Goal: Communication & Community: Answer question/provide support

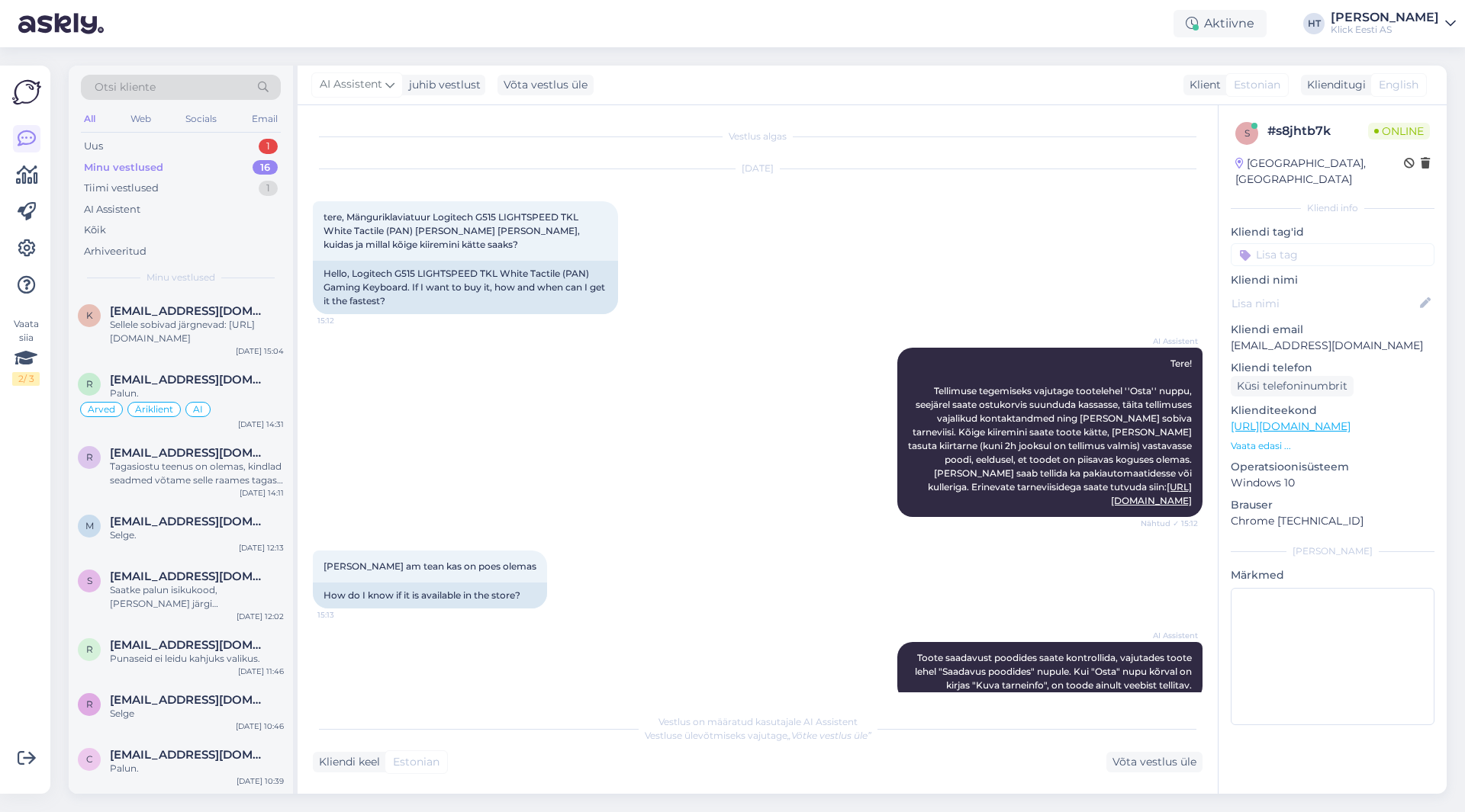
scroll to position [26, 0]
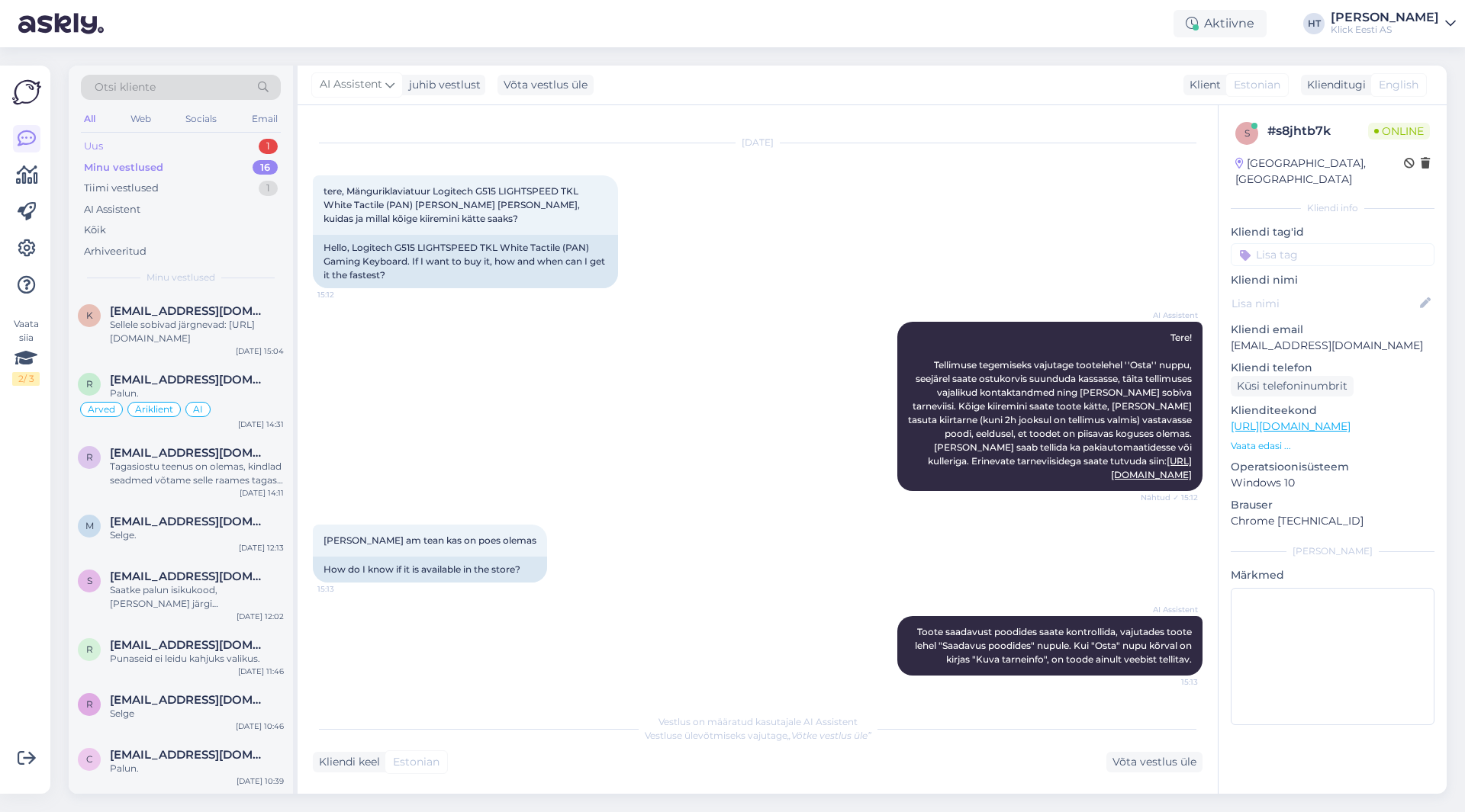
click at [218, 152] on div "Uus 1" at bounding box center [181, 147] width 200 height 22
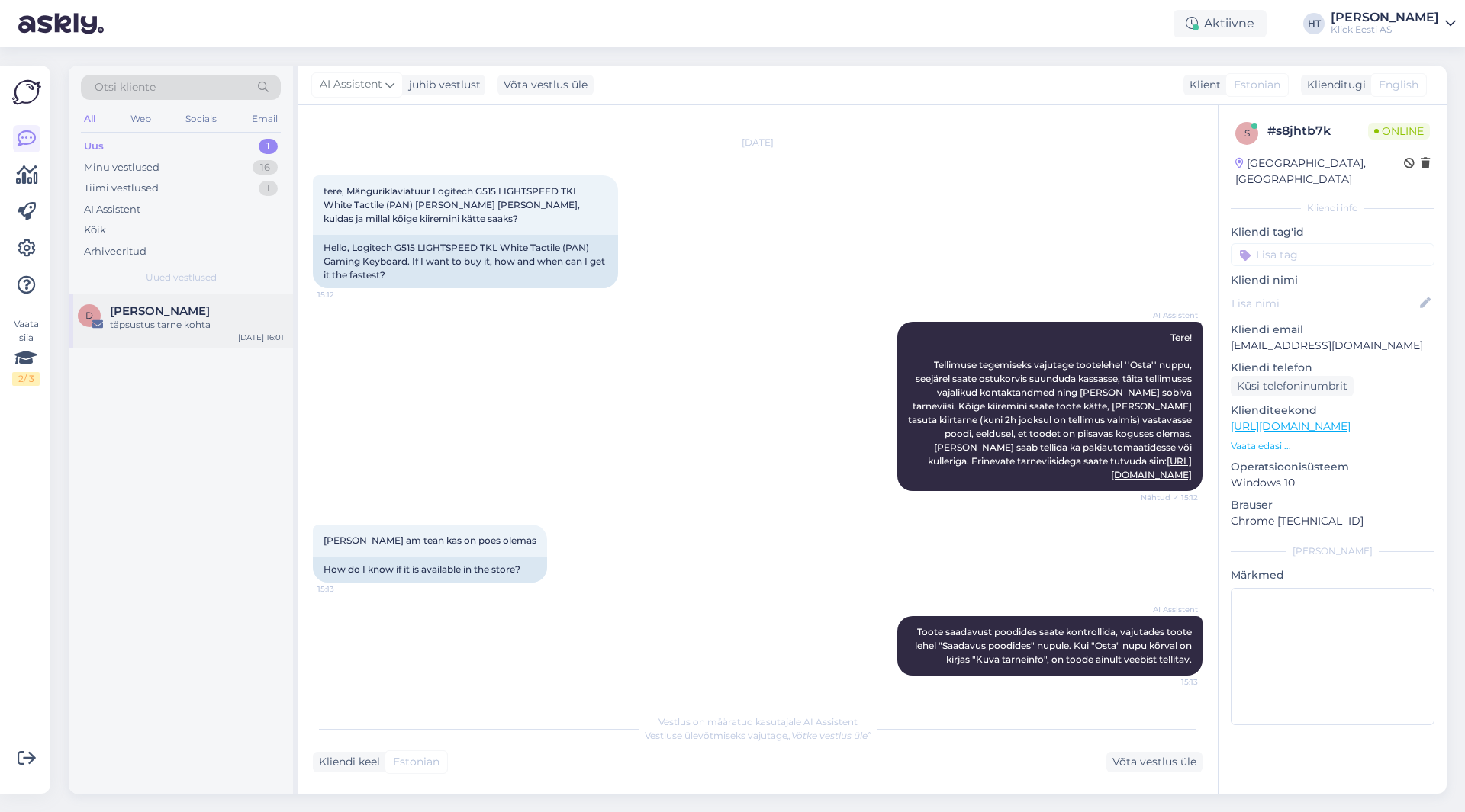
click at [240, 305] on div "[PERSON_NAME]" at bounding box center [196, 312] width 174 height 14
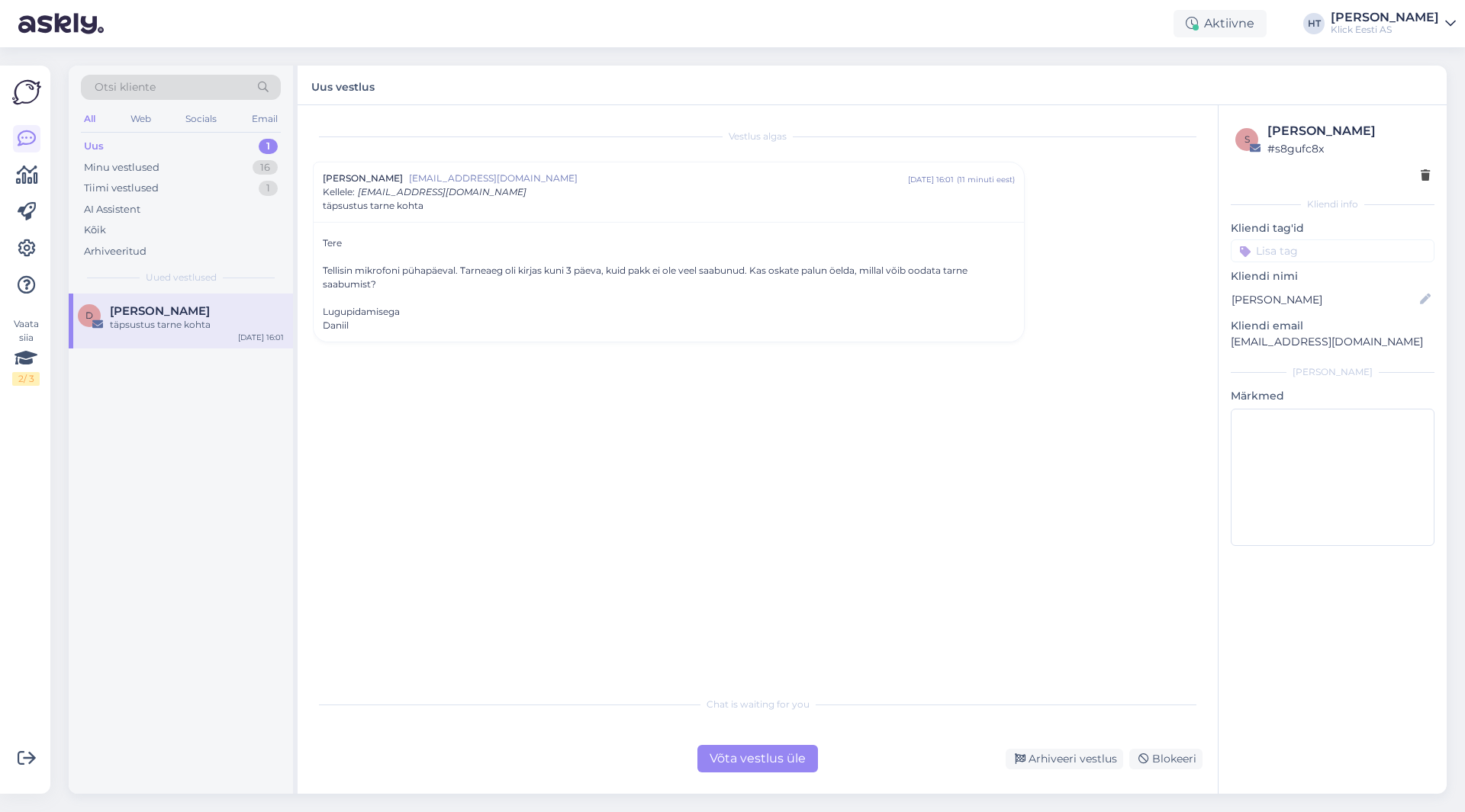
click at [1281, 335] on p "[EMAIL_ADDRESS][DOMAIN_NAME]" at bounding box center [1332, 342] width 204 height 16
copy div "[EMAIL_ADDRESS][DOMAIN_NAME] [PERSON_NAME]"
click at [443, 450] on div "Vestlus [PERSON_NAME] [PERSON_NAME][EMAIL_ADDRESS][DOMAIN_NAME] [DATE] 16:01 ( …" at bounding box center [764, 397] width 903 height 554
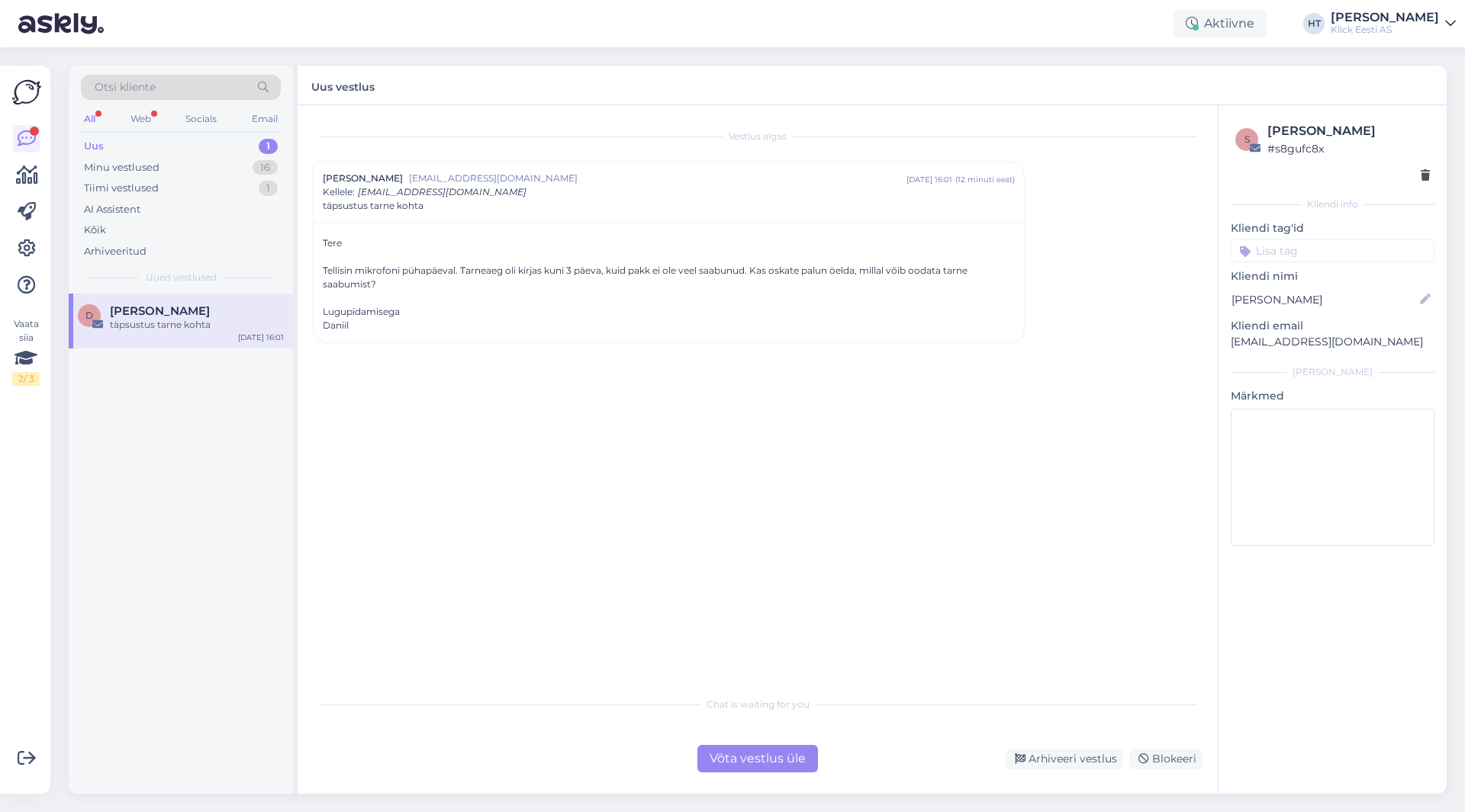
click at [135, 315] on span "[PERSON_NAME]" at bounding box center [160, 312] width 100 height 14
click at [727, 757] on div "Võta vestlus üle" at bounding box center [758, 759] width 120 height 28
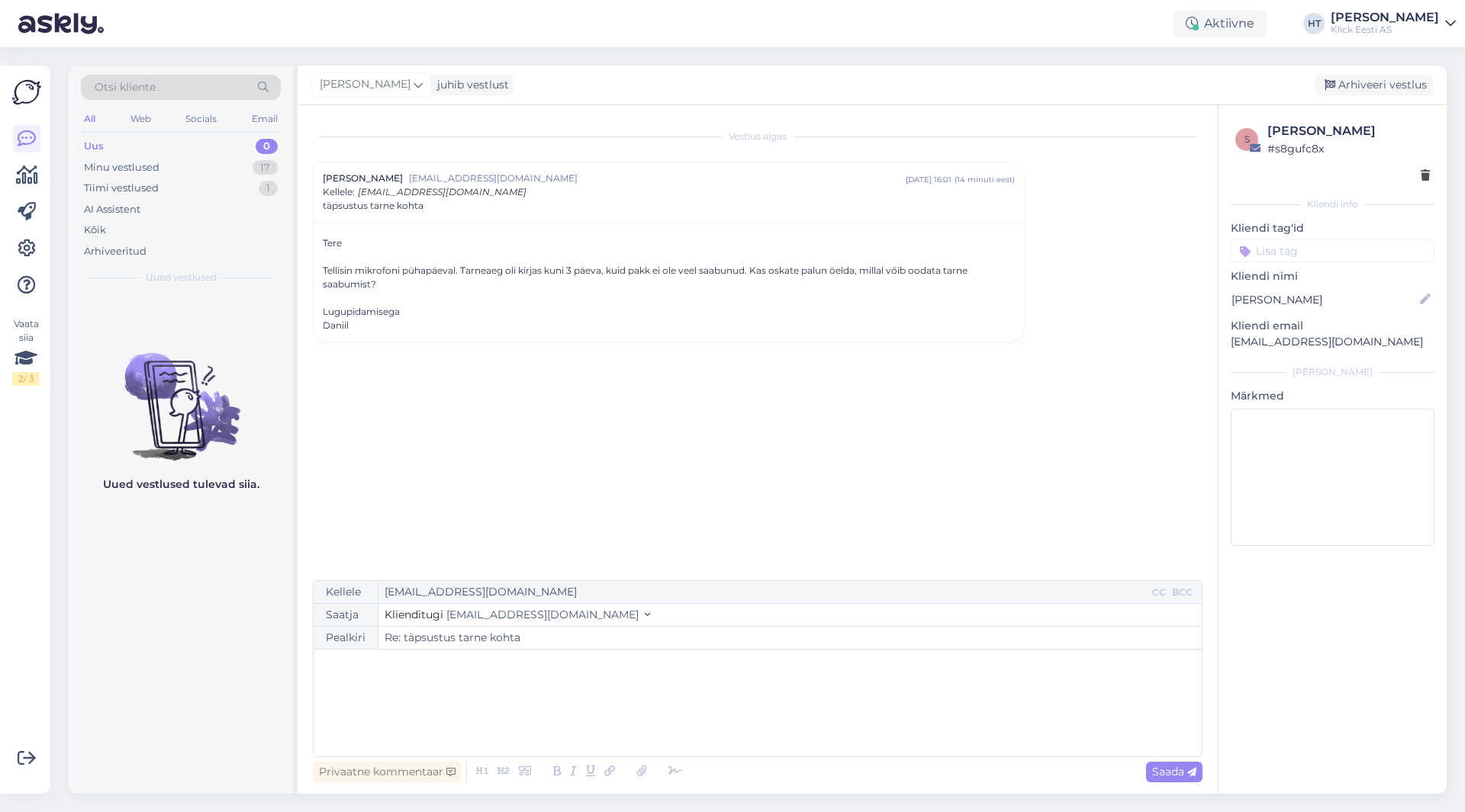
click at [540, 673] on div "﻿" at bounding box center [757, 702] width 873 height 92
click at [356, 704] on p "﻿" at bounding box center [757, 697] width 873 height 16
click at [727, 402] on div "Vestlus [PERSON_NAME] [PERSON_NAME][EMAIL_ADDRESS][DOMAIN_NAME] [DATE] 16:01 ( …" at bounding box center [764, 343] width 903 height 446
drag, startPoint x: 422, startPoint y: 699, endPoint x: 471, endPoint y: 698, distance: 49.0
click at [471, 698] on span "Tellitud mikrofonil Mikrofon Boya juhtmevaba BY-V10 USB-C on tarneaeg 4-6 tööpä…" at bounding box center [685, 697] width 728 height 14
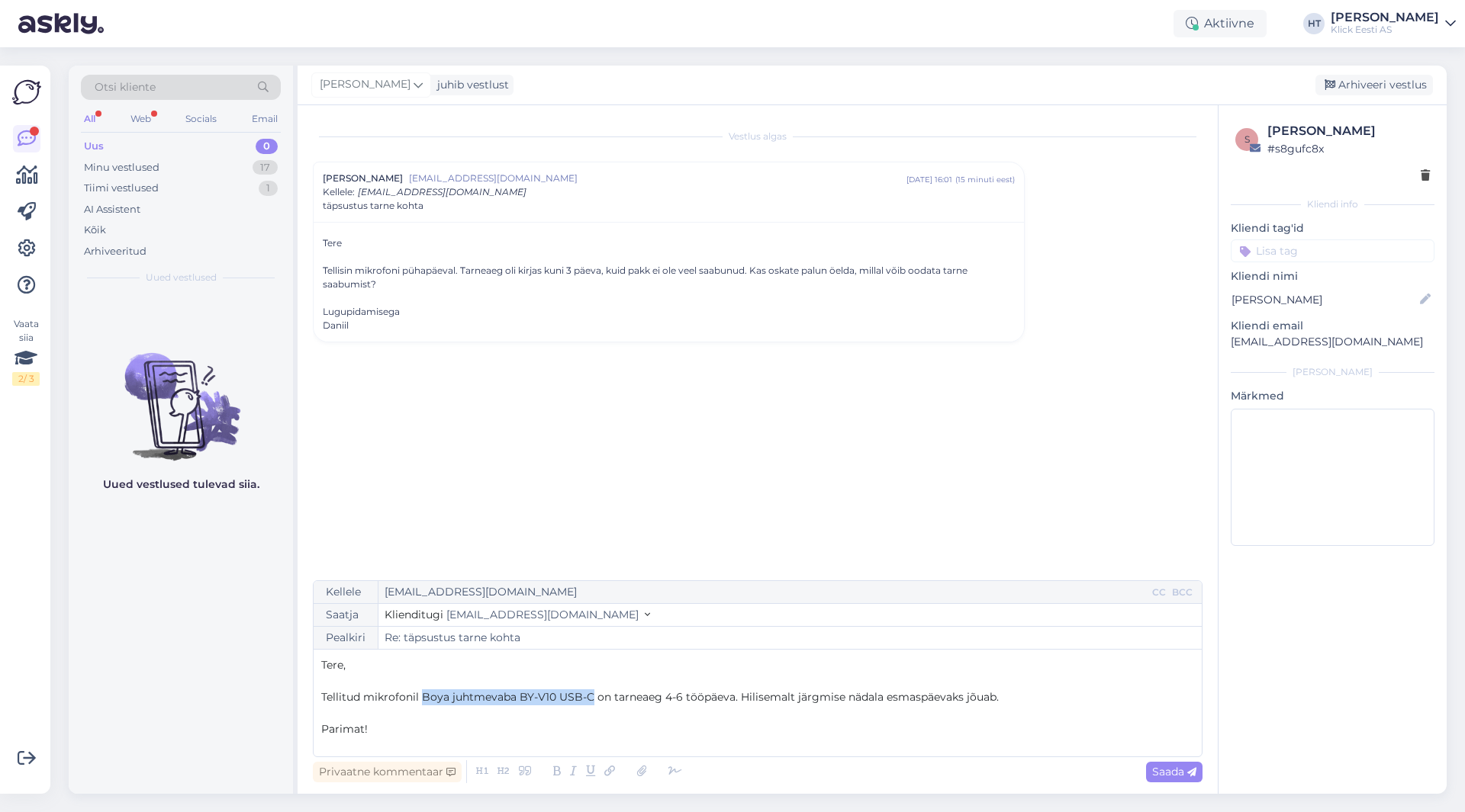
drag, startPoint x: 422, startPoint y: 696, endPoint x: 592, endPoint y: 699, distance: 170.0
click at [592, 699] on span "Tellitud mikrofonil Boya juhtmevaba BY-V10 USB-C on tarneaeg 4-6 tööpäeva. Hili…" at bounding box center [660, 697] width 677 height 14
copy span "Boya juhtmevaba BY-V10 USB-C"
click at [564, 701] on span "Tellitud mikrofonil Boya juhtmevaba BY-V10 USB-C on tarneaeg 4-6 tööpäeva. Hili…" at bounding box center [660, 697] width 677 height 14
drag, startPoint x: 420, startPoint y: 698, endPoint x: 589, endPoint y: 702, distance: 169.0
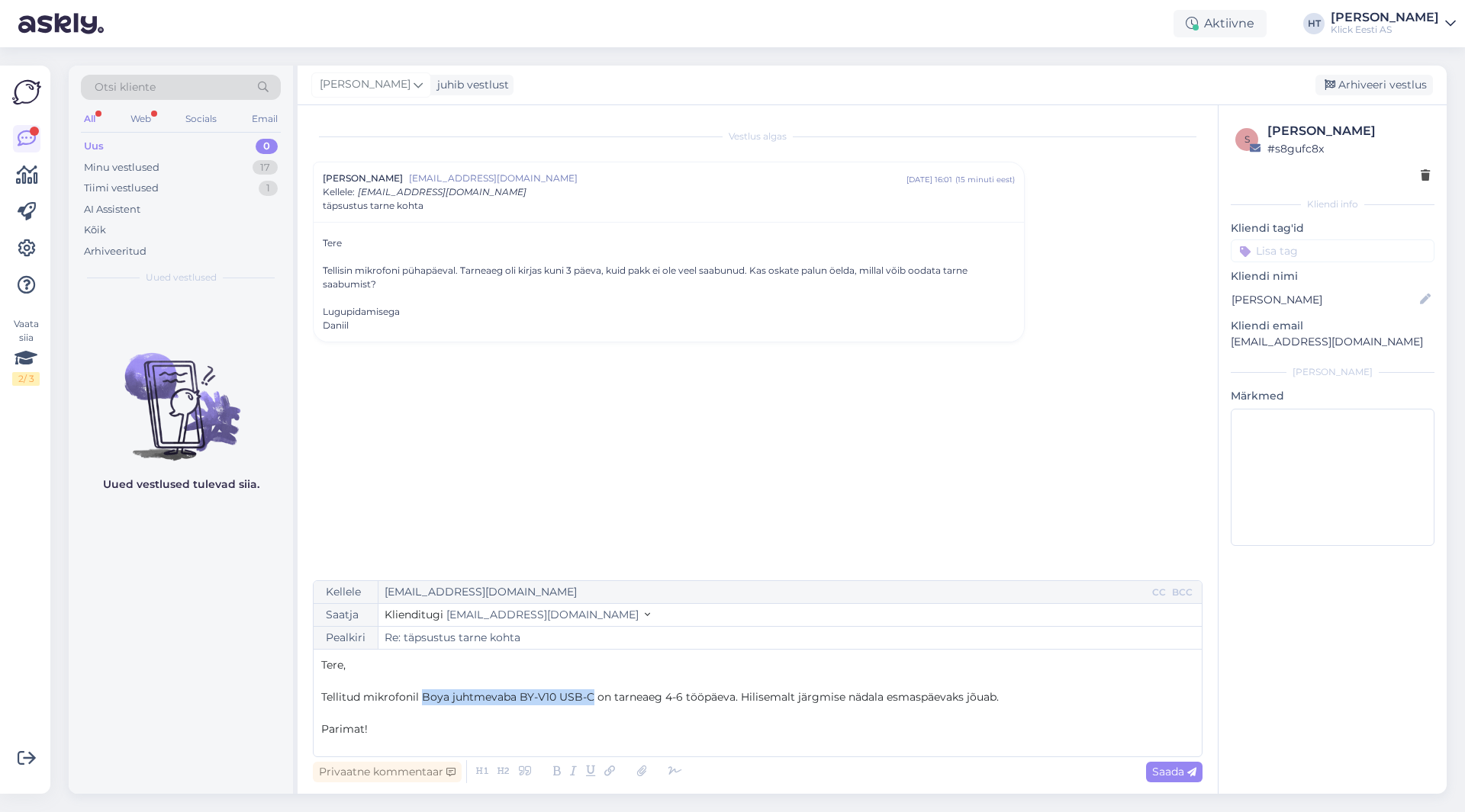
click at [589, 702] on span "Tellitud mikrofonil Boya juhtmevaba BY-V10 USB-C on tarneaeg 4-6 tööpäeva. Hili…" at bounding box center [660, 697] width 677 height 14
copy span "Boya juhtmevaba BY-V10 USB-C"
click at [130, 595] on div "Uued vestlused tulevad siia." at bounding box center [181, 544] width 224 height 500
drag, startPoint x: 662, startPoint y: 695, endPoint x: 681, endPoint y: 696, distance: 19.0
click at [681, 696] on span "Tellitud mikrofonil Boya juhtmevaba BY-V10 USB-C on tarneaeg 4-6 tööpäeva. Hili…" at bounding box center [660, 697] width 677 height 14
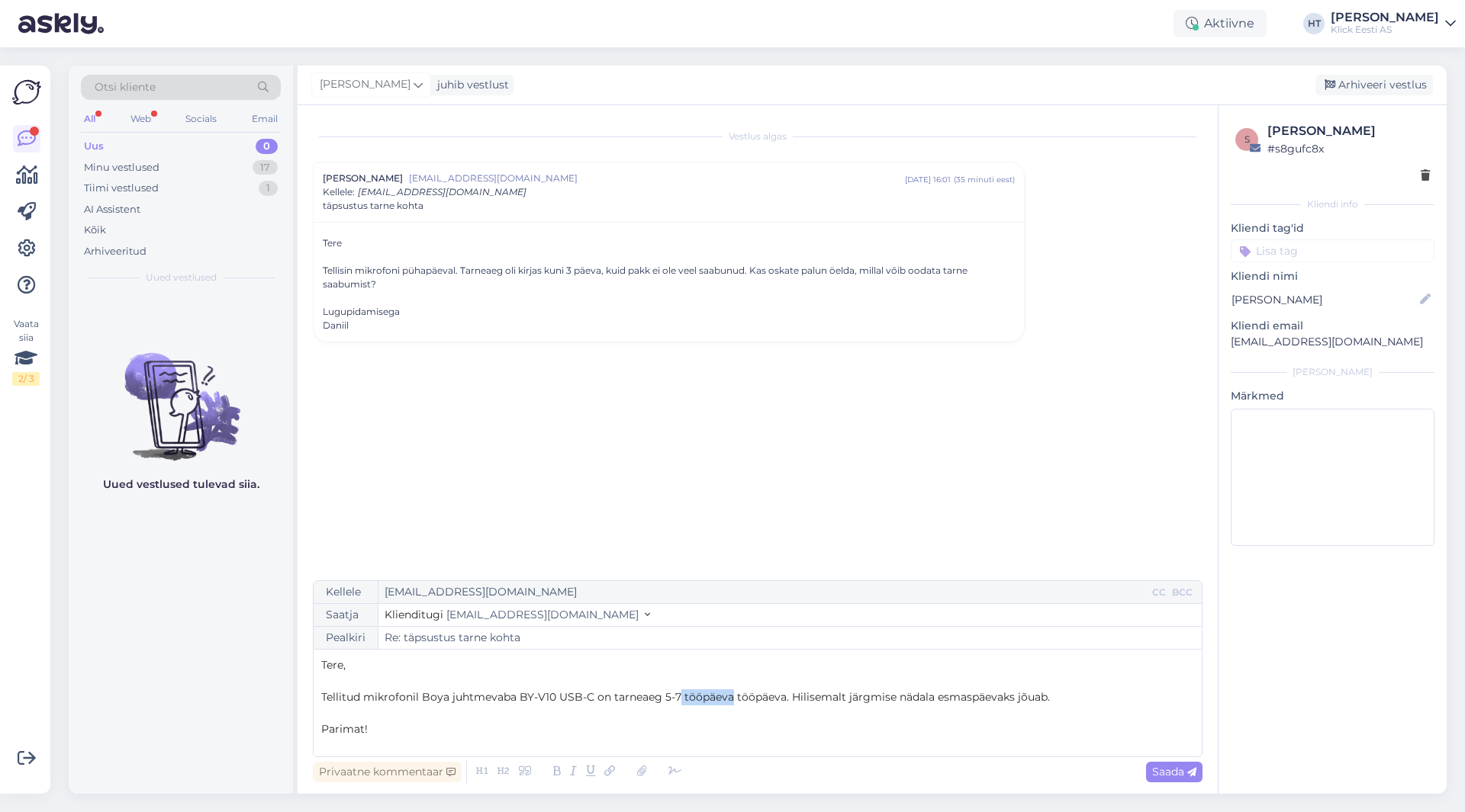
drag, startPoint x: 731, startPoint y: 697, endPoint x: 679, endPoint y: 698, distance: 52.0
click at [679, 698] on span "Tellitud mikrofonil Boya juhtmevaba BY-V10 USB-C on tarneaeg 5-7 tööpäeva tööpä…" at bounding box center [685, 697] width 728 height 14
click at [1024, 701] on p "Tellitud mikrofonil Boya juhtmevaba BY-V10 USB-C on tarneaeg 5-7 tööpäeva. Hili…" at bounding box center [757, 697] width 873 height 16
click at [1036, 699] on p "Tellitud mikrofonil Boya juhtmevaba BY-V10 USB-C on tarneaeg 5-7 tööpäeva. Hili…" at bounding box center [757, 697] width 873 height 16
click at [1192, 769] on icon at bounding box center [1192, 773] width 9 height 9
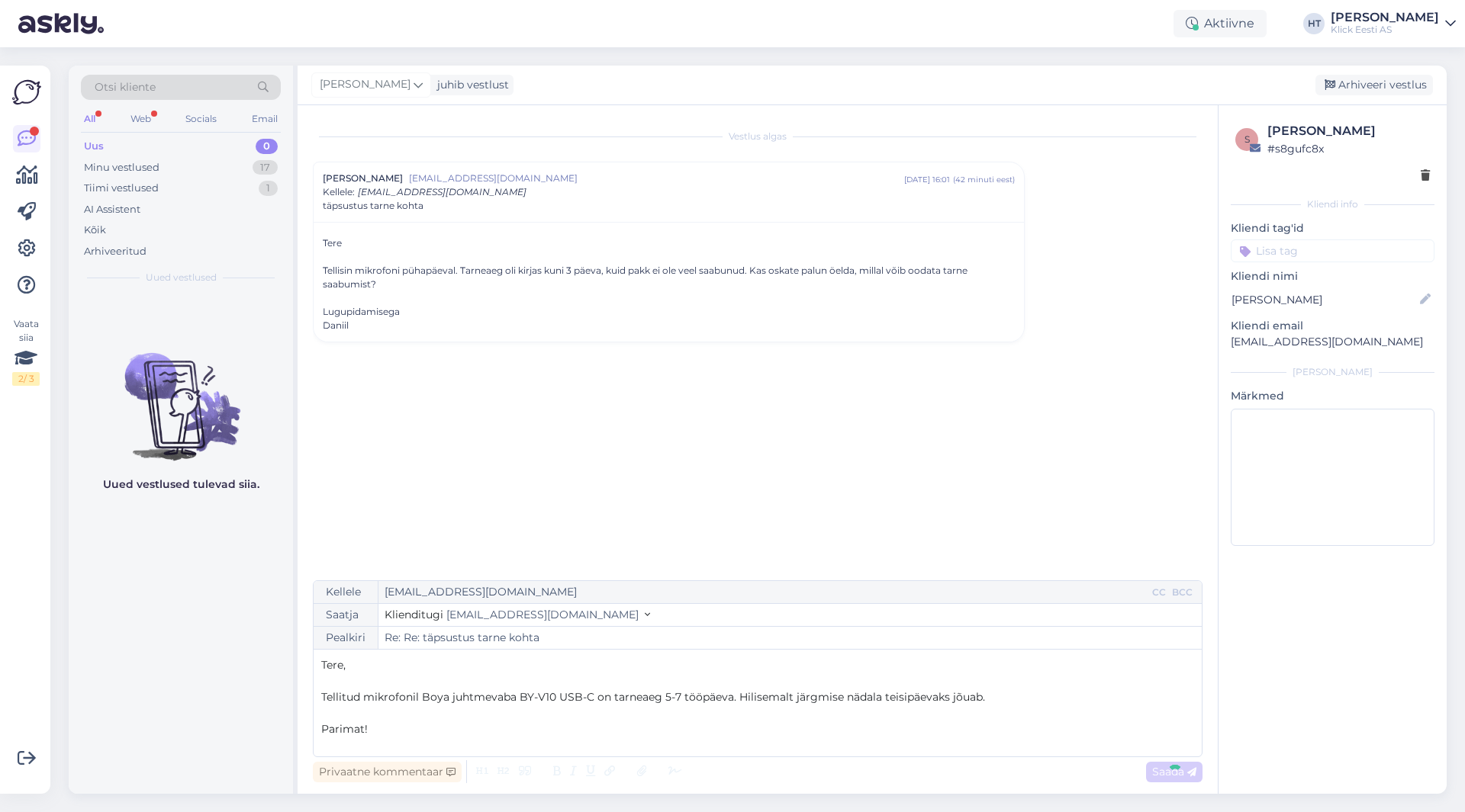
type input "Re: täpsustus tarne kohta"
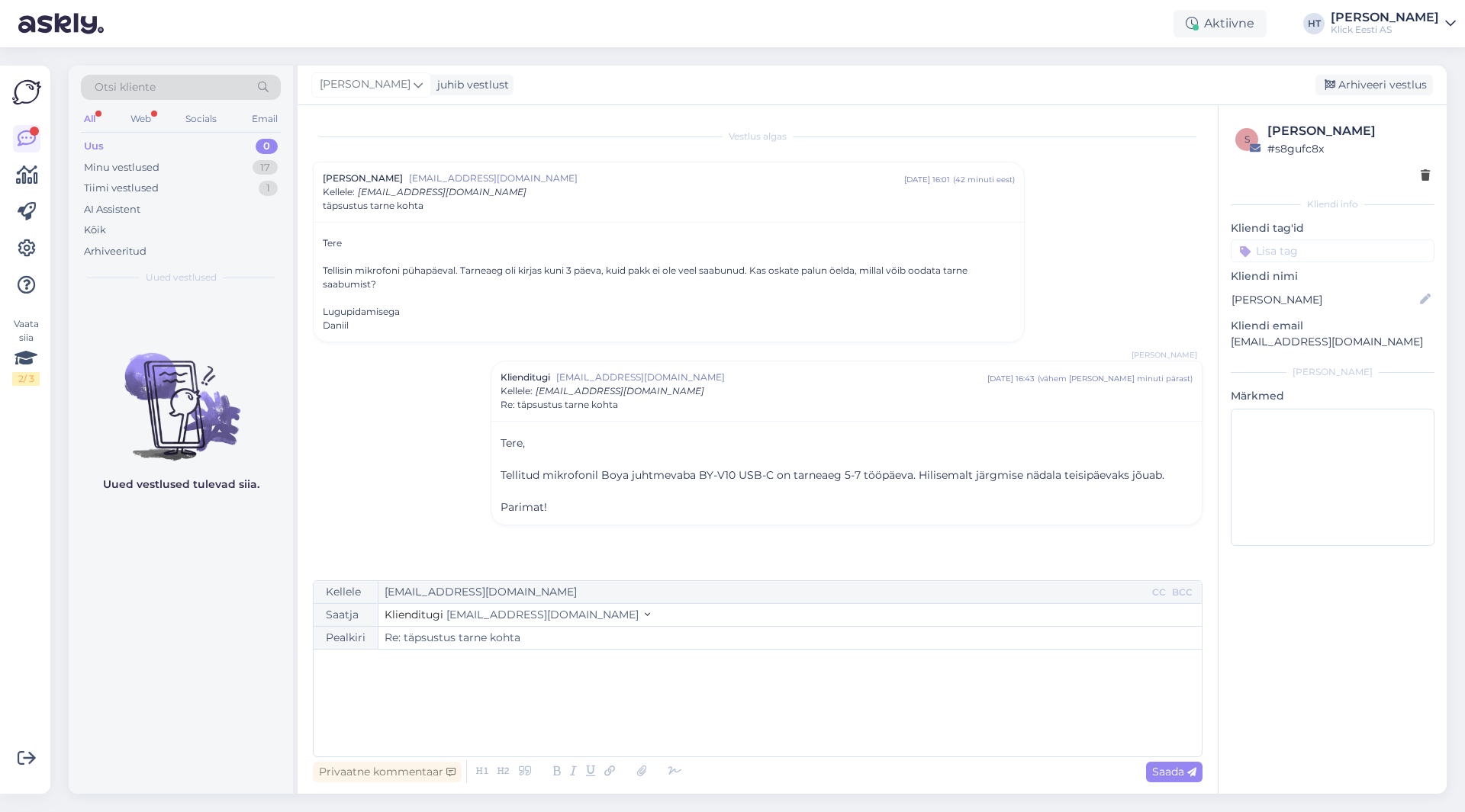
click at [1309, 254] on input at bounding box center [1332, 251] width 204 height 23
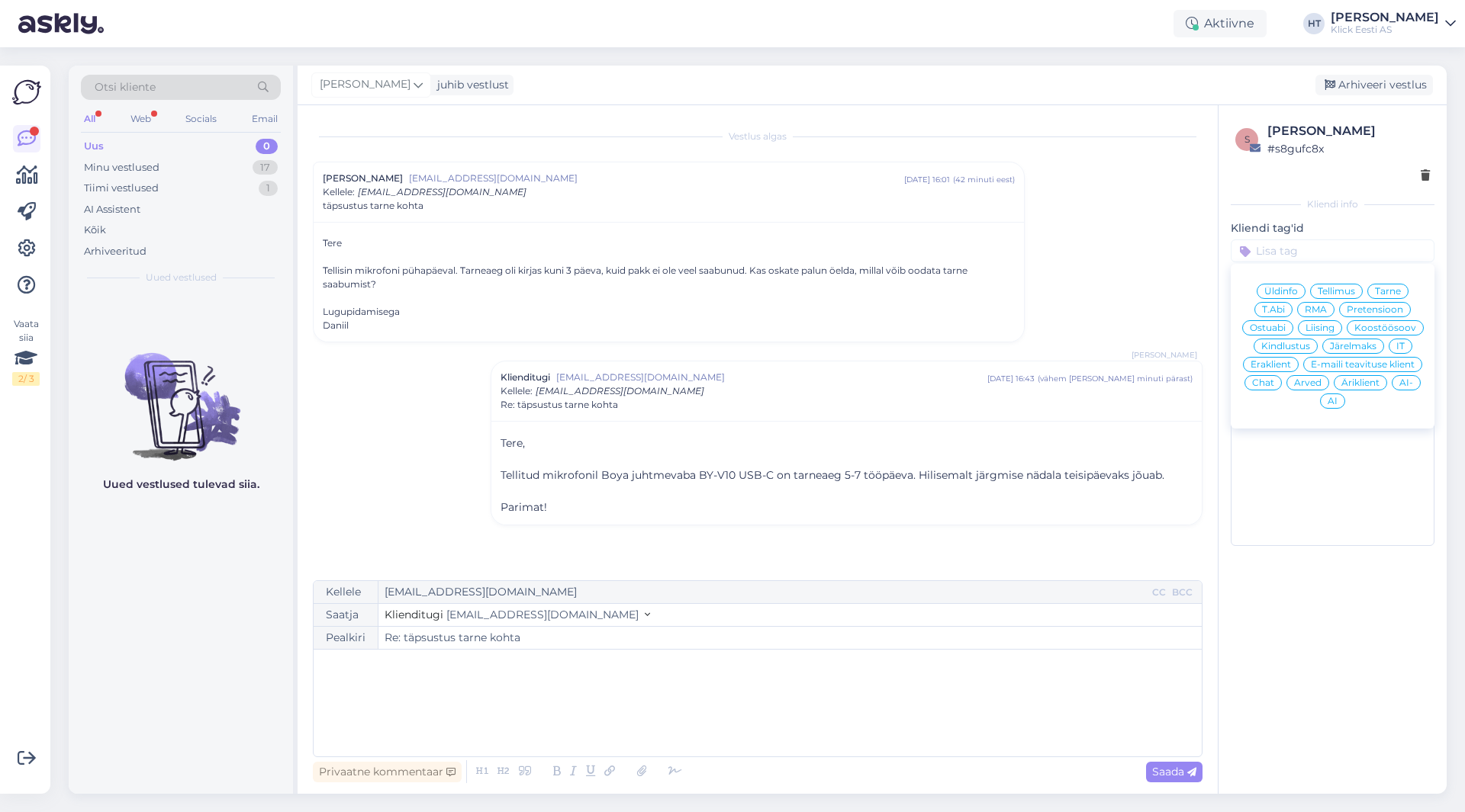
click at [1377, 292] on span "Tarne" at bounding box center [1388, 291] width 26 height 9
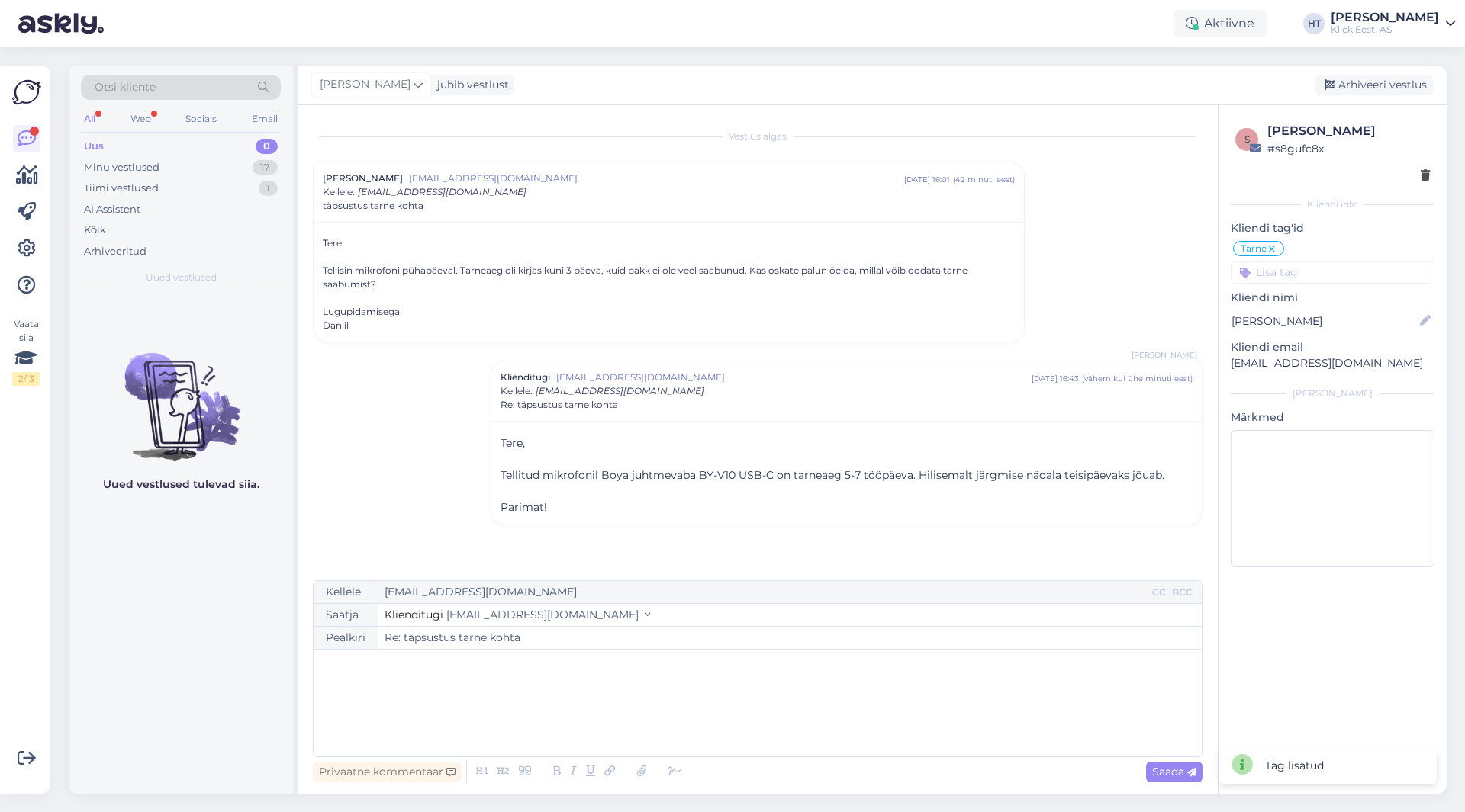
click at [1346, 269] on input at bounding box center [1332, 272] width 204 height 23
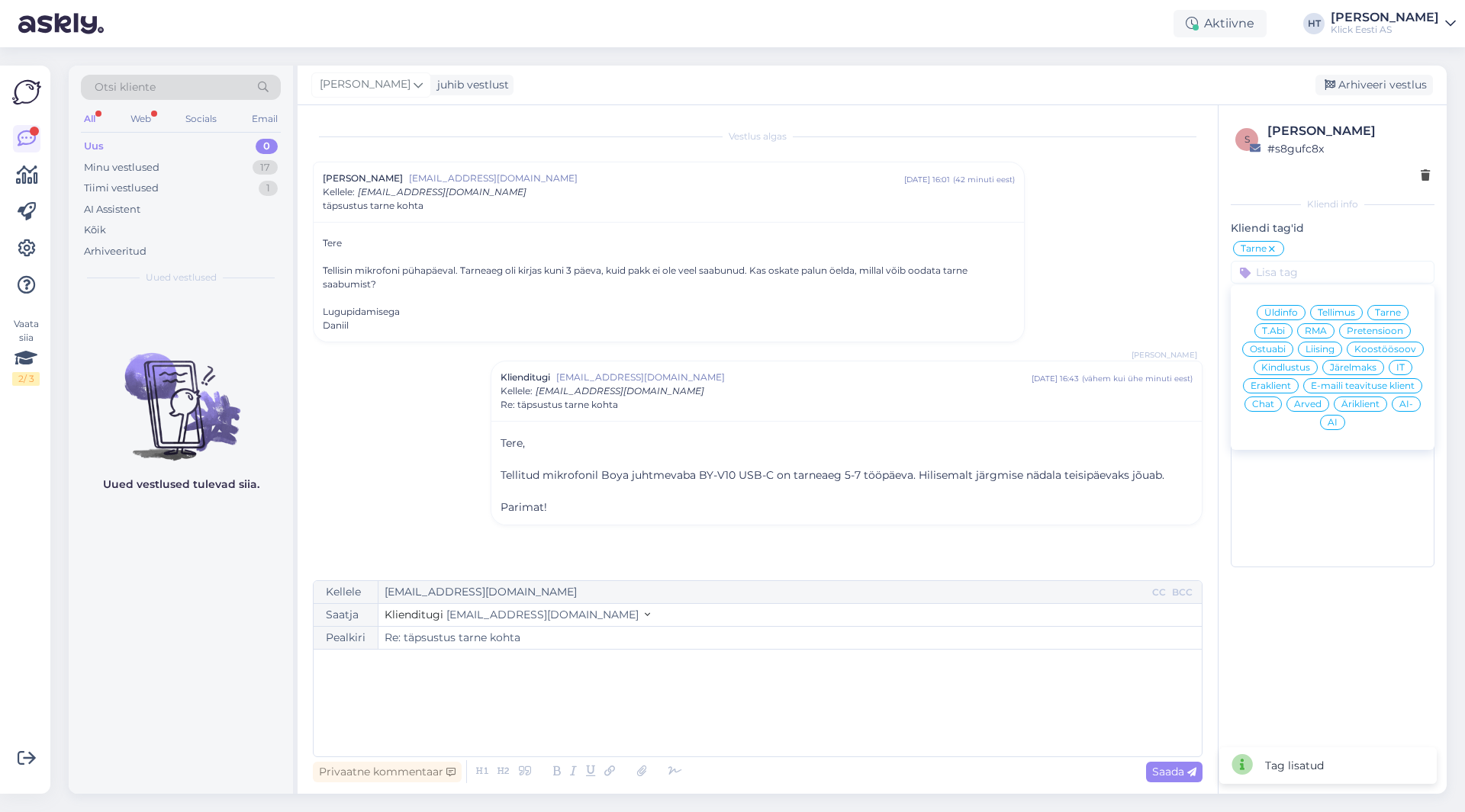
click at [1274, 382] on span "Eraklient" at bounding box center [1271, 386] width 40 height 9
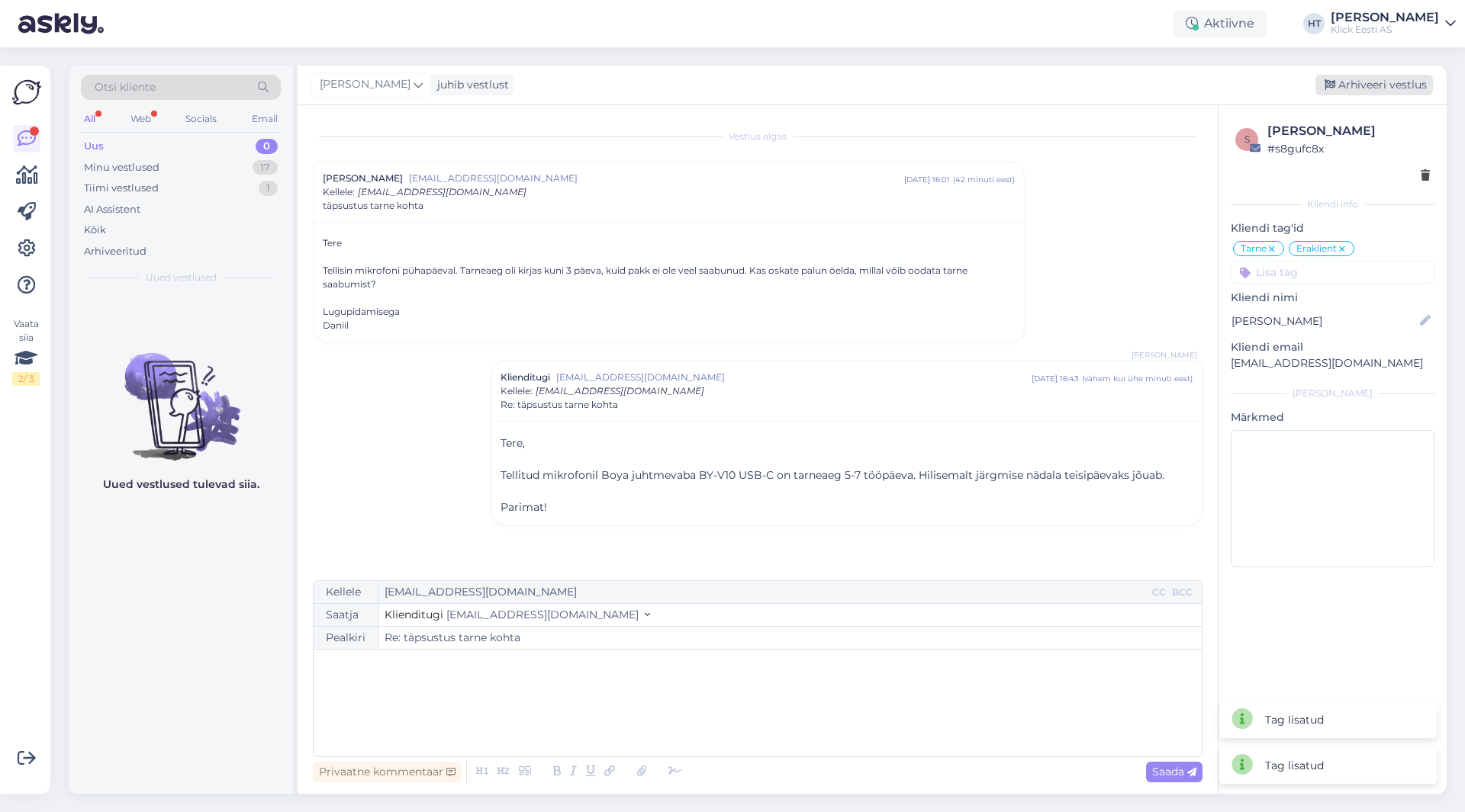
click at [1351, 79] on div "Arhiveeri vestlus" at bounding box center [1374, 85] width 117 height 21
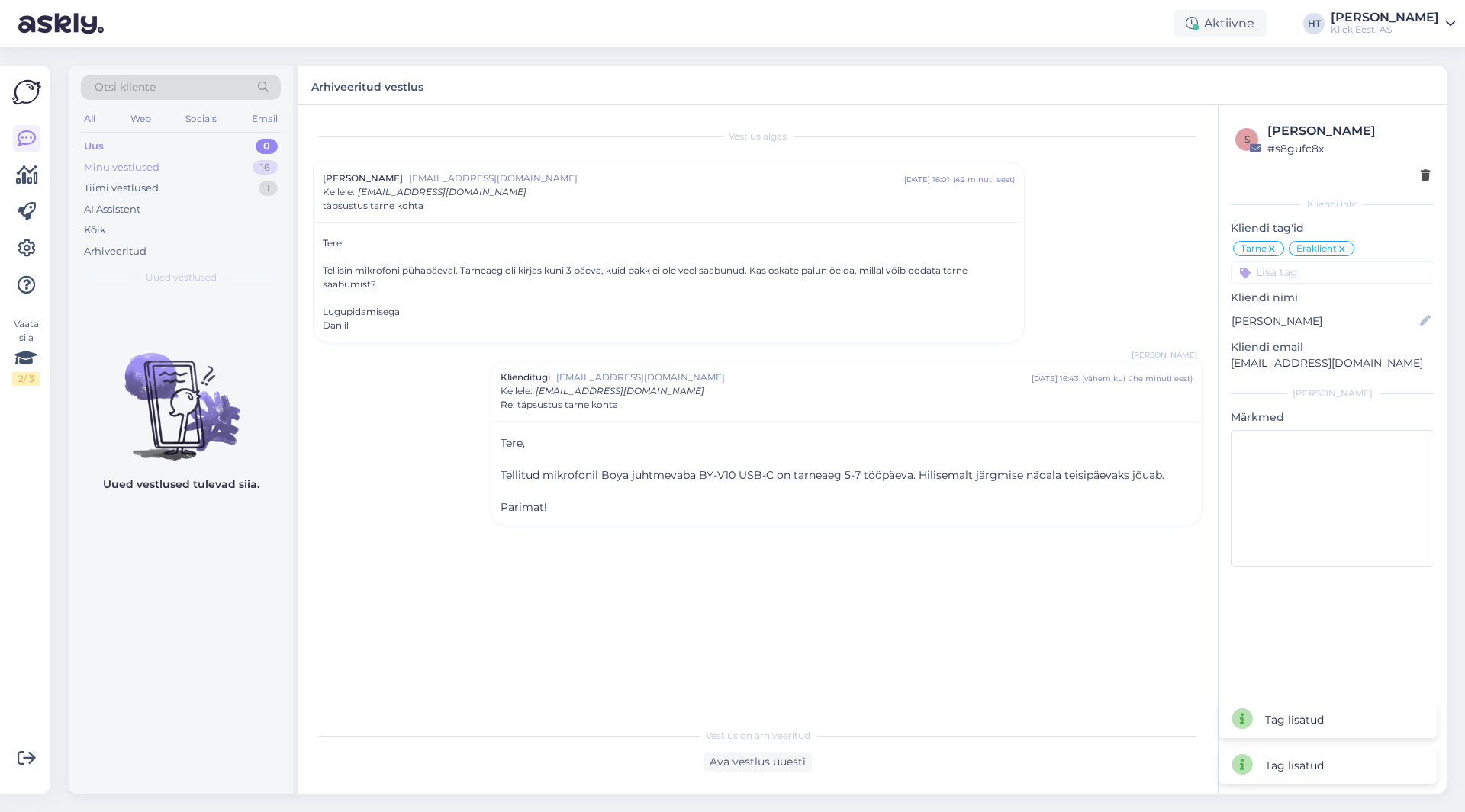
click at [230, 167] on div "Minu vestlused 16" at bounding box center [181, 168] width 200 height 22
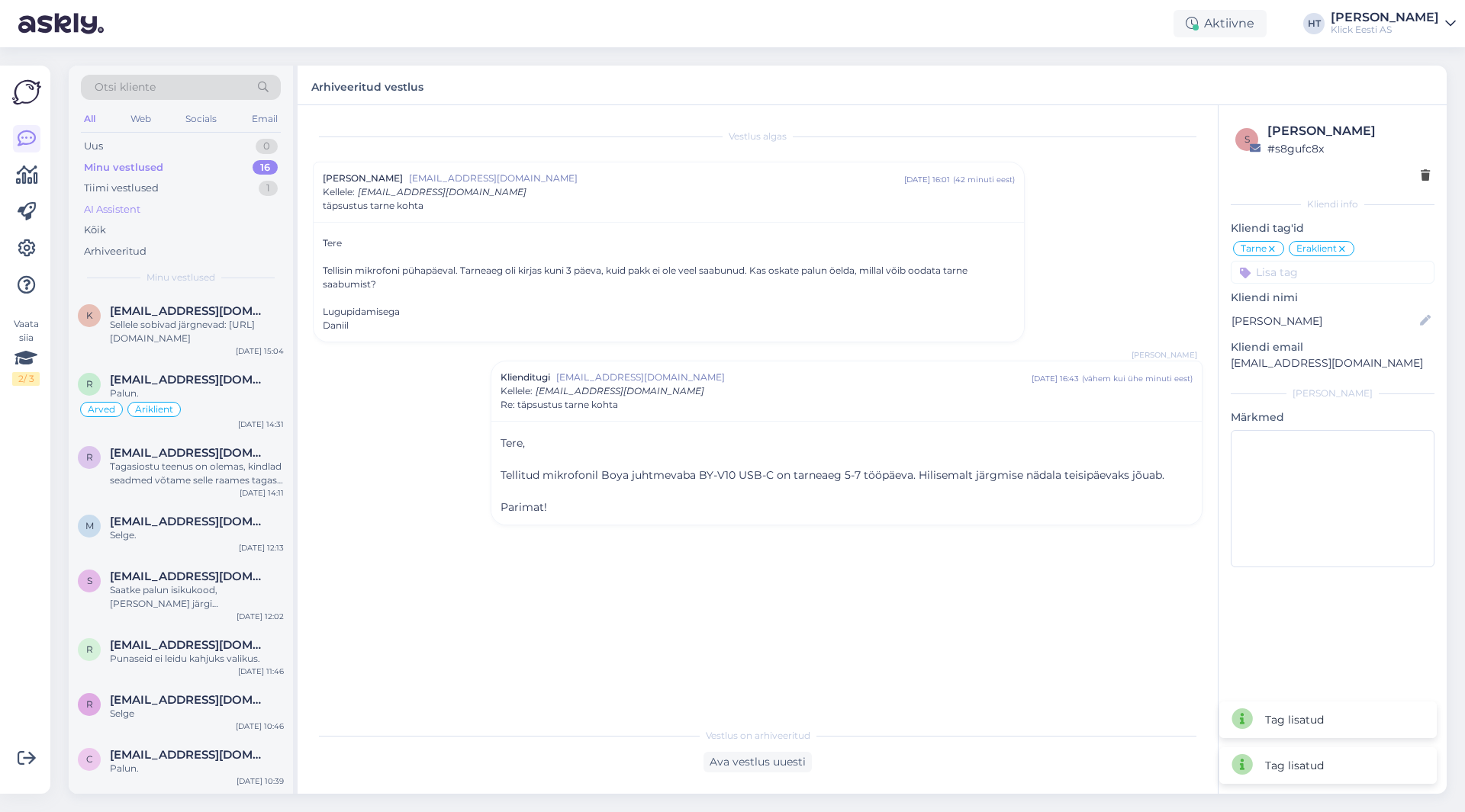
click at [190, 211] on div "AI Assistent" at bounding box center [181, 210] width 200 height 22
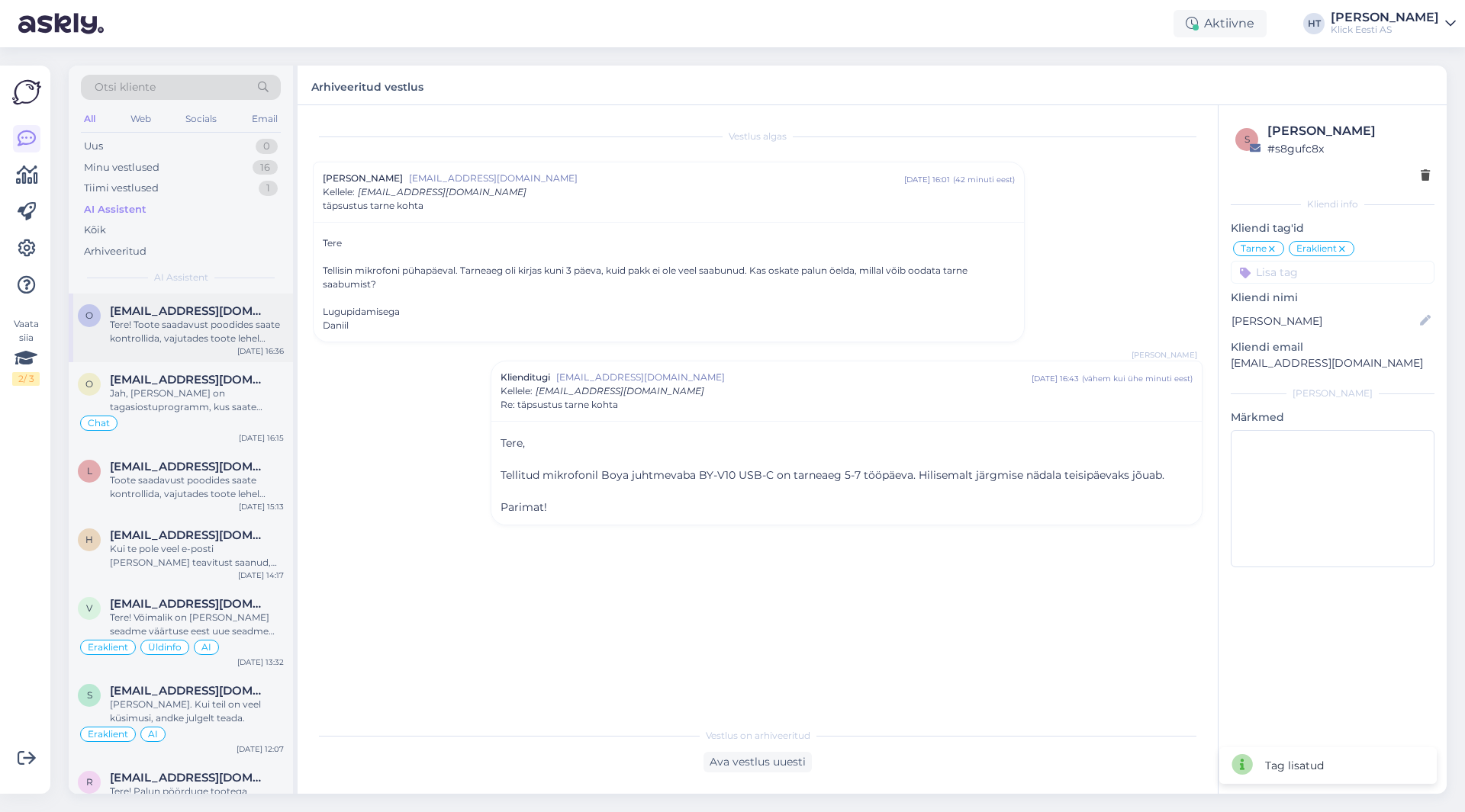
click at [207, 323] on div "Tere! Toote saadavust poodides saate kontrollida, vajutades toote lehel "Saadav…" at bounding box center [196, 332] width 174 height 28
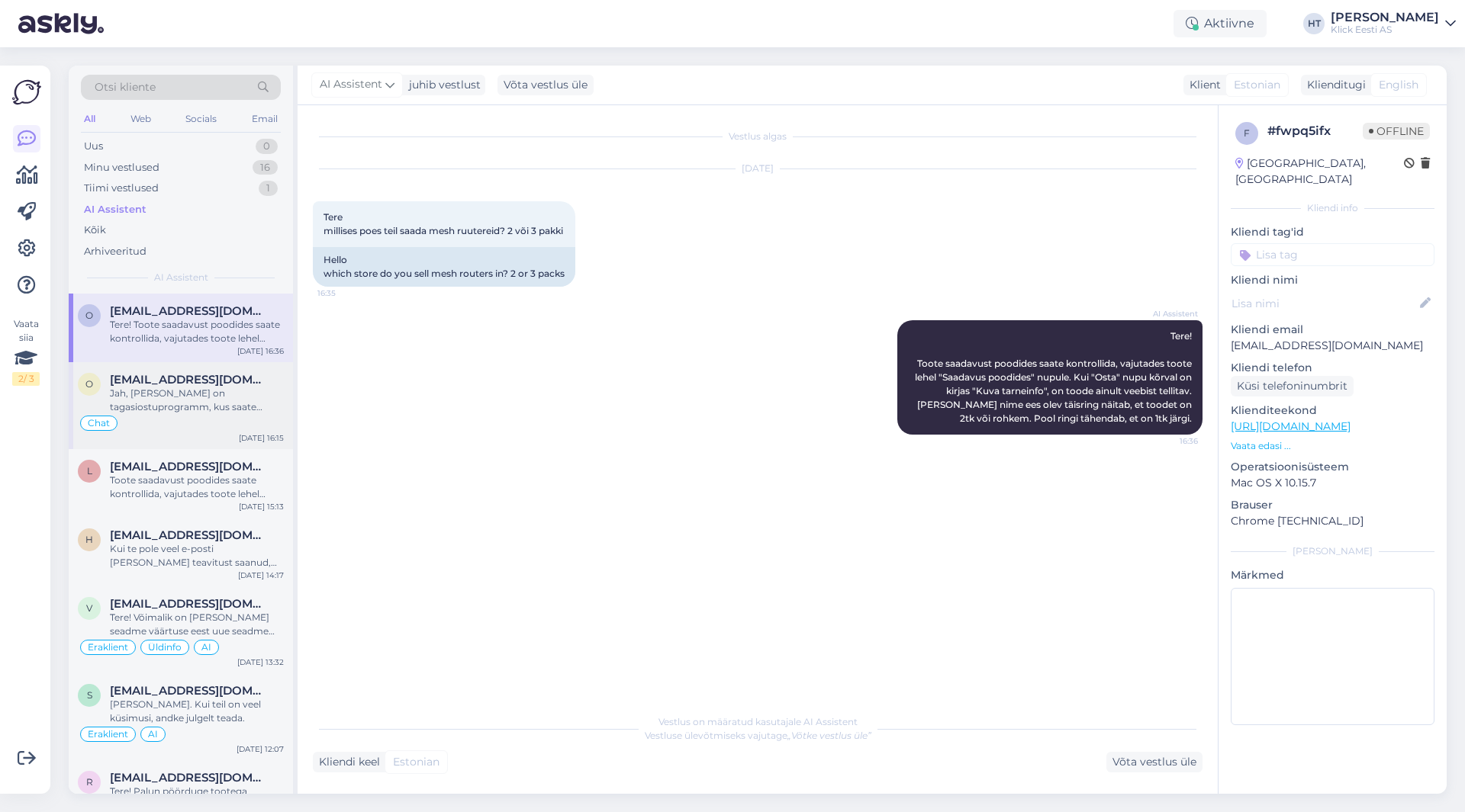
click at [256, 395] on div "Jah, [PERSON_NAME] on tagasiostuprogramm, kus saate [PERSON_NAME] telefoni väär…" at bounding box center [196, 400] width 174 height 28
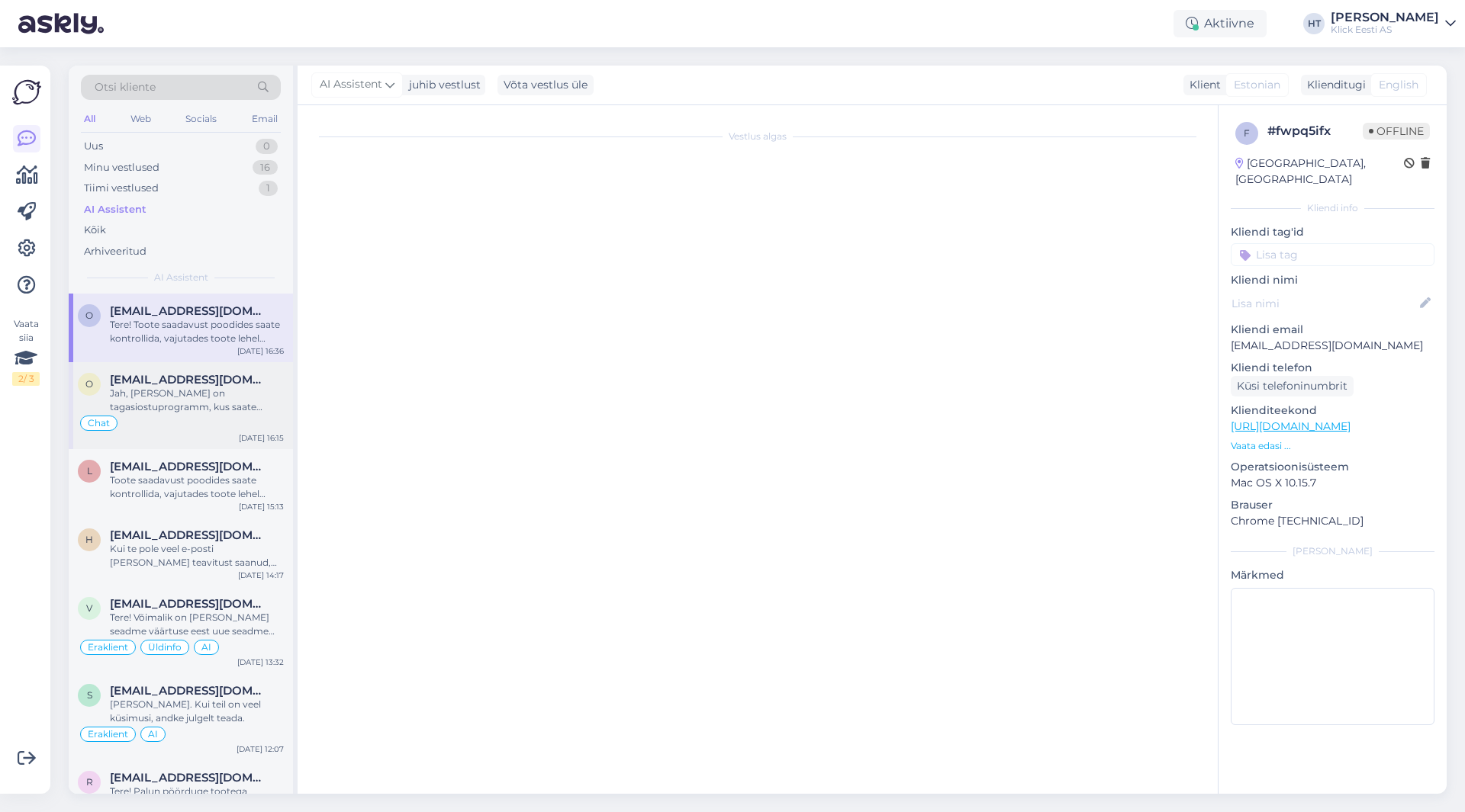
scroll to position [2418, 0]
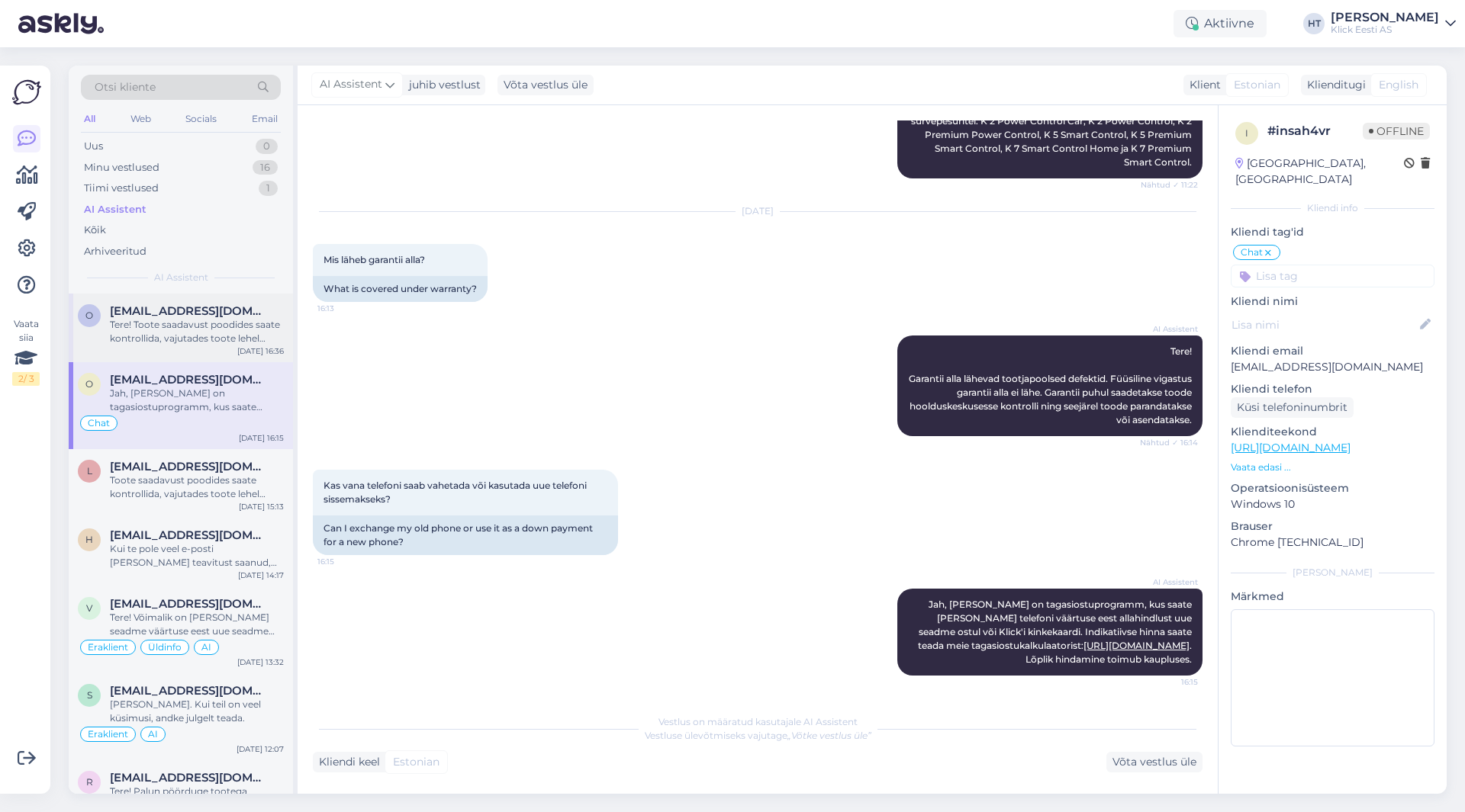
click at [222, 352] on div "o [EMAIL_ADDRESS][DOMAIN_NAME] Tere! Toote saadavust poodides saate kontrollida…" at bounding box center [181, 328] width 224 height 69
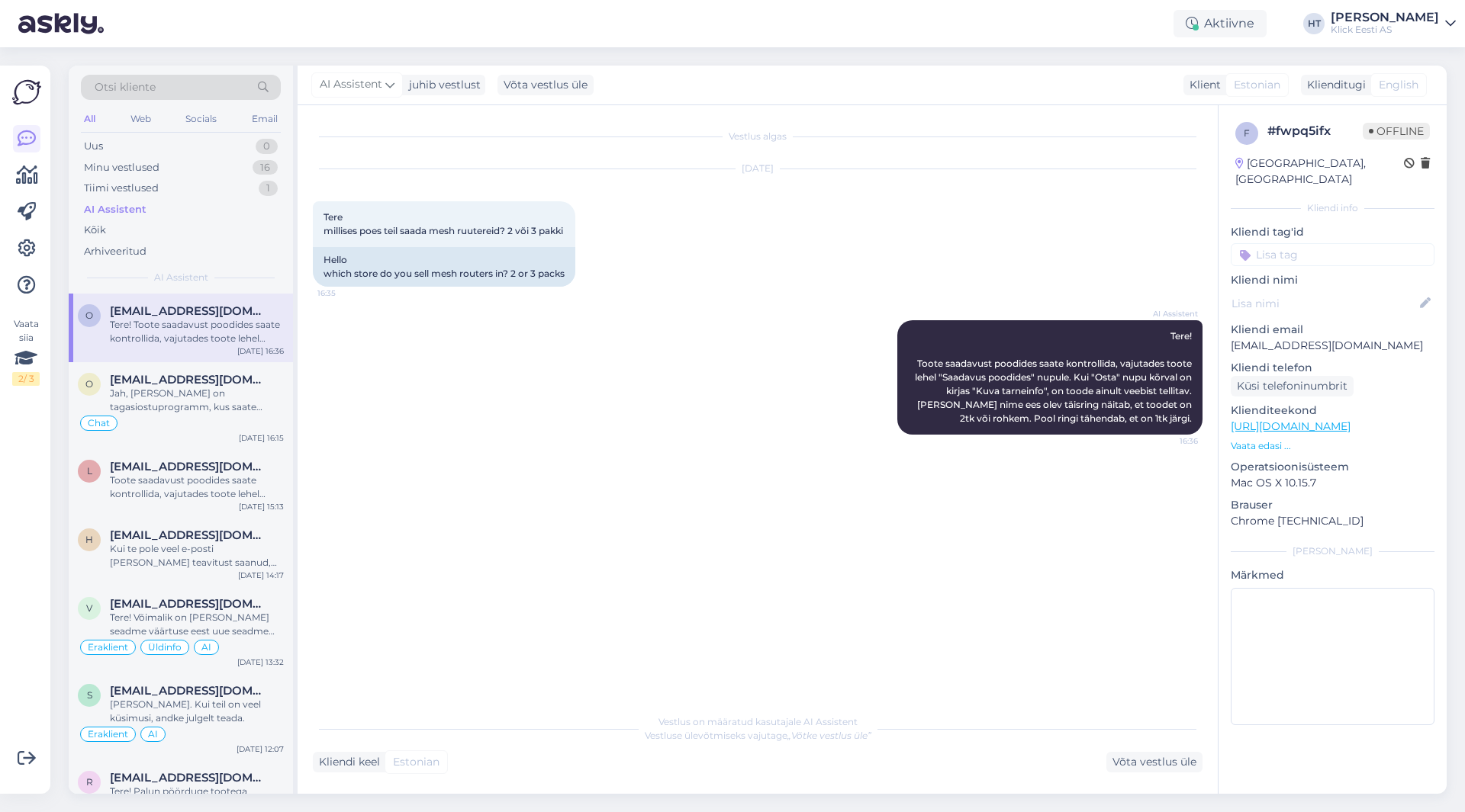
click at [220, 338] on div "Tere! Toote saadavust poodides saate kontrollida, vajutades toote lehel "Saadav…" at bounding box center [196, 332] width 174 height 28
click at [253, 164] on div "16" at bounding box center [265, 168] width 25 height 15
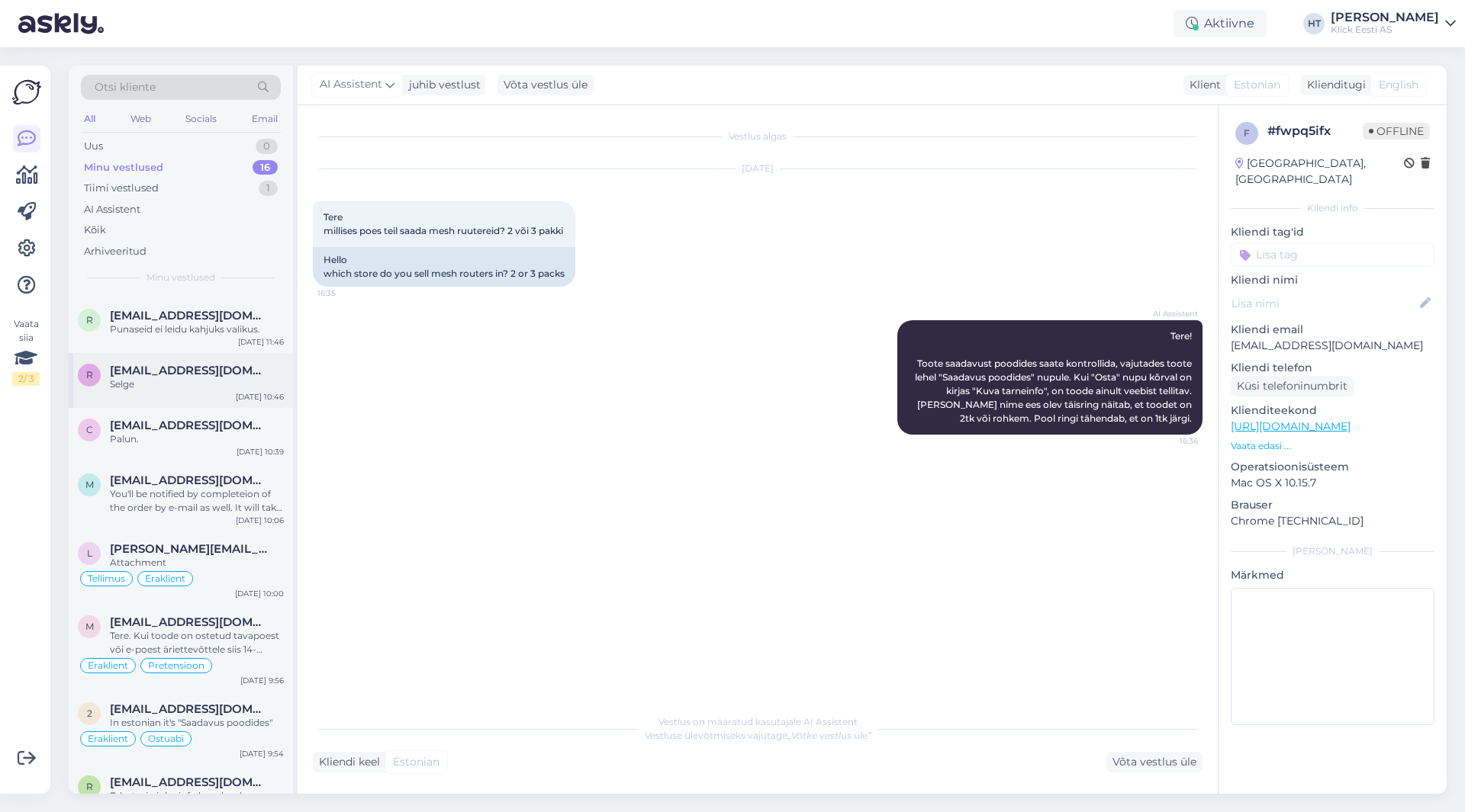
scroll to position [253, 0]
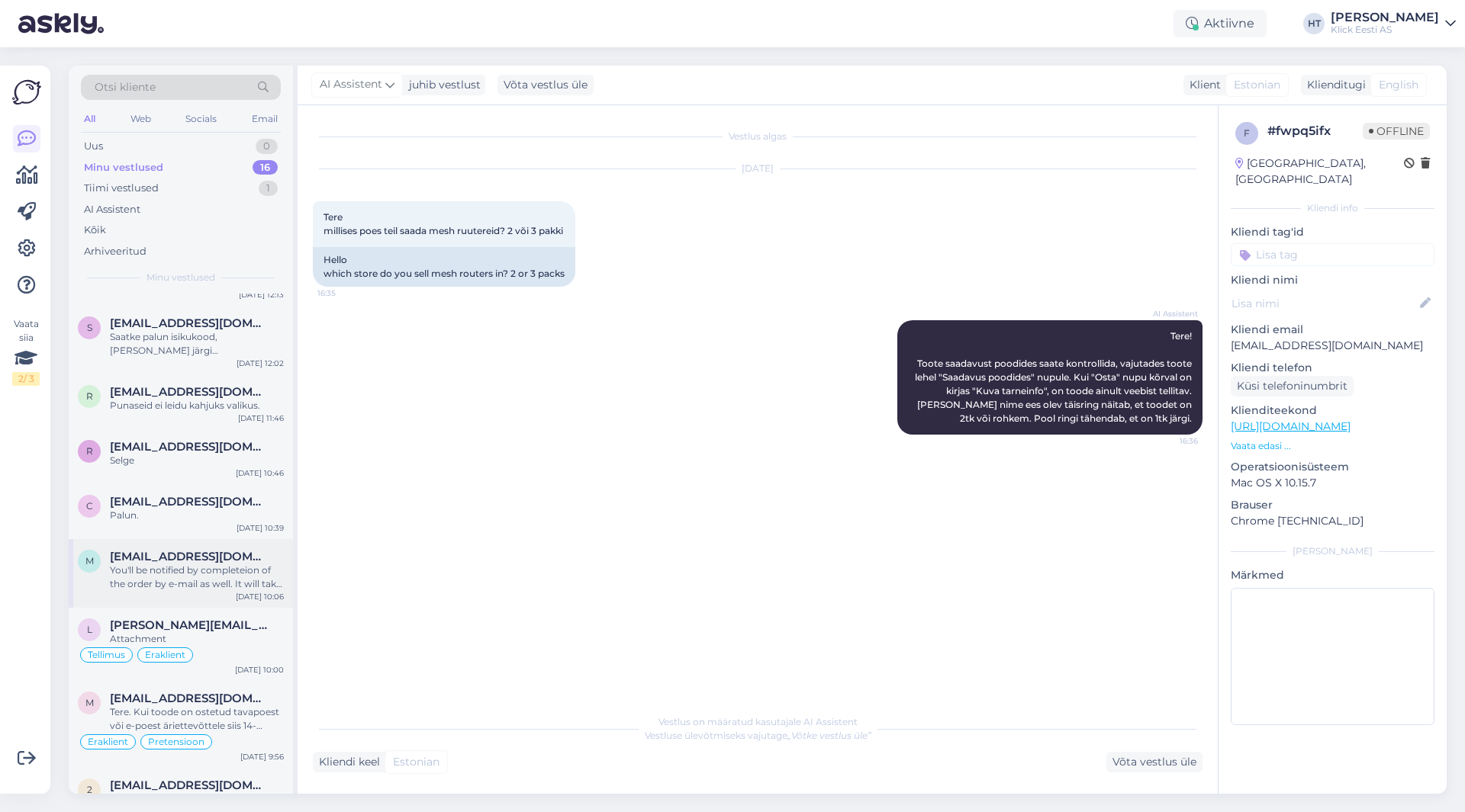
click at [168, 595] on div "m [EMAIL_ADDRESS][DOMAIN_NAME] You'll be notified by completeion of the order b…" at bounding box center [181, 573] width 224 height 69
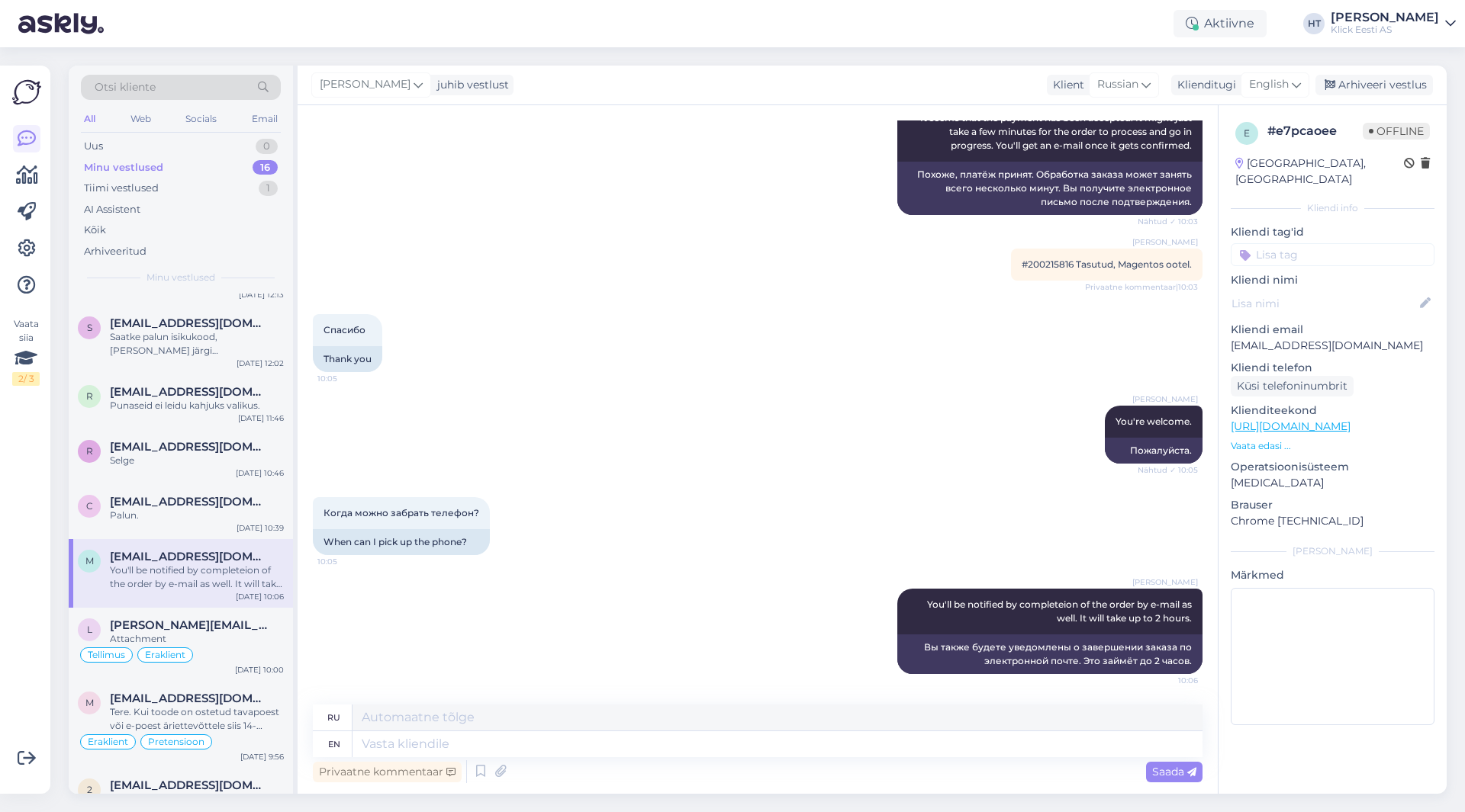
scroll to position [0, 0]
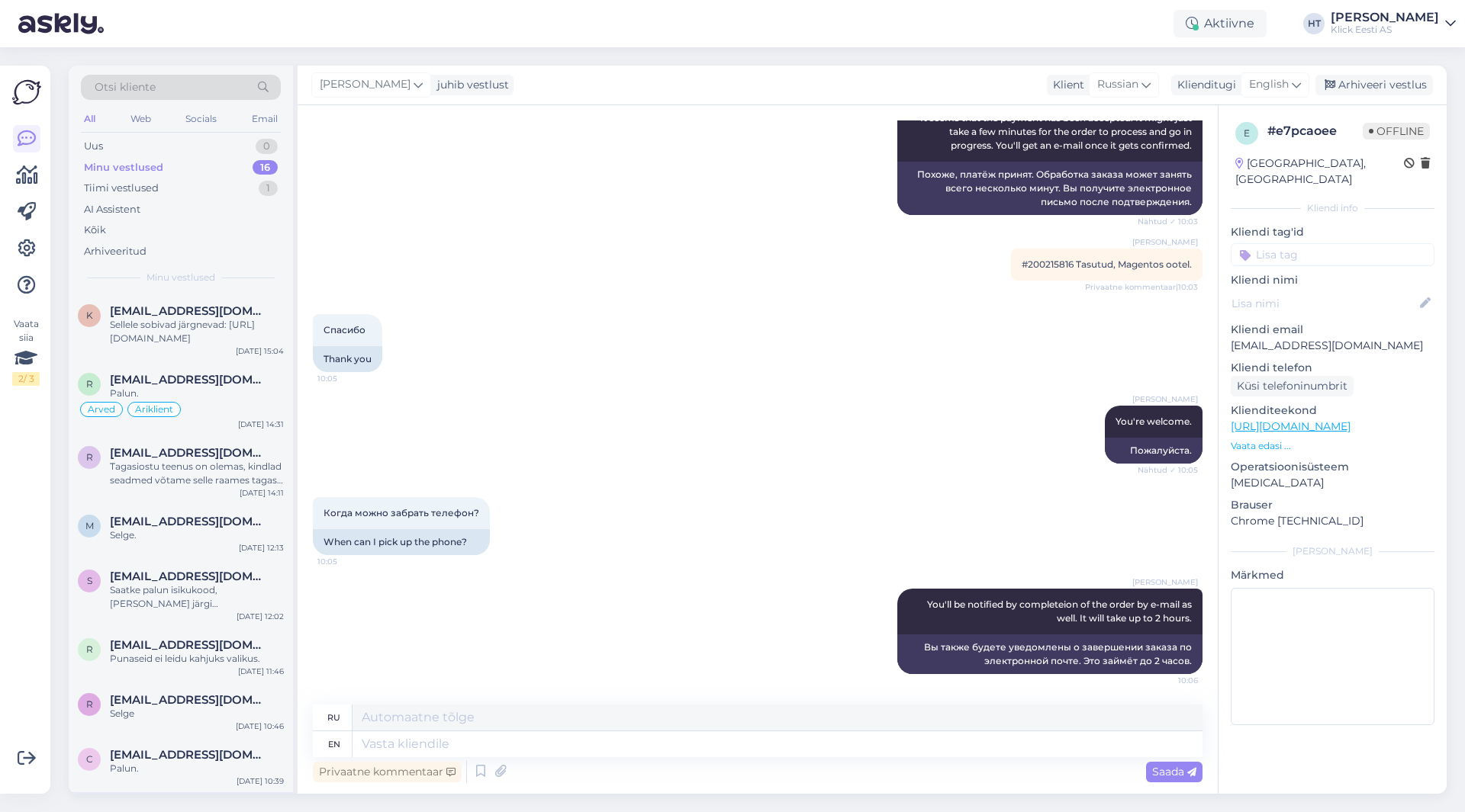
click at [738, 379] on div "Спасибо 10:05 Thank you" at bounding box center [757, 343] width 889 height 92
click at [255, 166] on div "16" at bounding box center [265, 168] width 25 height 15
click at [226, 147] on div "Uus 0" at bounding box center [181, 147] width 200 height 22
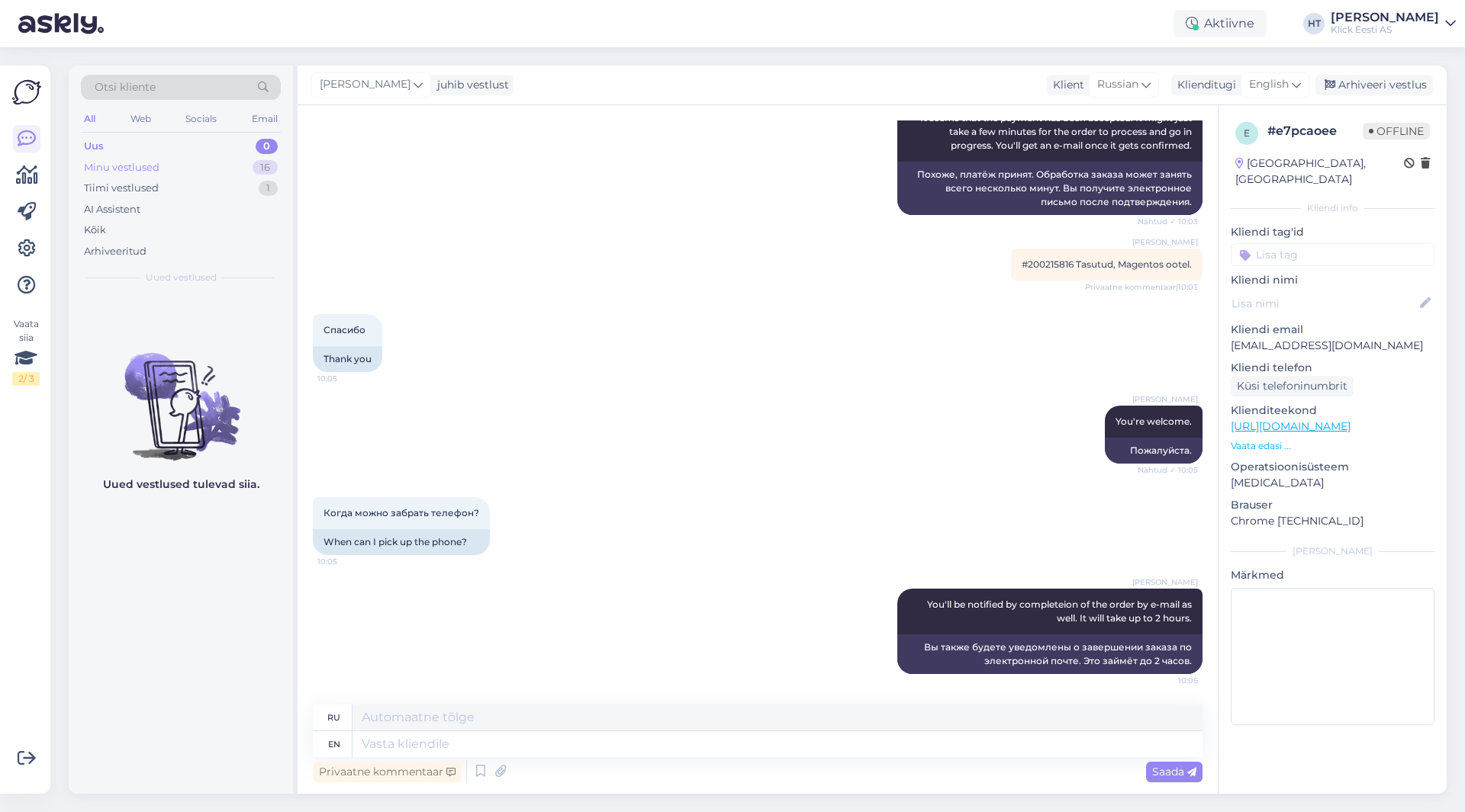
click at [218, 169] on div "Minu vestlused 16" at bounding box center [181, 168] width 200 height 22
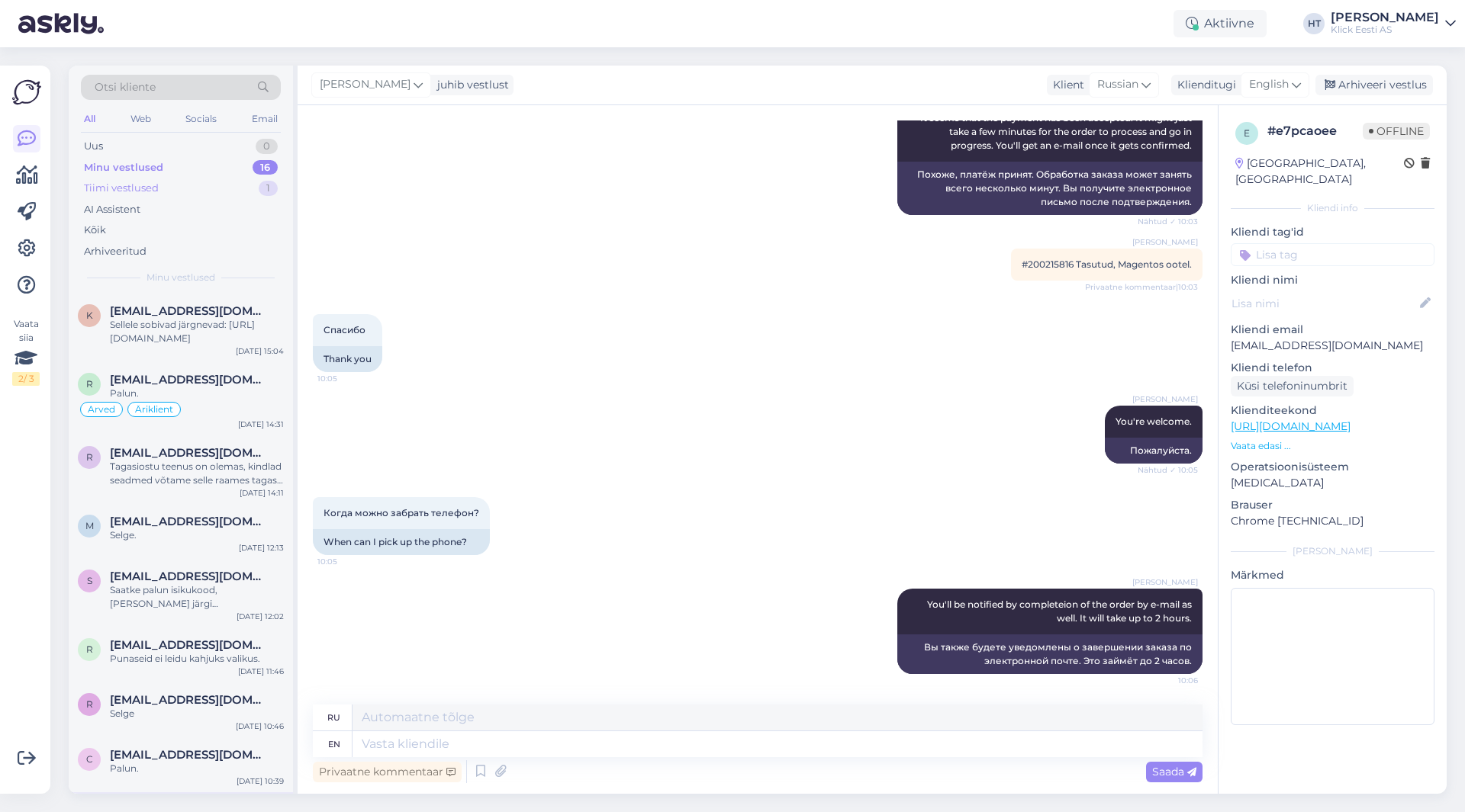
click at [230, 189] on div "Tiimi vestlused 1" at bounding box center [181, 188] width 200 height 22
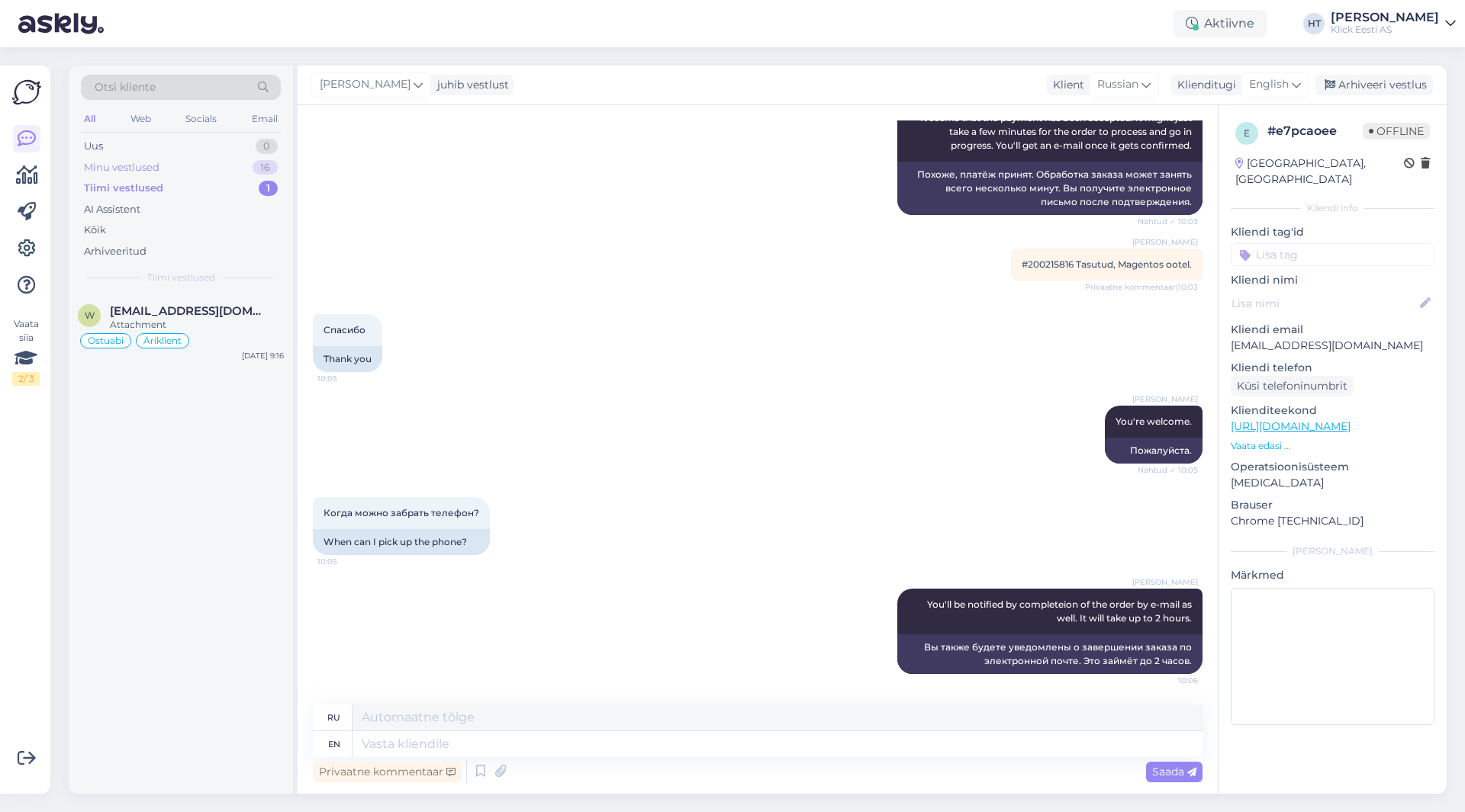
click at [237, 170] on div "Minu vestlused 16" at bounding box center [181, 168] width 200 height 22
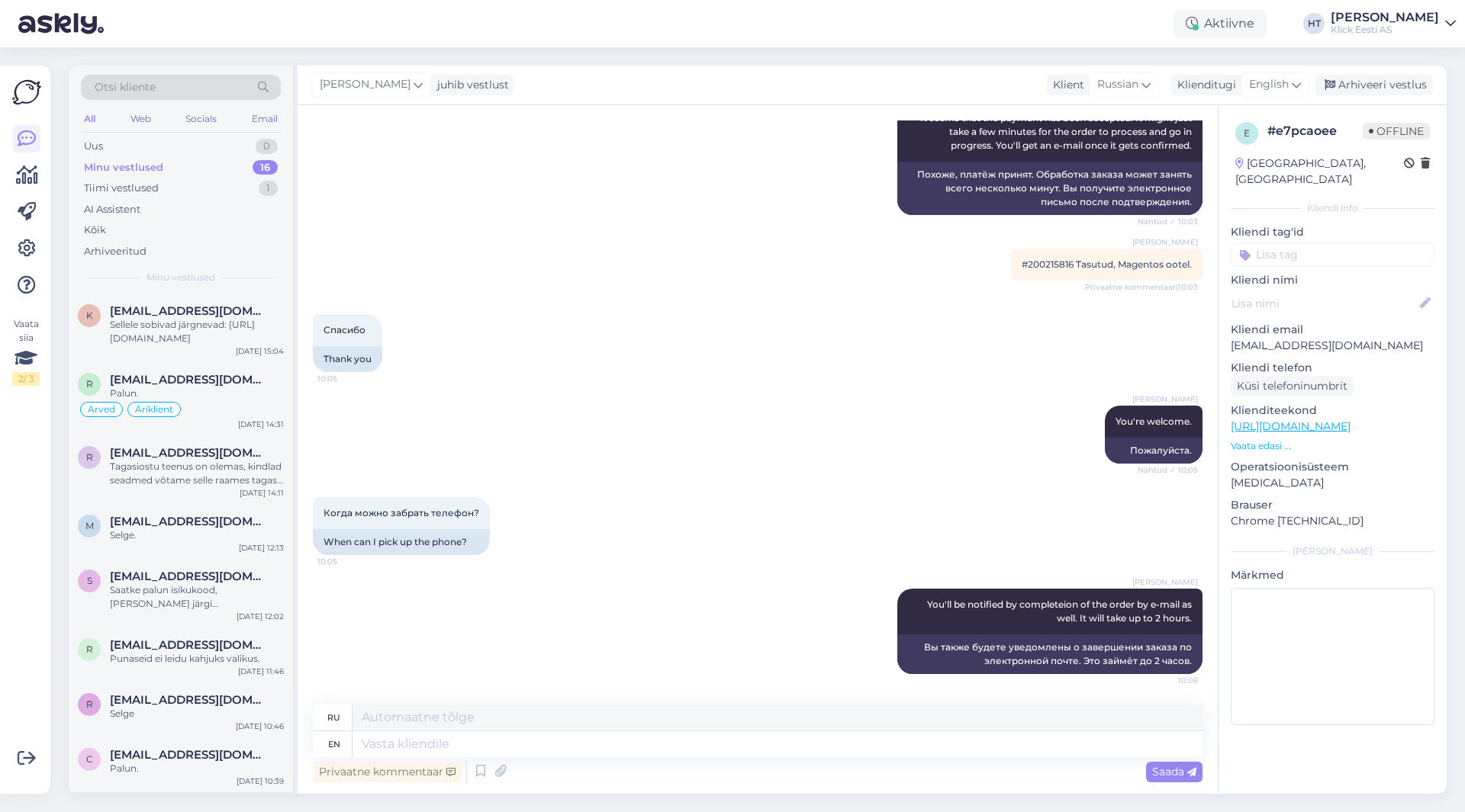
click at [666, 213] on div "[PERSON_NAME] It seems that the payment has been accepted. It might just take a…" at bounding box center [757, 159] width 889 height 147
click at [687, 243] on div "Vestlus algas [DATE] Я сделала заказ, рассрочка через инбанк, в банке все подтв…" at bounding box center [764, 406] width 903 height 571
click at [188, 152] on div "Uus 1" at bounding box center [181, 147] width 200 height 22
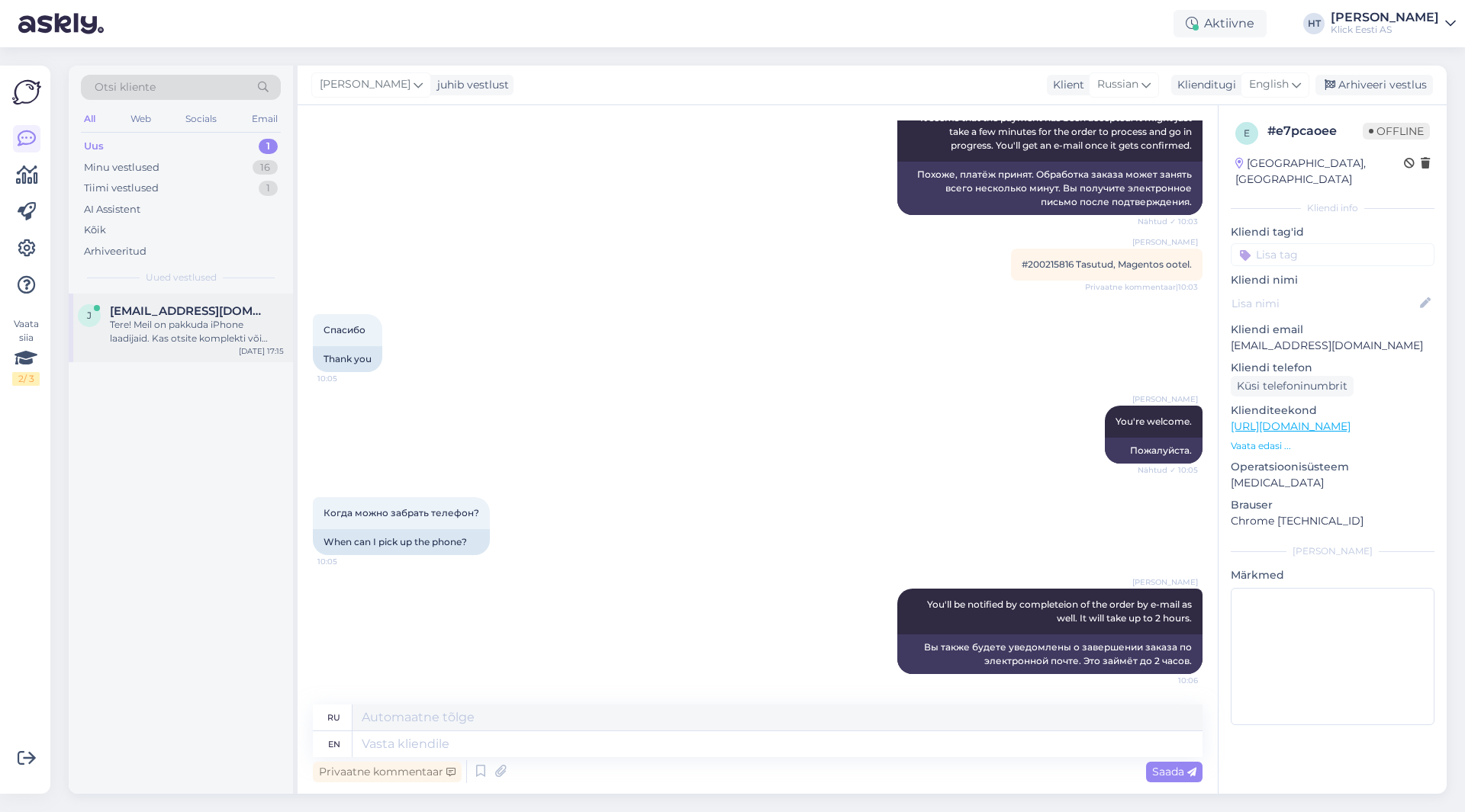
click at [250, 340] on div "Tere! Meil on pakkuda iPhone laadijaid. Kas otsite komplekti või ainult kaablit…" at bounding box center [196, 332] width 174 height 28
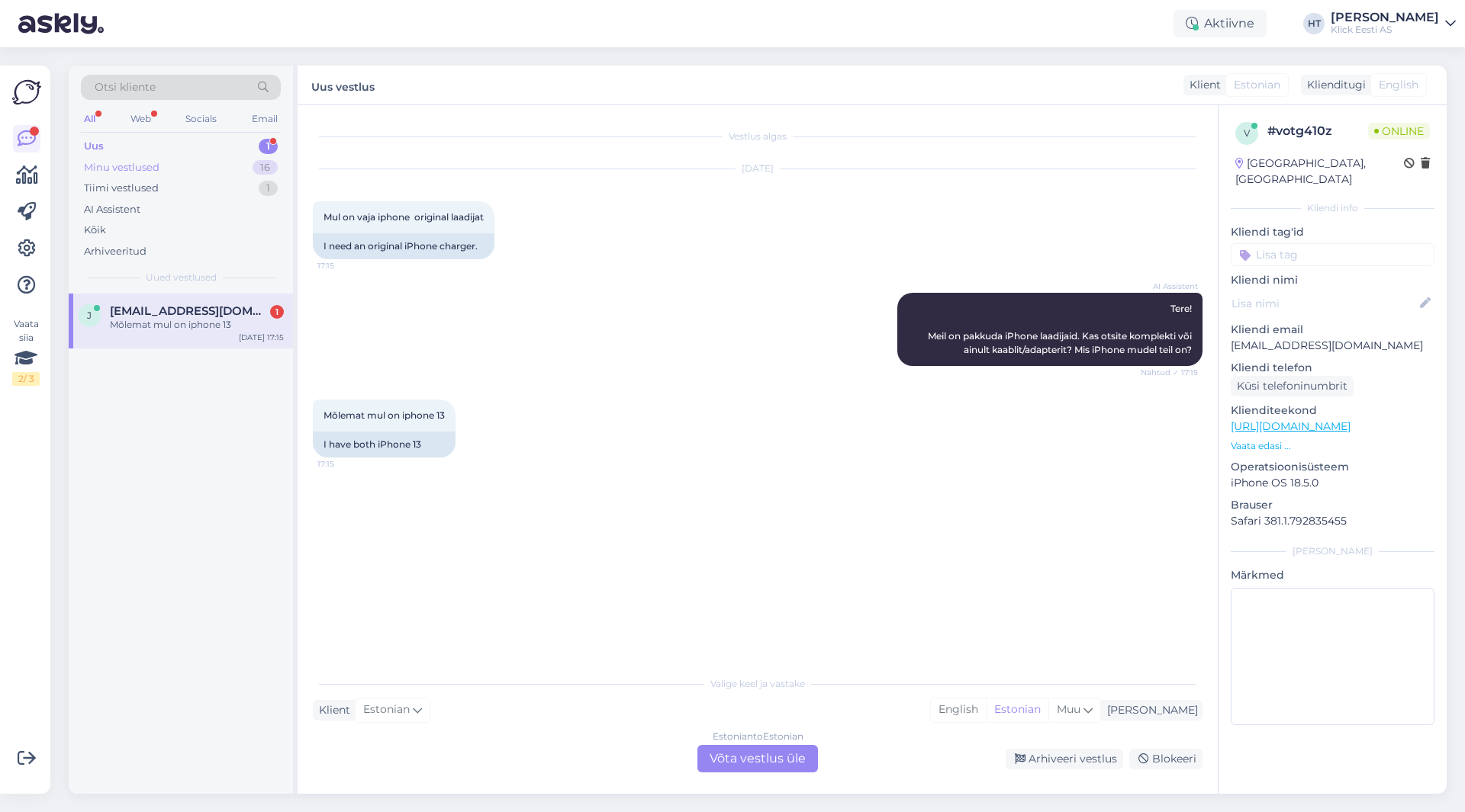
click at [214, 171] on div "Minu vestlused 16" at bounding box center [181, 168] width 200 height 22
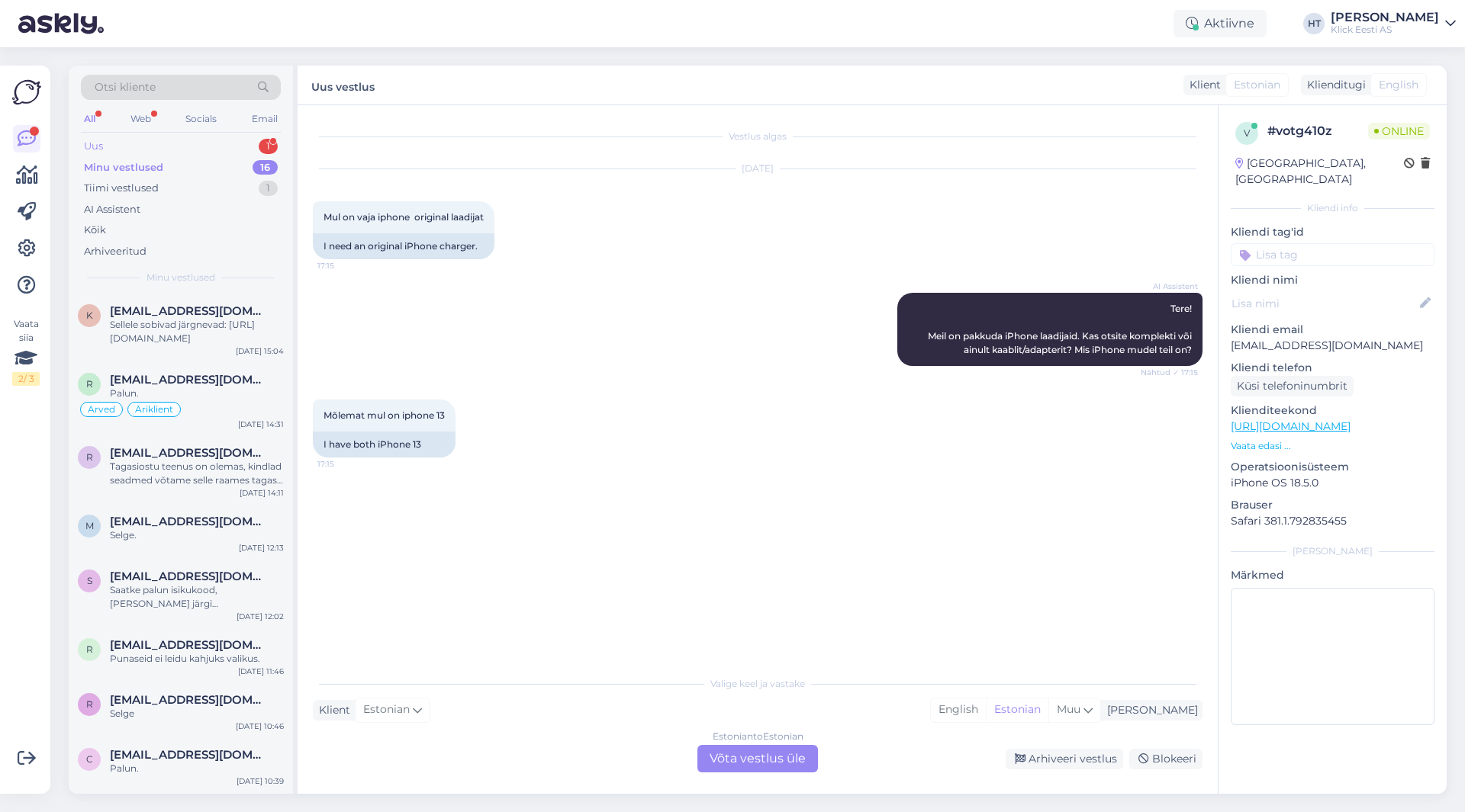
click at [212, 142] on div "Uus 1" at bounding box center [181, 147] width 200 height 22
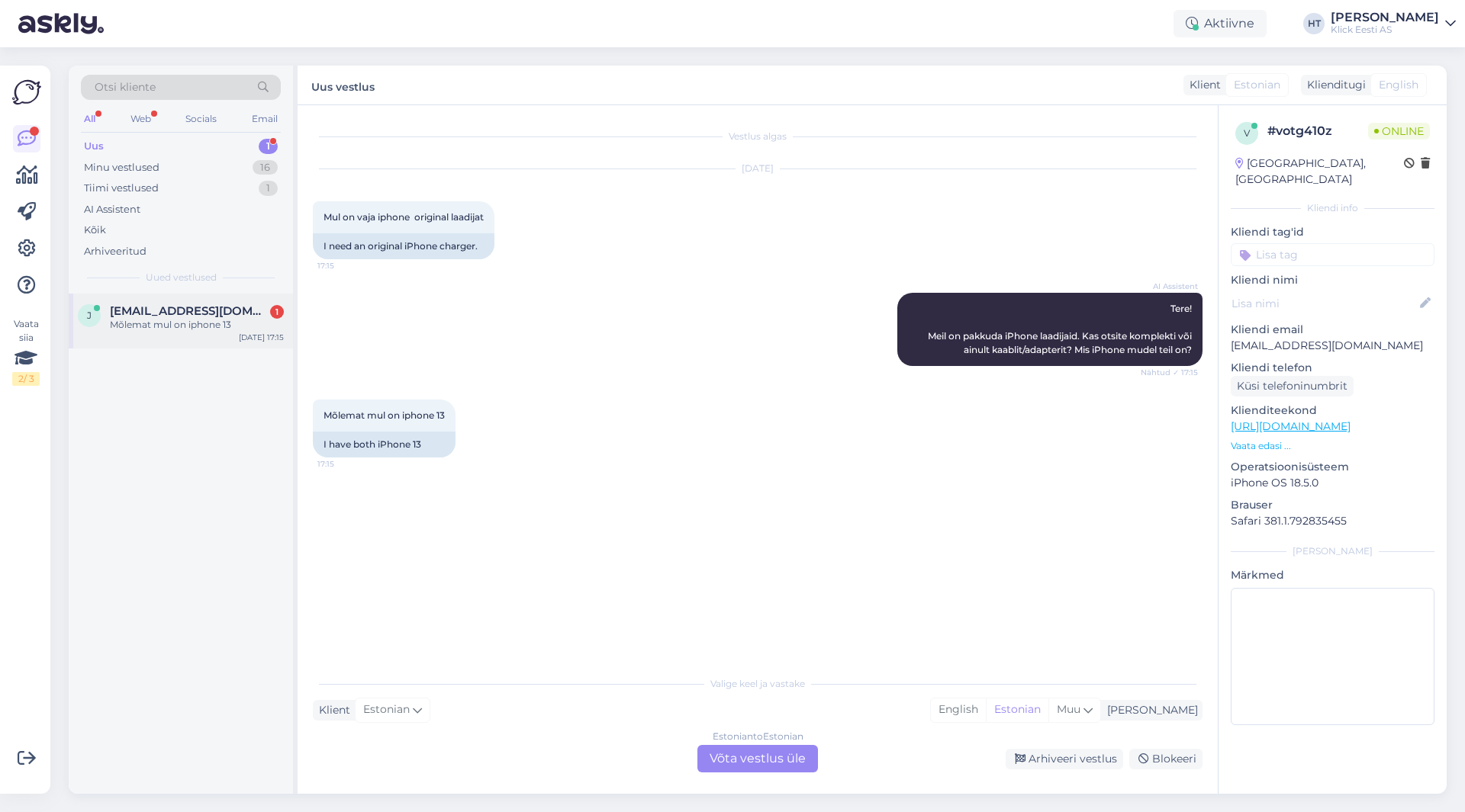
click at [220, 310] on span "[EMAIL_ADDRESS][DOMAIN_NAME]" at bounding box center [189, 312] width 159 height 14
click at [538, 349] on div "AI Assistent Tere! Meil on pakkuda iPhone laadijaid. Kas otsite komplekti või a…" at bounding box center [757, 329] width 889 height 106
click at [752, 756] on div "Estonian to Estonian Võta vestlus üle" at bounding box center [758, 759] width 120 height 28
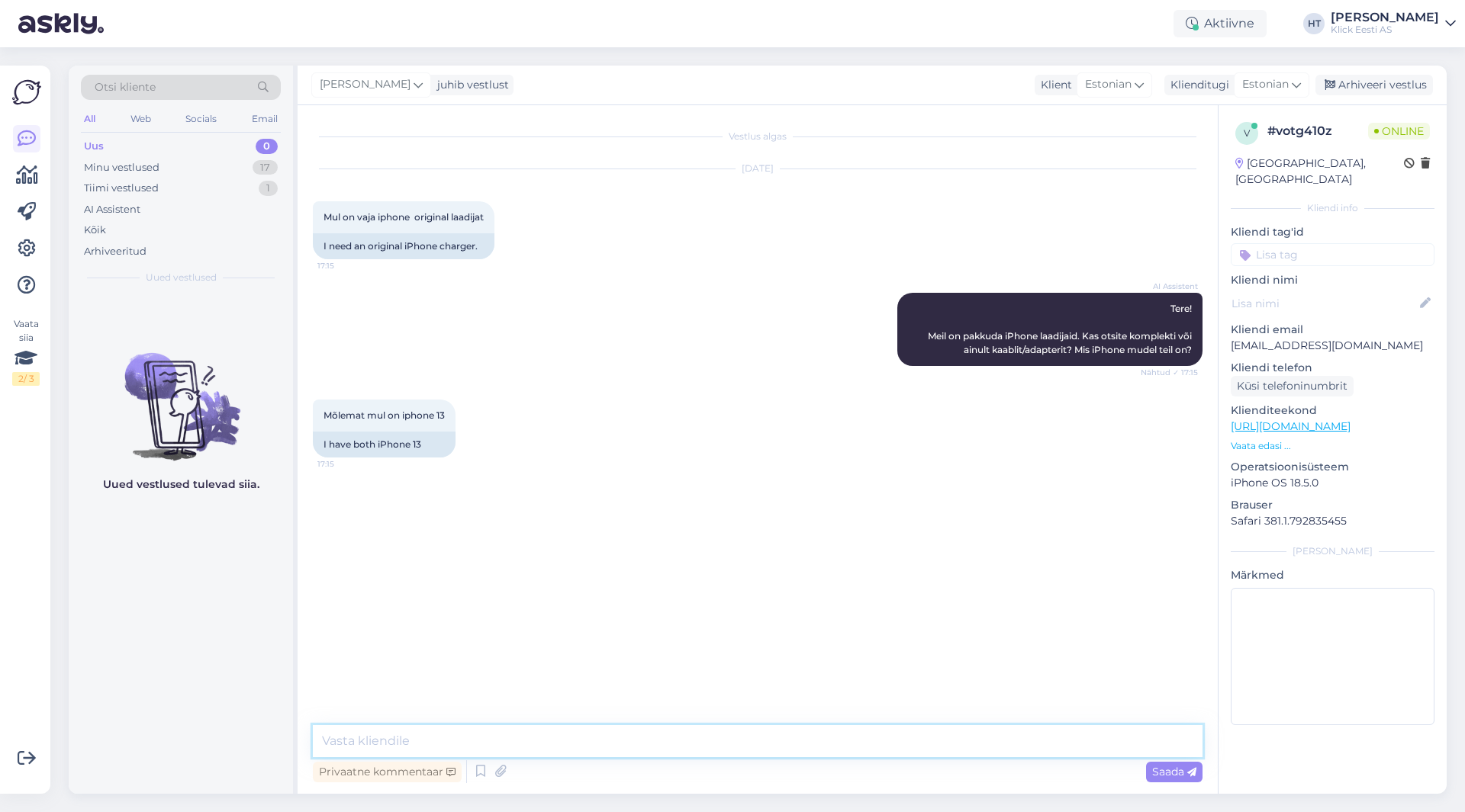
click at [733, 739] on textarea at bounding box center [757, 741] width 889 height 32
paste textarea "[URL][DOMAIN_NAME]"
type textarea "Originaalne seinaadapter on leitav siit: [URL][DOMAIN_NAME] Originaalne kaabel …"
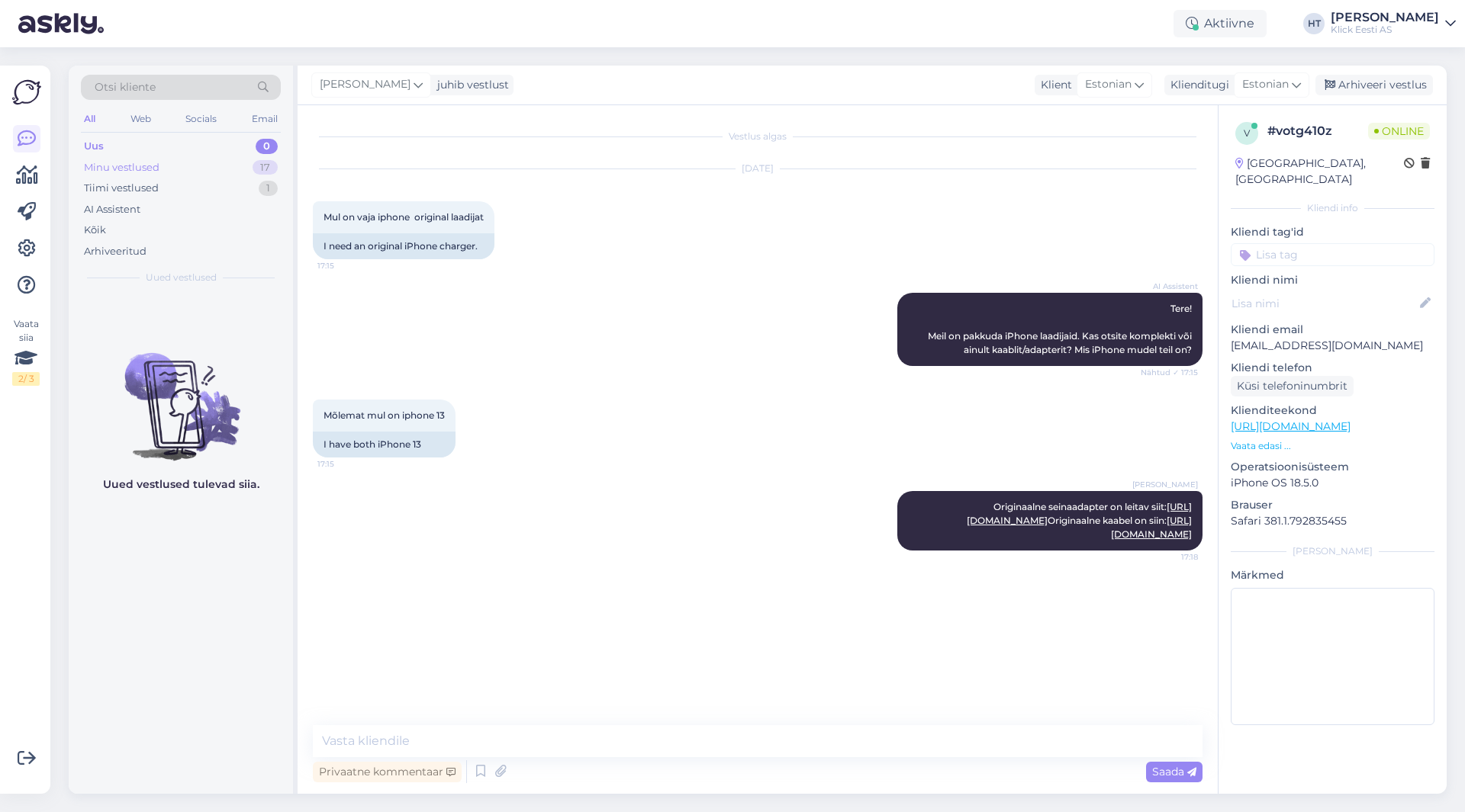
click at [251, 164] on div "Minu vestlused 17" at bounding box center [181, 168] width 200 height 22
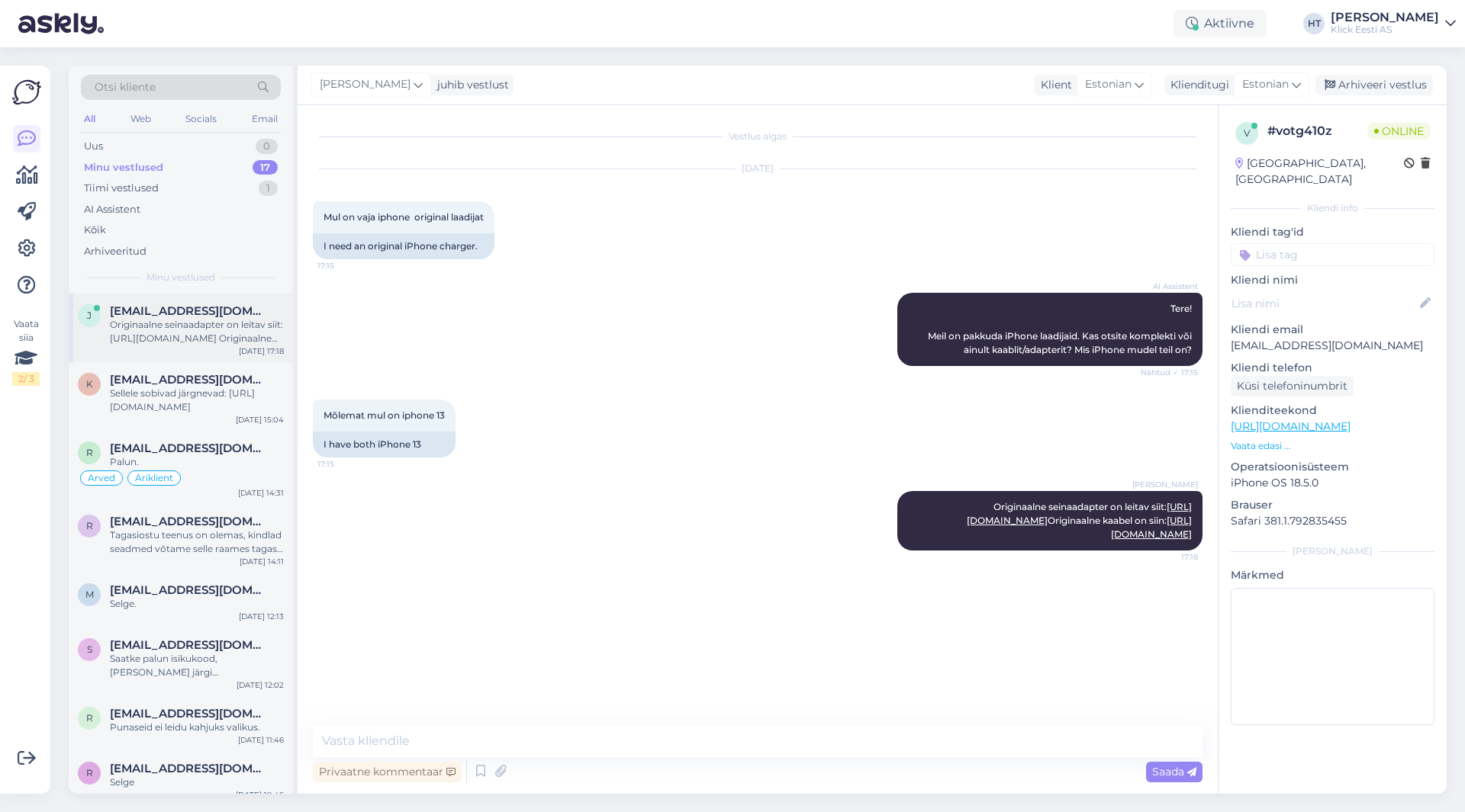
click at [250, 323] on div "Originaalne seinaadapter on leitav siit: [URL][DOMAIN_NAME] Originaalne kaabel …" at bounding box center [196, 332] width 174 height 28
click at [238, 386] on span "[EMAIL_ADDRESS][DOMAIN_NAME]" at bounding box center [189, 380] width 159 height 14
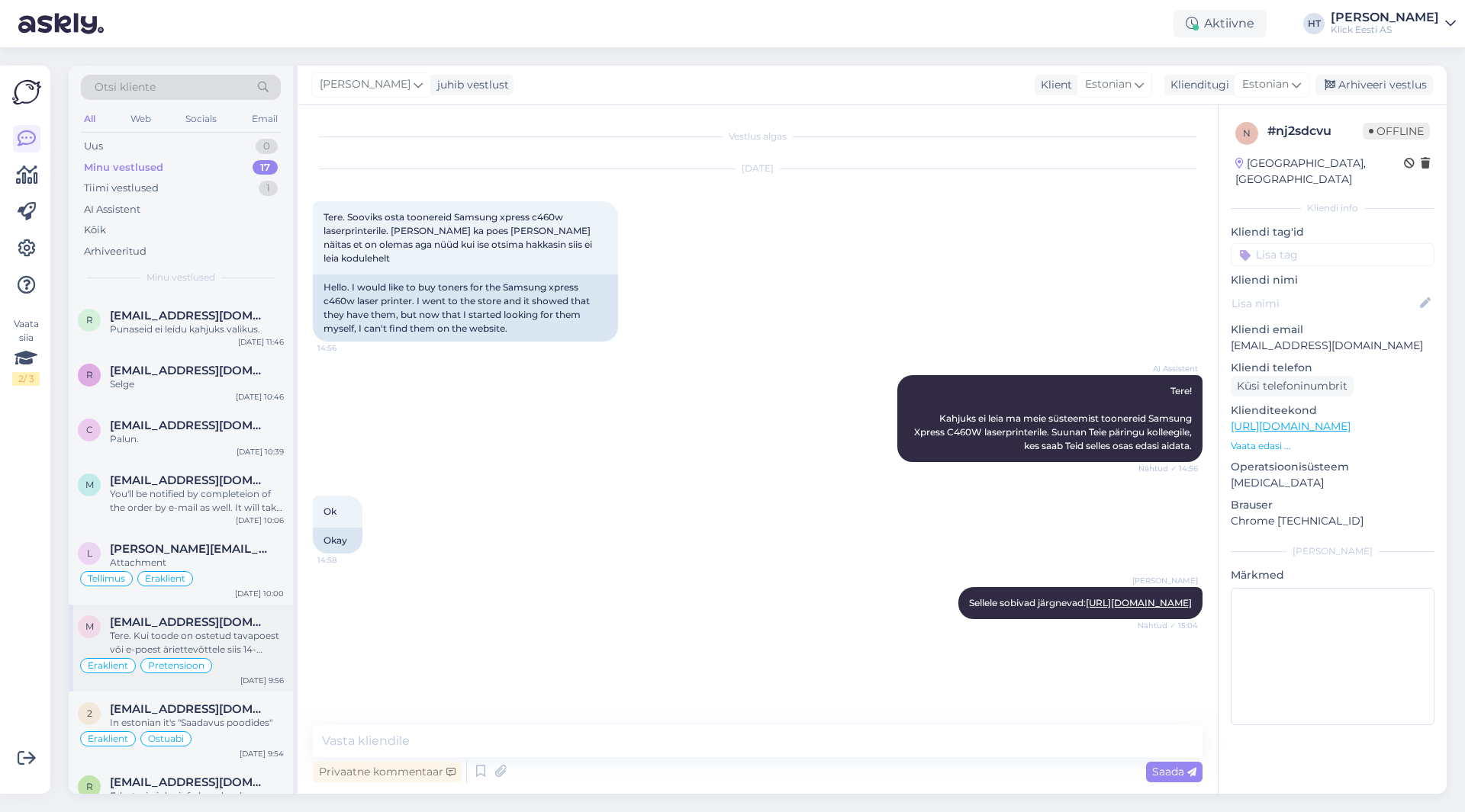
scroll to position [322, 0]
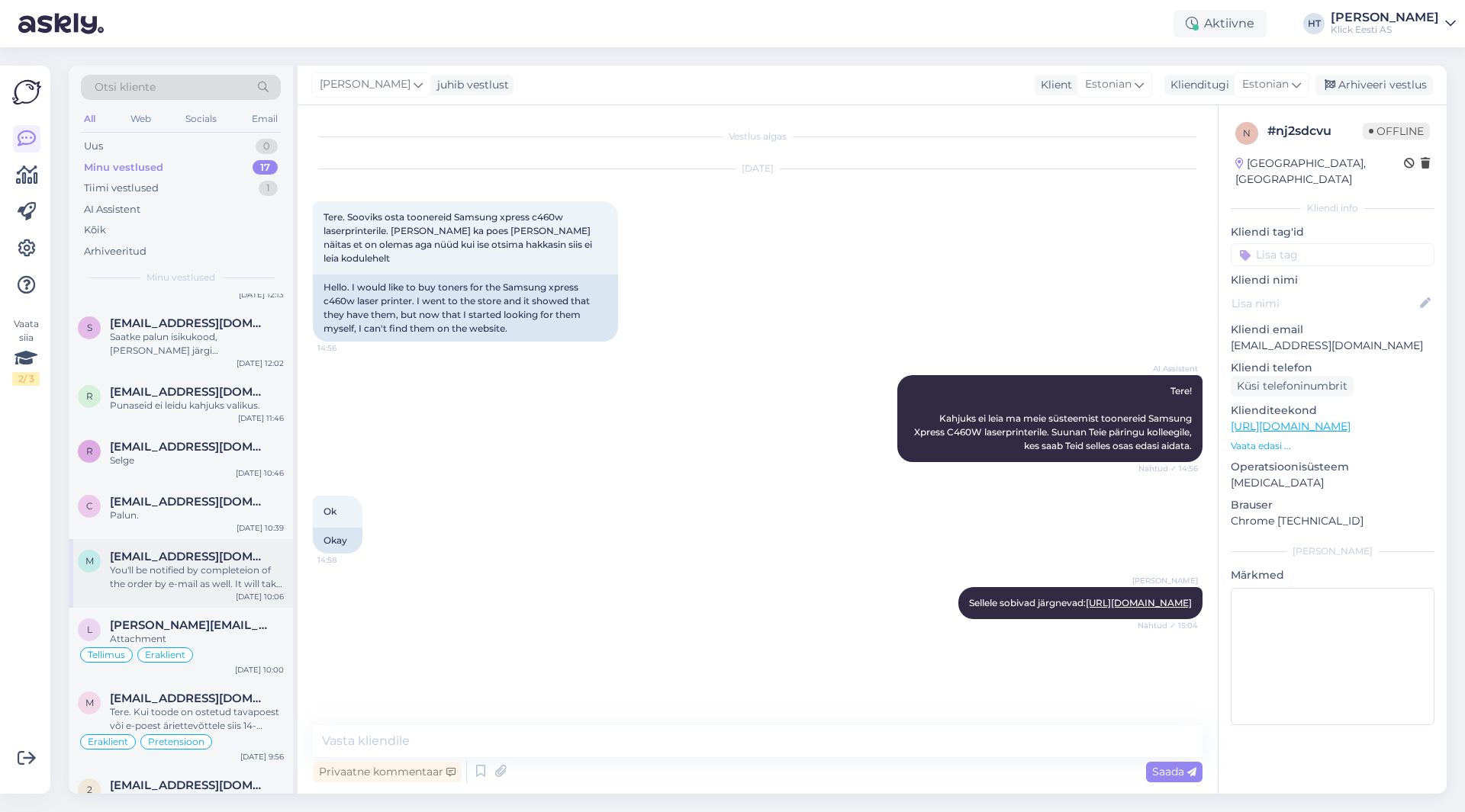
click at [205, 581] on div "You'll be notified by completeion of the order by e-mail as well. It will take …" at bounding box center [196, 578] width 174 height 28
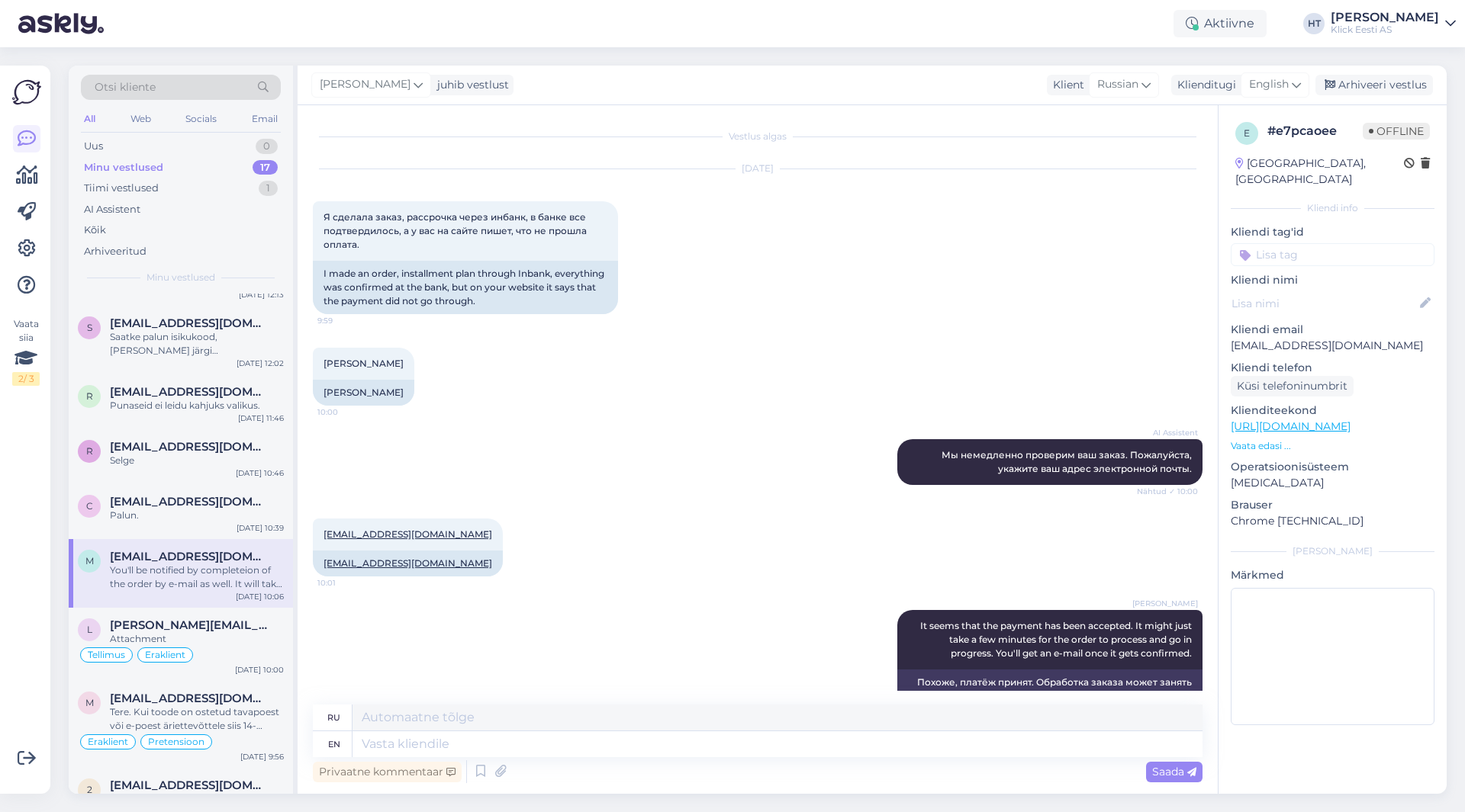
scroll to position [508, 0]
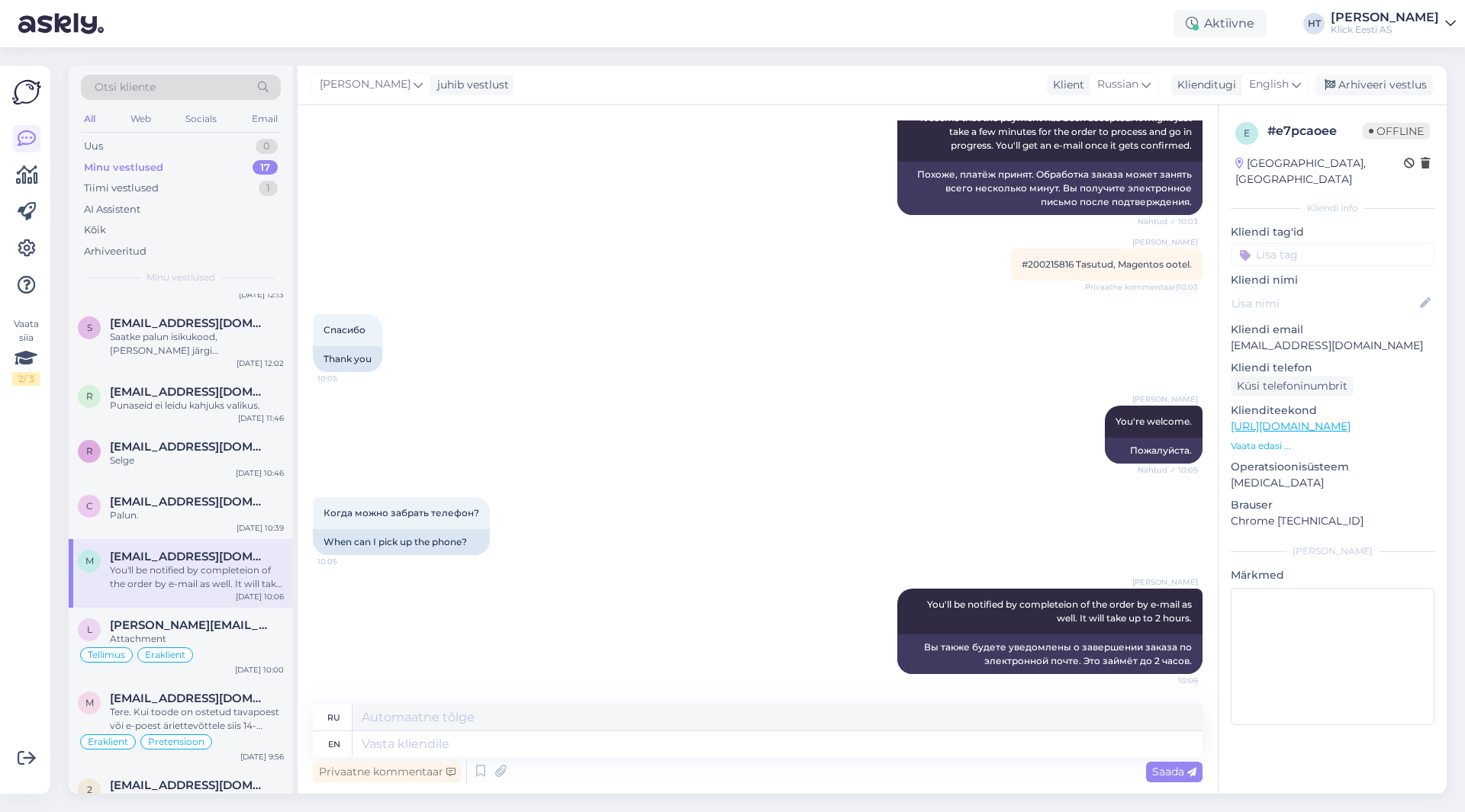
click at [1327, 243] on input at bounding box center [1332, 254] width 204 height 23
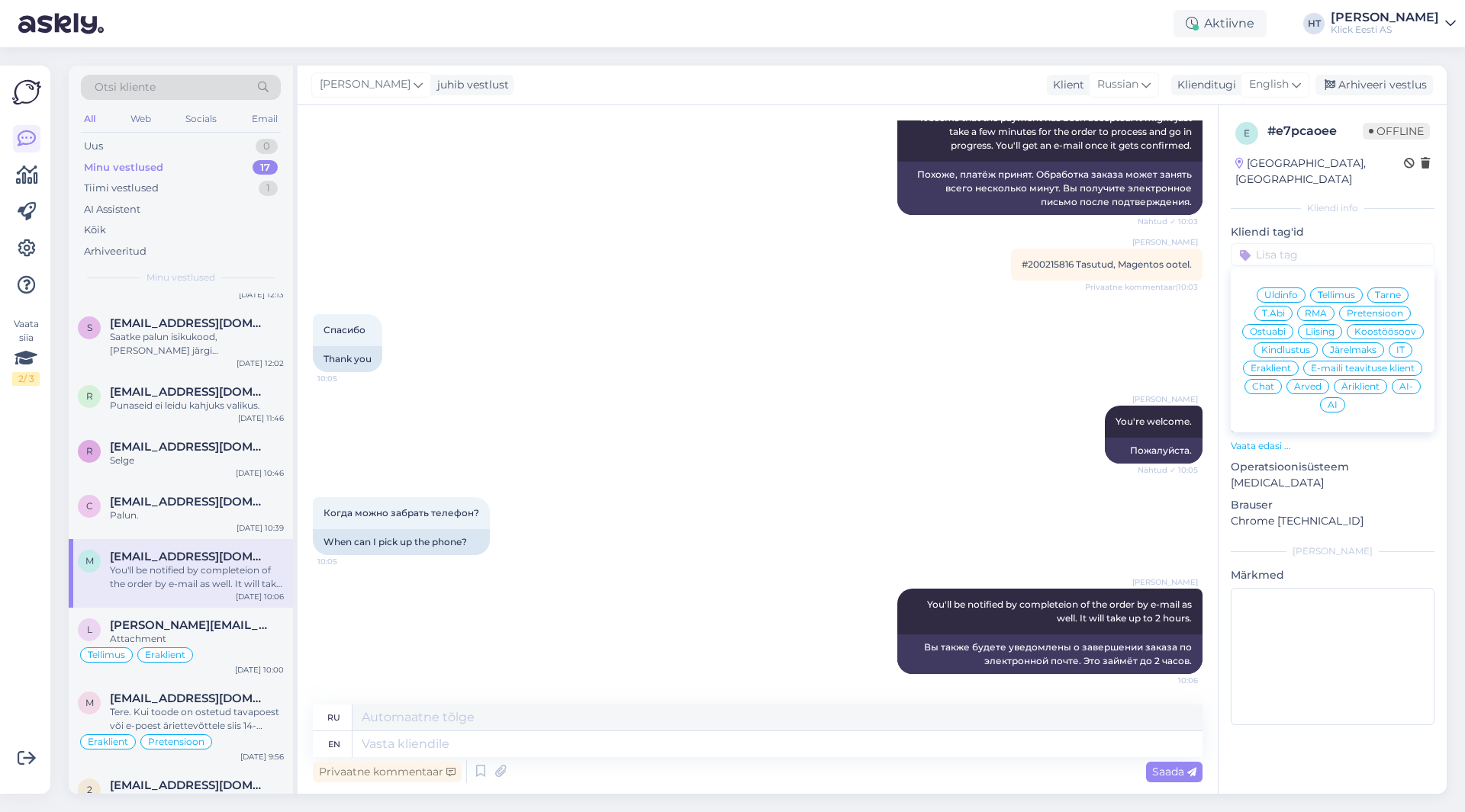
click at [1000, 403] on div "[PERSON_NAME] You're welcome. Nähtud ✓ 10:05 Пожалуйста." at bounding box center [757, 434] width 889 height 92
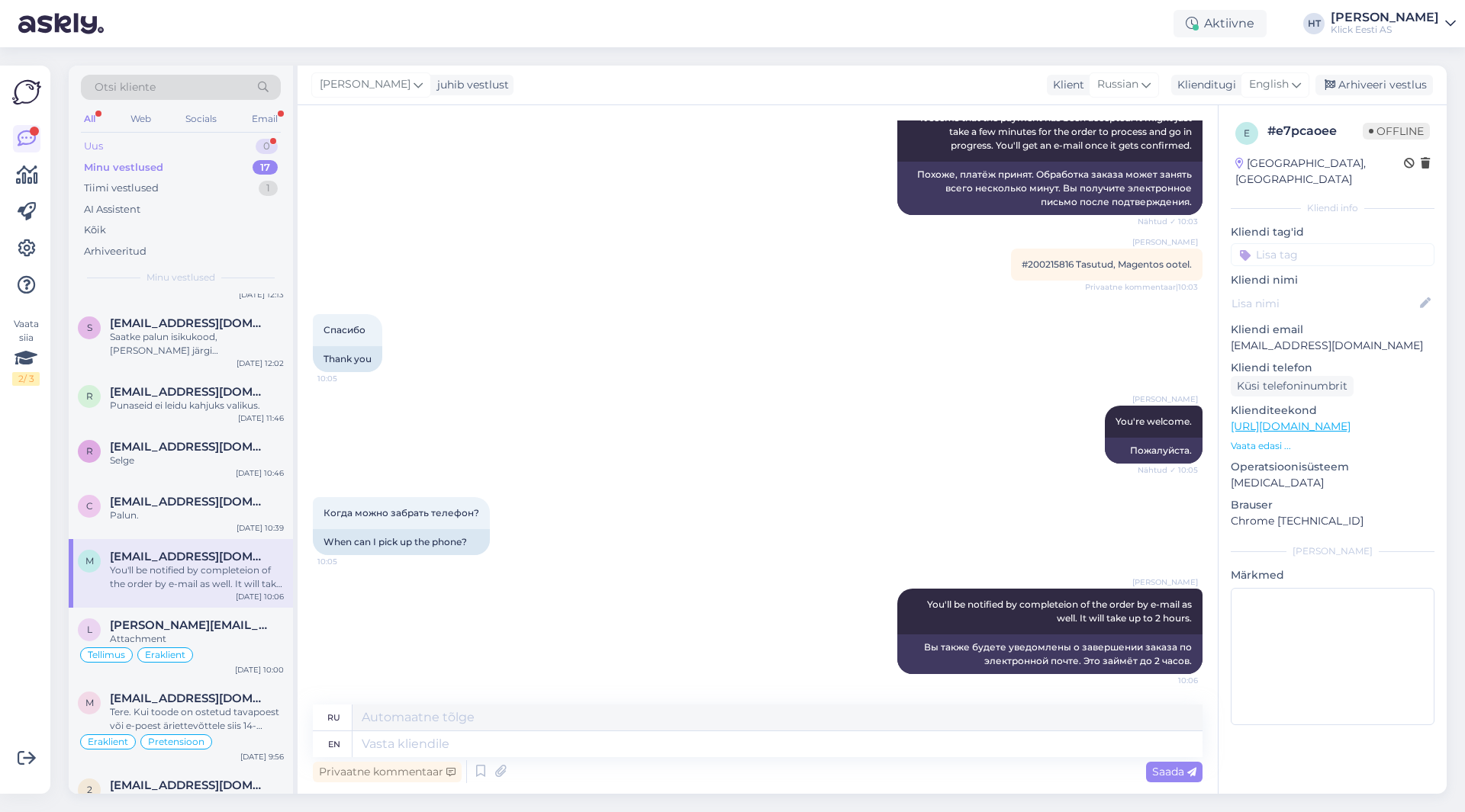
click at [178, 152] on div "Uus 0" at bounding box center [181, 147] width 200 height 22
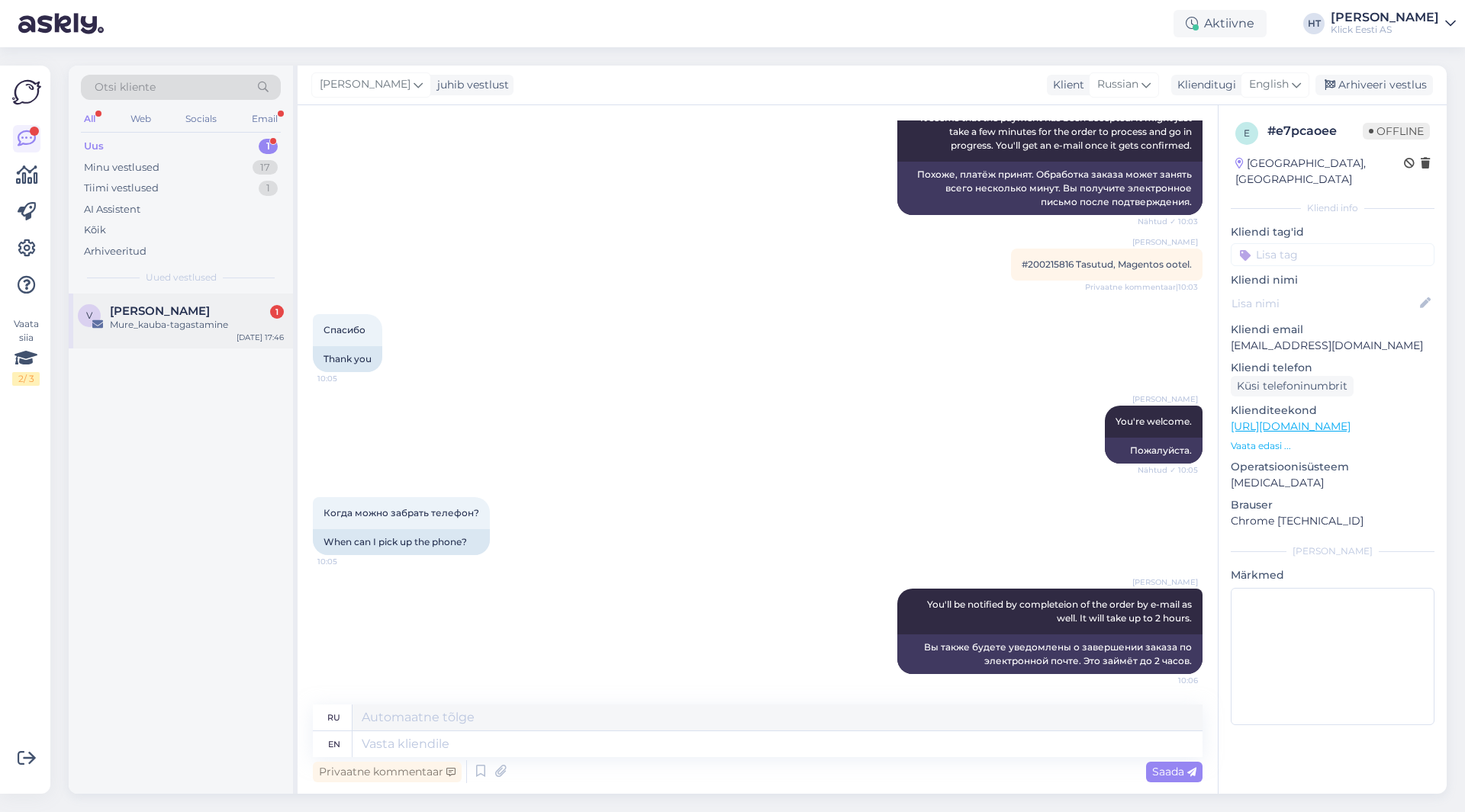
click at [220, 318] on div "Mure_kauba-tagastamine" at bounding box center [196, 325] width 174 height 14
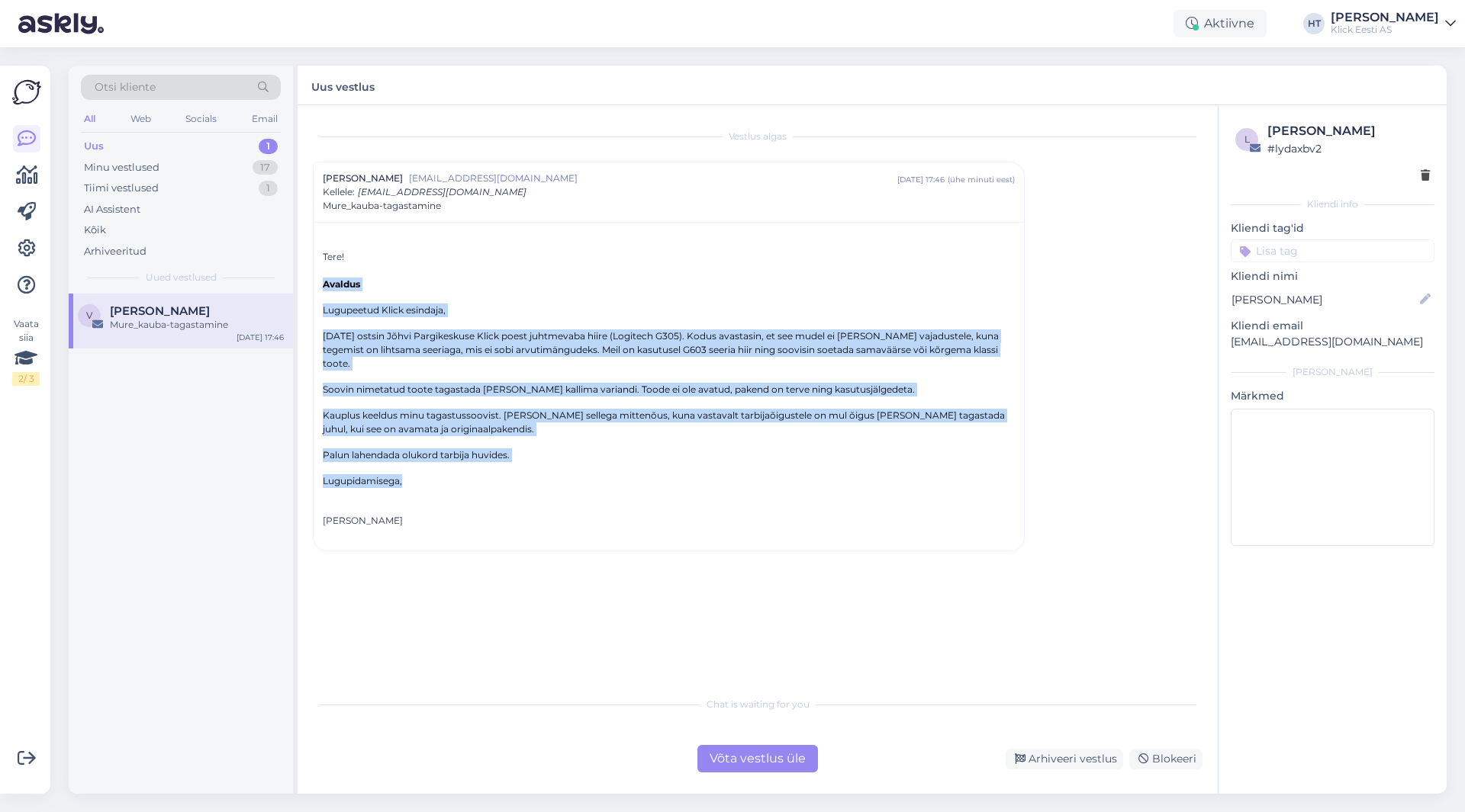
drag, startPoint x: 319, startPoint y: 281, endPoint x: 945, endPoint y: 475, distance: 655.4
click at [945, 475] on div "Tere! Avaldus Lugupeetud Klick esindaja, [DATE] ostsin Jõhvi Pargikeskuse Klick…" at bounding box center [668, 386] width 711 height 329
click at [733, 483] on p "Lugupidamisega," at bounding box center [668, 481] width 692 height 14
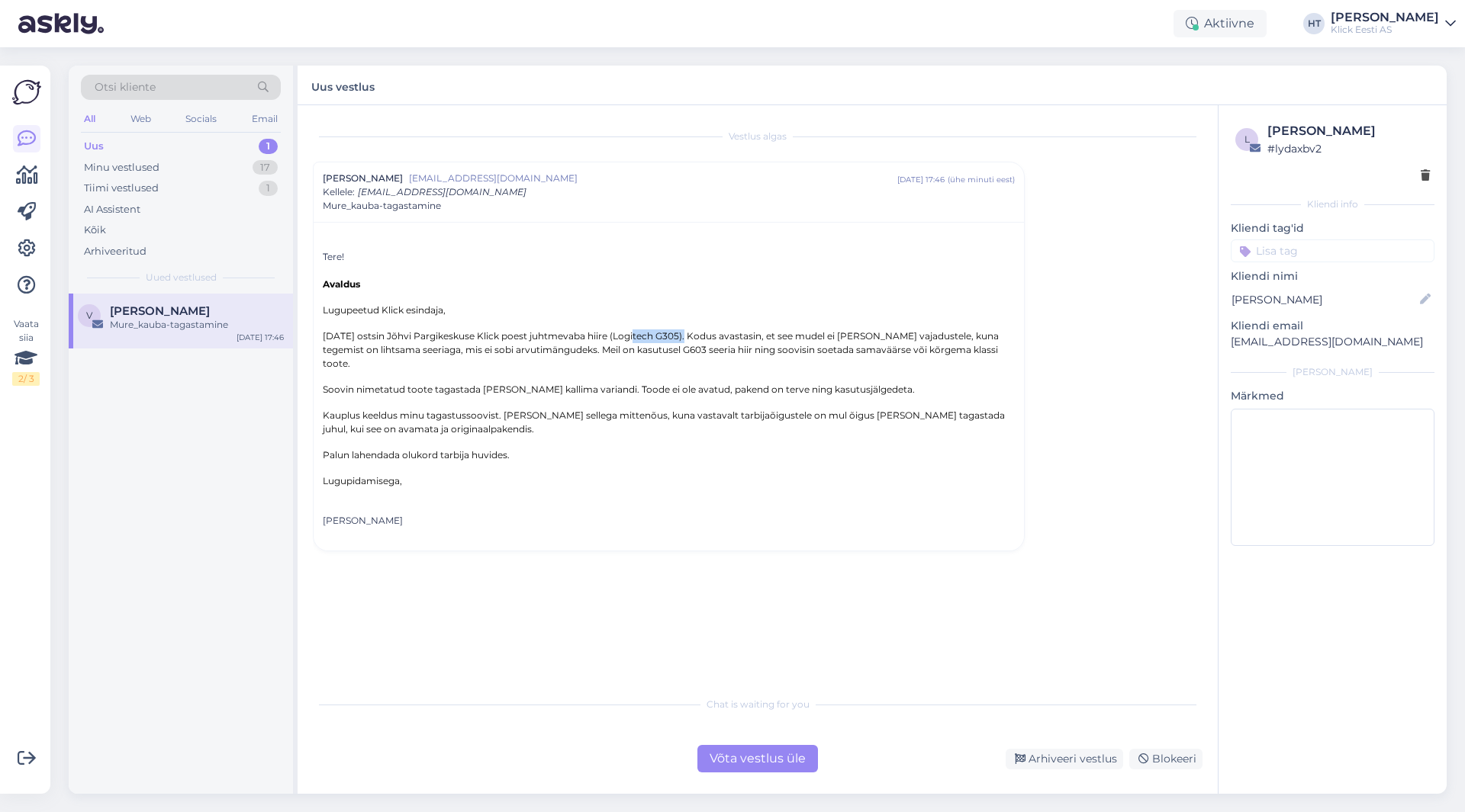
drag, startPoint x: 627, startPoint y: 335, endPoint x: 680, endPoint y: 337, distance: 53.0
click at [680, 337] on p "[DATE] ostsin Jõhvi Pargikeskuse Klick poest juhtmevaba hiire (Logitech G305). …" at bounding box center [668, 349] width 692 height 41
drag, startPoint x: 670, startPoint y: 335, endPoint x: 694, endPoint y: 335, distance: 24.0
click at [694, 335] on p "[DATE] ostsin Jõhvi Pargikeskuse Klick poest juhtmevaba hiire (Logitech G305). …" at bounding box center [668, 349] width 692 height 41
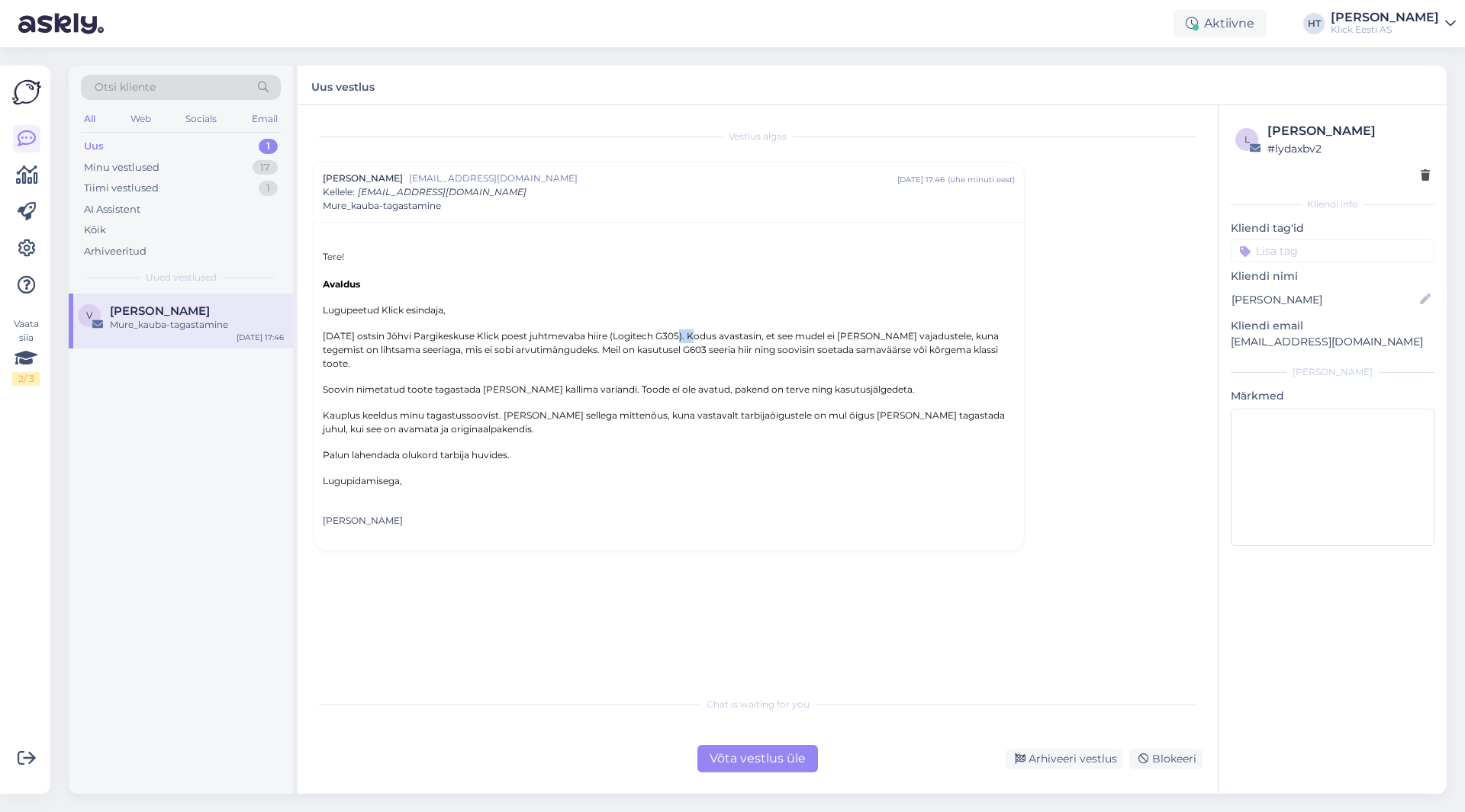
copy p "G305"
drag, startPoint x: 684, startPoint y: 348, endPoint x: 710, endPoint y: 353, distance: 26.5
click at [710, 353] on p "[DATE] ostsin Jõhvi Pargikeskuse Klick poest juhtmevaba hiire (Logitech G305). …" at bounding box center [668, 349] width 692 height 41
copy p "G603"
click at [167, 163] on div "Minu vestlused 17" at bounding box center [181, 168] width 200 height 22
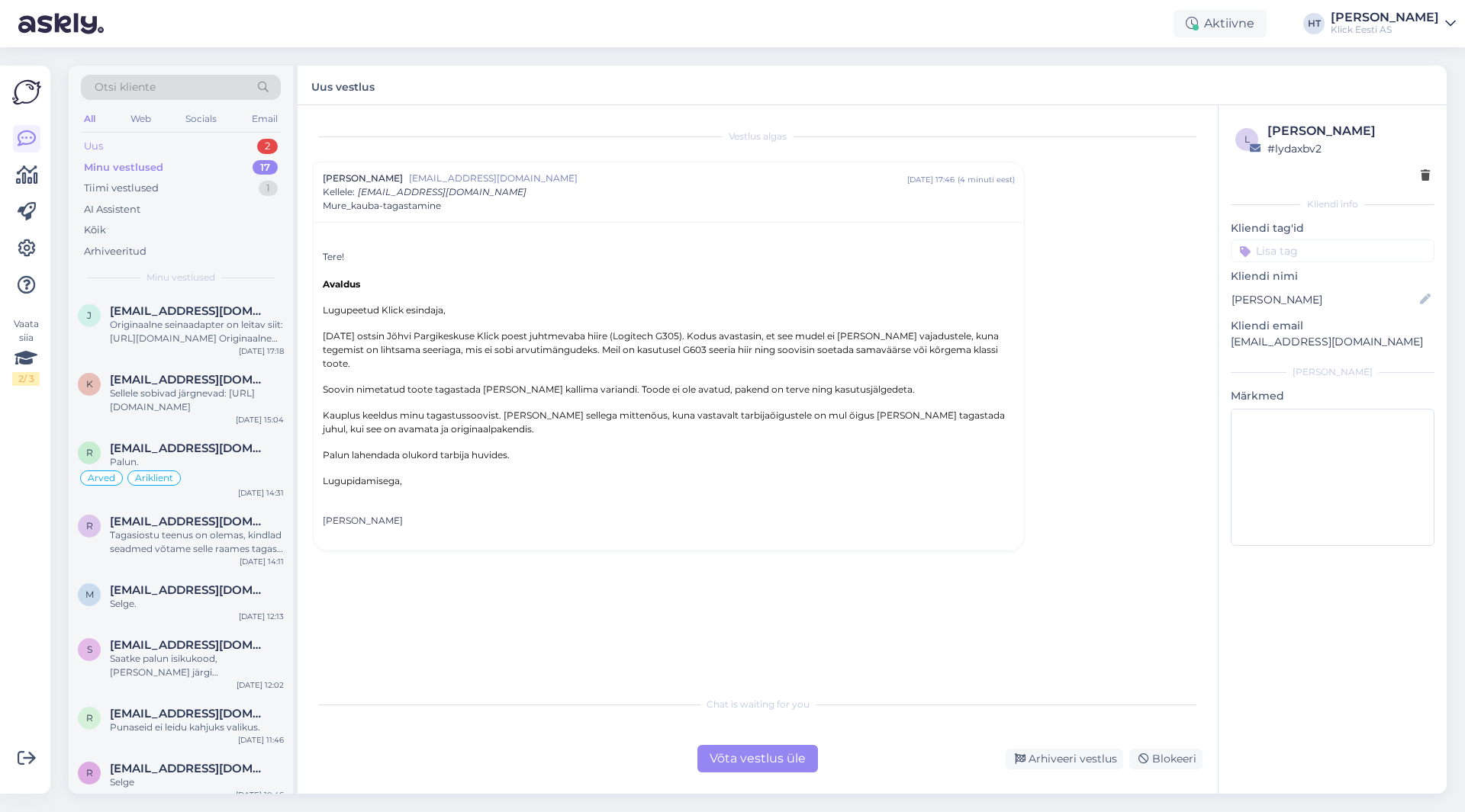
click at [183, 150] on div "Uus 2" at bounding box center [181, 147] width 200 height 22
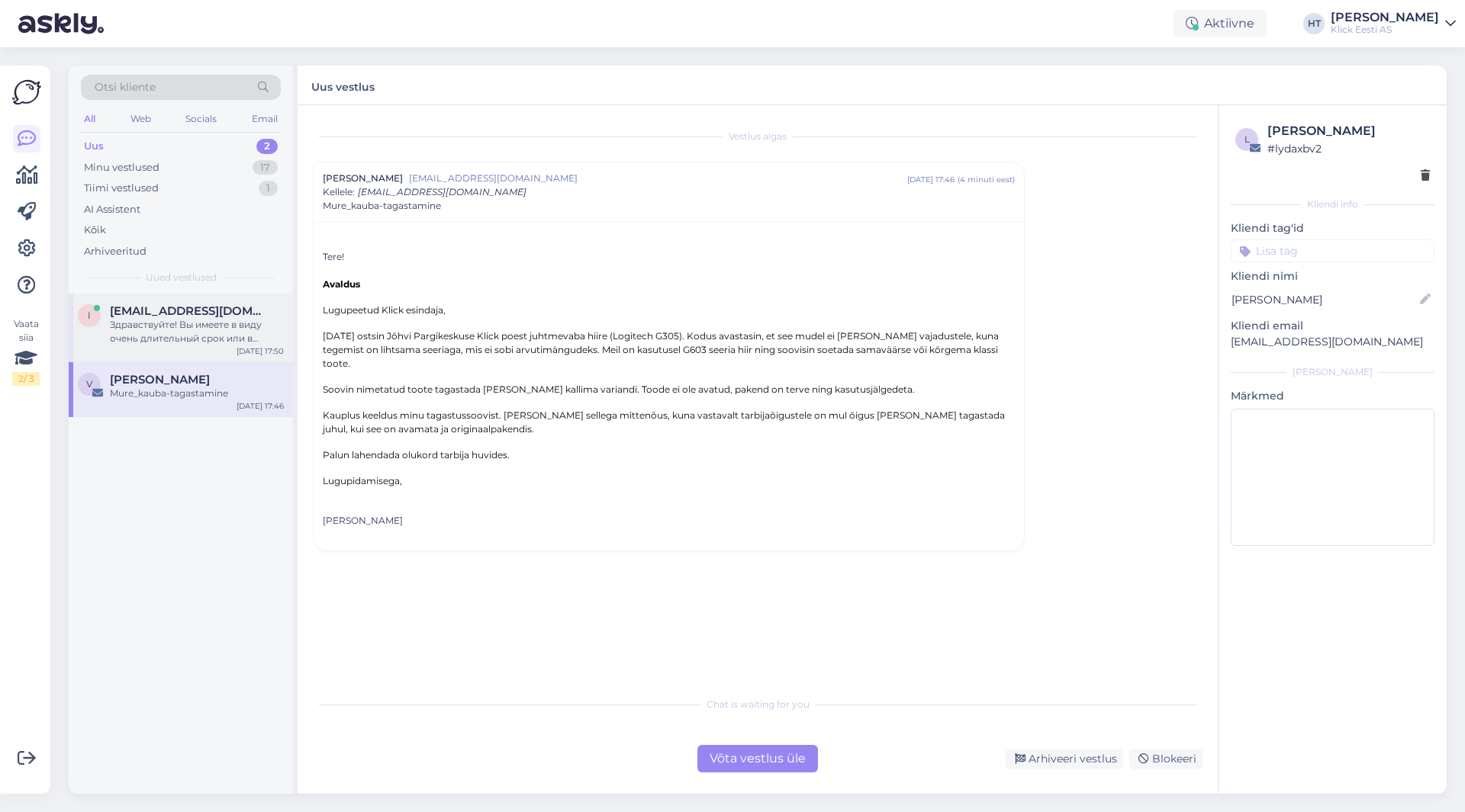
click at [212, 337] on div "Здравствуйте! Вы имеете в виду очень длительный срок или в течение нескольких д…" at bounding box center [196, 332] width 174 height 28
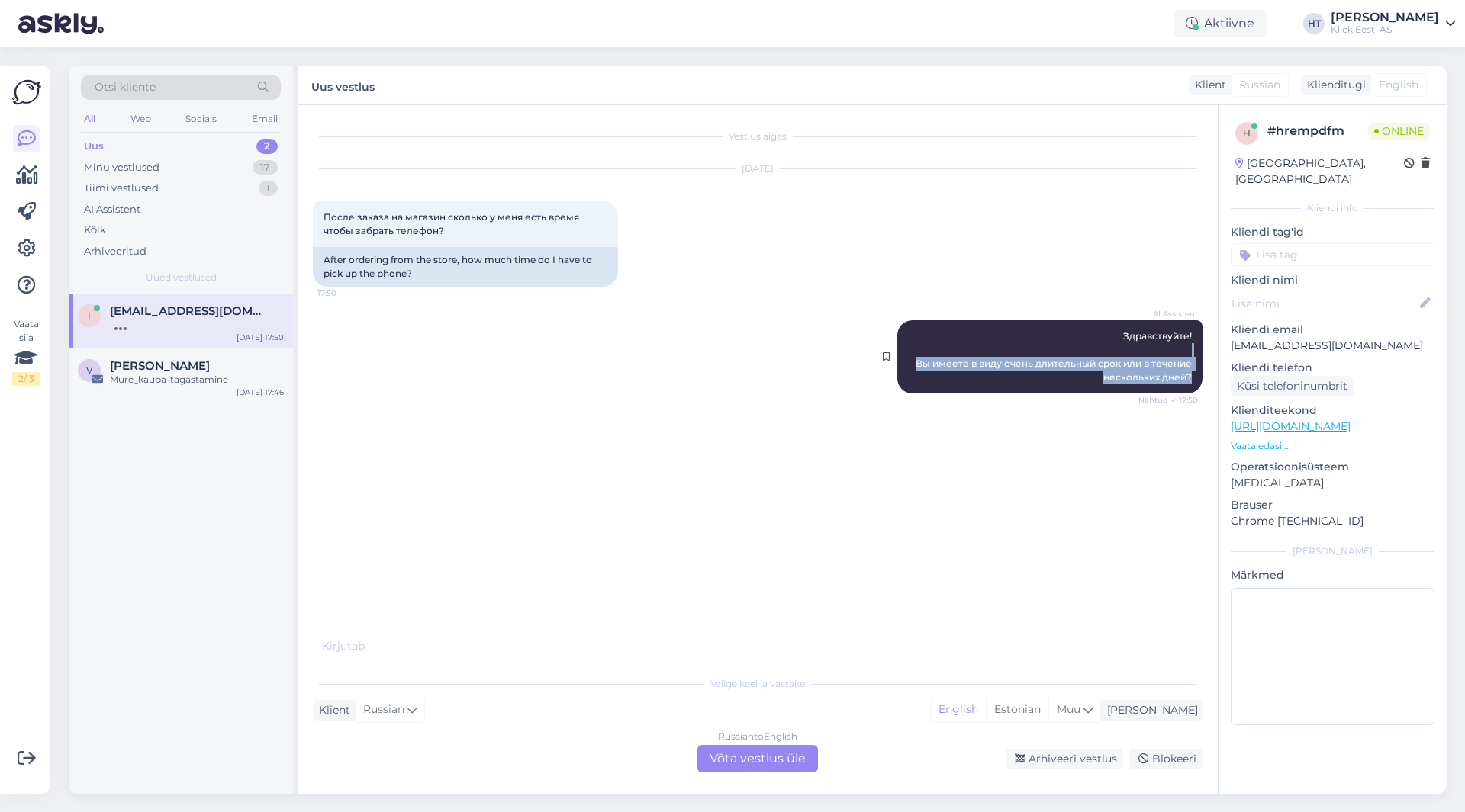
drag, startPoint x: 1193, startPoint y: 376, endPoint x: 930, endPoint y: 352, distance: 264.1
click at [930, 352] on div "AI Assistent Здравствуйте! Вы имеете в виду очень длительный срок или в течение…" at bounding box center [1050, 356] width 305 height 73
copy span "Вы имеете в виду очень длительный срок или в течение нескольких дней?"
click at [611, 397] on div "AI Assistent Здравствуйте! Вы имеете в виду очень длительный срок или в течение…" at bounding box center [757, 357] width 889 height 106
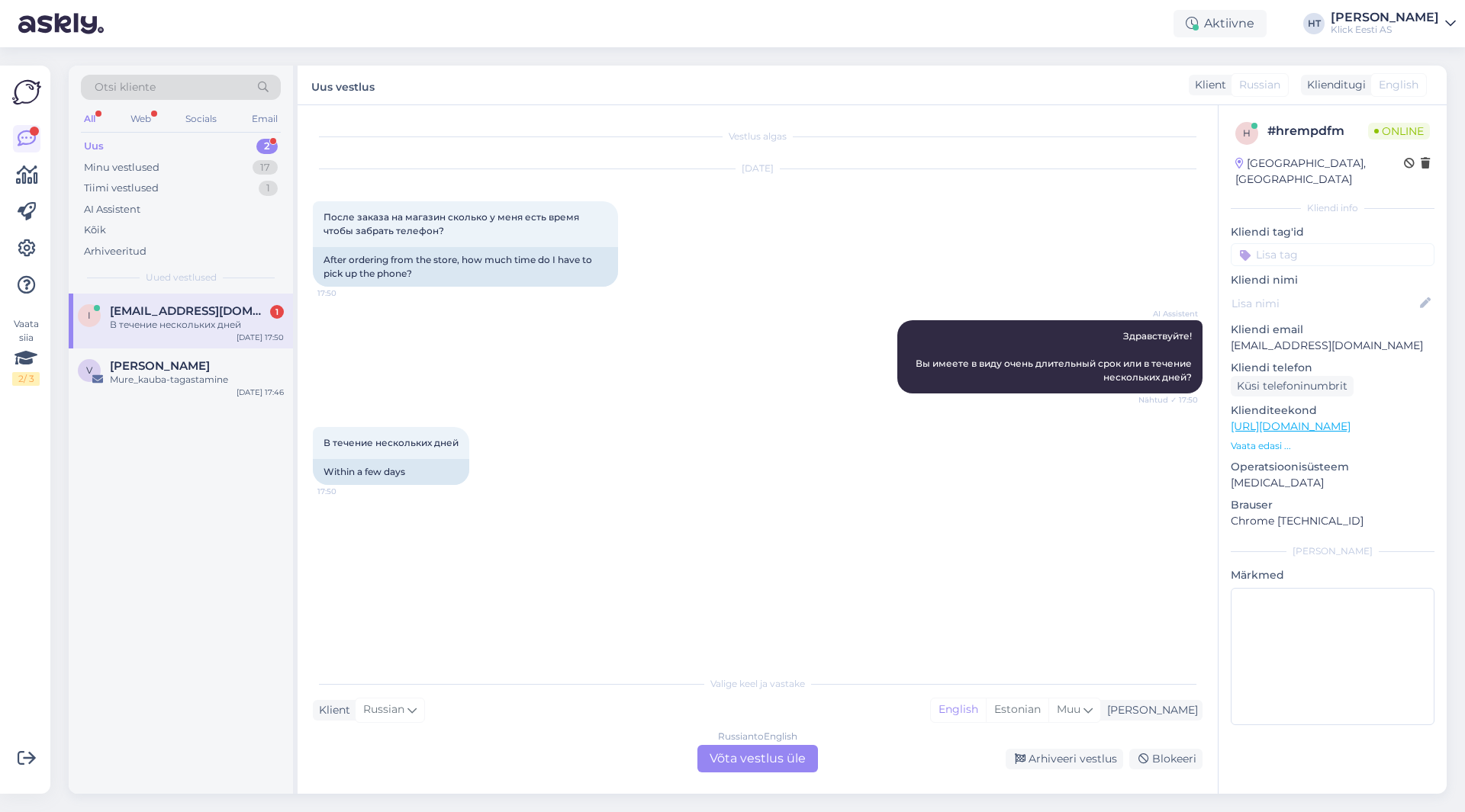
click at [745, 756] on div "Russian to English Võta vestlus üle" at bounding box center [758, 759] width 120 height 28
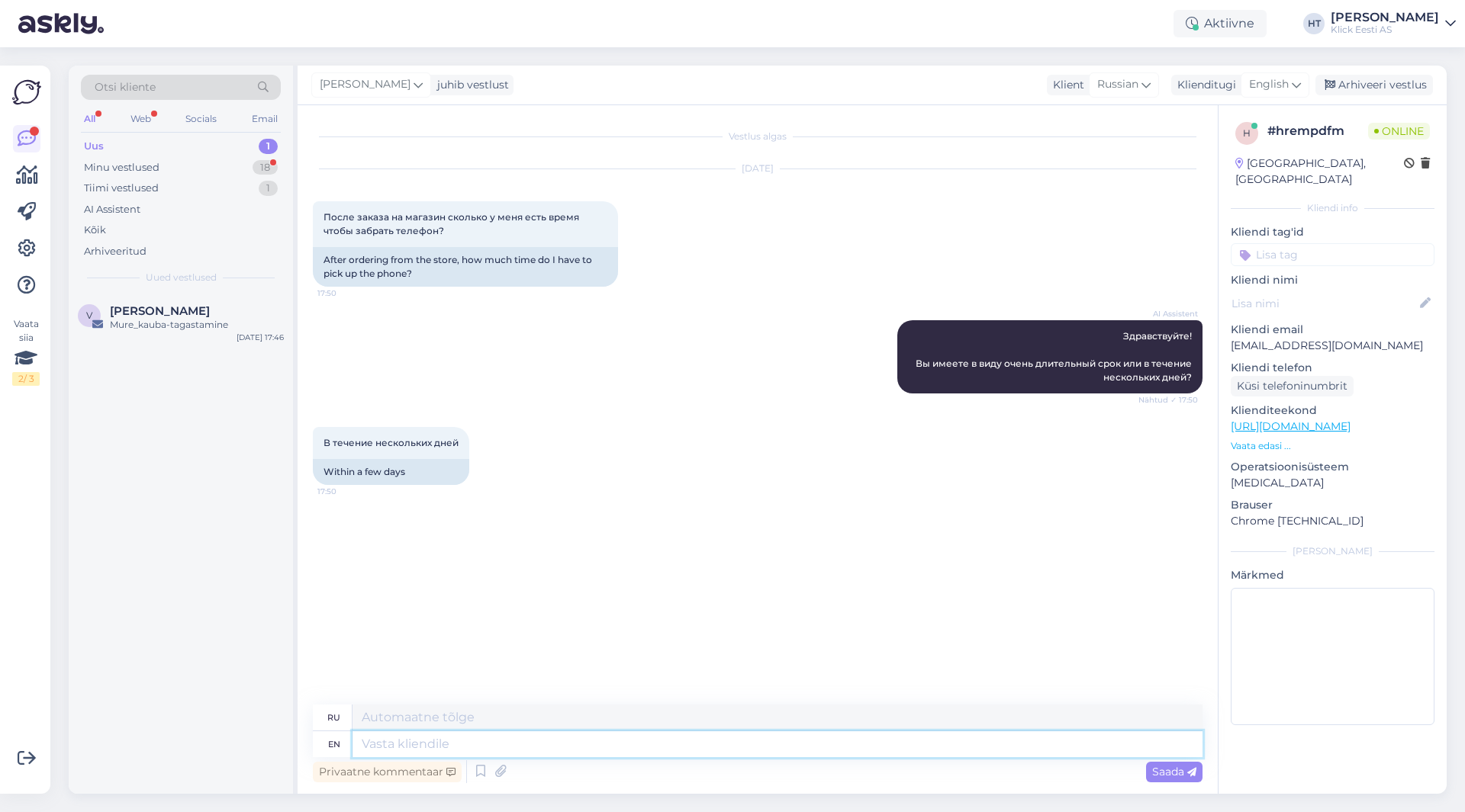
click at [748, 750] on textarea at bounding box center [778, 744] width 850 height 26
type textarea "It"
type textarea "Это"
type textarea "It won't"
type textarea "Это не будет"
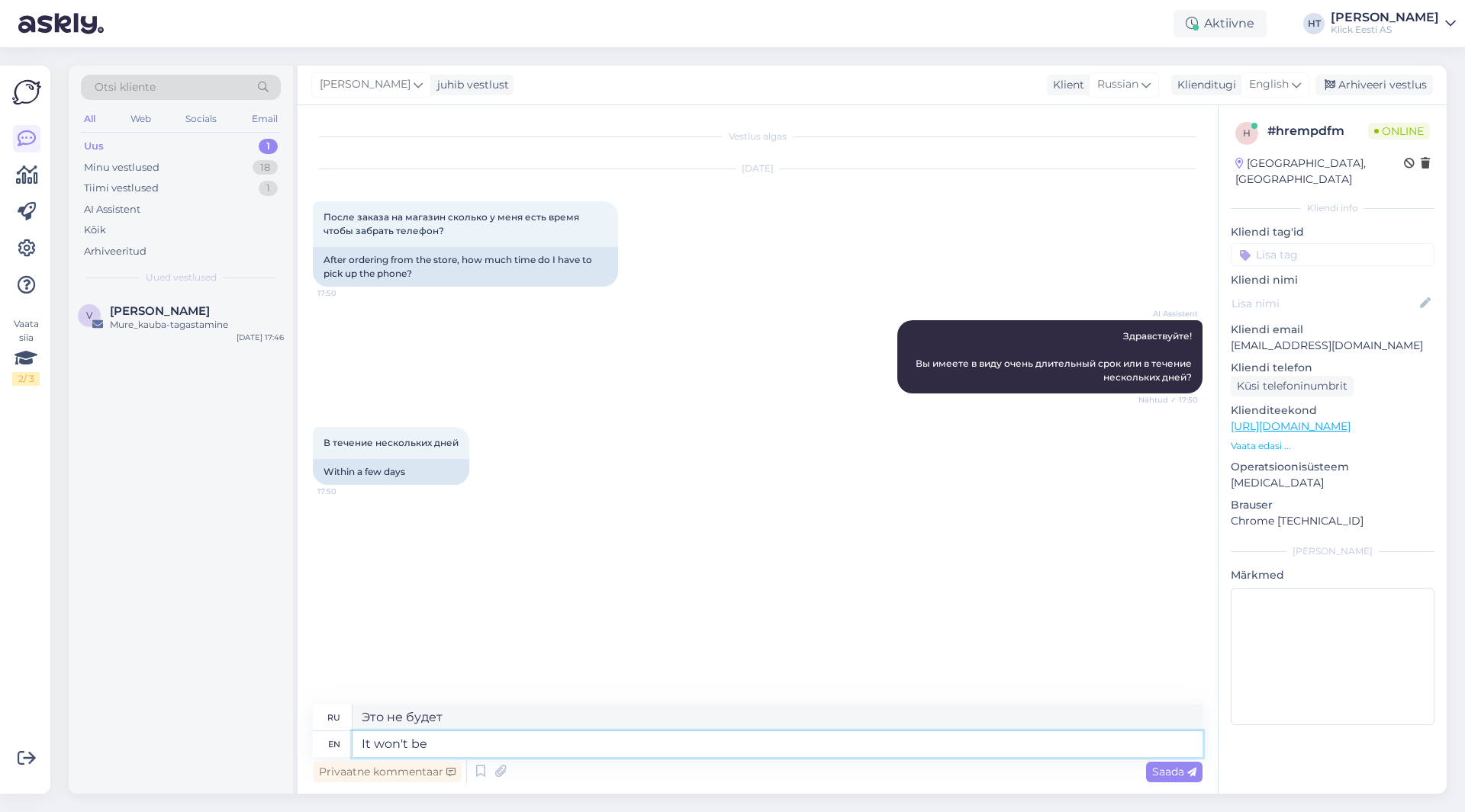
type textarea "It won't be"
type textarea "Этого не будет"
type textarea "It won't be an"
type textarea "Это не будет"
type textarea "It won't be an issue, t"
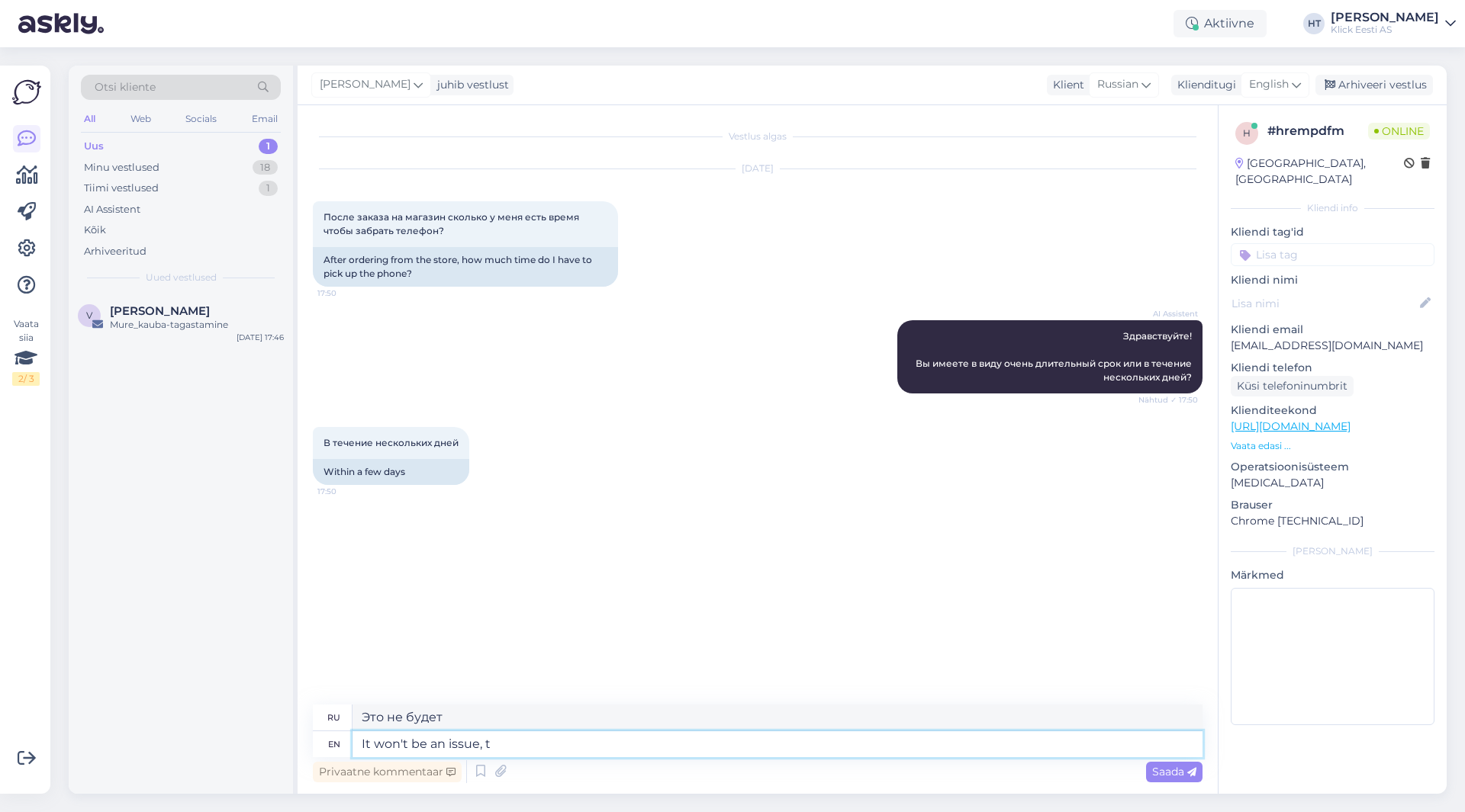
type textarea "Это не будет проблемой,"
type textarea "It won't be an issue, the store"
type textarea "Это не будет проблемой, магазин"
type textarea "It won't be an issue, the store can h"
type textarea "Это не будет проблемой, магазин может"
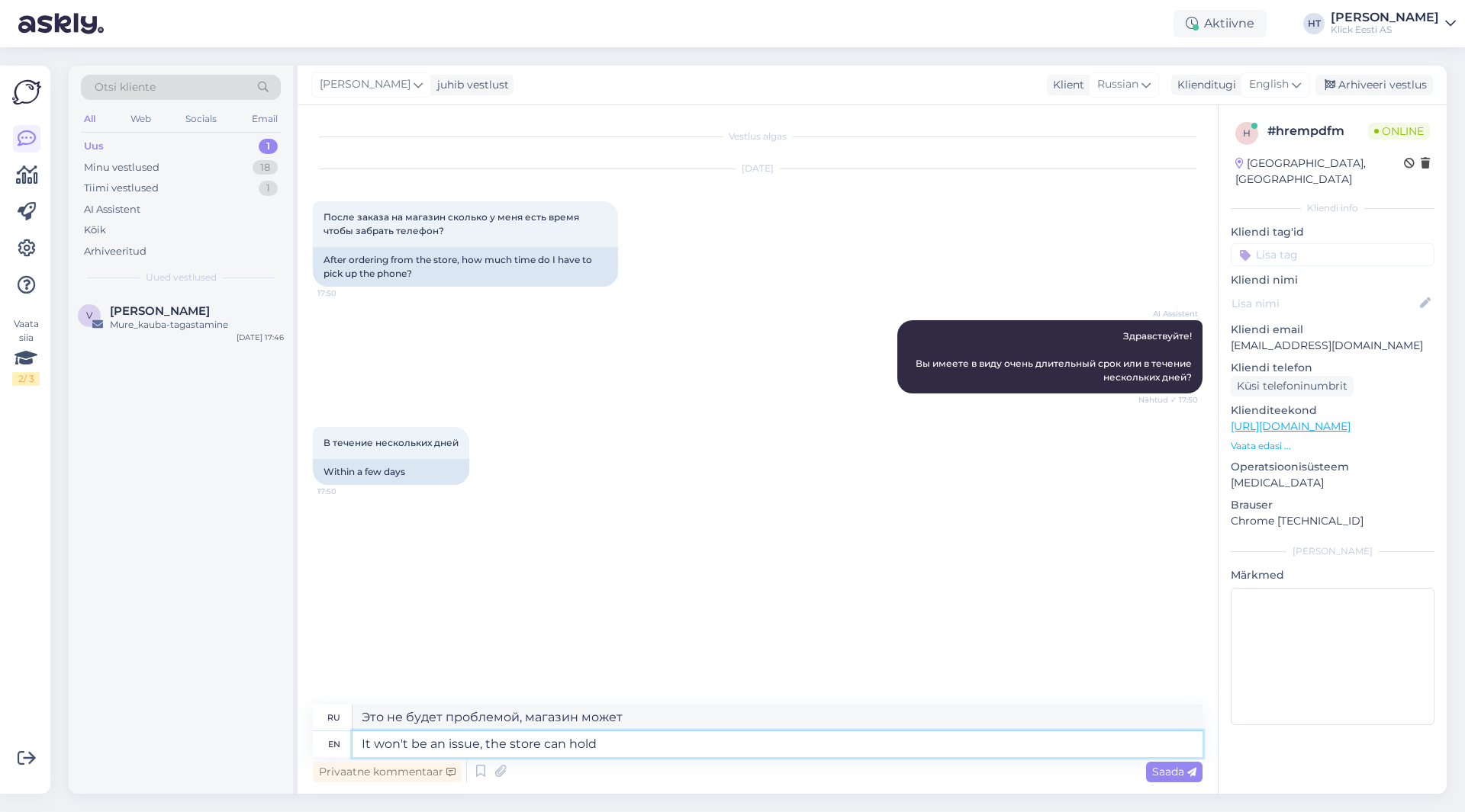
type textarea "It won't be an issue, the store can hold o"
type textarea "Это не будет проблемой, магазин может вместить"
type textarea "It won't be an issue, the store can hold on"
type textarea "Это не будет проблемой, магазин может выдержать."
type textarea "It won't be an issue, the store can hold on to th"
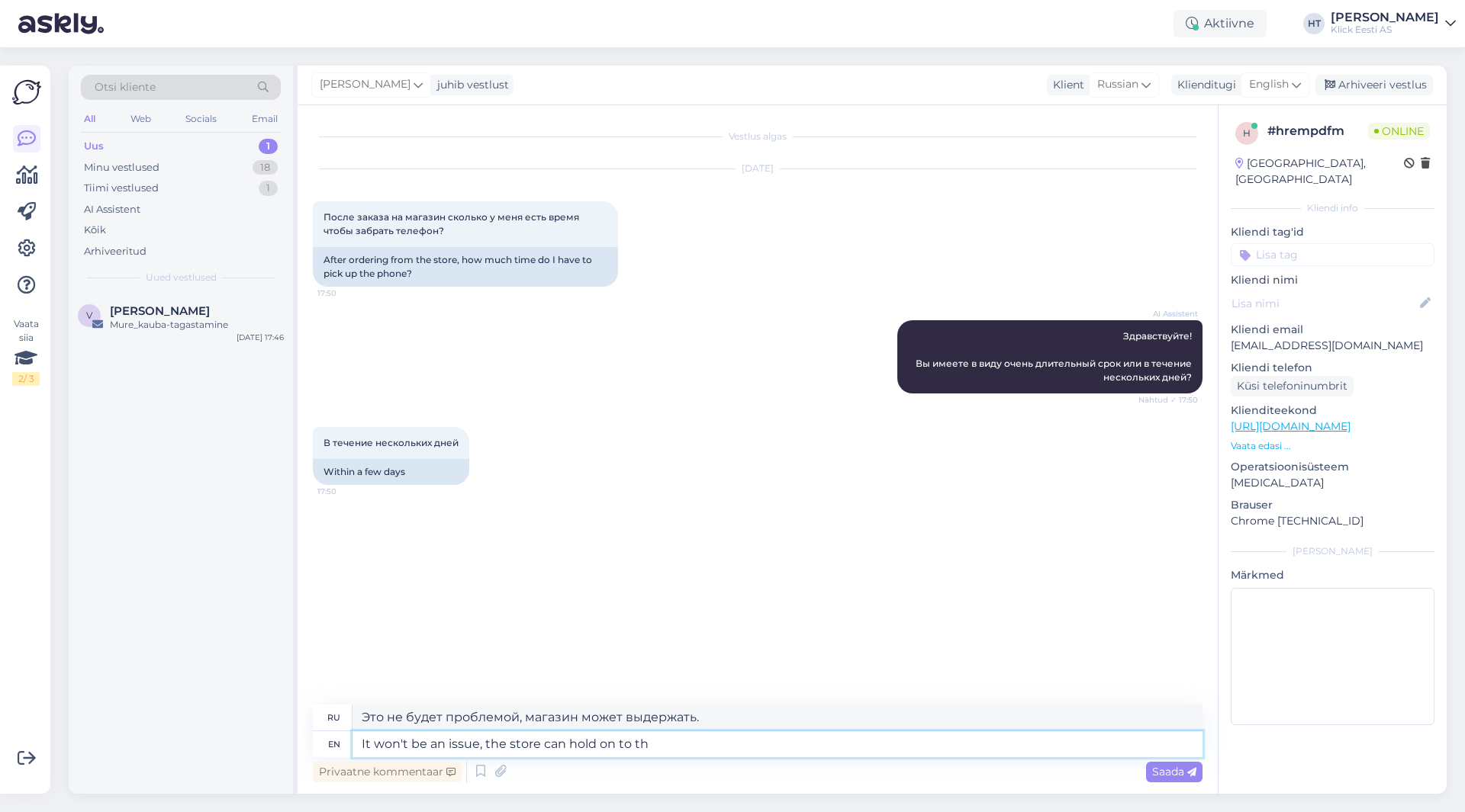
type textarea "Это не будет проблемой, магазин может удержать"
type textarea "It won't be an issue, the store can hold on to the or"
type textarea "Это не будет проблемой, магазин может сохранить"
type textarea "It won't be an issue, the store can hold on to the ordered"
type textarea "Это не будет проблемой, магазин может задержать заказанный товар."
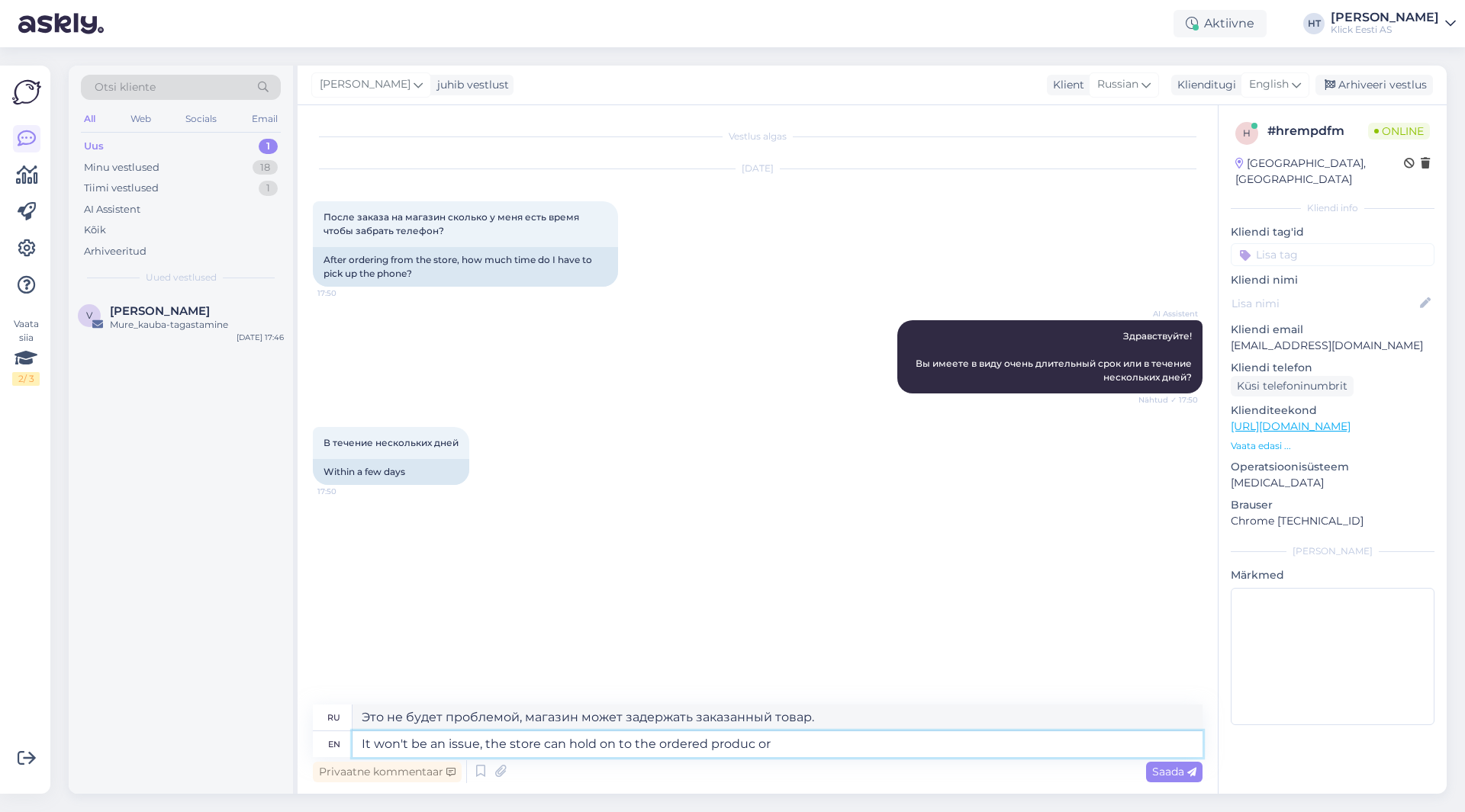
type textarea "It won't be an issue, the store can hold on to the ordered produc or p"
type textarea "Это не будет проблемой, магазин может задержать заказанный товар или"
type textarea "It won't be an issue, the store can hold on to the ordered produc or products"
type textarea "Это не будет проблемой, магазин может задержать заказанный товар или товары."
type textarea "It won't be an issue, the store can hold on to the ordered produc or products f…"
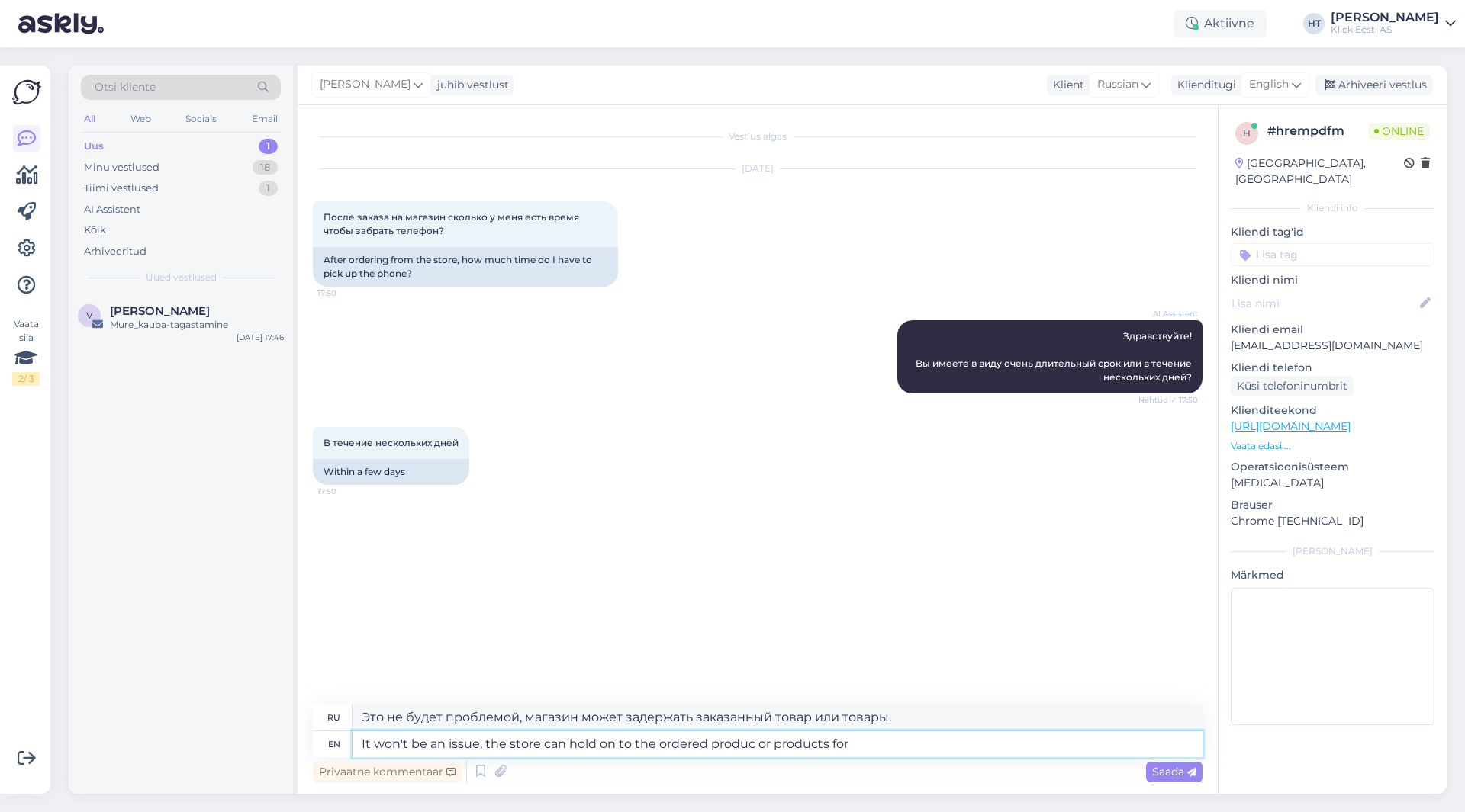
type textarea "Это не будет проблемой, магазин может задержать заказанный товар или товары на"
type textarea "It won't be an issue, the store can hold on to the ordered produc or products f…"
type textarea "Это не будет проблемой, магазин может зарезервировать заказанный товар или това…"
type textarea "It won't be an issue, the store can hold on to the ordered produc or products f…"
type textarea "Это не будет проблемой, магазин может придержать заказанный товар или товары на…"
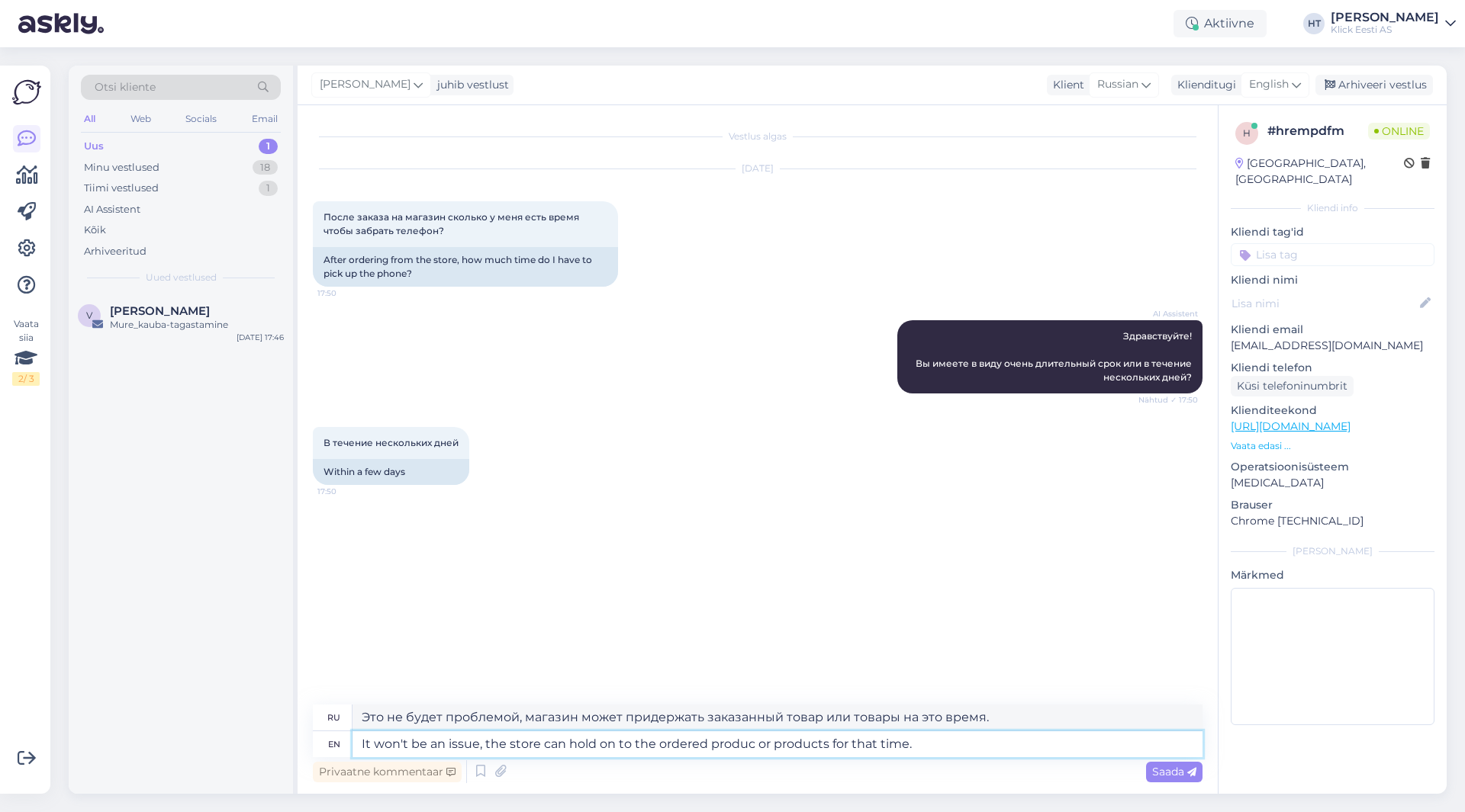
click at [751, 743] on textarea "It won't be an issue, the store can hold on to the ordered produc or products f…" at bounding box center [778, 744] width 850 height 26
type textarea "It won't be an issue, the store can hold on to the ordered product or products …"
click at [957, 750] on textarea "It won't be an issue, the store can hold on to the ordered product or products …" at bounding box center [778, 744] width 850 height 26
type textarea "Это не будет проблемой, магазин может задержать заказанный товар или товары на …"
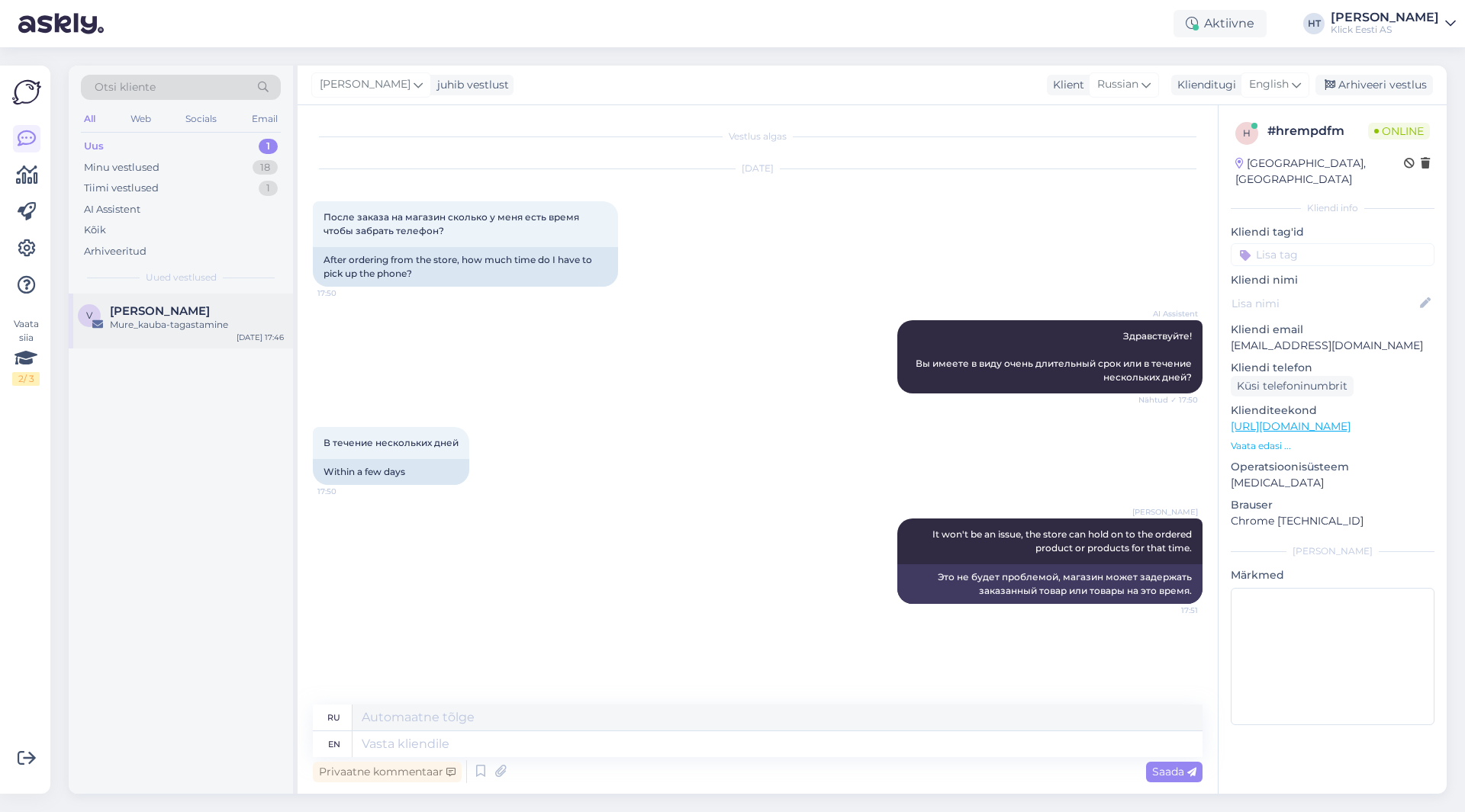
click at [278, 312] on div "[PERSON_NAME]" at bounding box center [196, 312] width 174 height 14
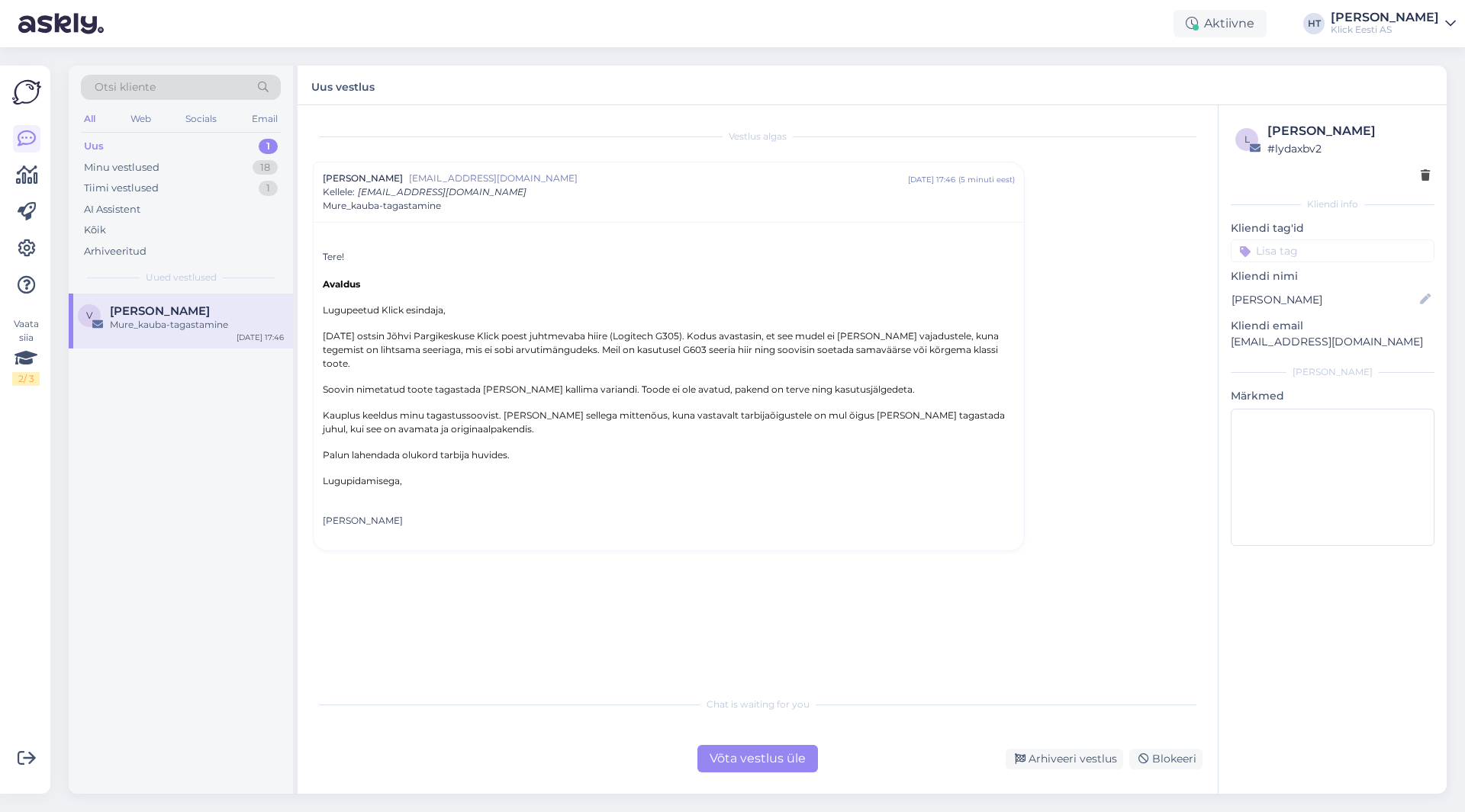
drag, startPoint x: 322, startPoint y: 332, endPoint x: 1007, endPoint y: 364, distance: 685.7
click at [1007, 364] on div "Tere! Avaldus Lugupeetud Klick esindaja, [DATE] ostsin Jõhvi Pargikeskuse Klick…" at bounding box center [668, 386] width 711 height 329
click at [978, 369] on p "[DATE] ostsin Jõhvi Pargikeskuse Klick poest juhtmevaba hiire (Logitech G305). …" at bounding box center [668, 349] width 692 height 41
click at [321, 333] on div "Tere! Avaldus Lugupeetud Klick esindaja, [DATE] ostsin Jõhvi Pargikeskuse Klick…" at bounding box center [668, 386] width 711 height 329
click at [357, 526] on div "[PERSON_NAME]" at bounding box center [668, 521] width 692 height 14
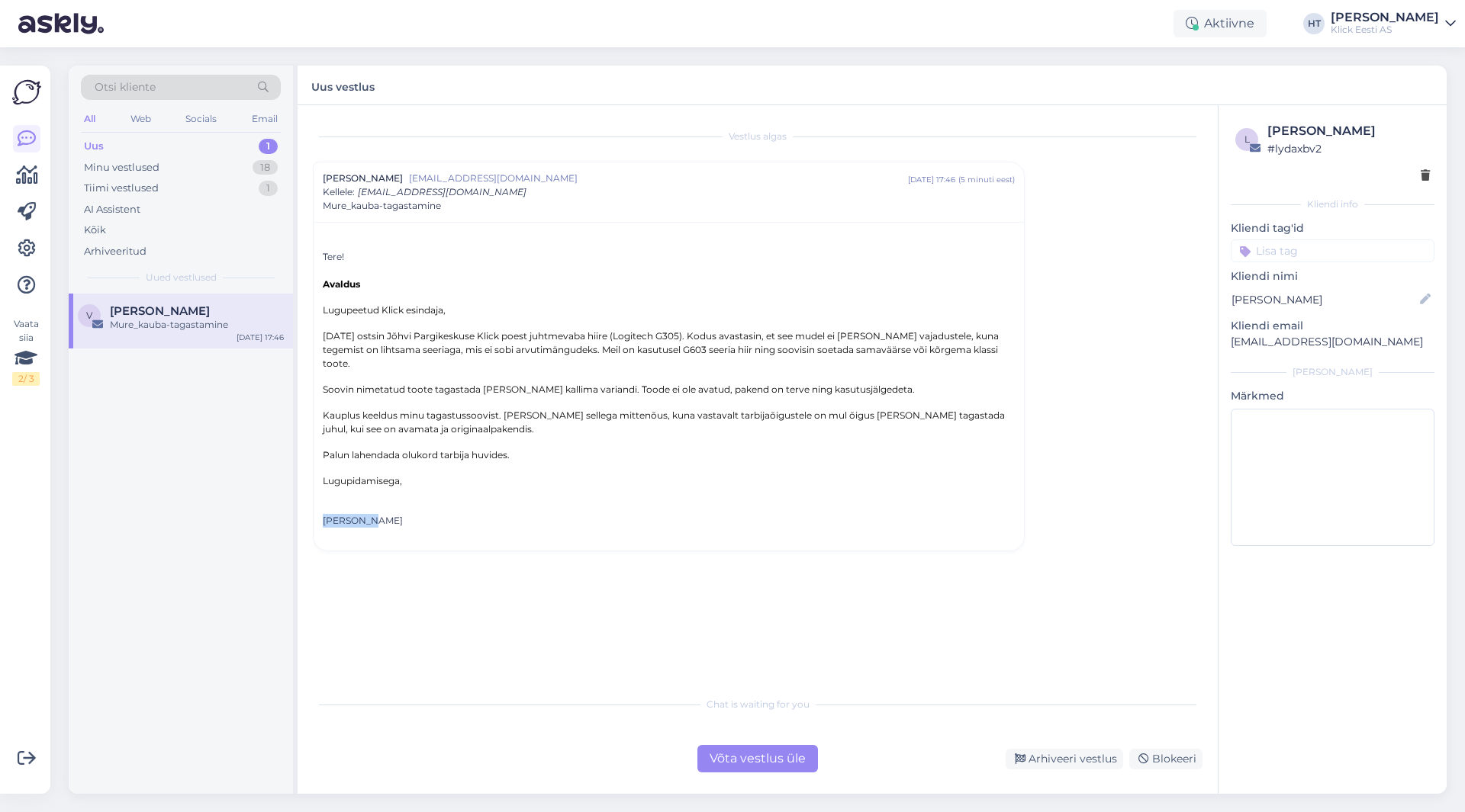
click at [357, 526] on div "[PERSON_NAME]" at bounding box center [668, 521] width 692 height 14
copy div "[PERSON_NAME]"
click at [599, 521] on div "[PERSON_NAME]" at bounding box center [668, 521] width 692 height 14
click at [234, 171] on div "Minu vestlused 18" at bounding box center [181, 168] width 200 height 22
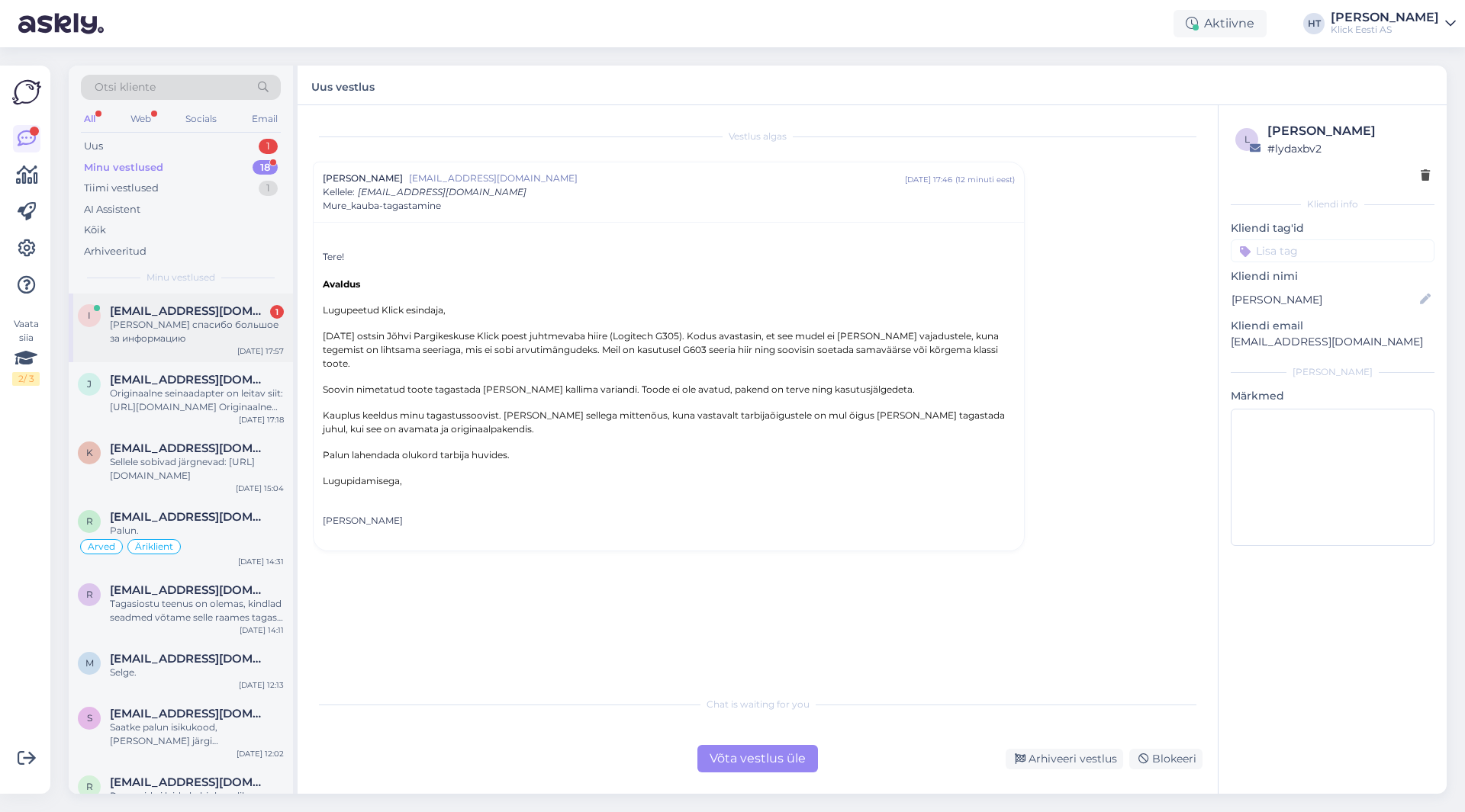
click at [212, 339] on div "[PERSON_NAME] спасибо большое за информацию" at bounding box center [196, 332] width 174 height 28
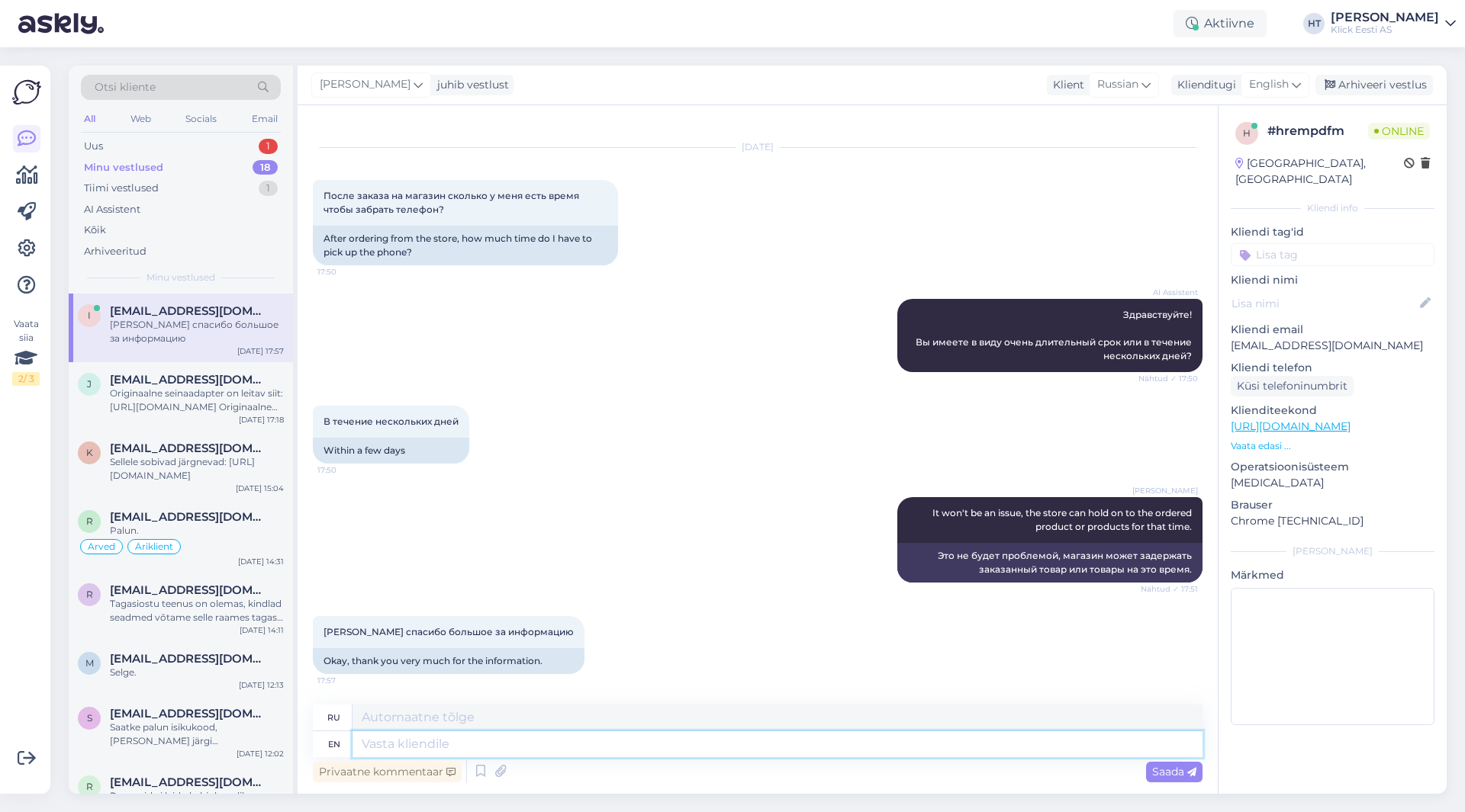
click at [573, 755] on textarea at bounding box center [778, 744] width 850 height 26
type textarea "You're"
type textarea "Ты"
type textarea "You're welcome."
type textarea "Пожалуйста."
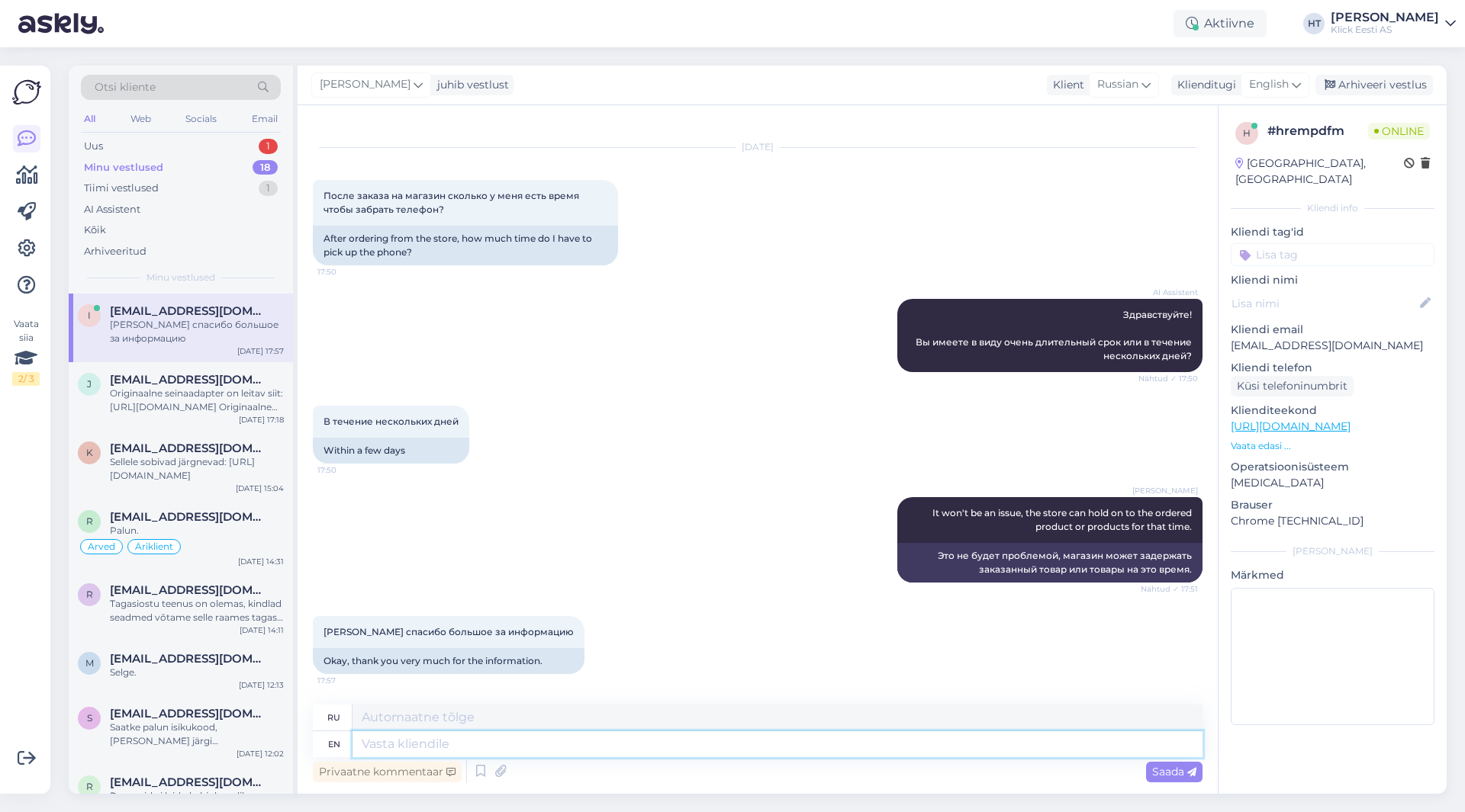
scroll to position [113, 0]
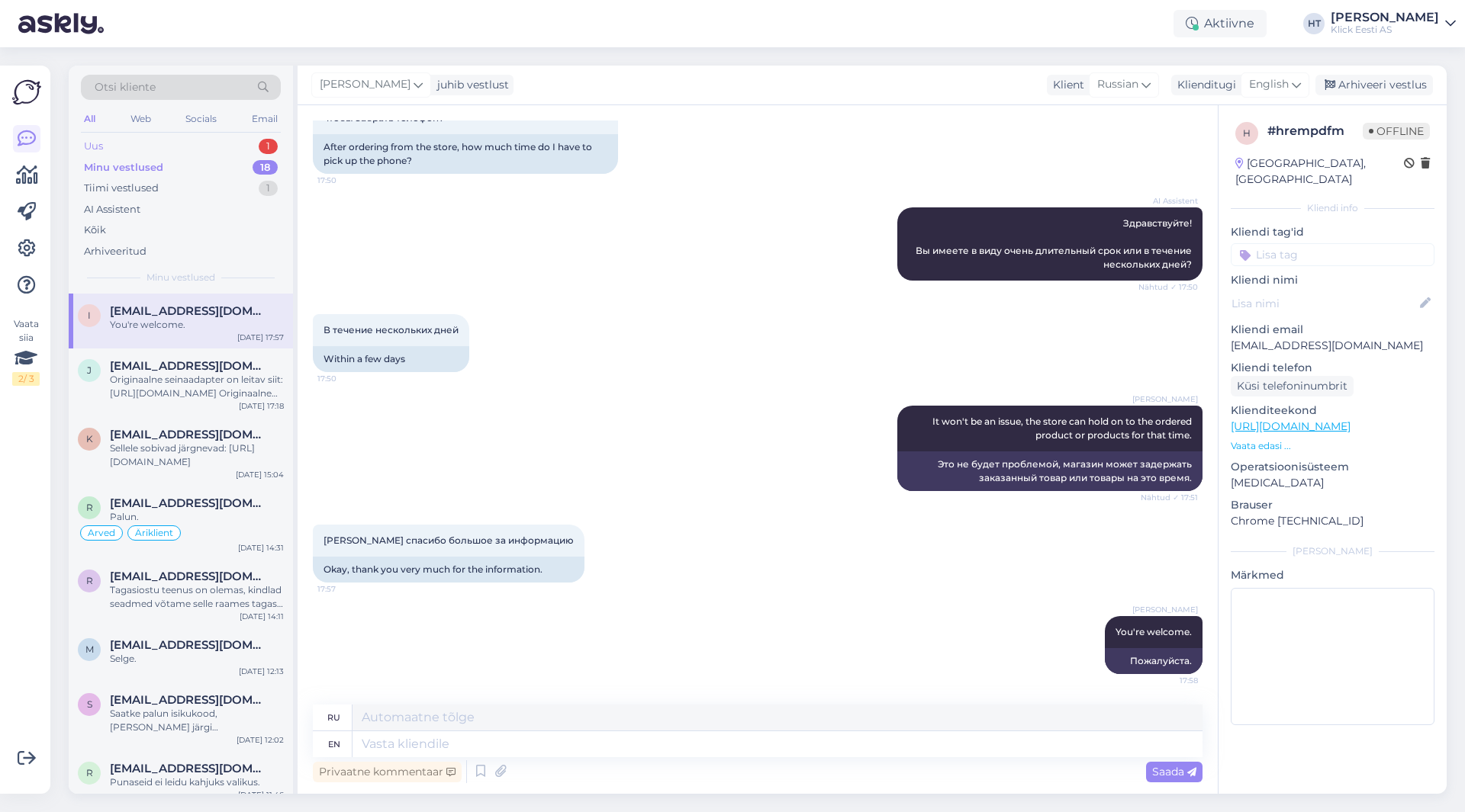
click at [207, 147] on div "Uus 1" at bounding box center [181, 147] width 200 height 22
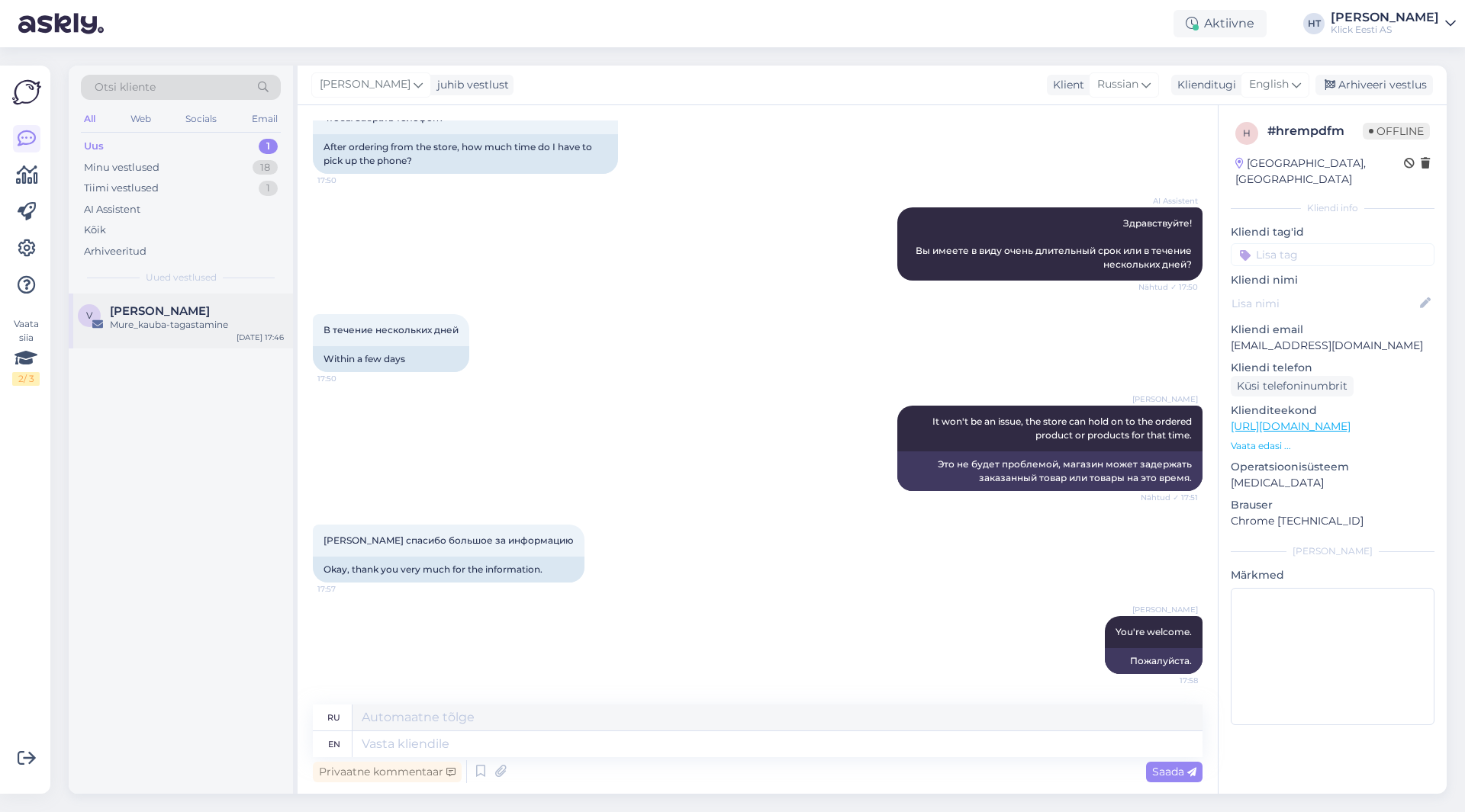
click at [213, 301] on div "V [PERSON_NAME] Mure_kauba-tagastamine [DATE] 17:46" at bounding box center [181, 321] width 224 height 55
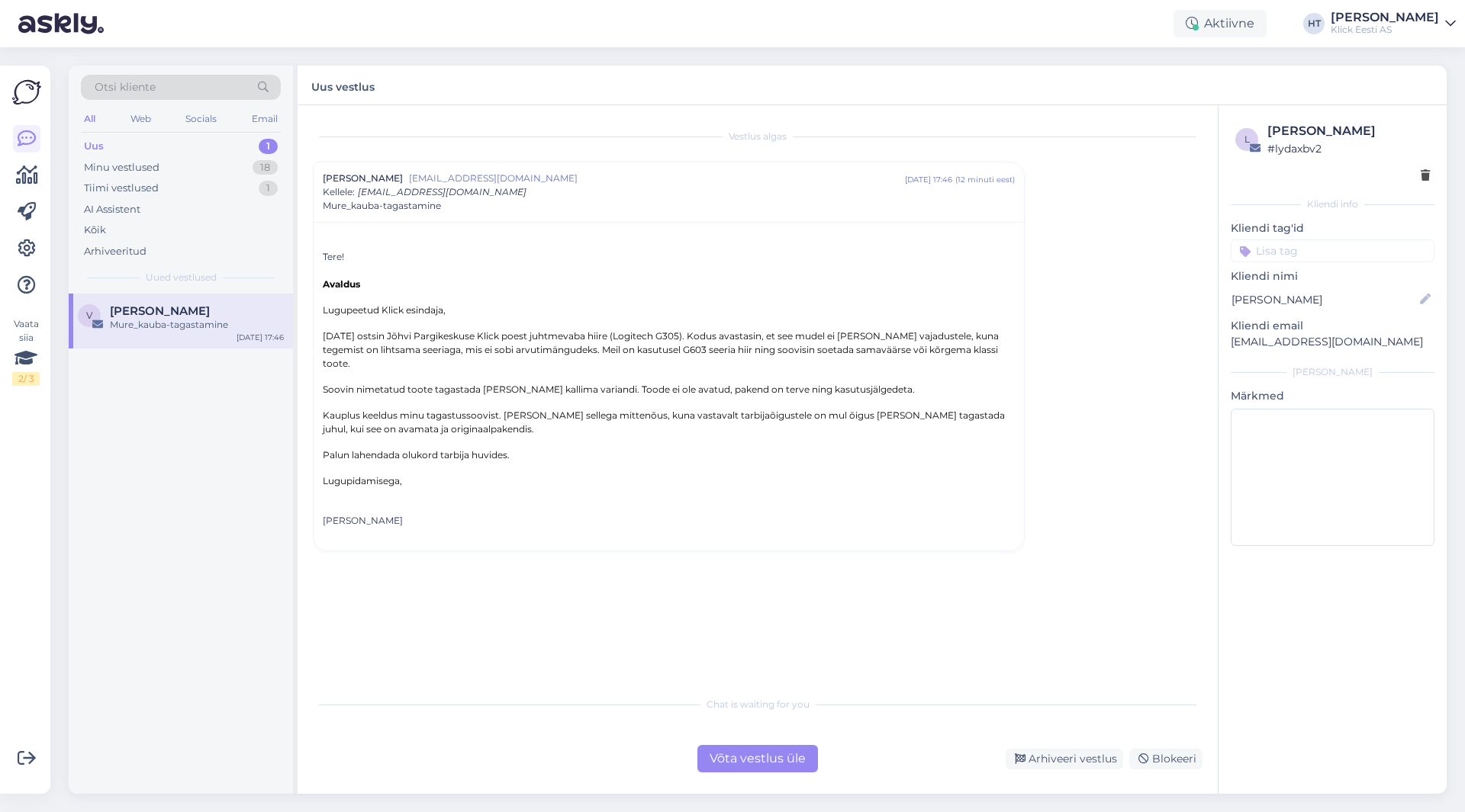
scroll to position [0, 0]
click at [737, 756] on div "Võta vestlus üle" at bounding box center [758, 759] width 120 height 28
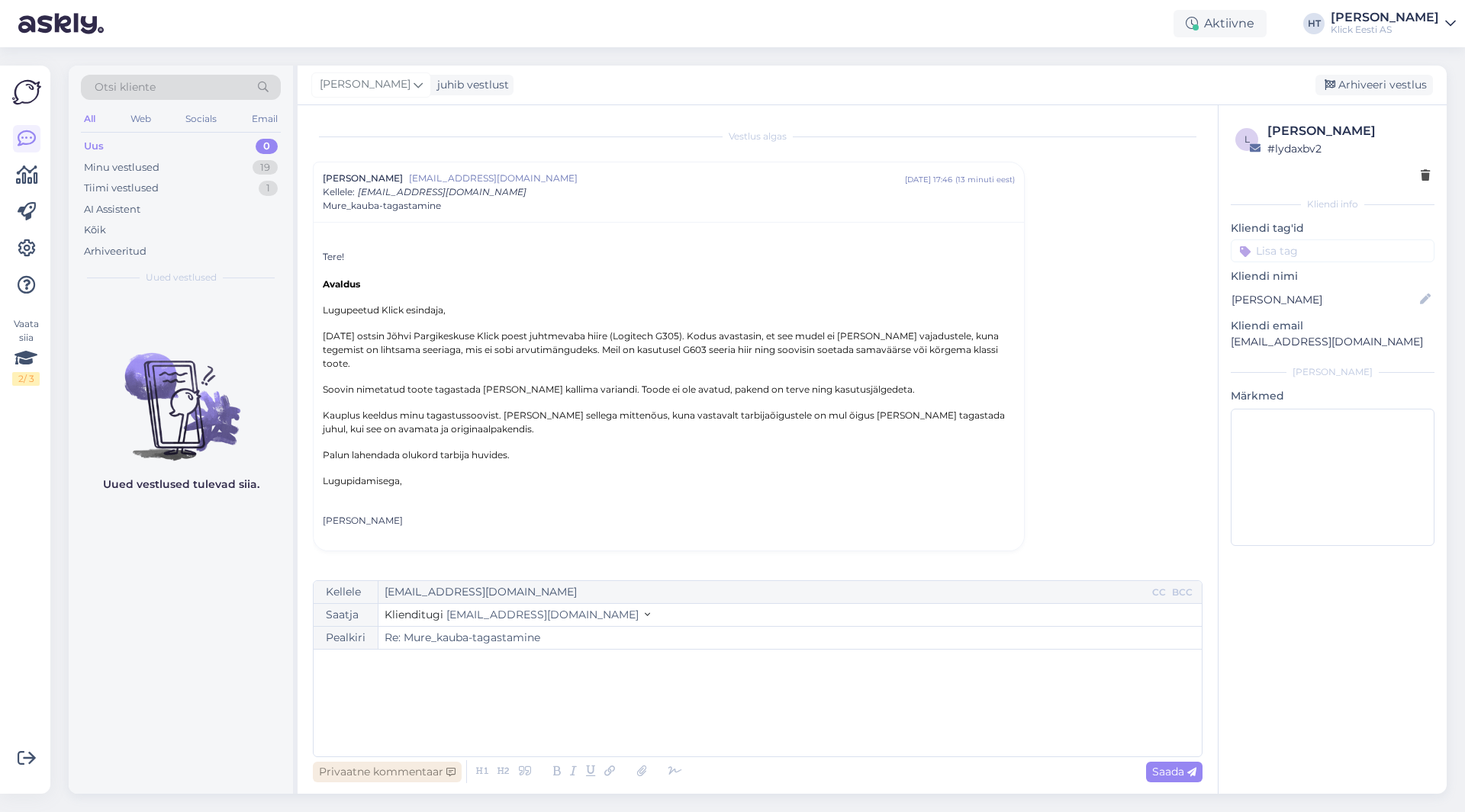
click at [430, 773] on div "Privaatne kommentaar" at bounding box center [387, 772] width 149 height 21
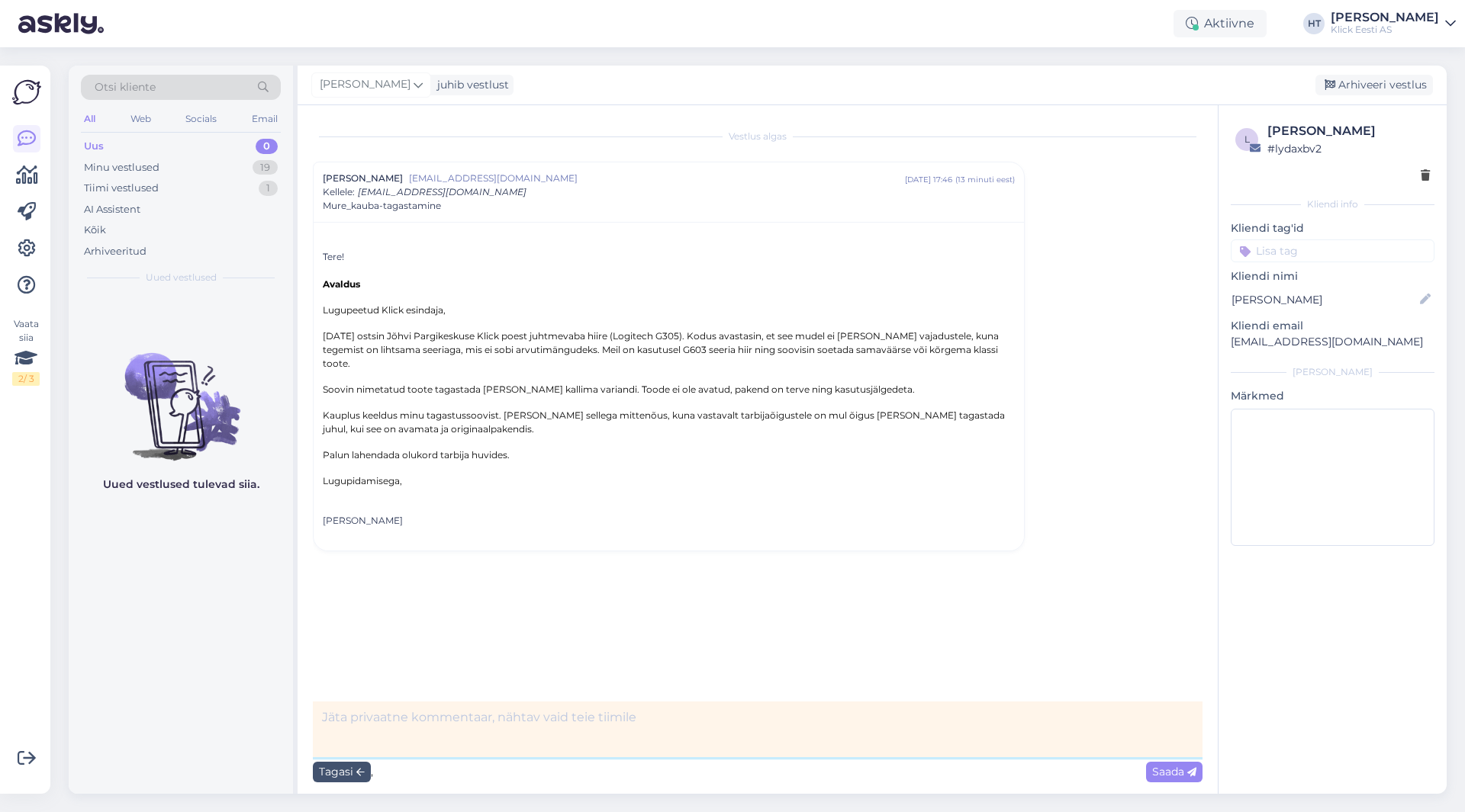
click at [448, 718] on textarea at bounding box center [757, 729] width 889 height 56
paste textarea "0000000111000080417"
type textarea "Vastab arve 0000000111000080417"
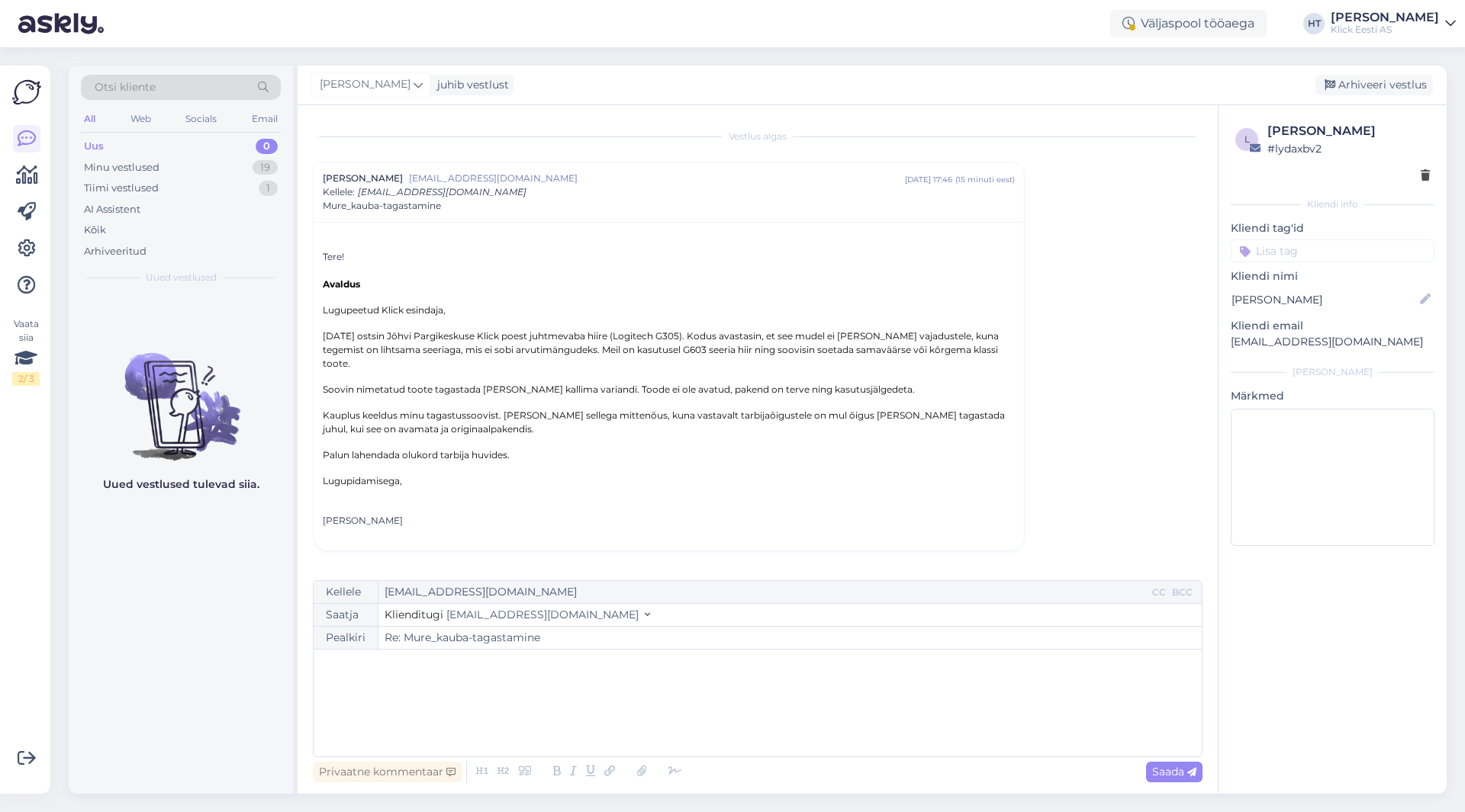
scroll to position [59, 0]
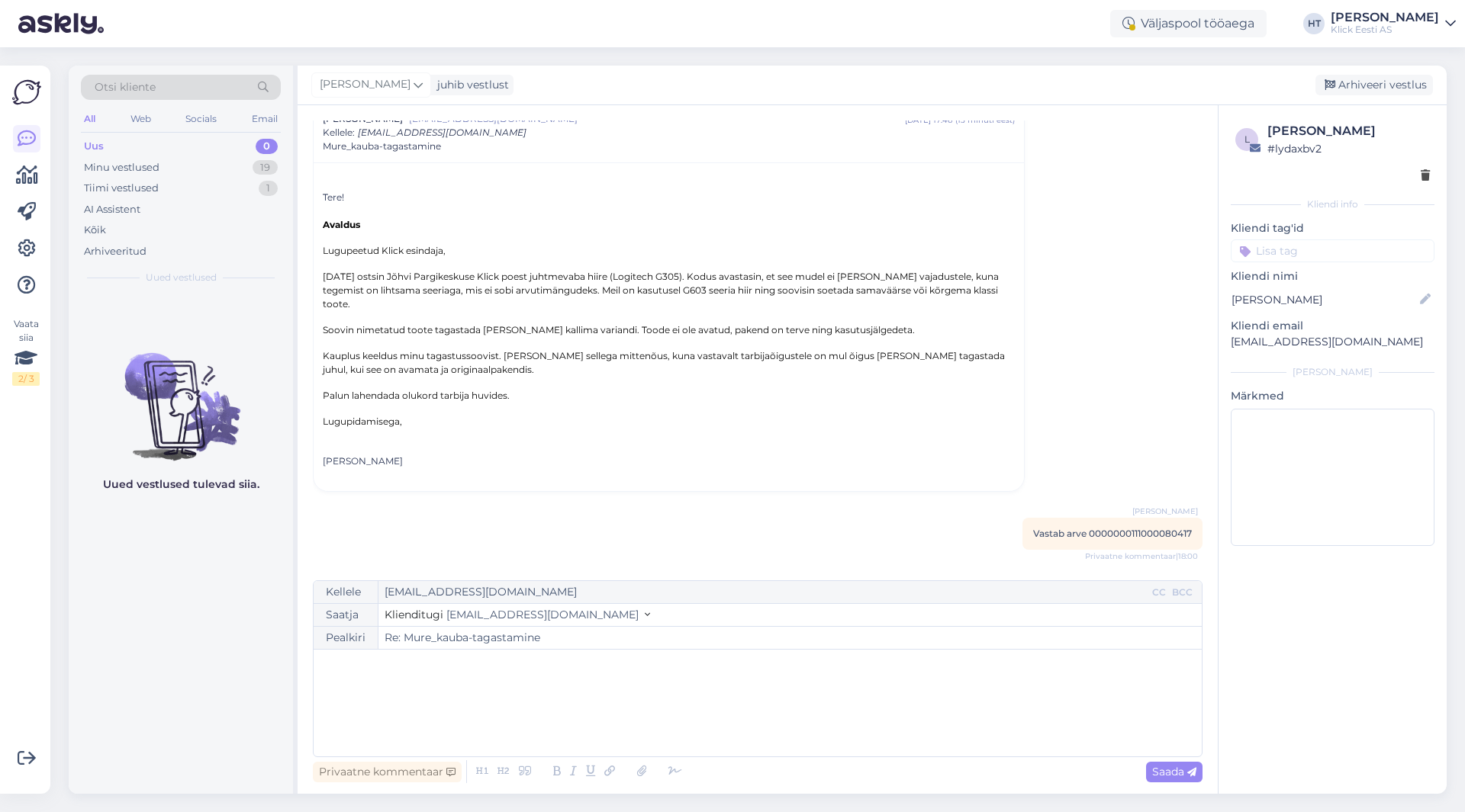
click at [1284, 246] on input at bounding box center [1332, 251] width 204 height 23
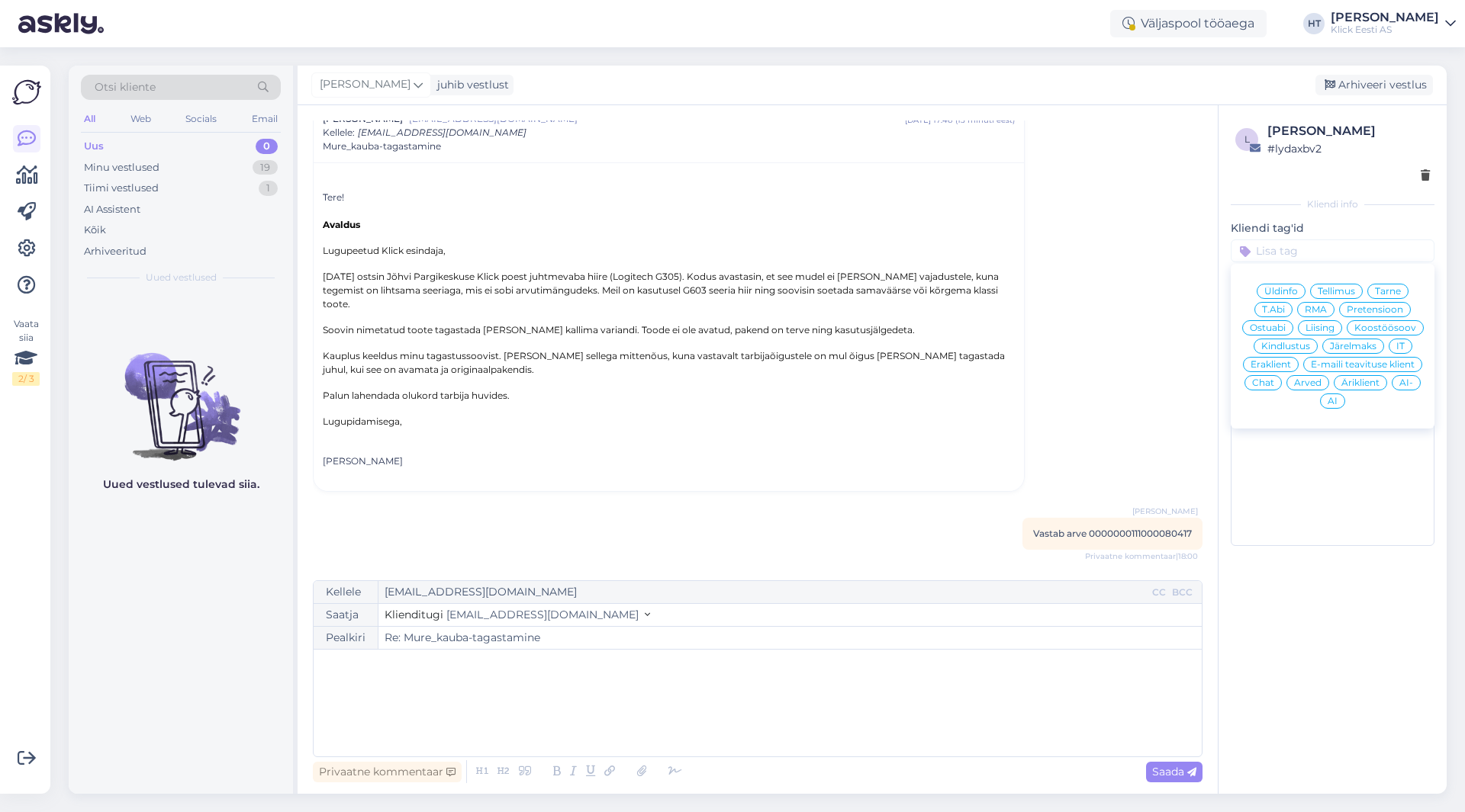
click at [1367, 309] on span "Pretensioon" at bounding box center [1374, 310] width 56 height 9
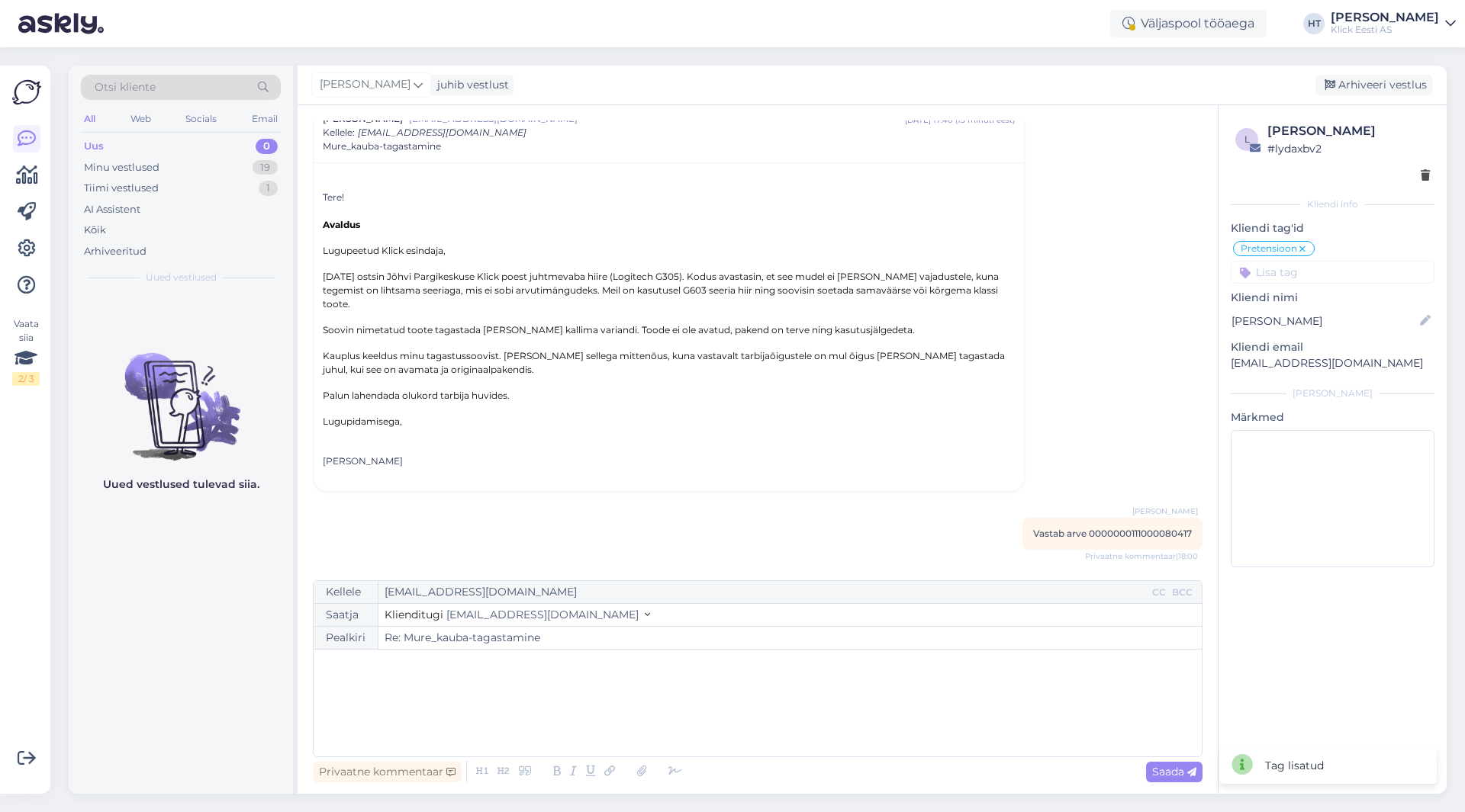
click at [1347, 282] on input at bounding box center [1332, 272] width 204 height 23
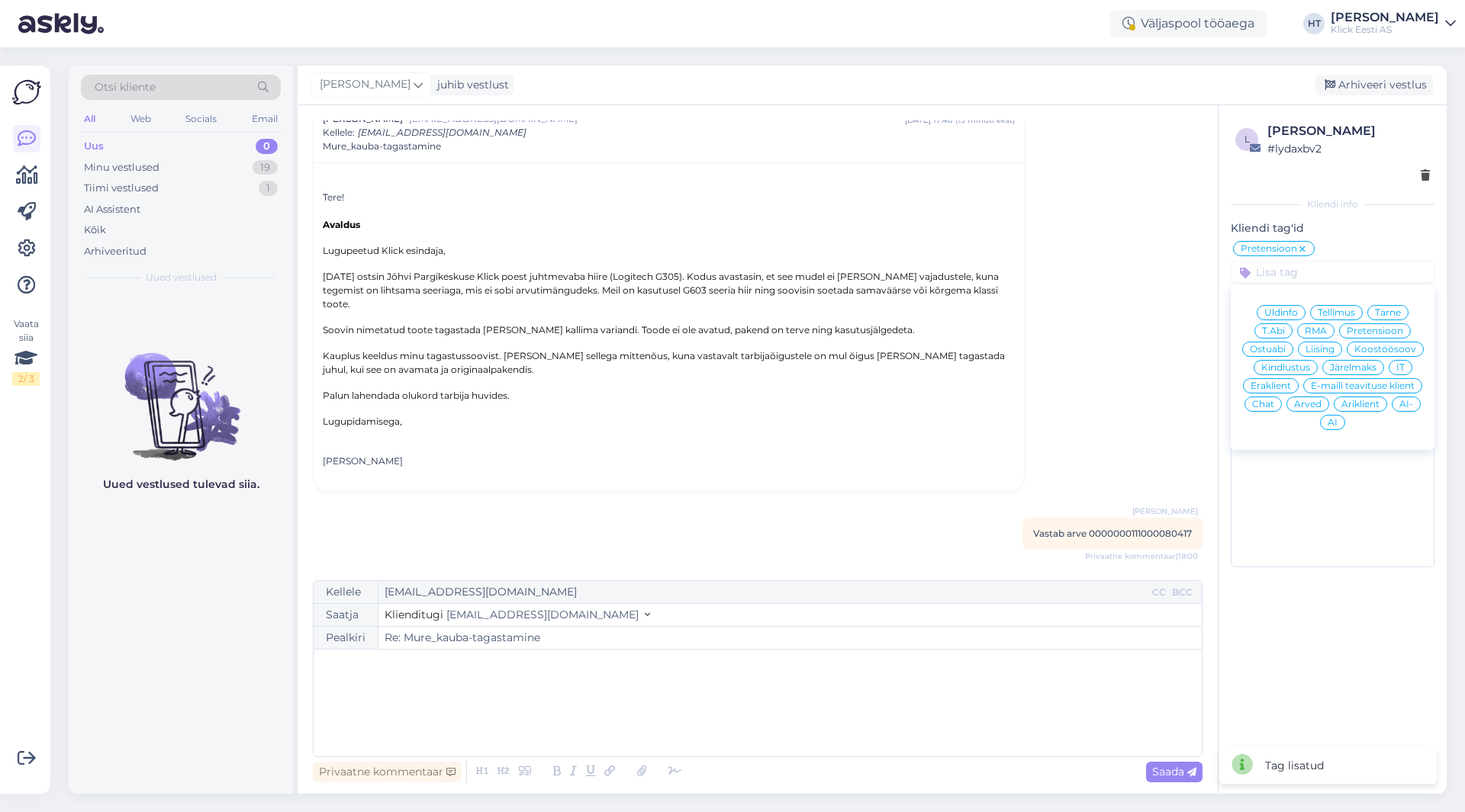
click at [1278, 380] on div "Eraklient" at bounding box center [1271, 386] width 56 height 15
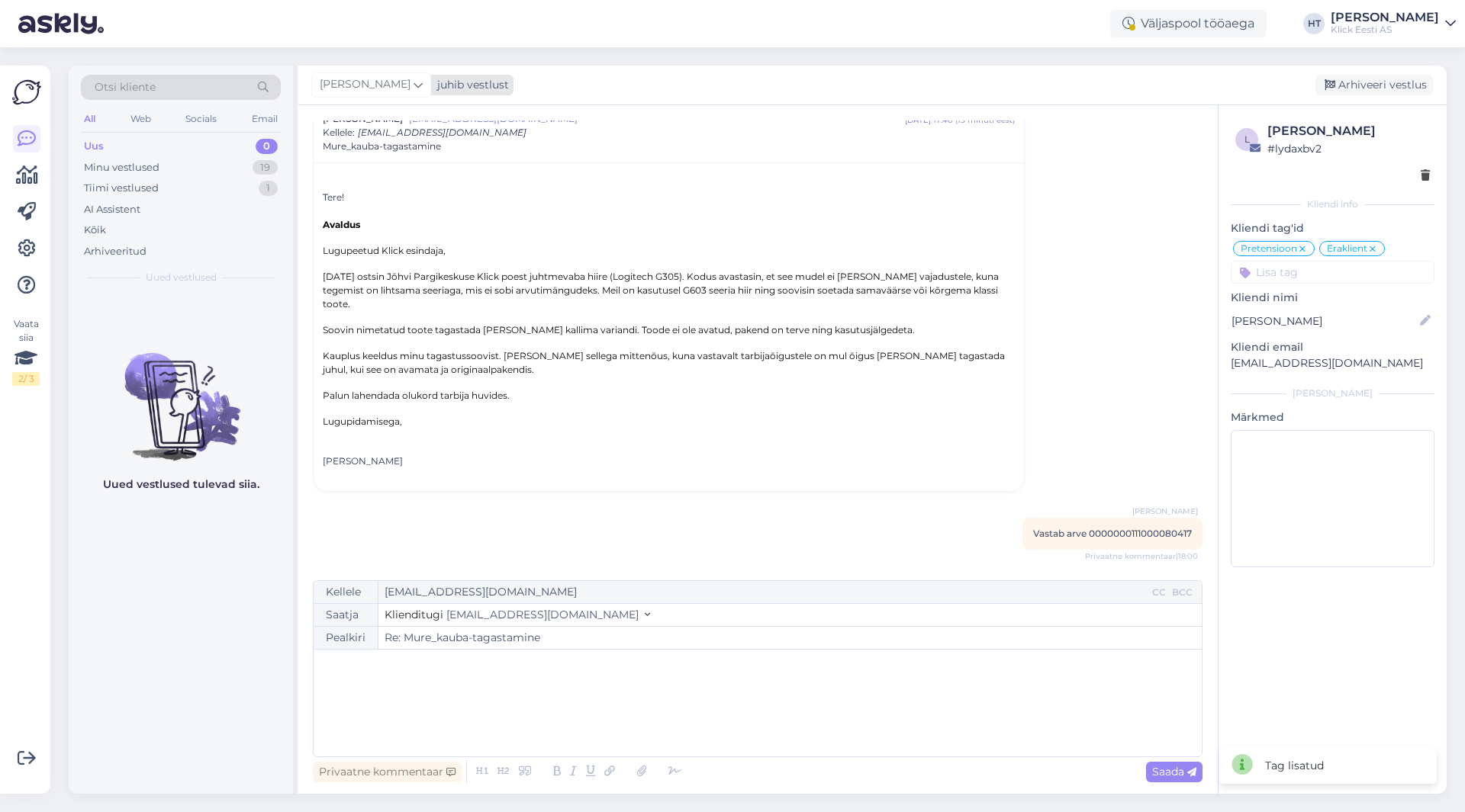
click at [353, 85] on span "[PERSON_NAME]" at bounding box center [365, 85] width 91 height 17
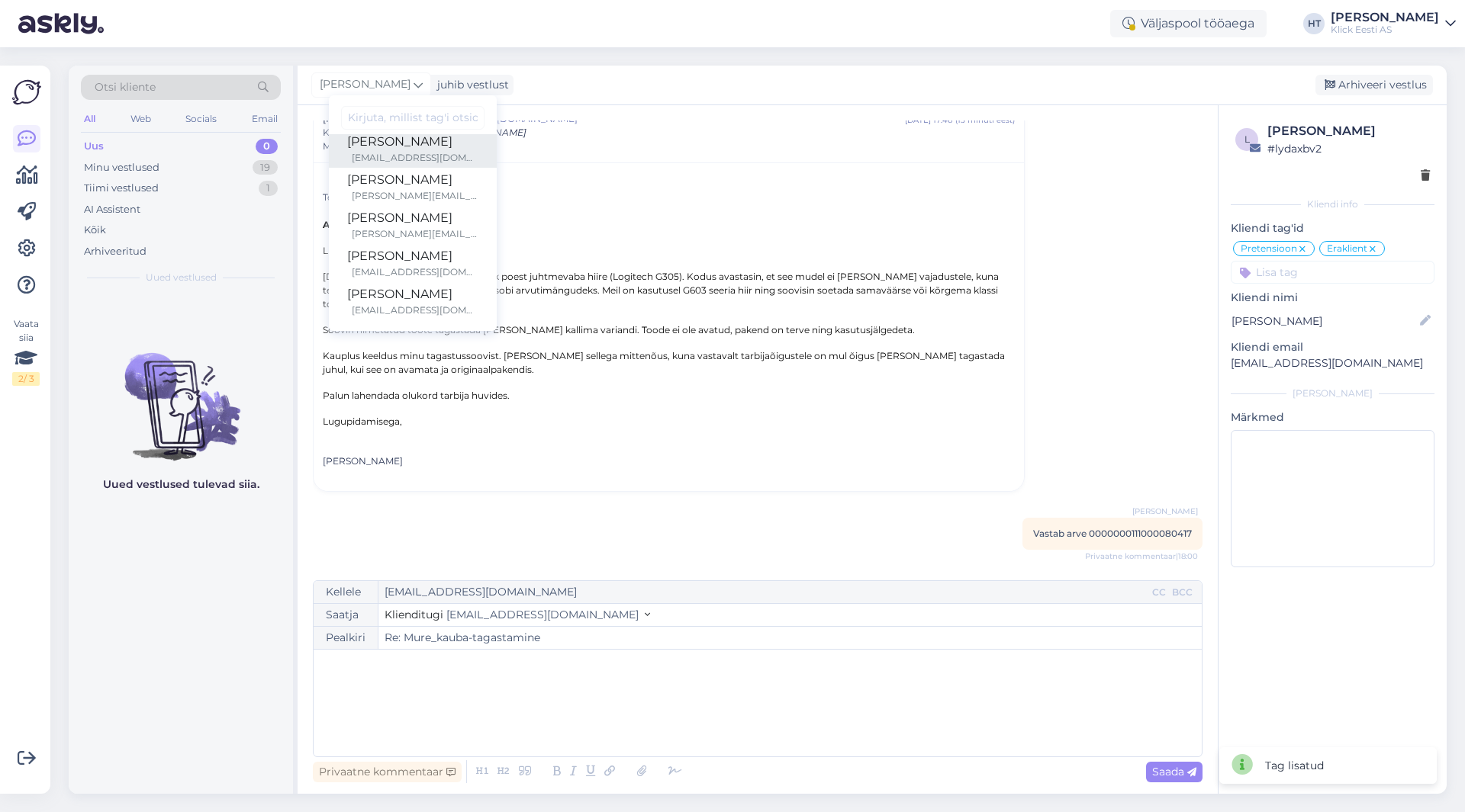
scroll to position [89, 0]
click at [410, 217] on div "[PERSON_NAME]" at bounding box center [413, 217] width 131 height 19
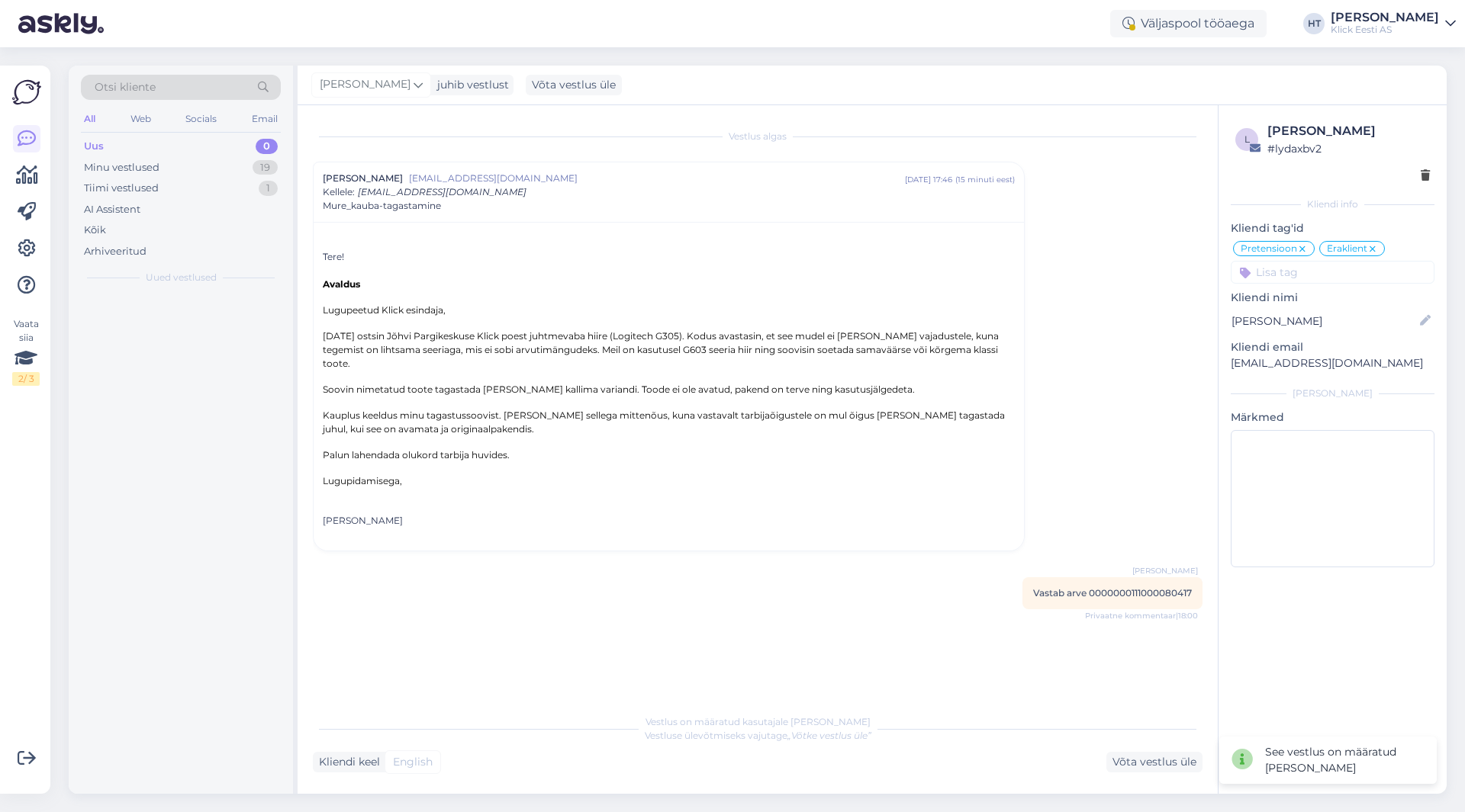
scroll to position [0, 0]
click at [255, 166] on div "18" at bounding box center [265, 168] width 25 height 15
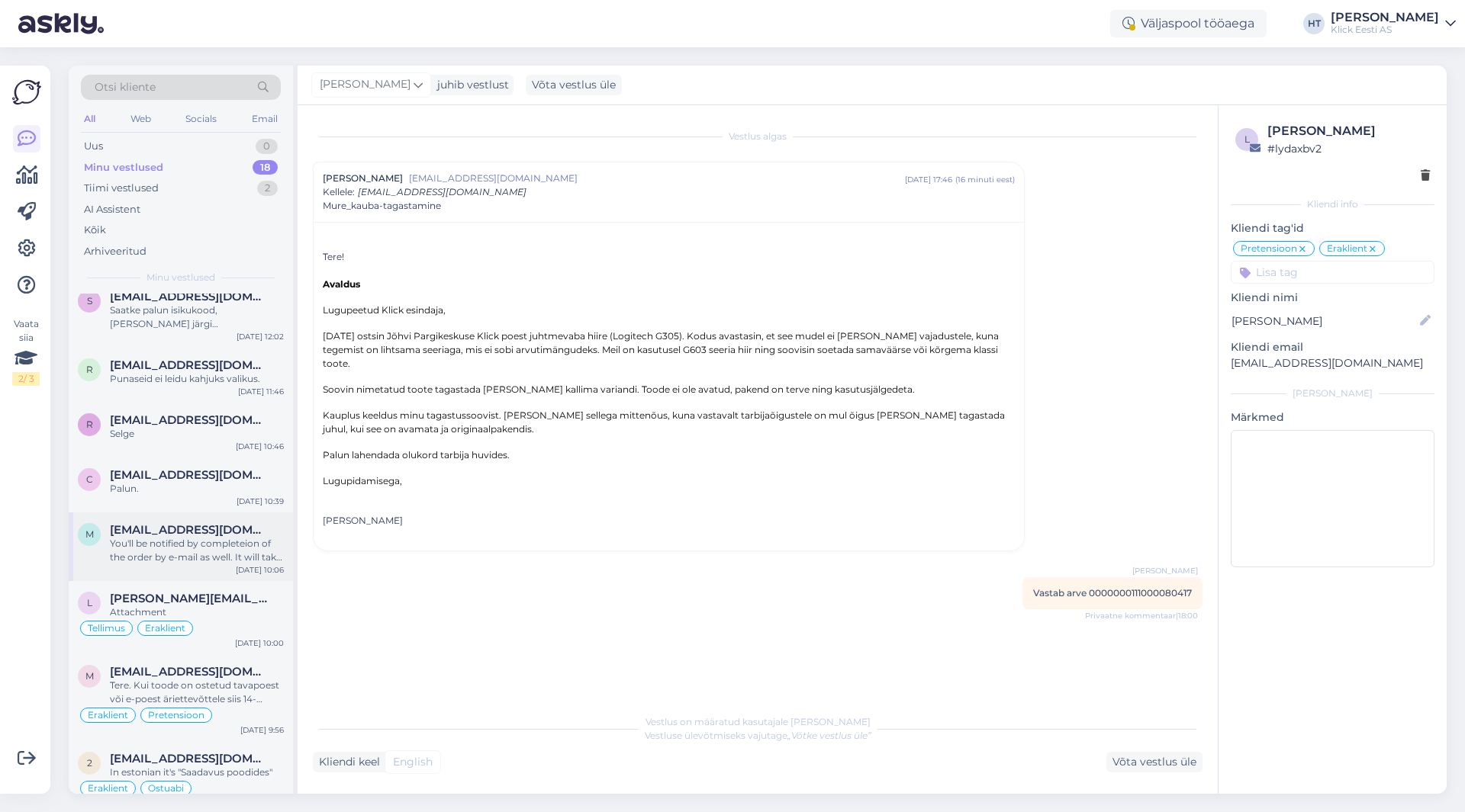
scroll to position [376, 0]
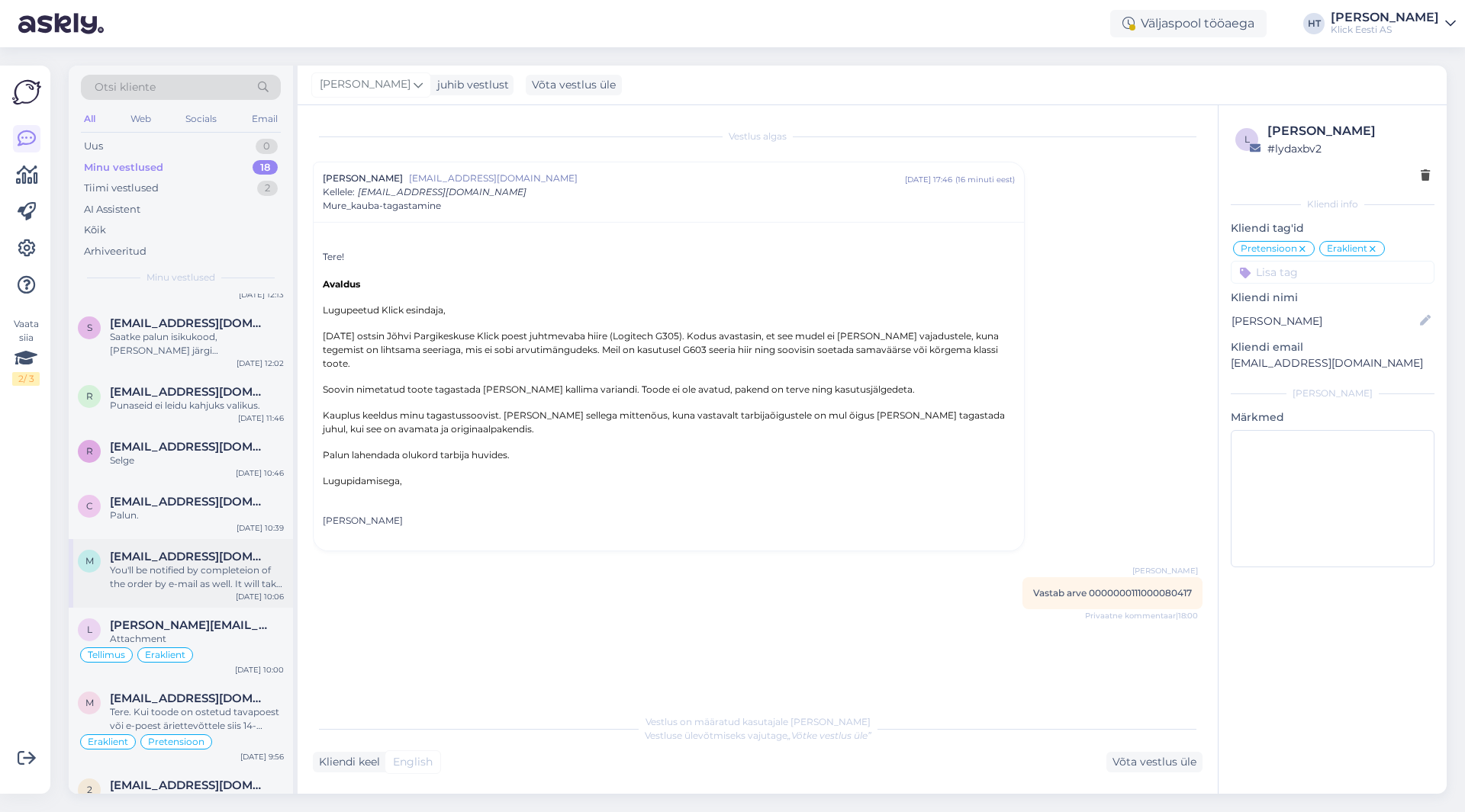
click at [199, 563] on span "[EMAIL_ADDRESS][DOMAIN_NAME]" at bounding box center [189, 557] width 159 height 14
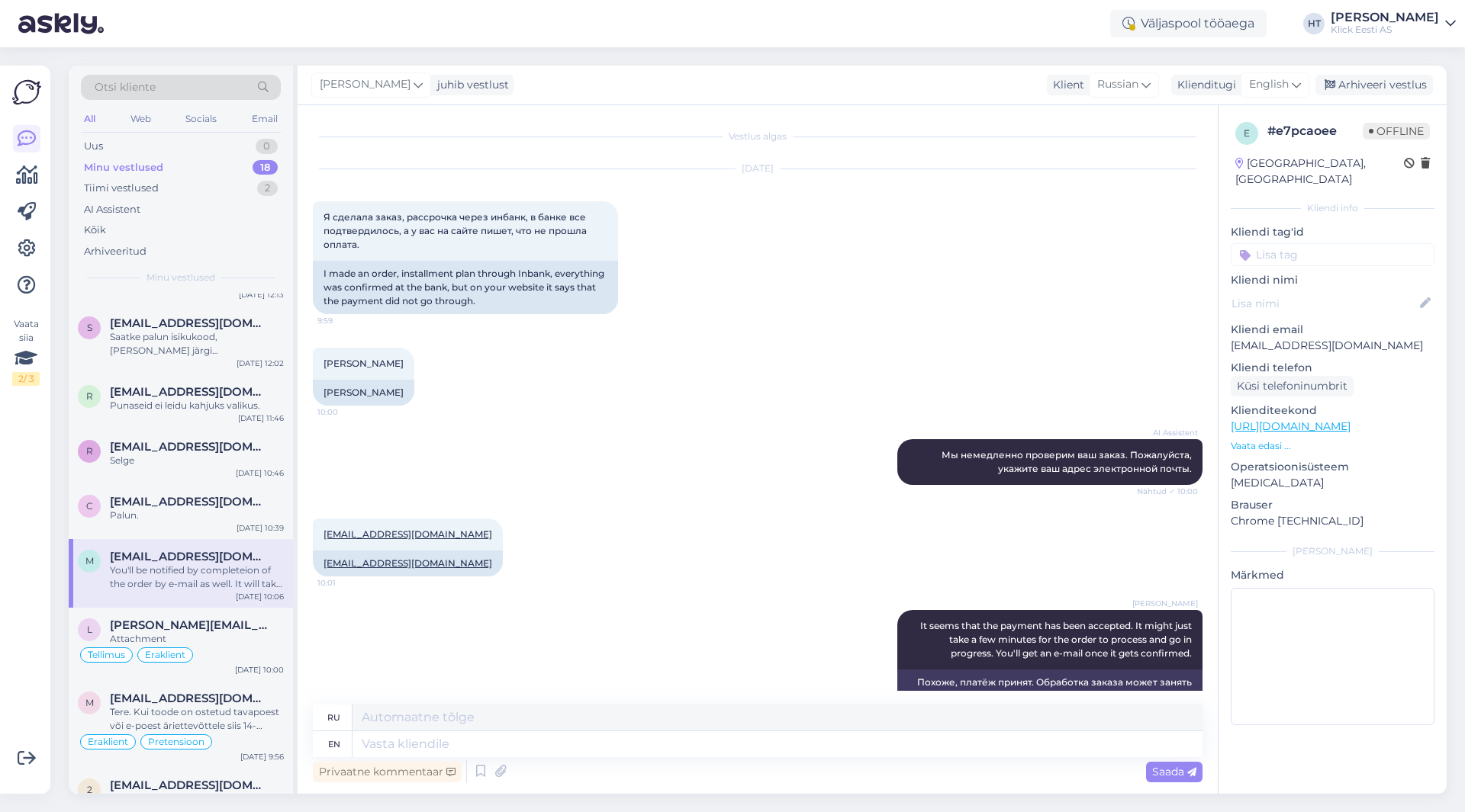
scroll to position [508, 0]
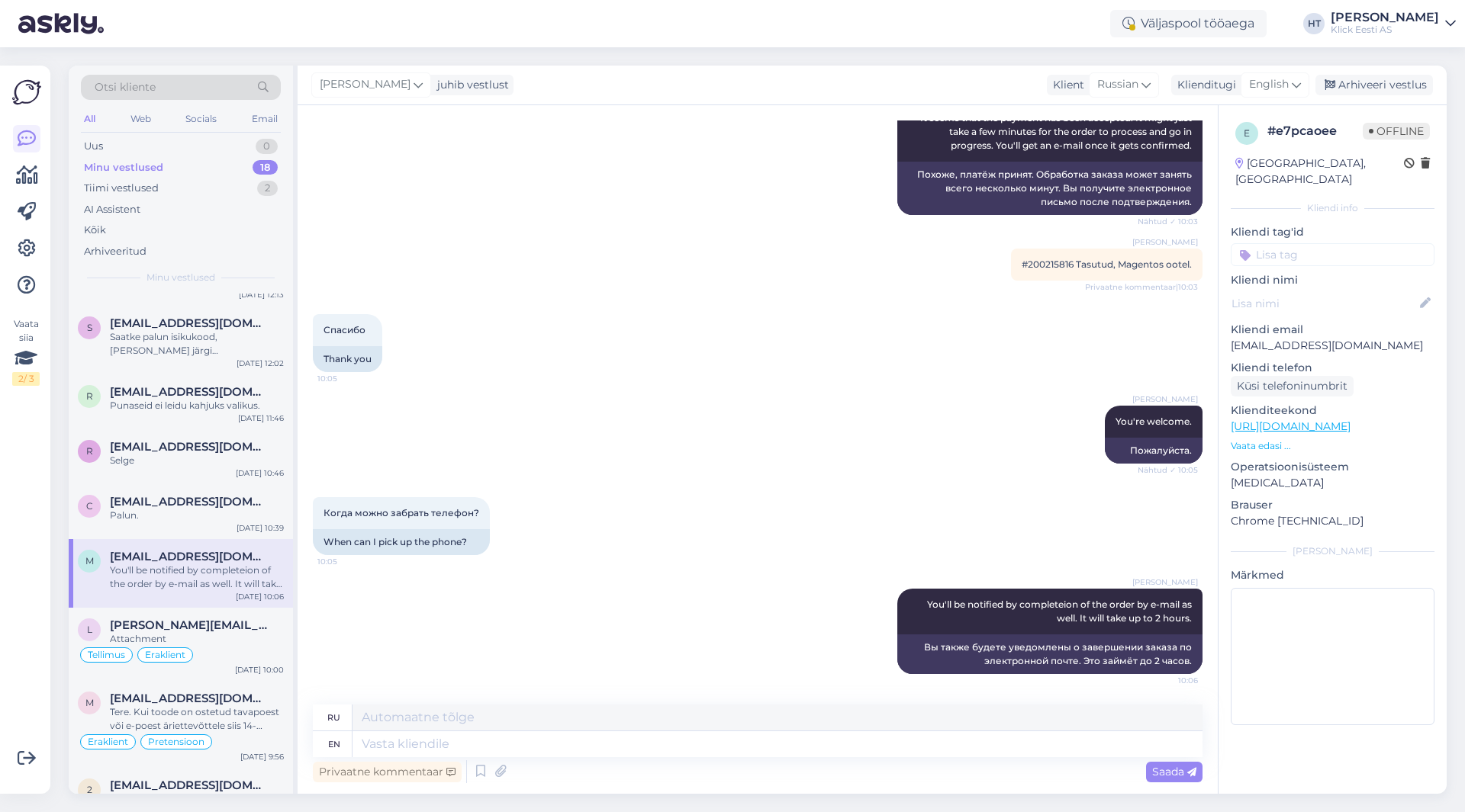
click at [1298, 243] on input at bounding box center [1332, 254] width 204 height 23
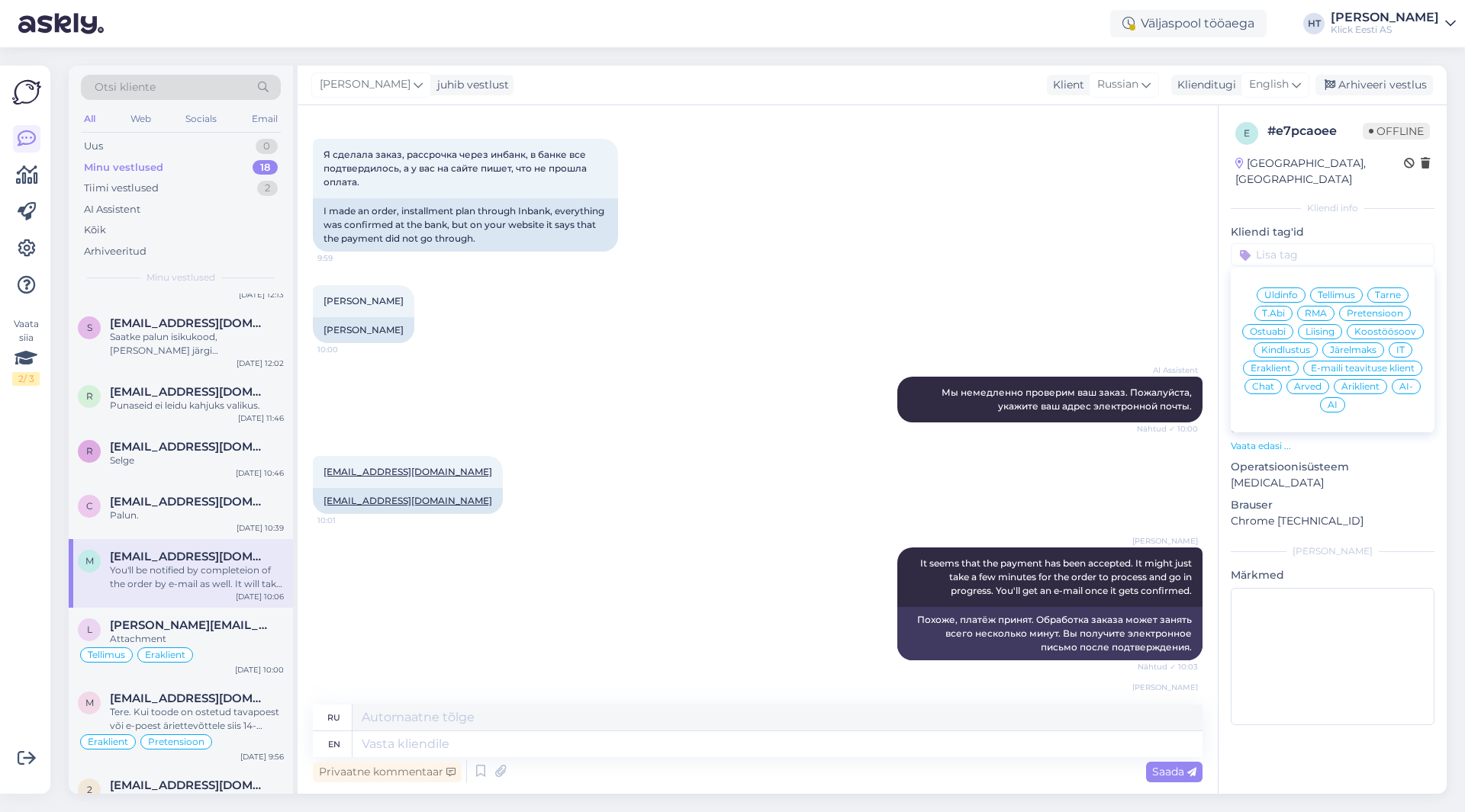
scroll to position [50, 0]
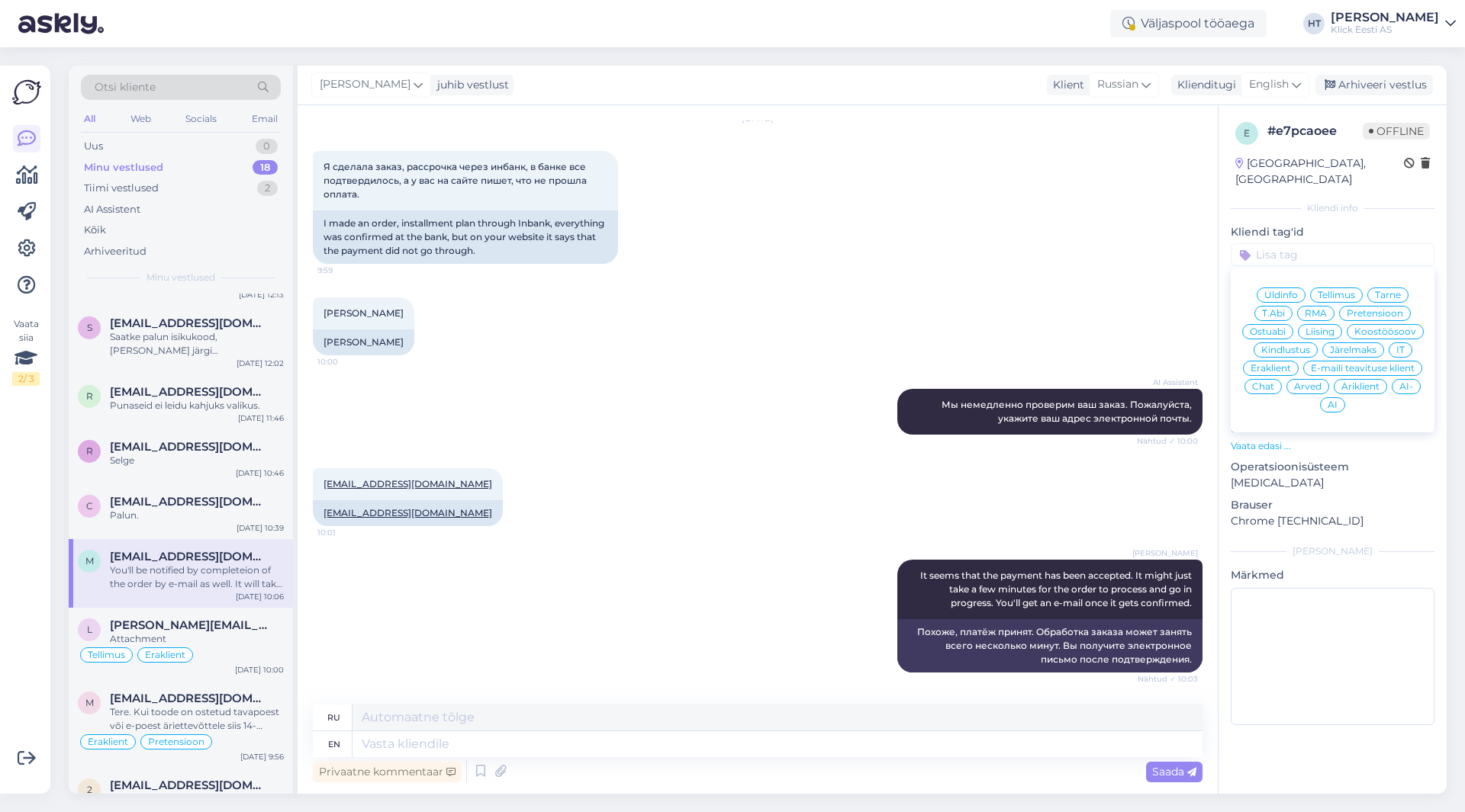
click at [1349, 291] on span "Tellimus" at bounding box center [1336, 295] width 37 height 9
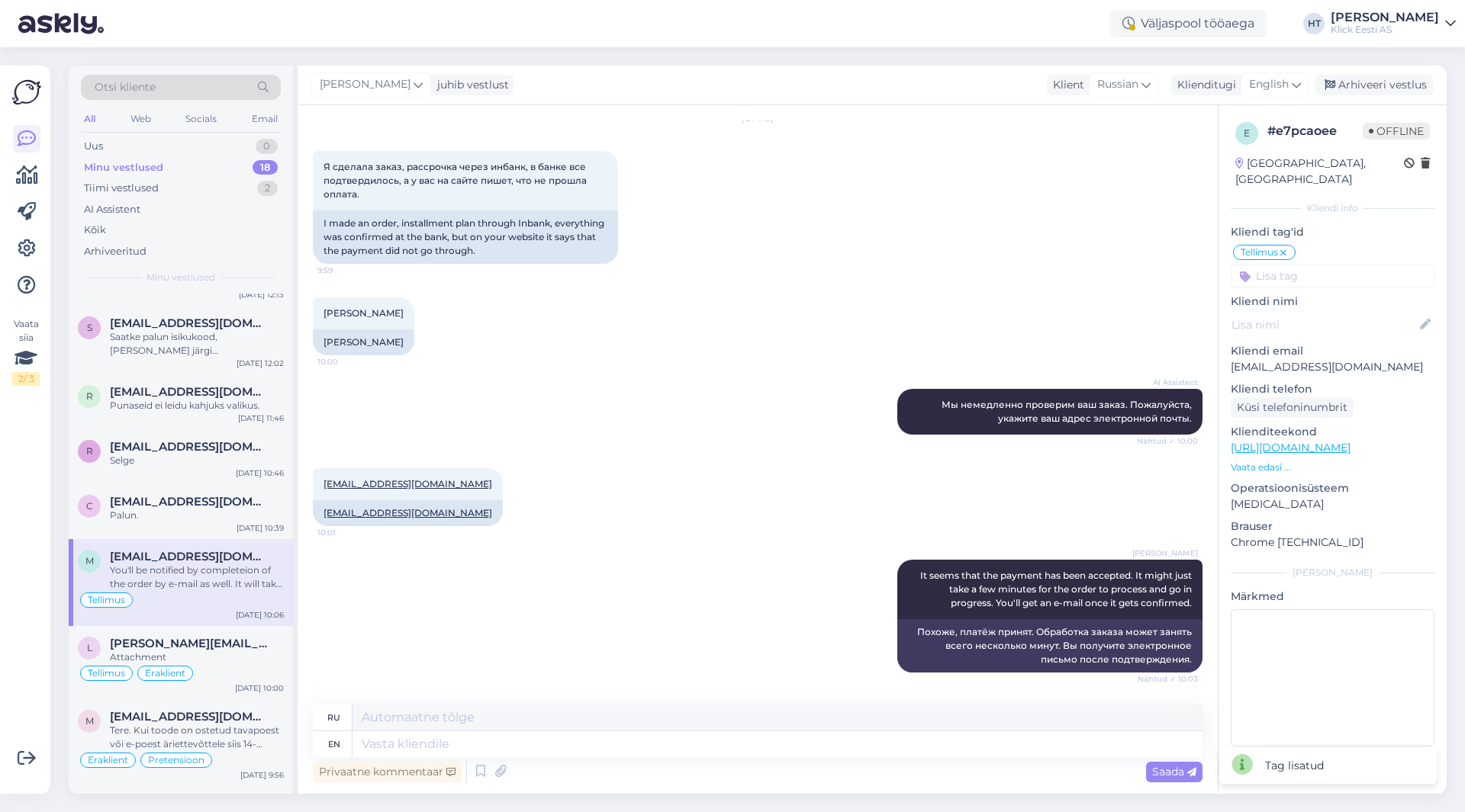
click at [1314, 264] on input at bounding box center [1332, 276] width 204 height 23
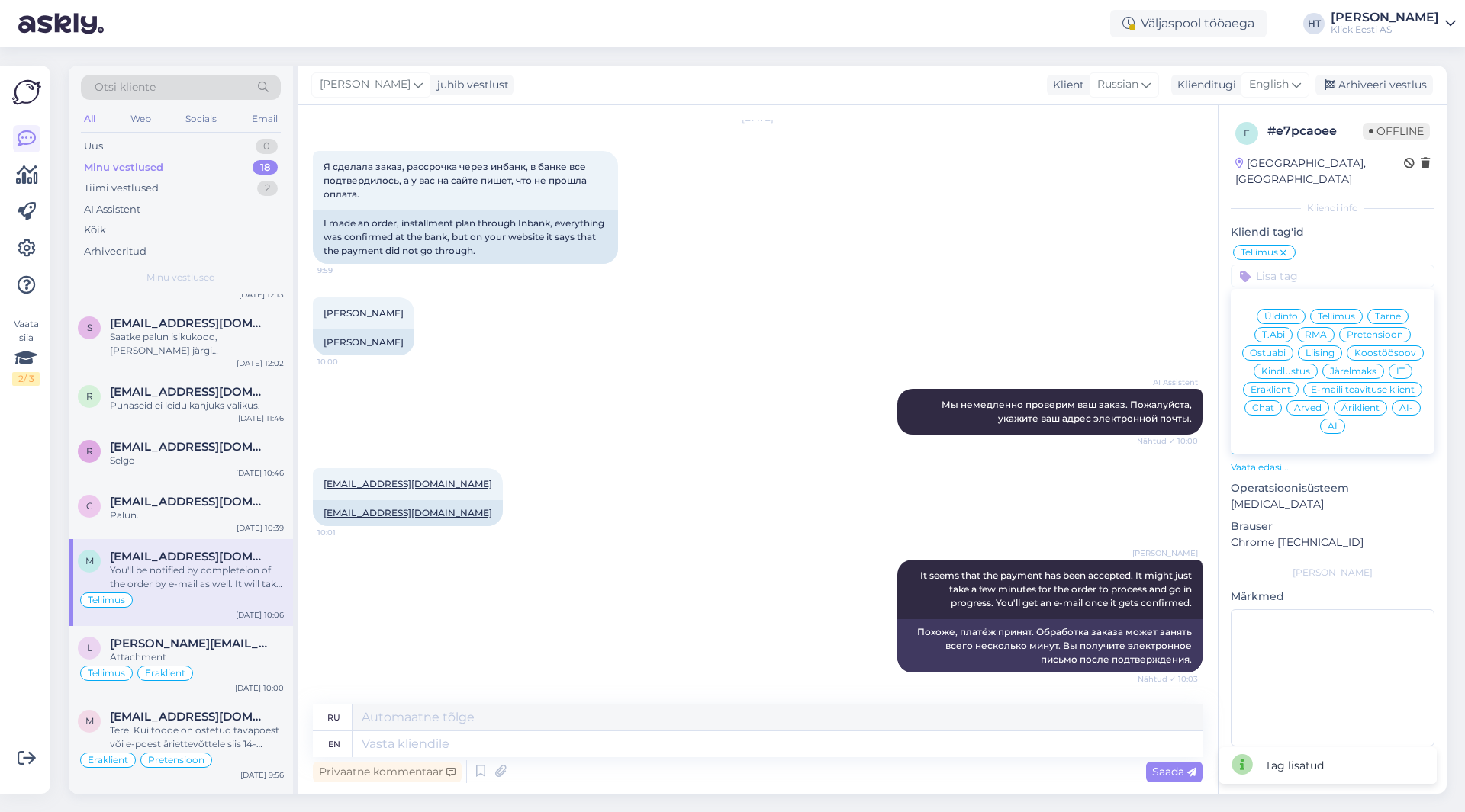
click at [1380, 312] on span "Tarne" at bounding box center [1388, 316] width 26 height 9
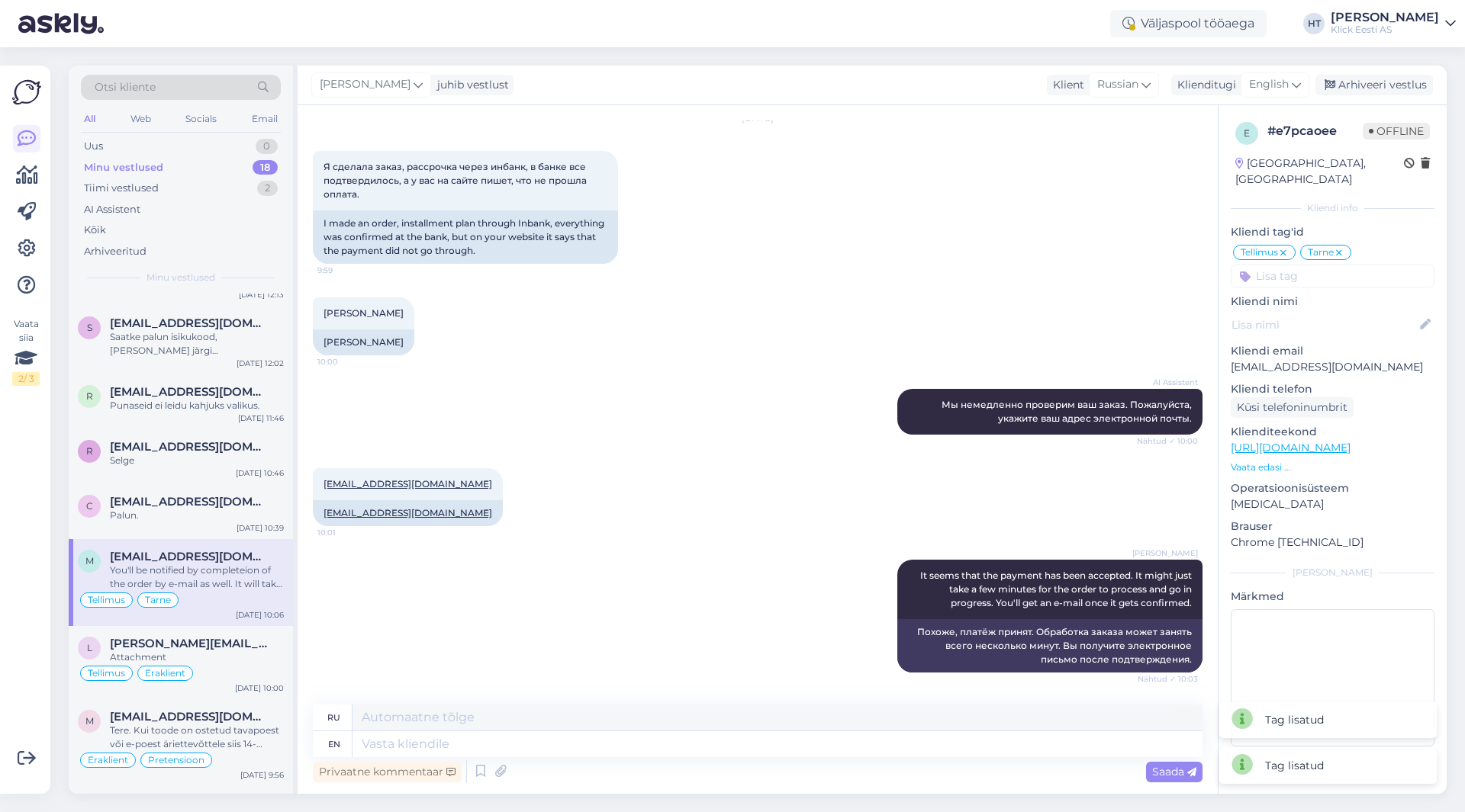
click at [1291, 264] on input at bounding box center [1332, 276] width 204 height 23
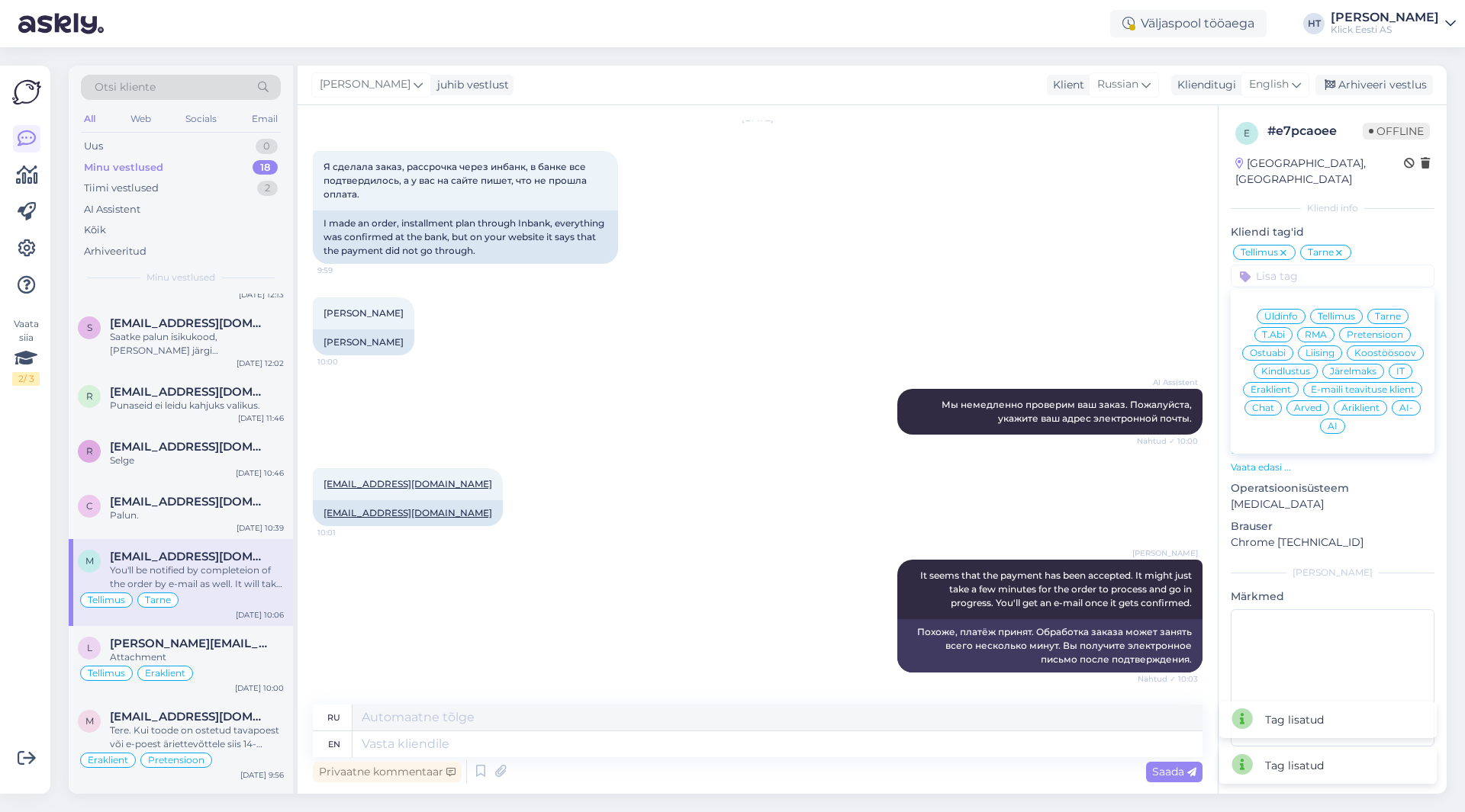
click at [1274, 385] on span "Eraklient" at bounding box center [1271, 389] width 40 height 9
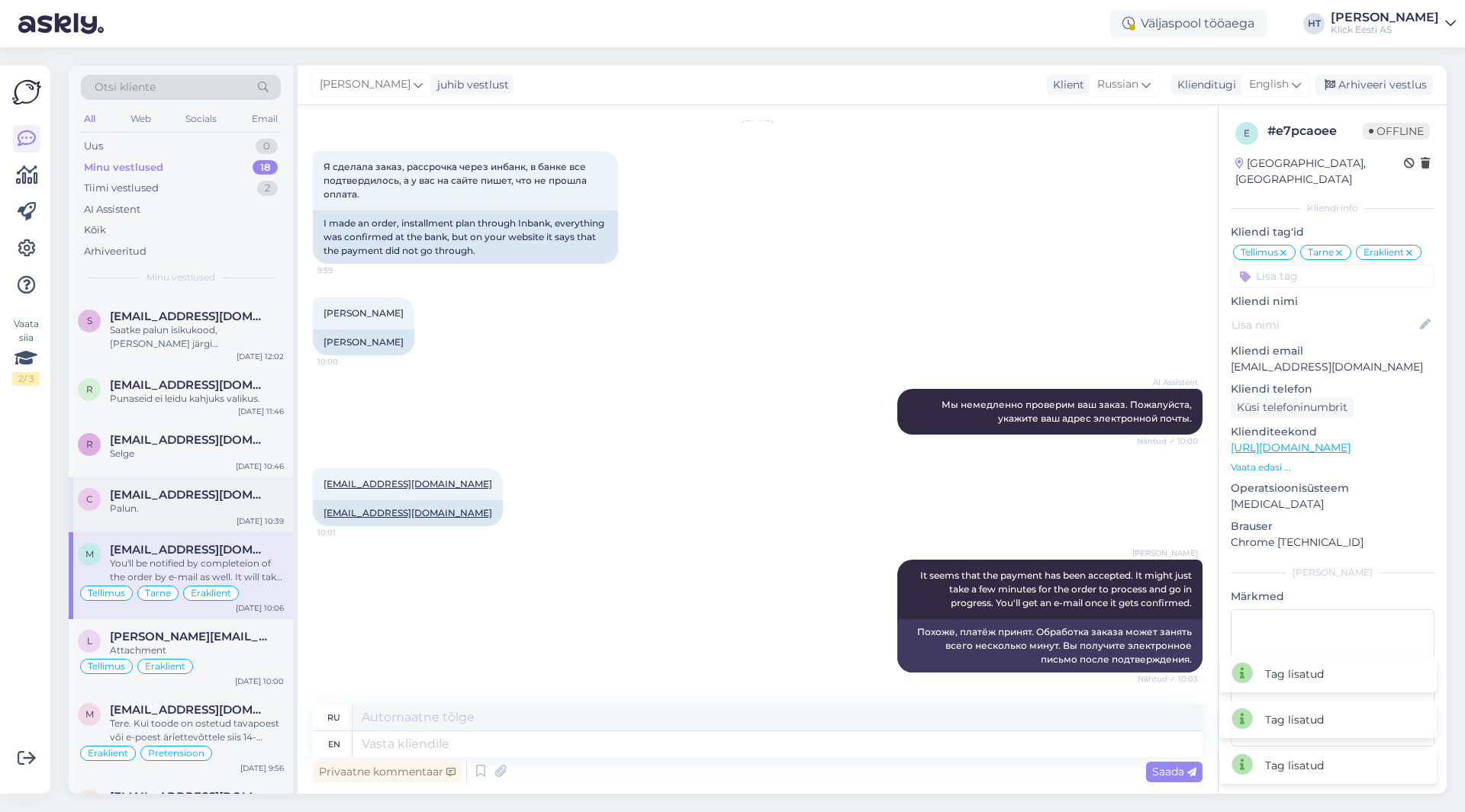
scroll to position [376, 0]
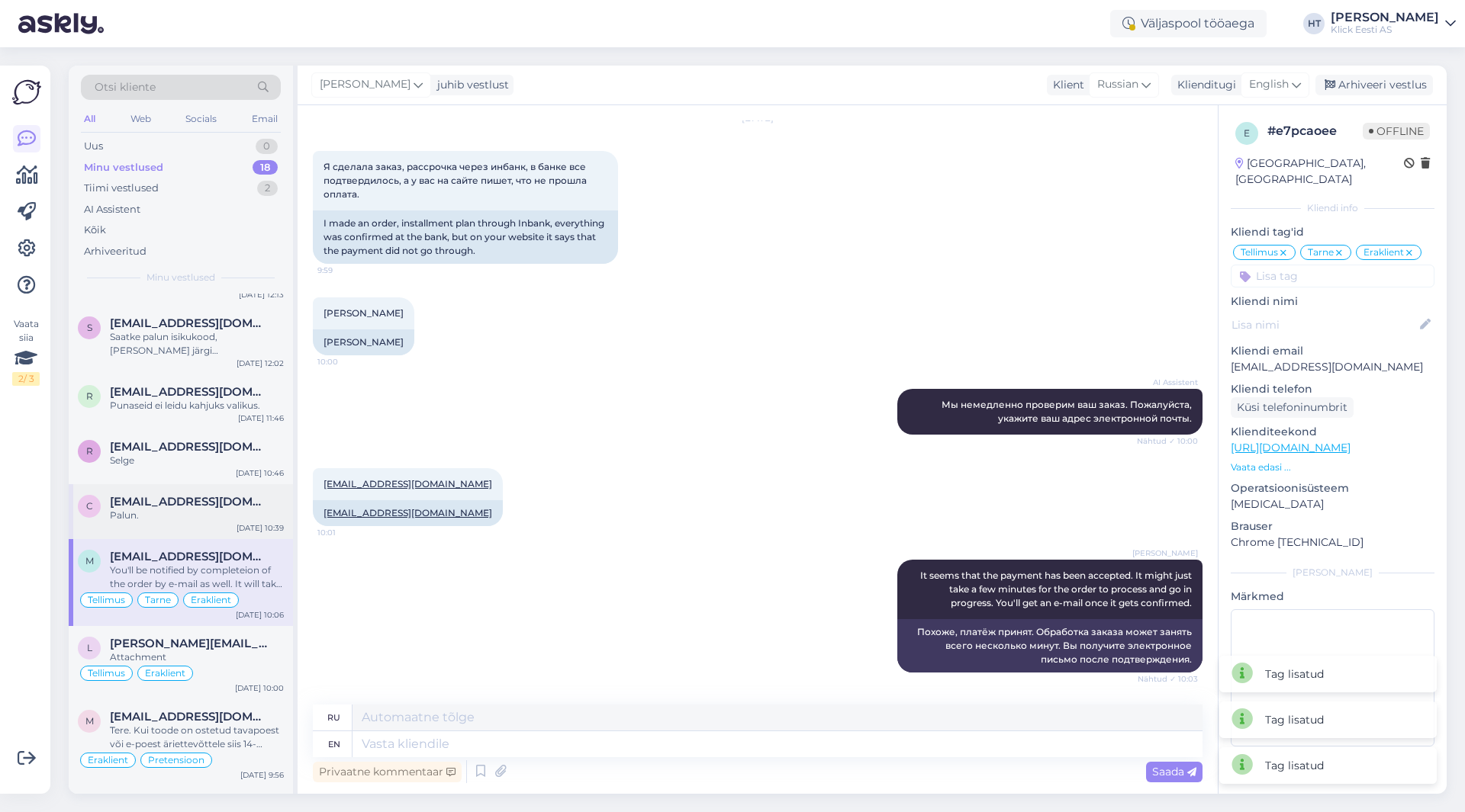
click at [209, 493] on div "c [EMAIL_ADDRESS][DOMAIN_NAME] Palun. [DATE] 10:39" at bounding box center [181, 511] width 224 height 55
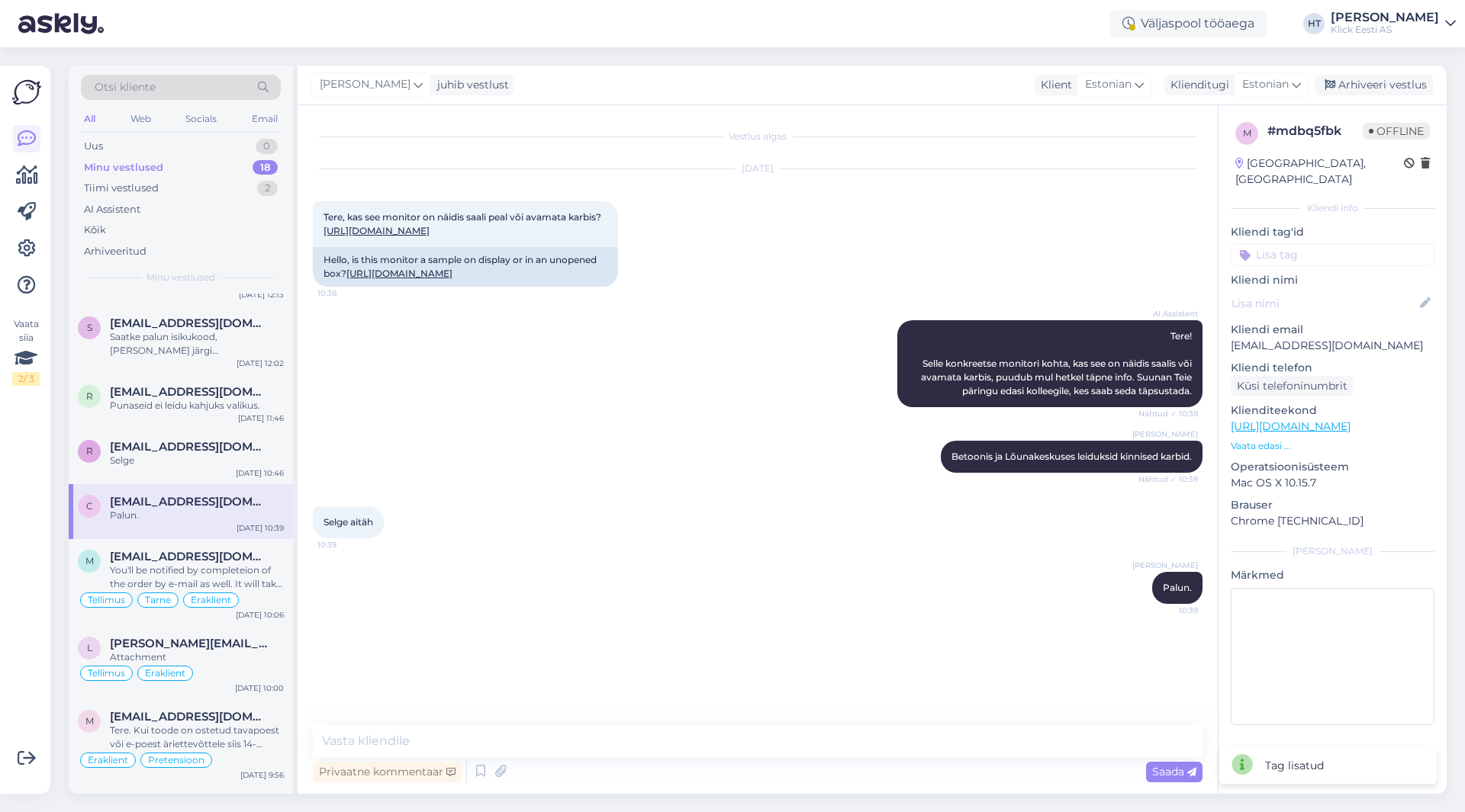
click at [1295, 243] on input at bounding box center [1332, 254] width 204 height 23
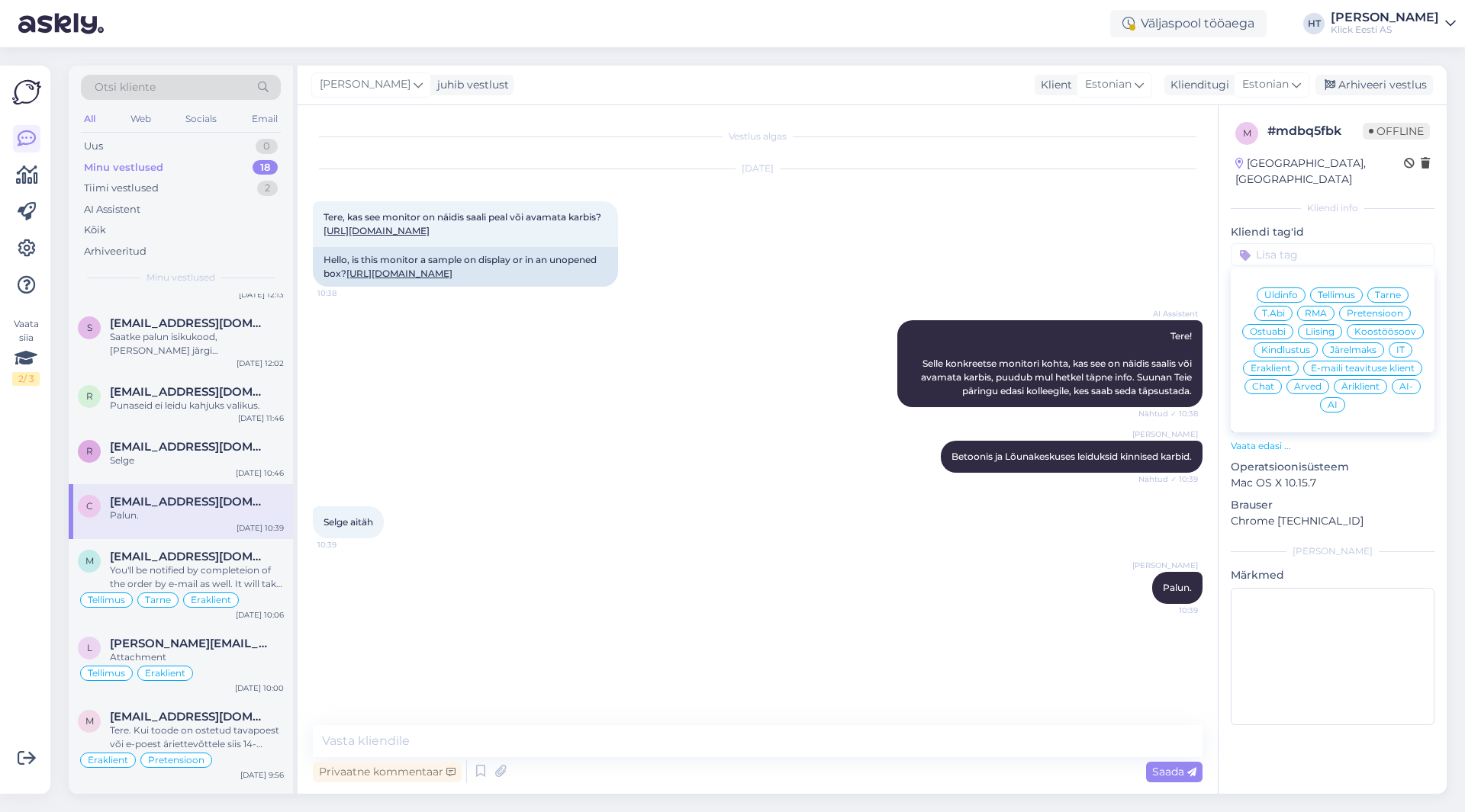
click at [1276, 324] on div "Ostuabi" at bounding box center [1268, 332] width 51 height 15
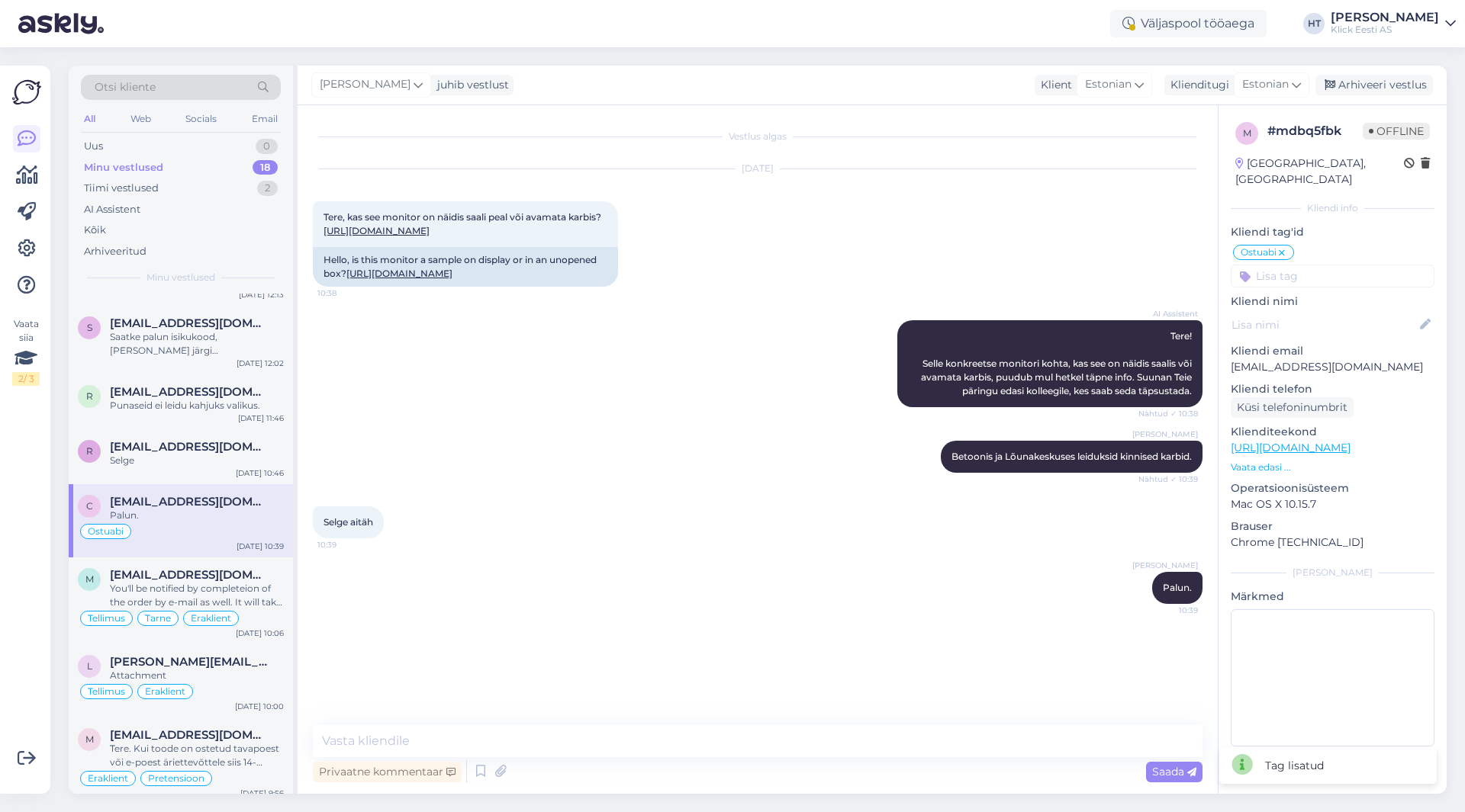
click at [1296, 264] on input at bounding box center [1332, 276] width 204 height 23
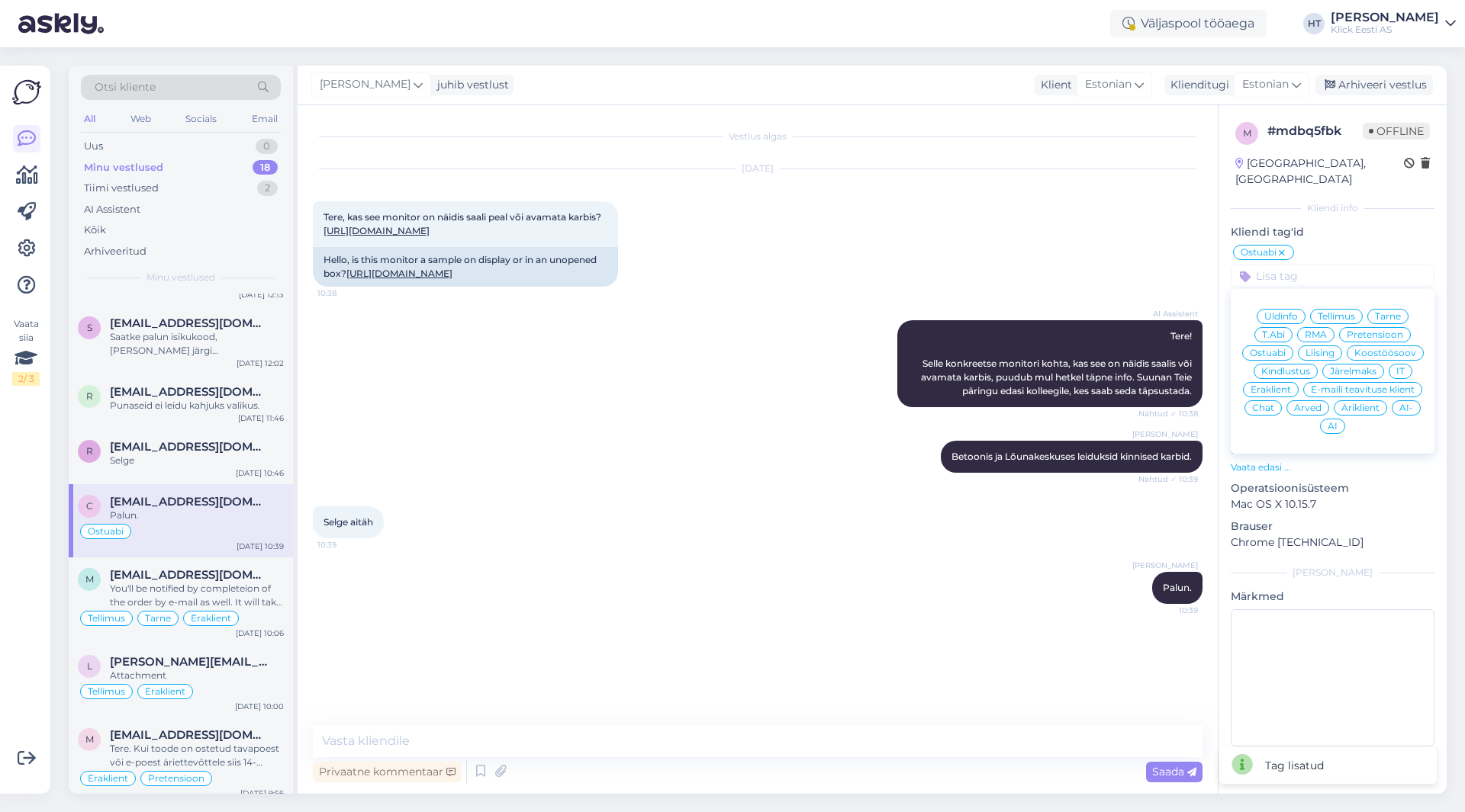
click at [1281, 382] on div "Eraklient" at bounding box center [1271, 389] width 56 height 15
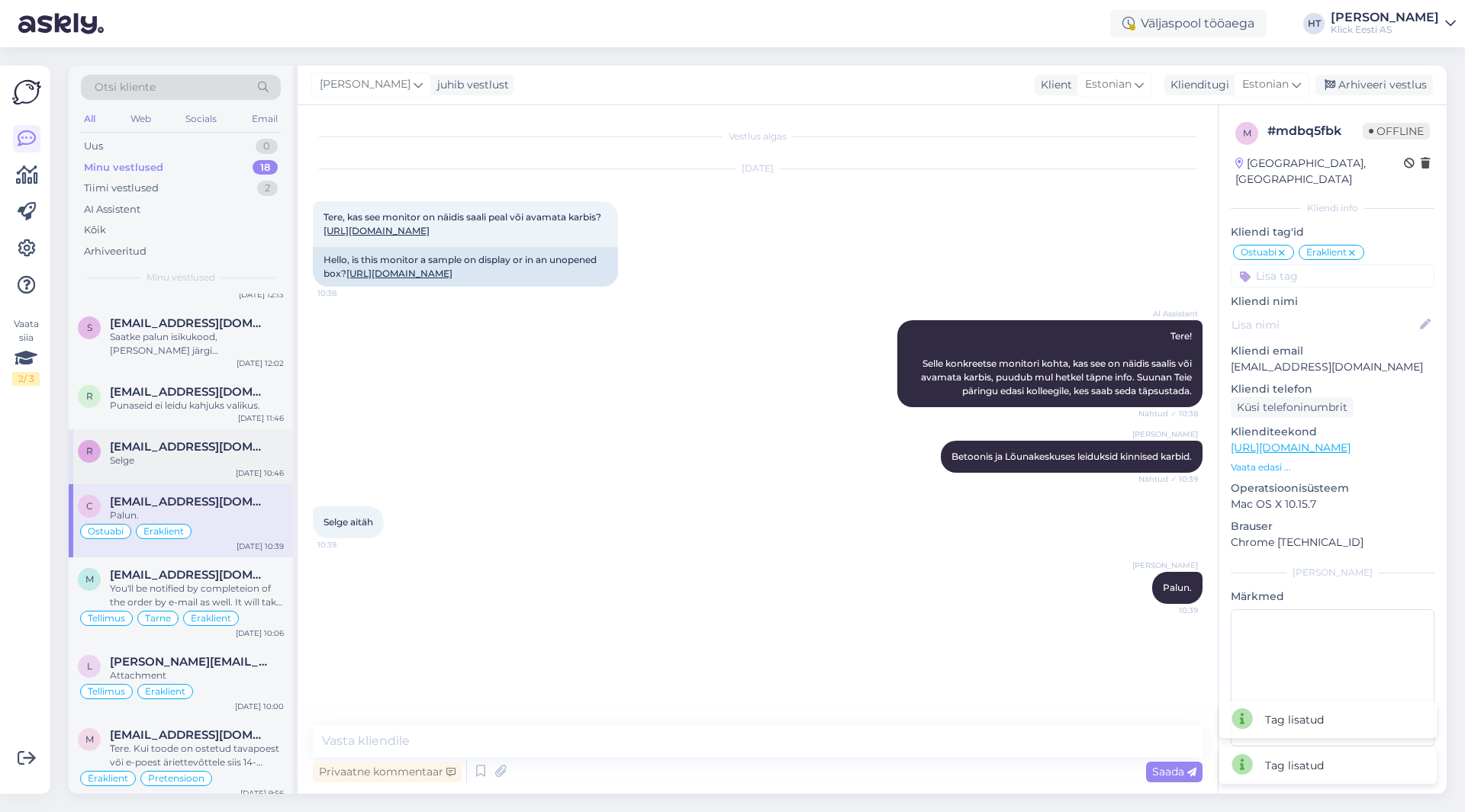
click at [245, 453] on span "[EMAIL_ADDRESS][DOMAIN_NAME]" at bounding box center [189, 447] width 159 height 14
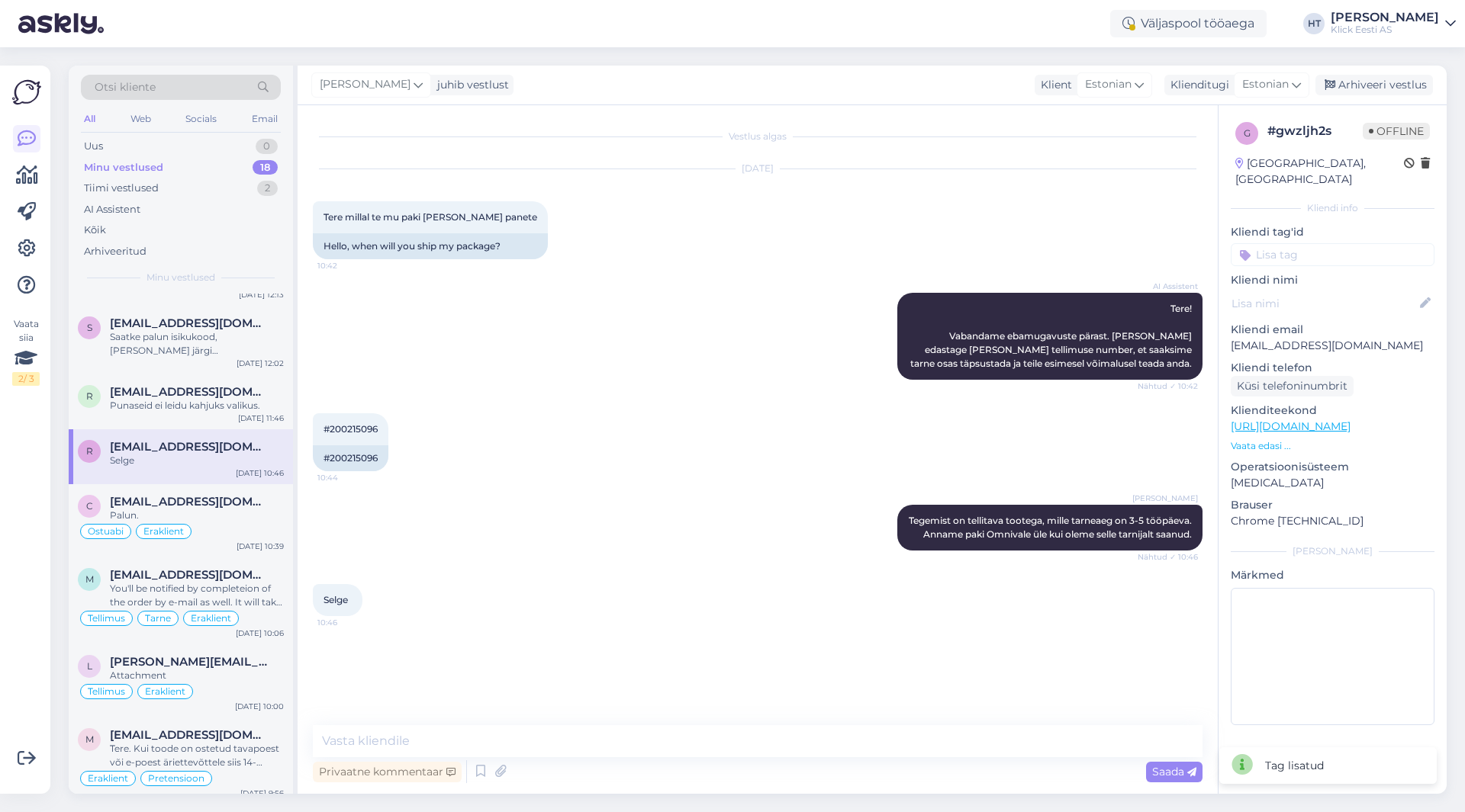
click at [1308, 244] on input at bounding box center [1332, 254] width 204 height 23
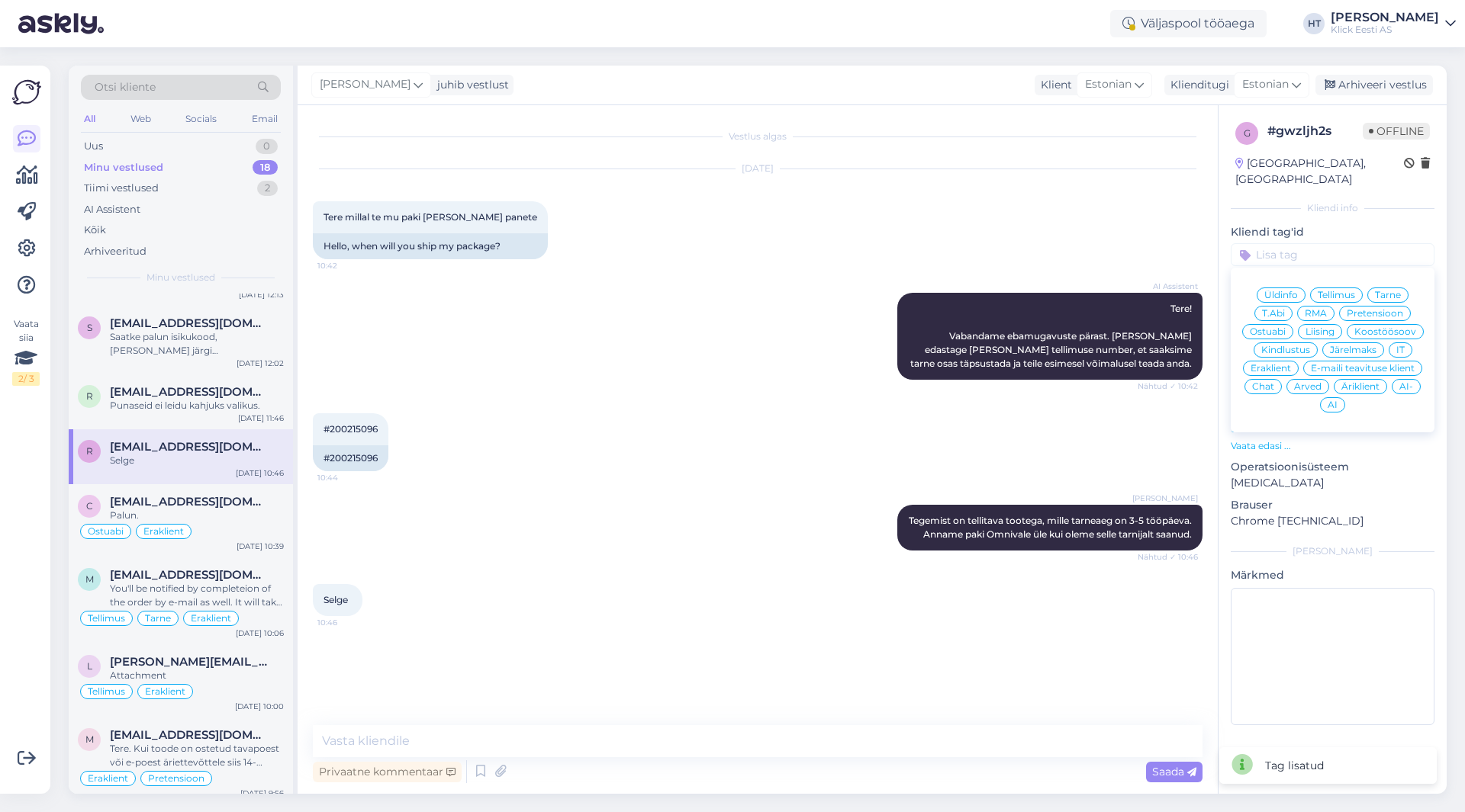
click at [1264, 327] on span "Ostuabi" at bounding box center [1268, 332] width 35 height 9
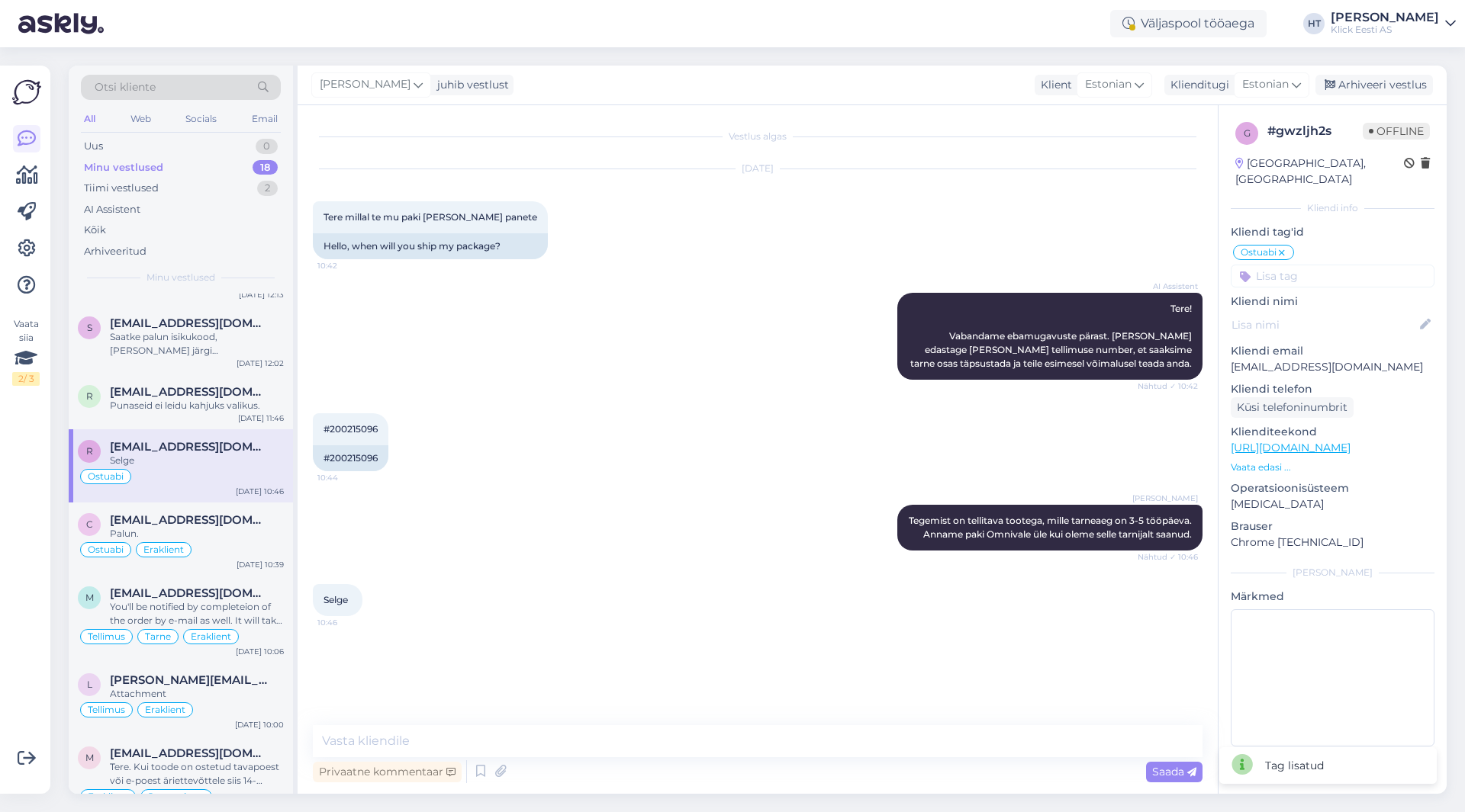
click at [1303, 264] on input at bounding box center [1332, 276] width 204 height 23
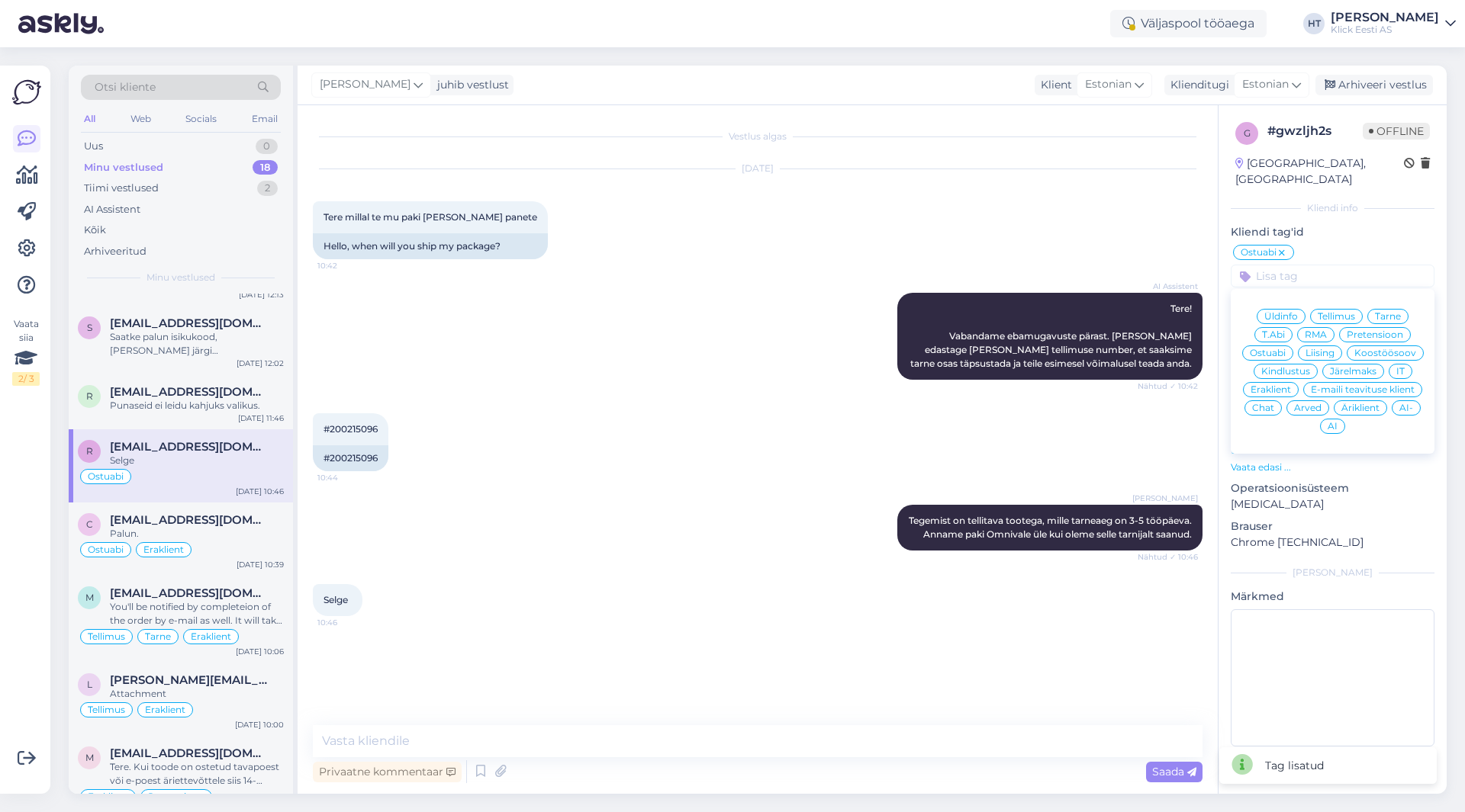
click at [1271, 382] on div "Eraklient" at bounding box center [1271, 389] width 56 height 15
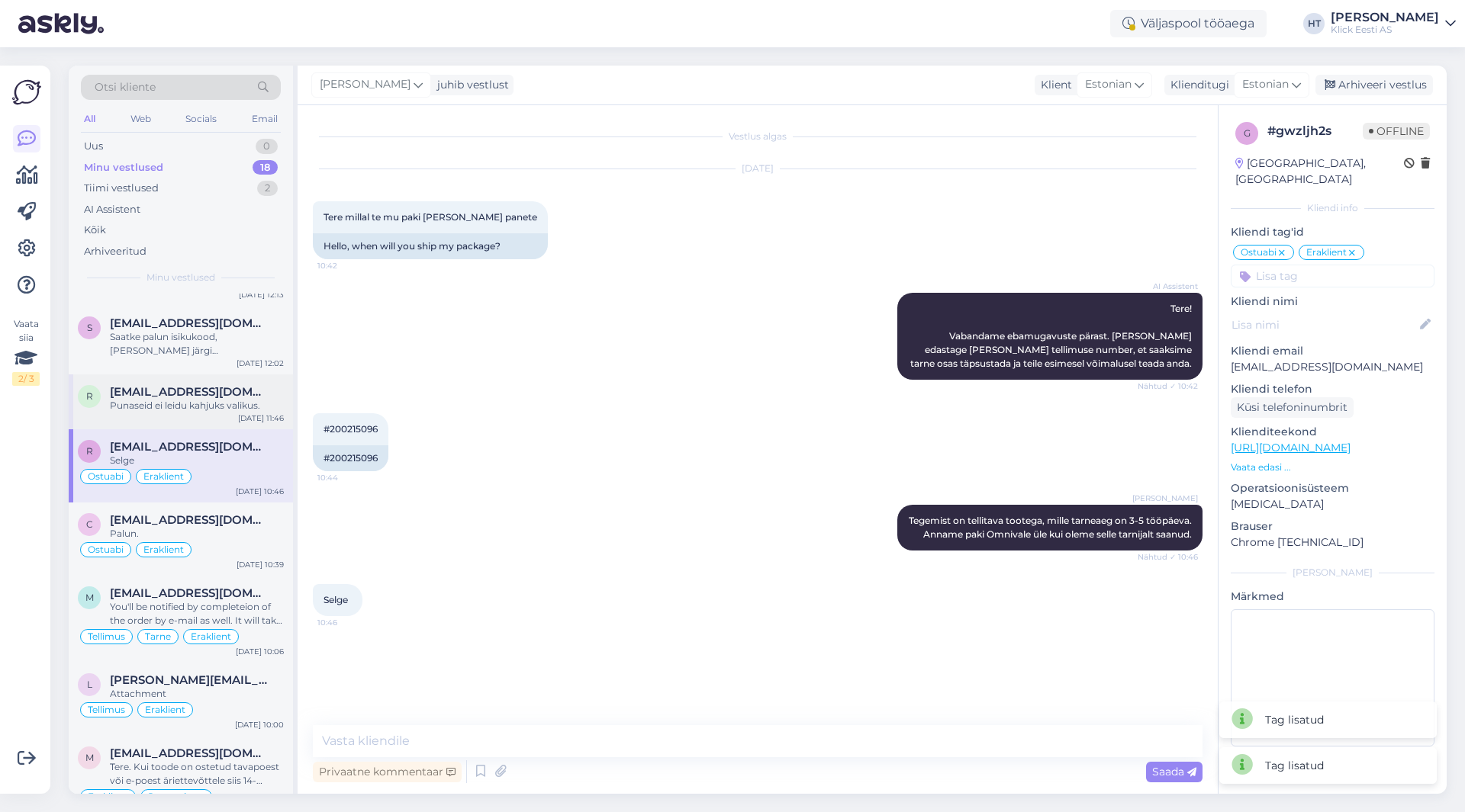
click at [235, 391] on span "[EMAIL_ADDRESS][DOMAIN_NAME]" at bounding box center [189, 392] width 159 height 14
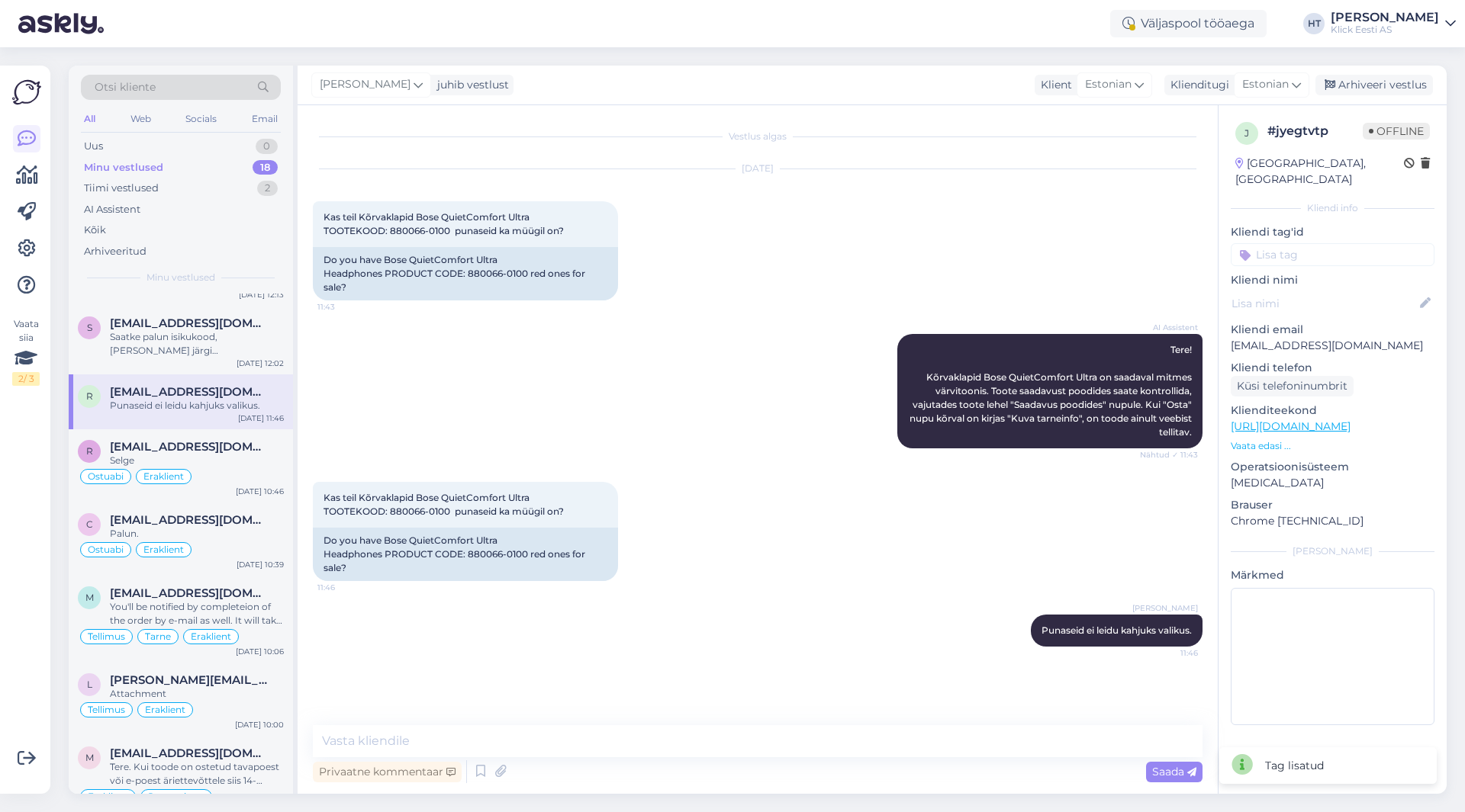
click at [1315, 243] on input at bounding box center [1332, 254] width 204 height 23
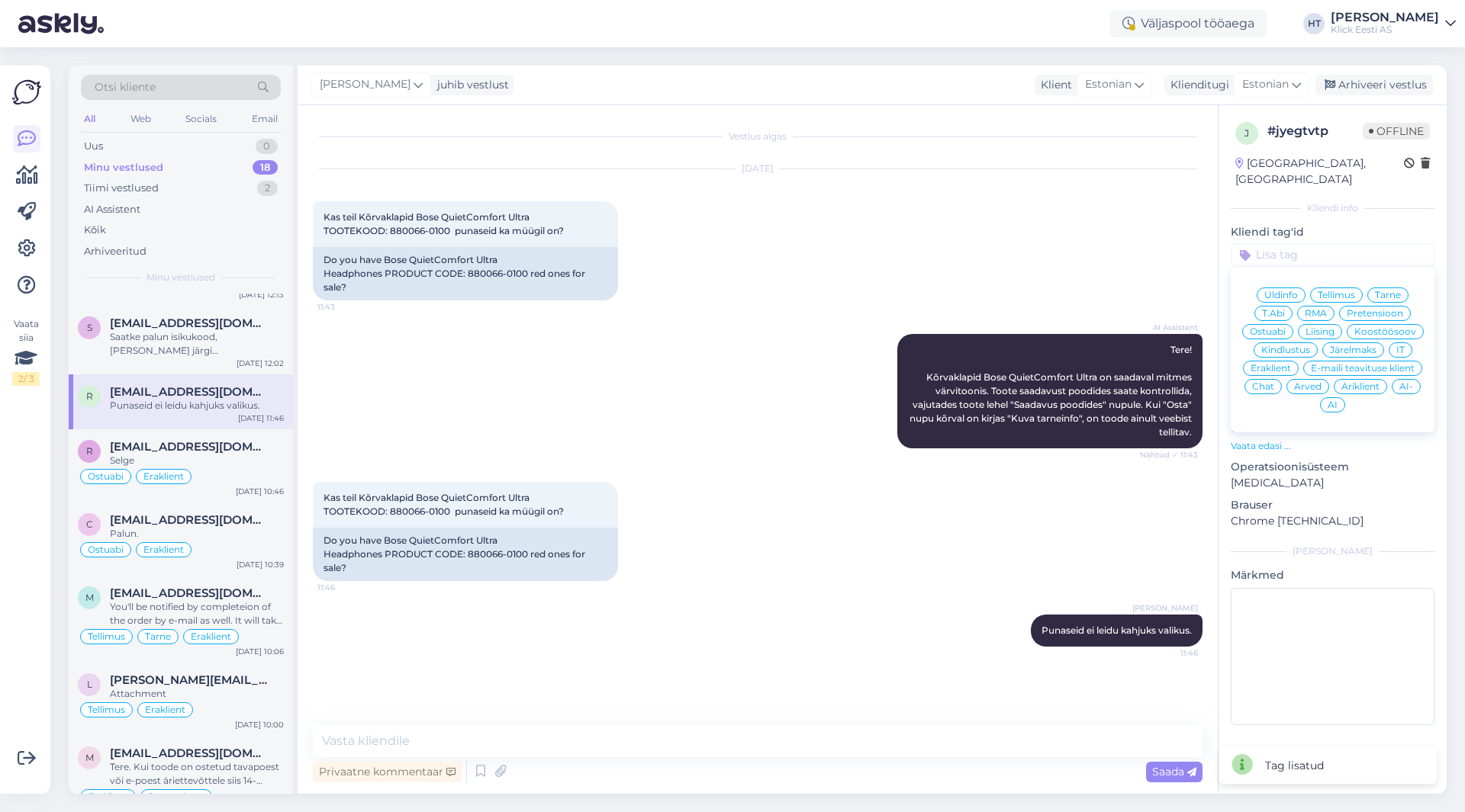
click at [1270, 327] on span "Ostuabi" at bounding box center [1268, 332] width 35 height 9
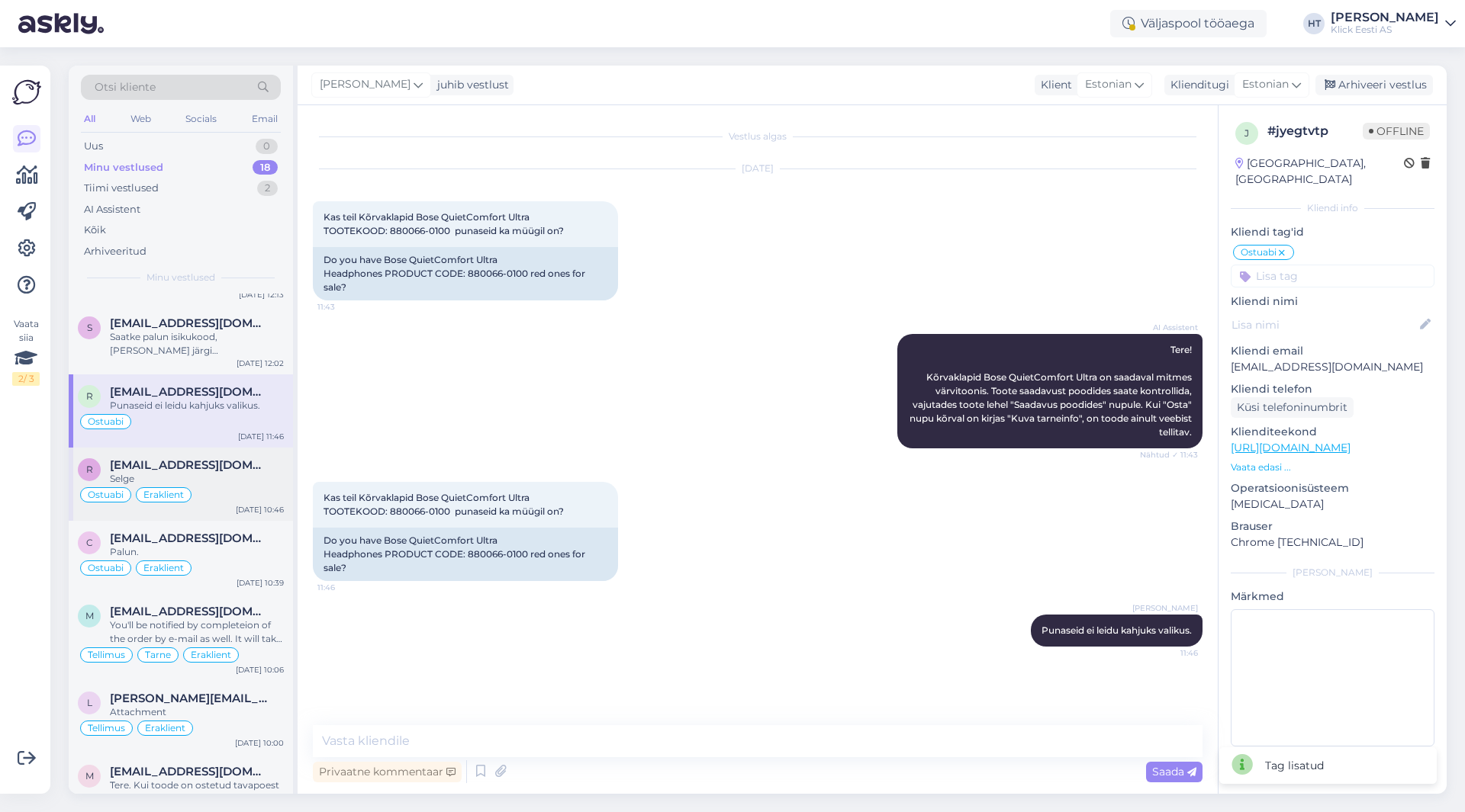
click at [228, 463] on span "[EMAIL_ADDRESS][DOMAIN_NAME]" at bounding box center [189, 465] width 159 height 14
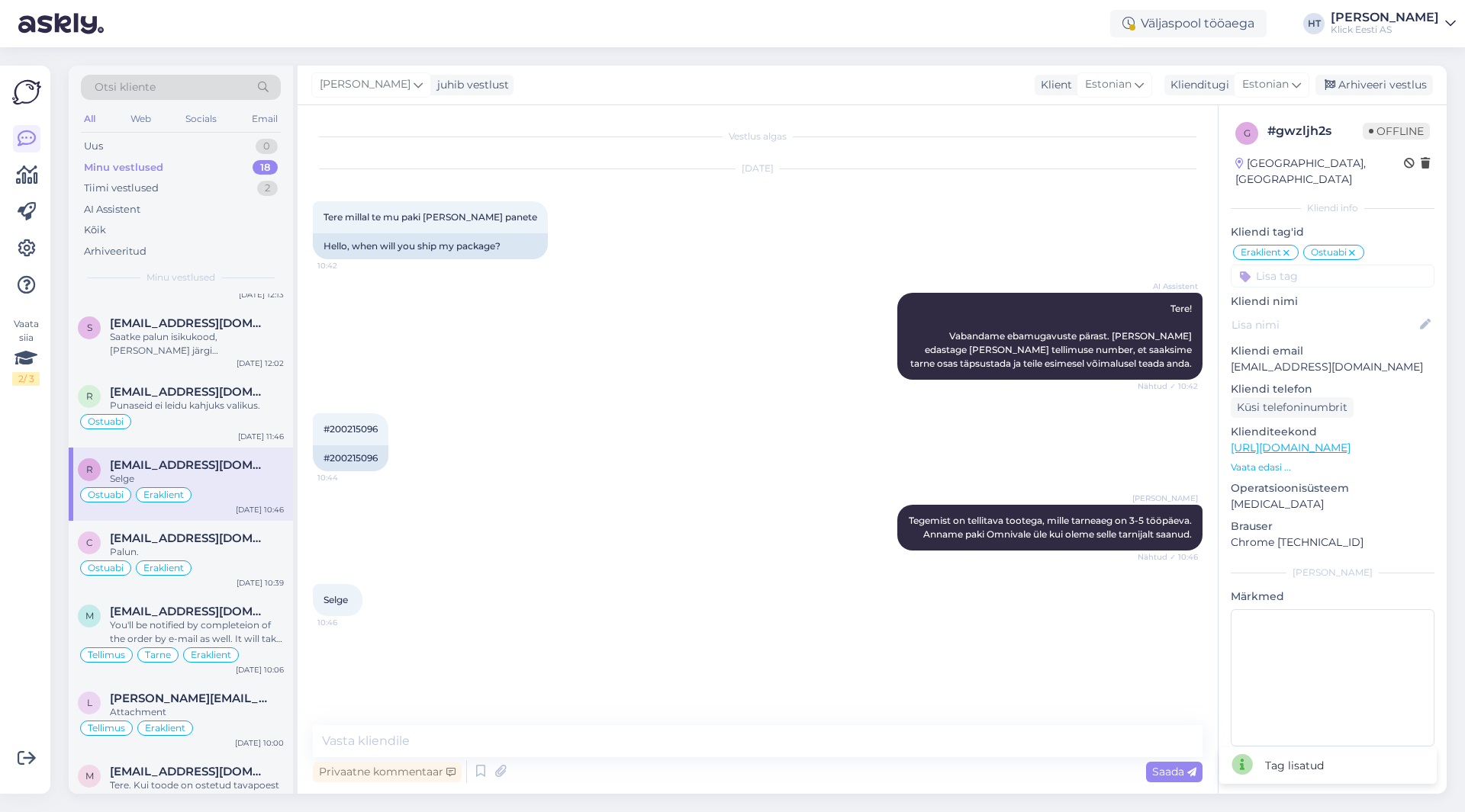
click at [1352, 247] on icon at bounding box center [1352, 253] width 9 height 12
click at [1340, 264] on input at bounding box center [1332, 276] width 204 height 23
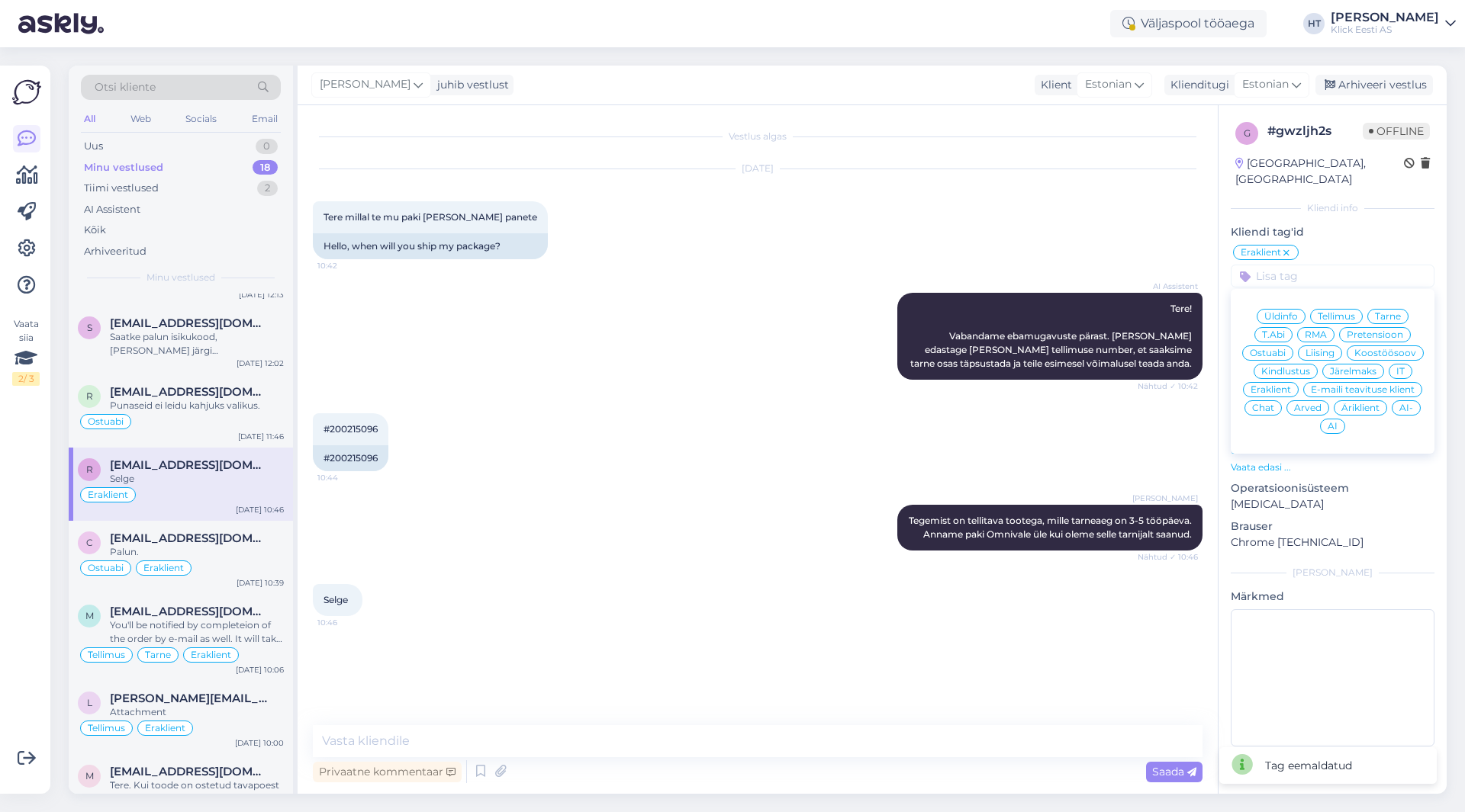
click at [1382, 312] on span "Tarne" at bounding box center [1388, 316] width 26 height 9
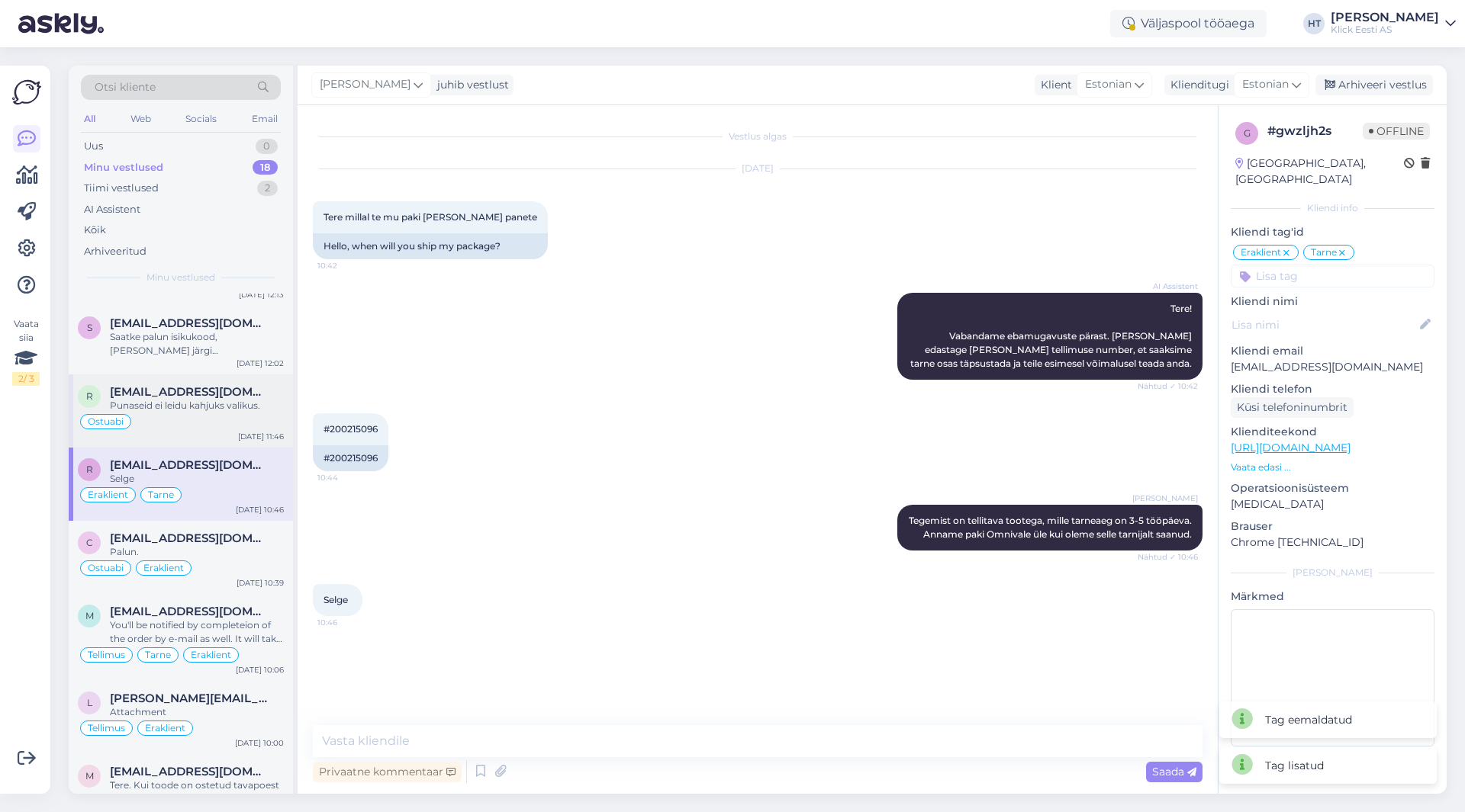
click at [160, 396] on span "[EMAIL_ADDRESS][DOMAIN_NAME]" at bounding box center [189, 392] width 159 height 14
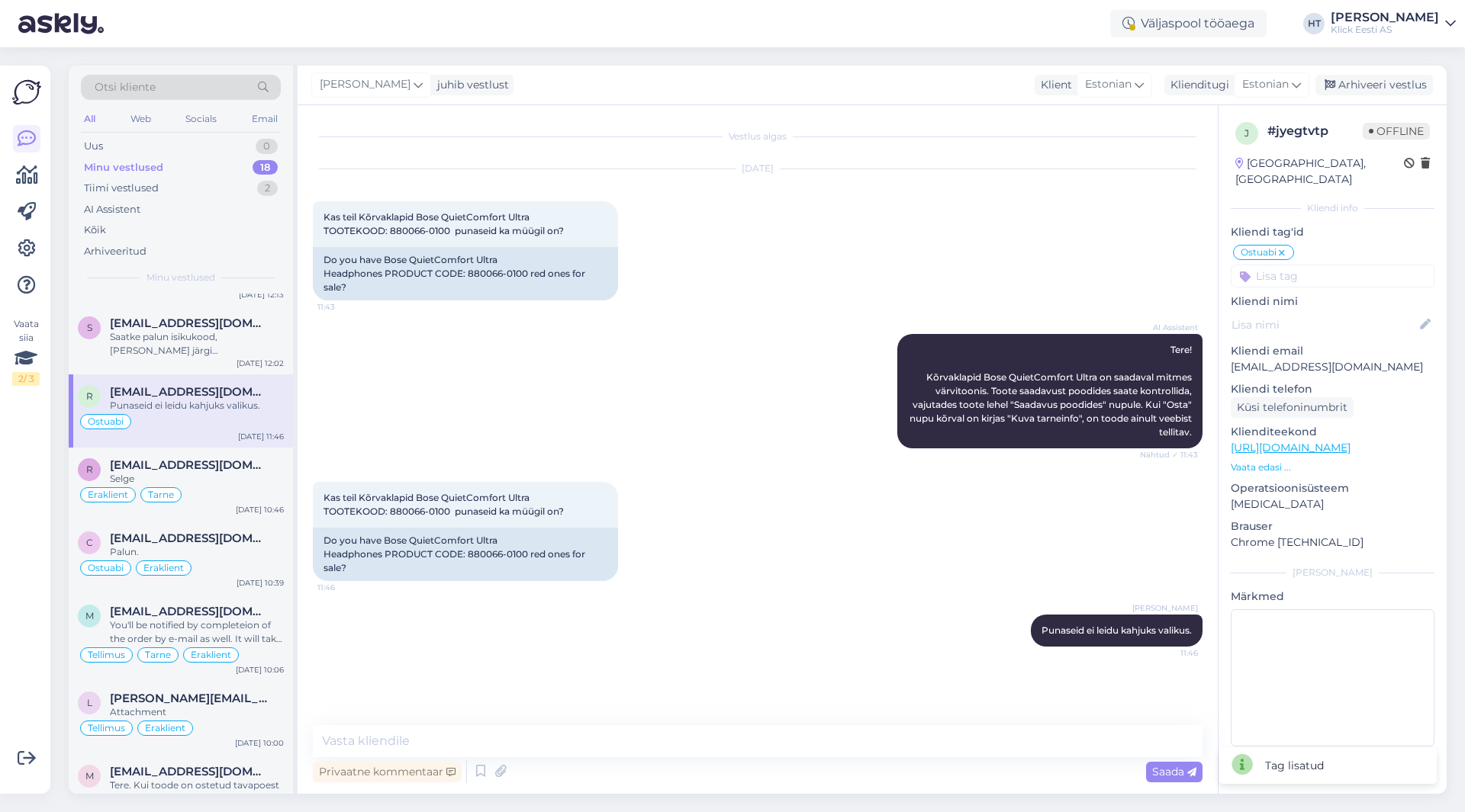
click at [1332, 267] on input at bounding box center [1332, 276] width 204 height 23
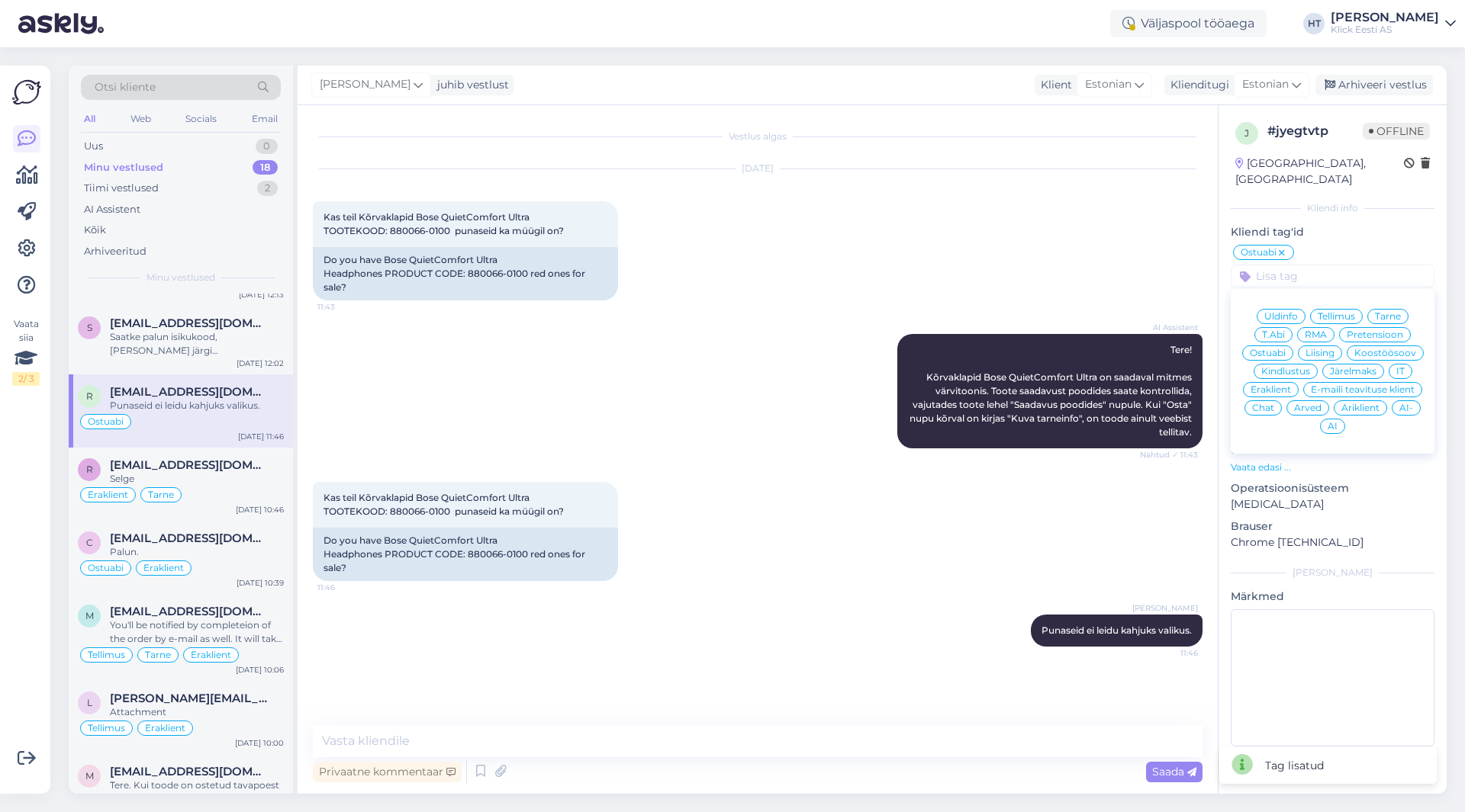
click at [1268, 382] on div "Eraklient" at bounding box center [1271, 389] width 56 height 15
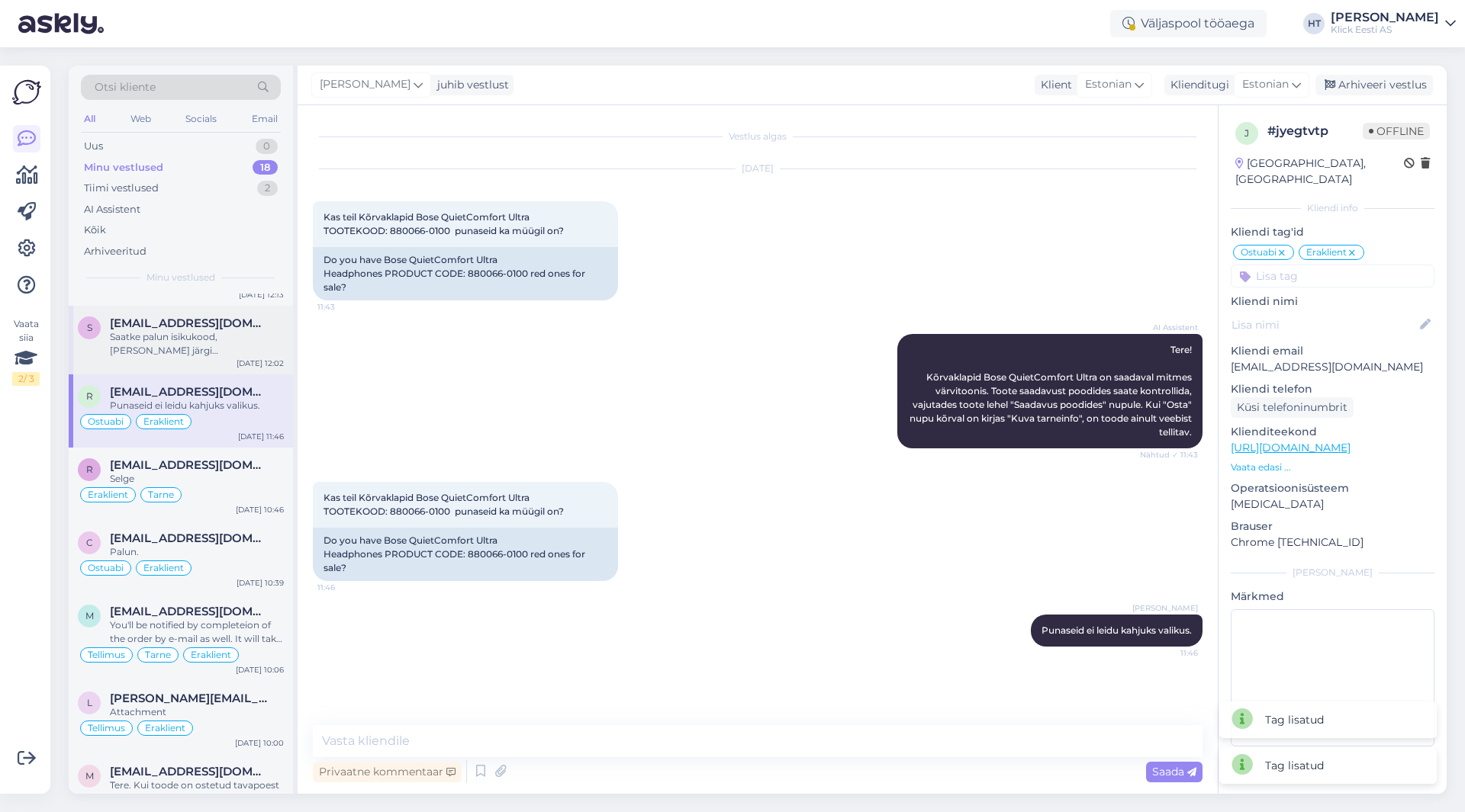
click at [214, 351] on div "Saatke palun isikukood, [PERSON_NAME] järgi [PERSON_NAME]." at bounding box center [196, 344] width 174 height 28
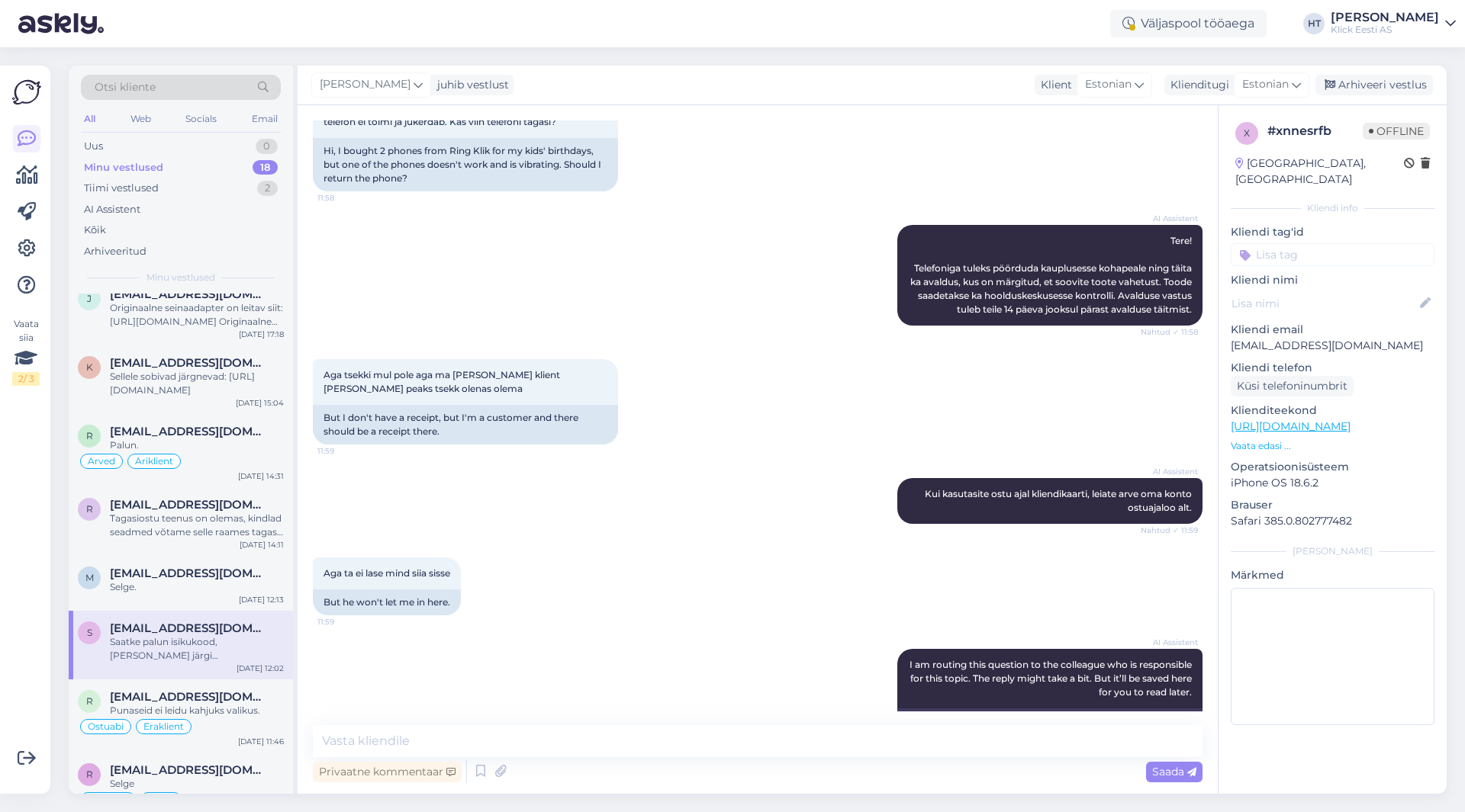
scroll to position [241, 0]
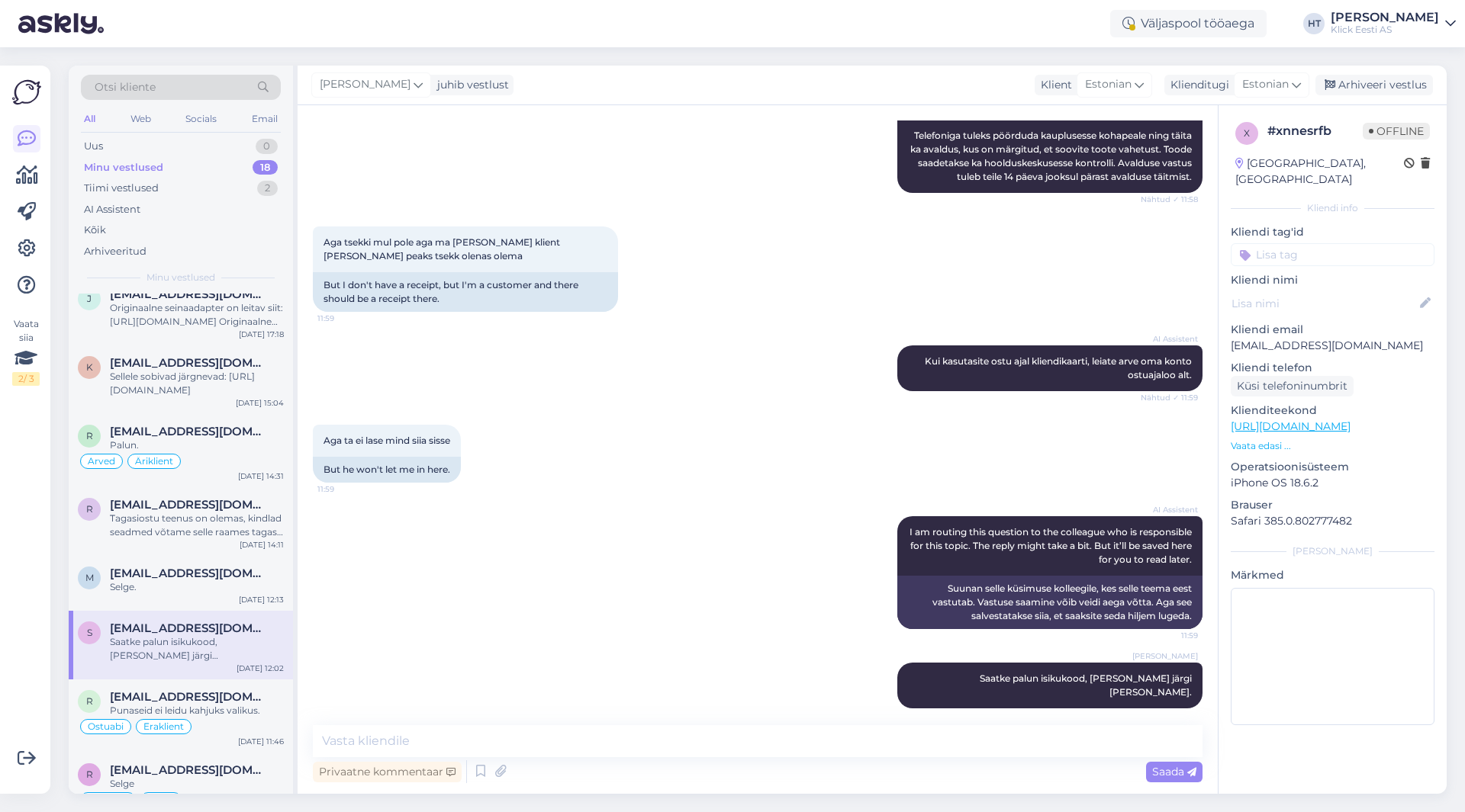
click at [1325, 245] on input at bounding box center [1332, 254] width 204 height 23
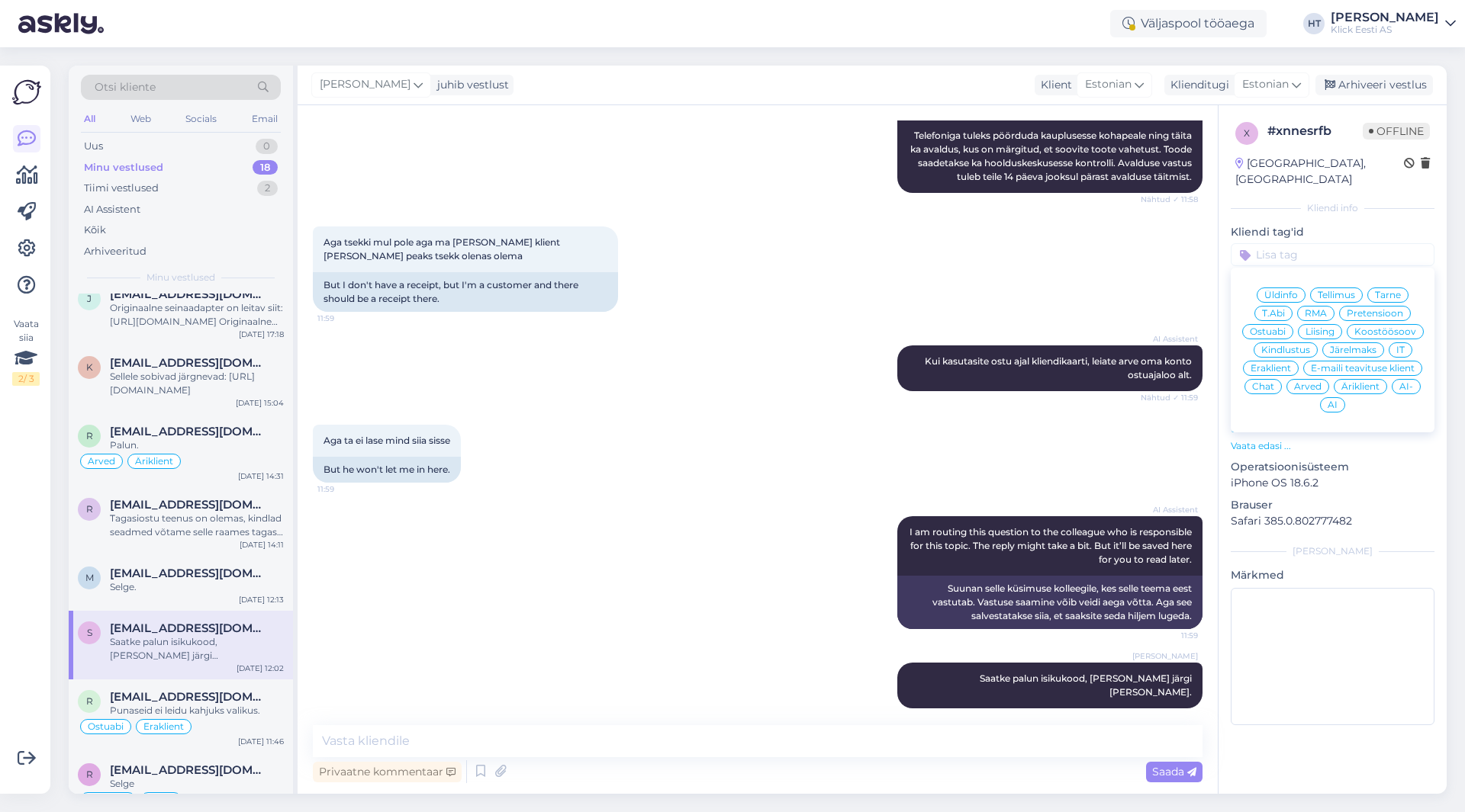
click at [1324, 308] on span "RMA" at bounding box center [1315, 313] width 22 height 9
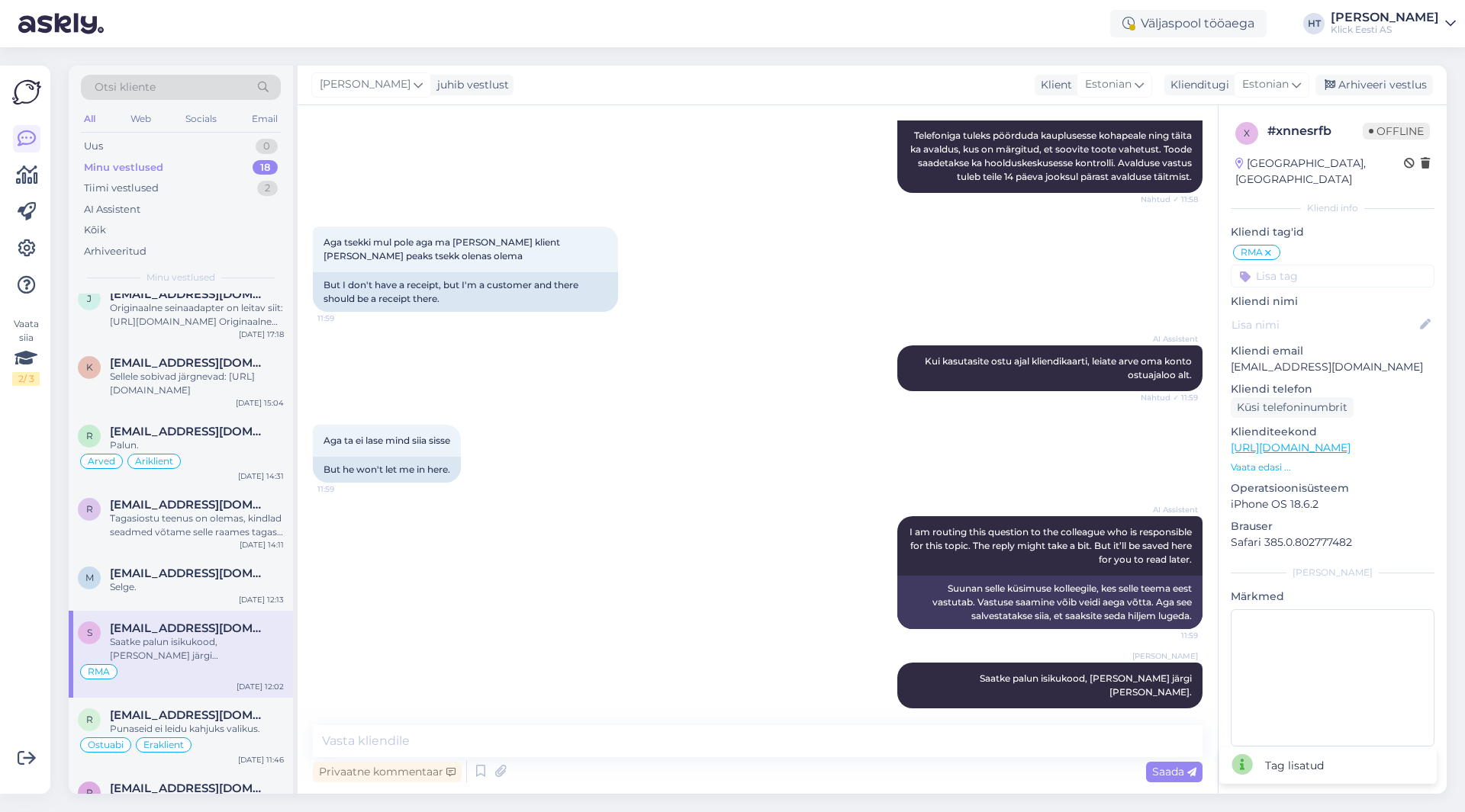
click at [1317, 269] on input at bounding box center [1332, 276] width 204 height 23
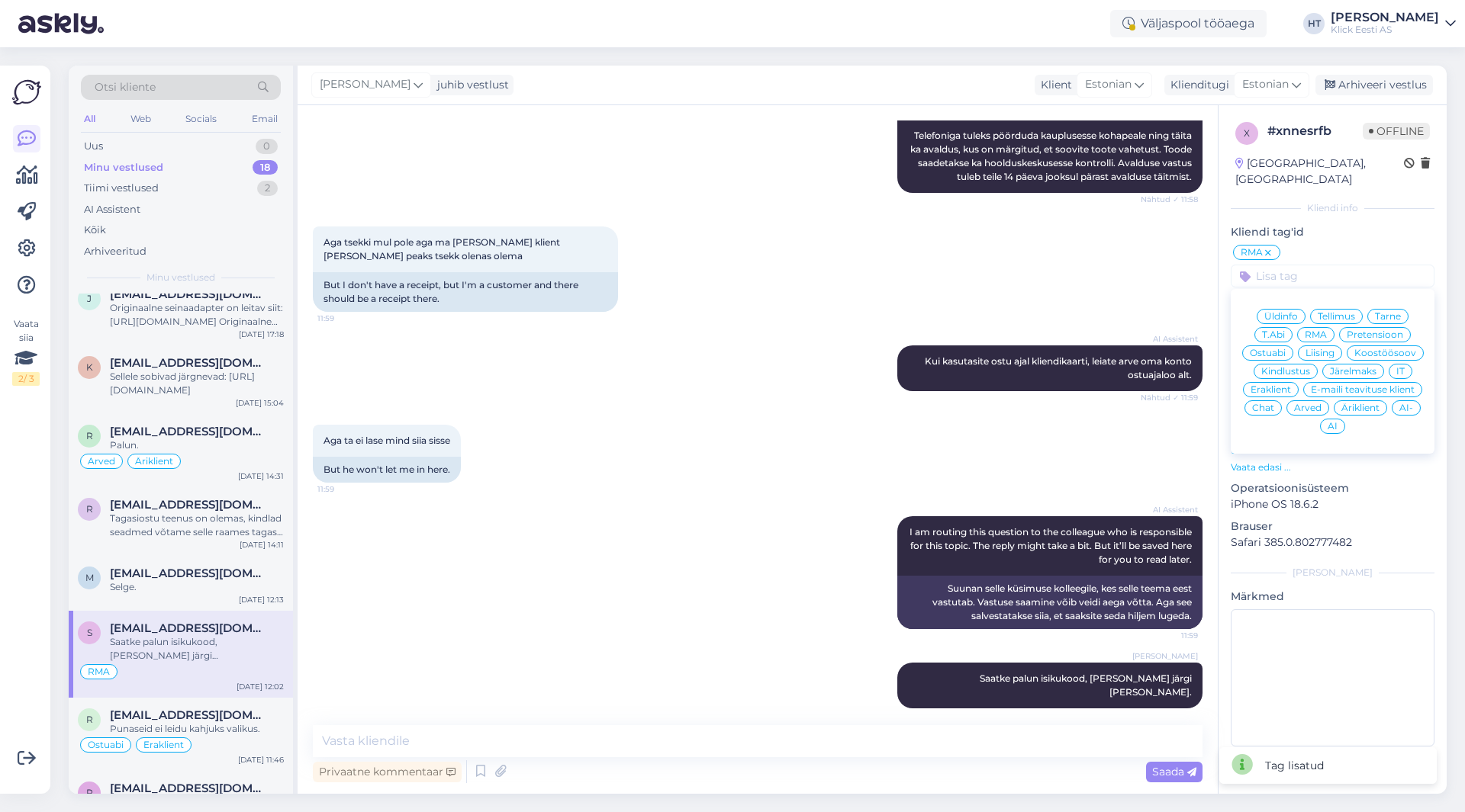
click at [1281, 382] on div "Eraklient" at bounding box center [1271, 389] width 56 height 15
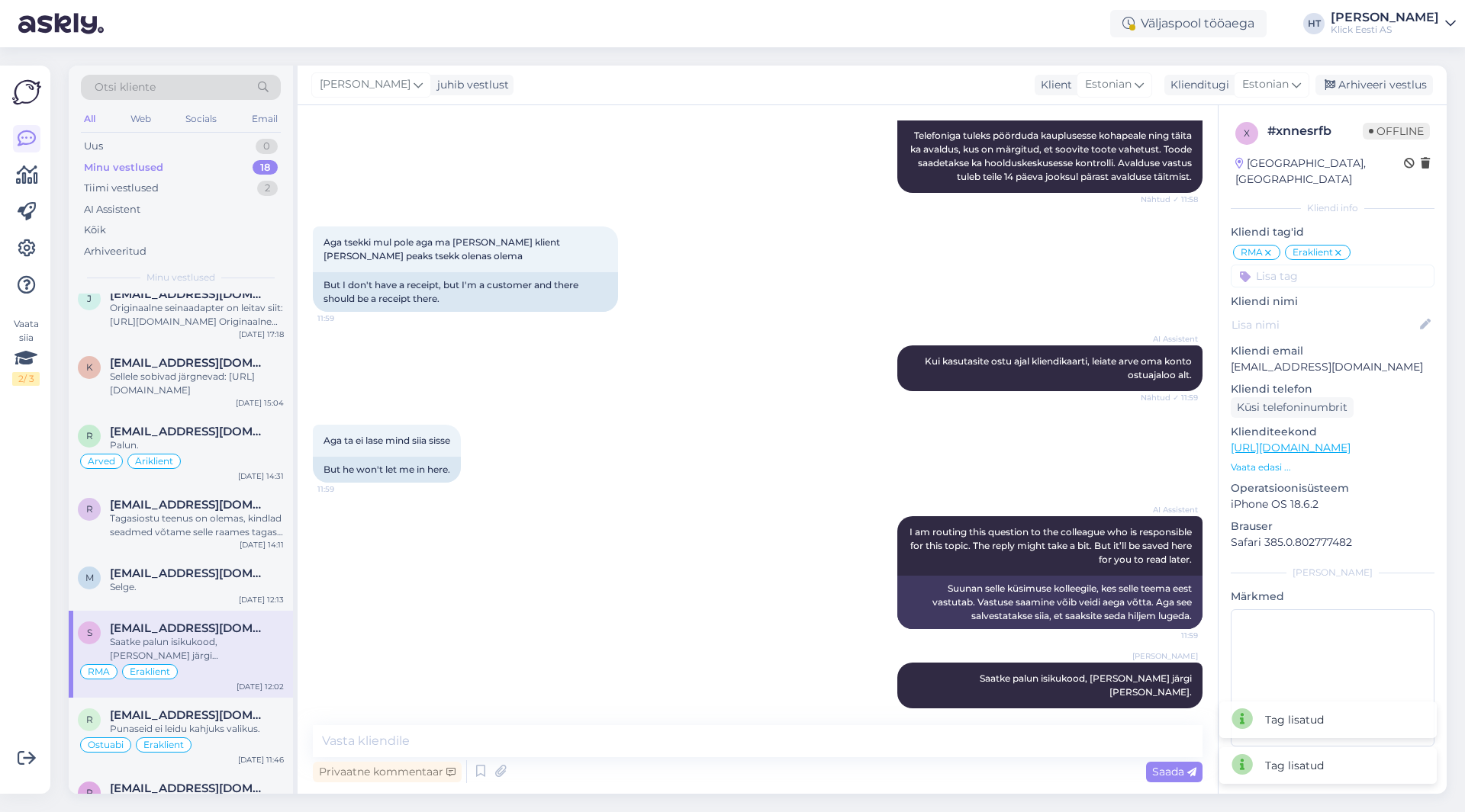
click at [1316, 264] on input at bounding box center [1332, 276] width 204 height 23
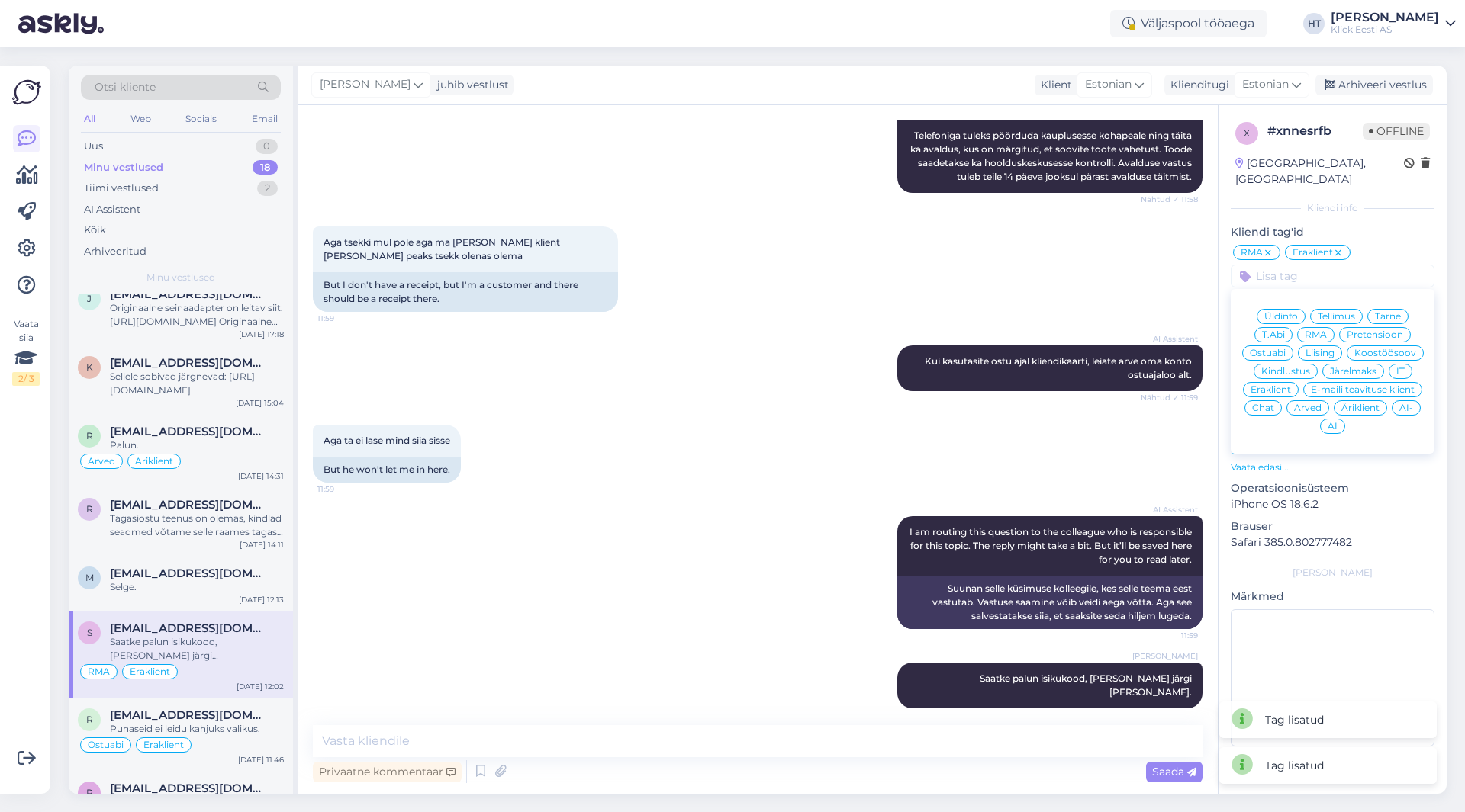
click at [1307, 383] on div "Üldinfo Tellimus Tarne T.Abi RMA Pretensioon Ostuabi Liising Koostöösoov Kindlu…" at bounding box center [1332, 372] width 204 height 153
click at [1315, 403] on span "Arved" at bounding box center [1308, 408] width 28 height 9
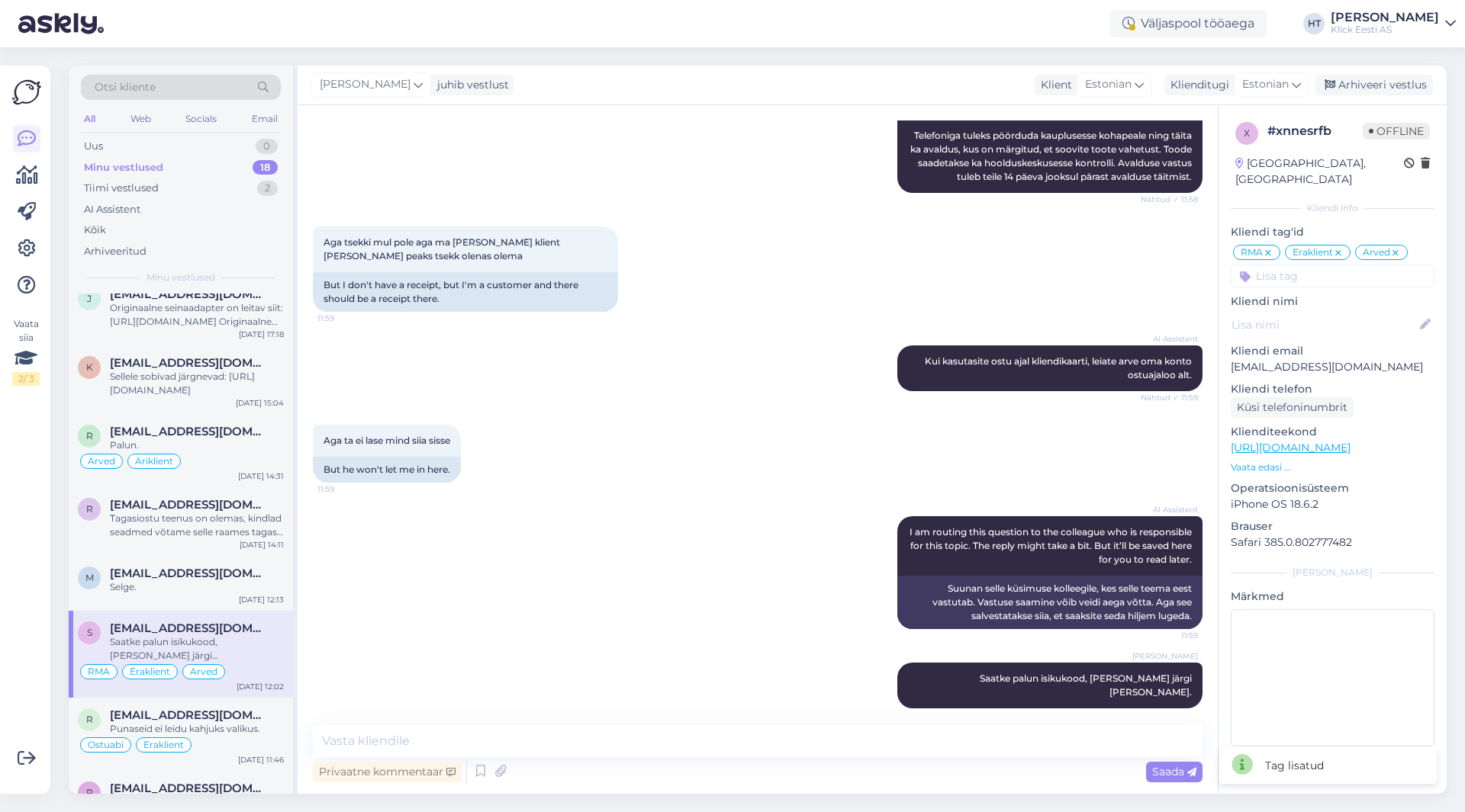
click at [1308, 269] on input at bounding box center [1332, 276] width 204 height 23
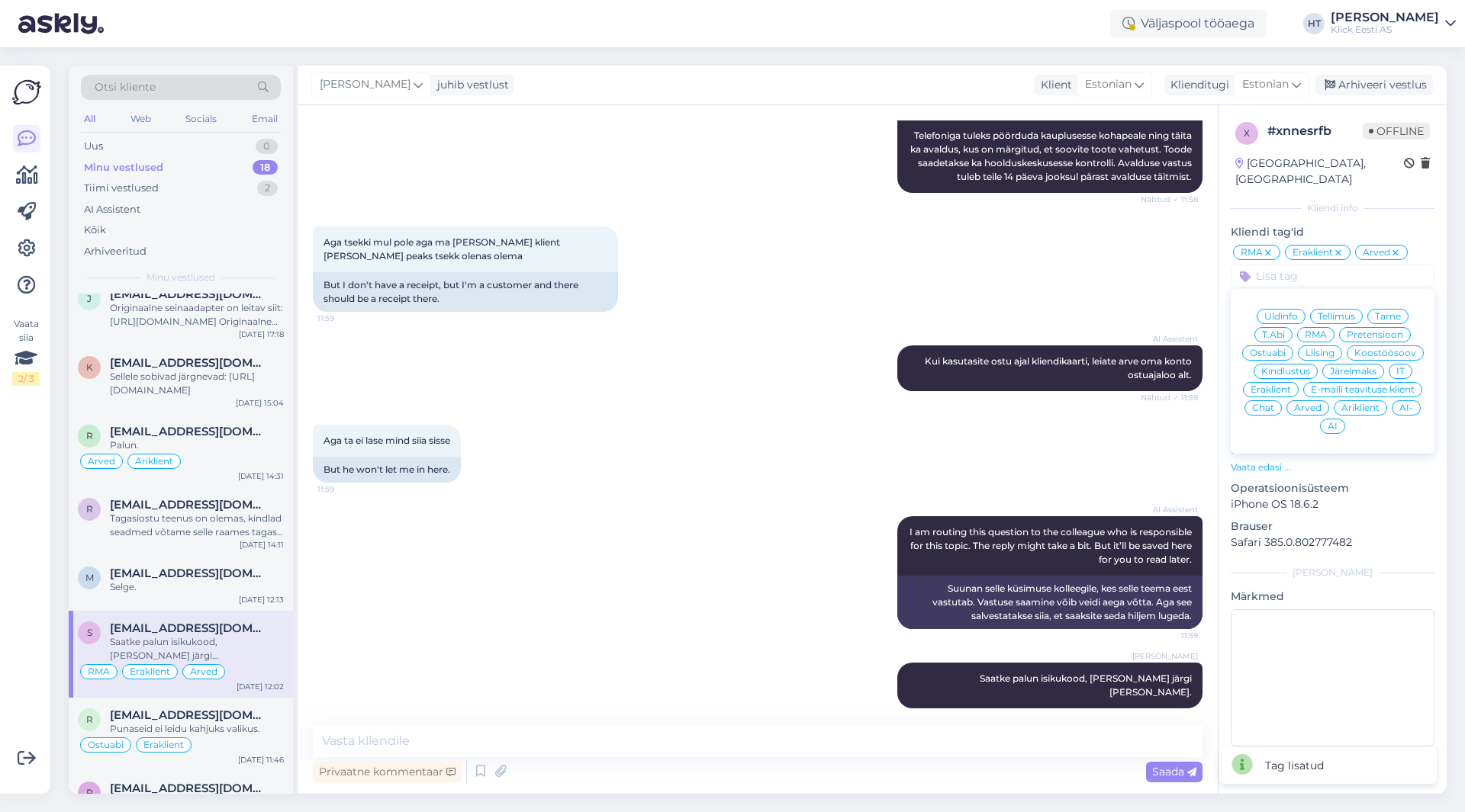
click at [842, 290] on div "Aga tsekki mul pole aga ma [PERSON_NAME] klient [PERSON_NAME] peaks tsekk olena…" at bounding box center [757, 269] width 889 height 119
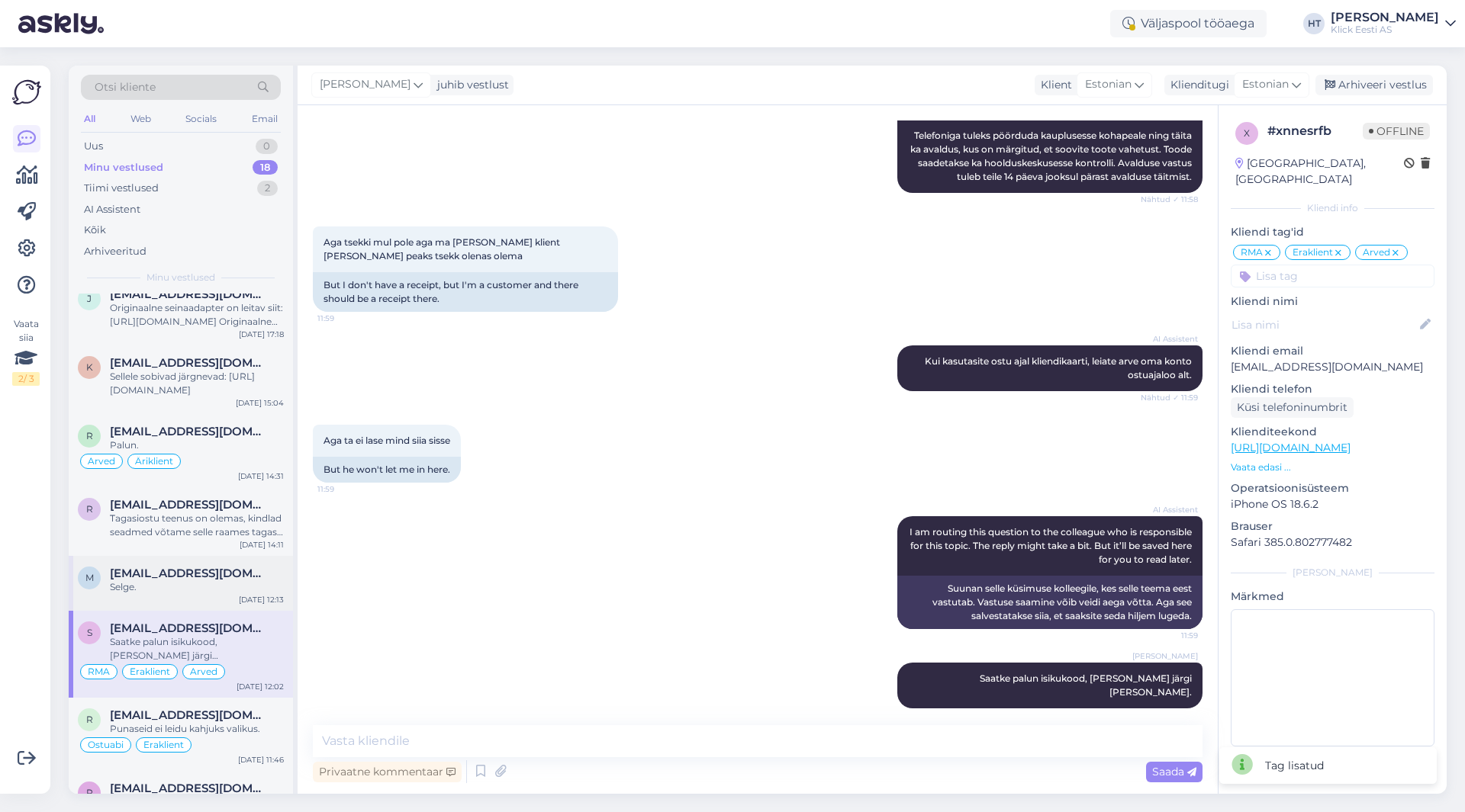
click at [123, 595] on div "M [EMAIL_ADDRESS][DOMAIN_NAME] Selge. [DATE] 12:13" at bounding box center [181, 583] width 224 height 55
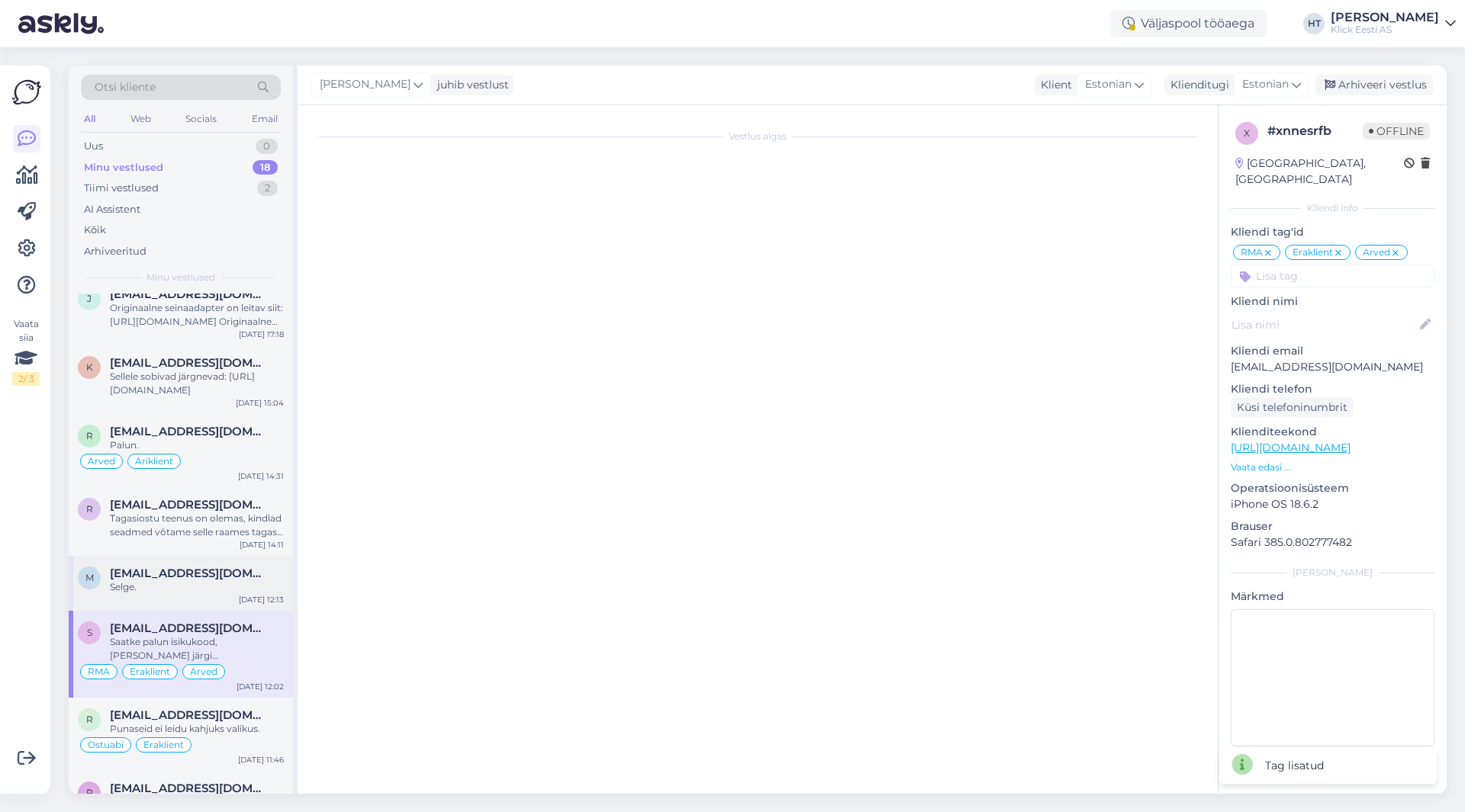
scroll to position [0, 0]
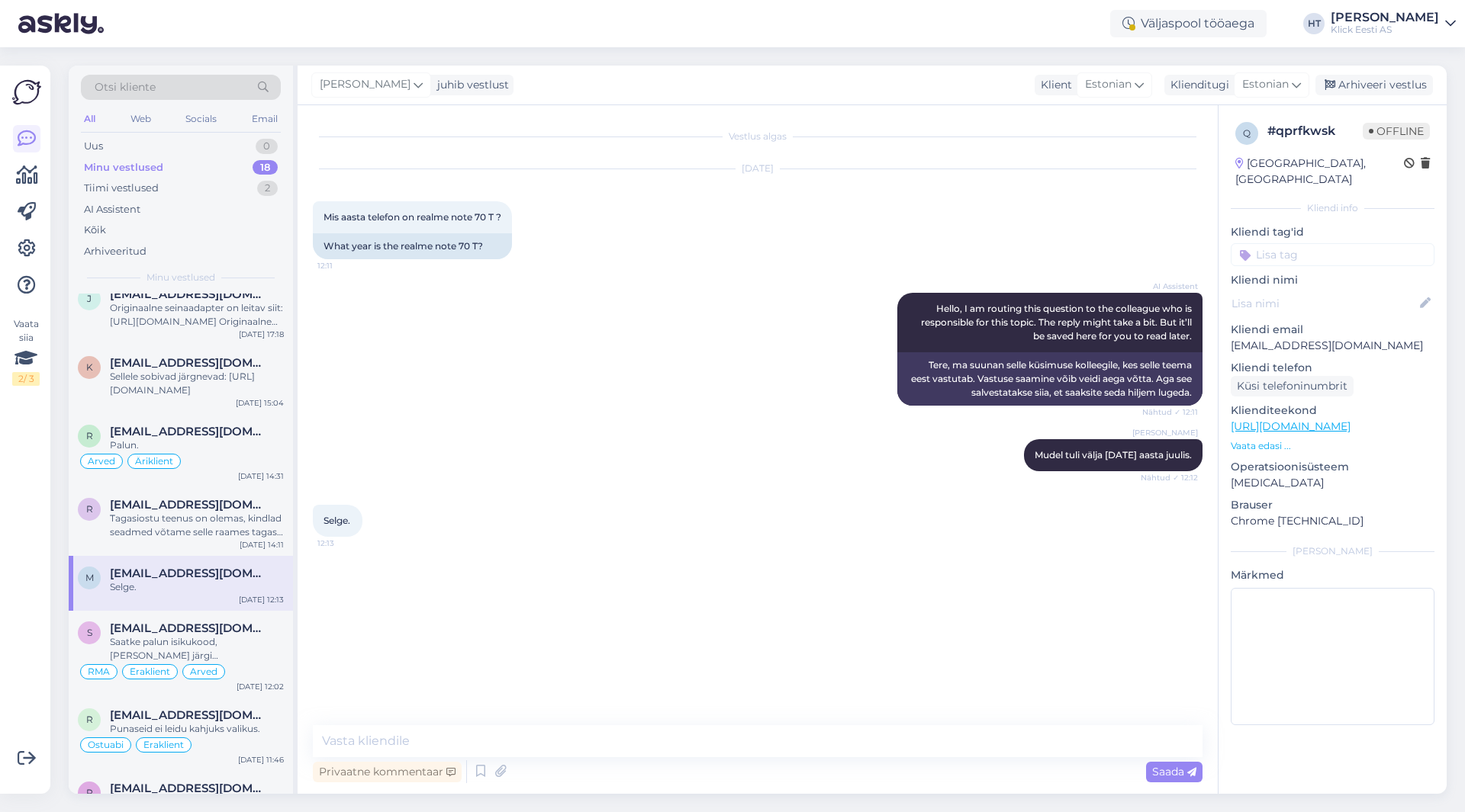
click at [1298, 243] on input at bounding box center [1332, 254] width 204 height 23
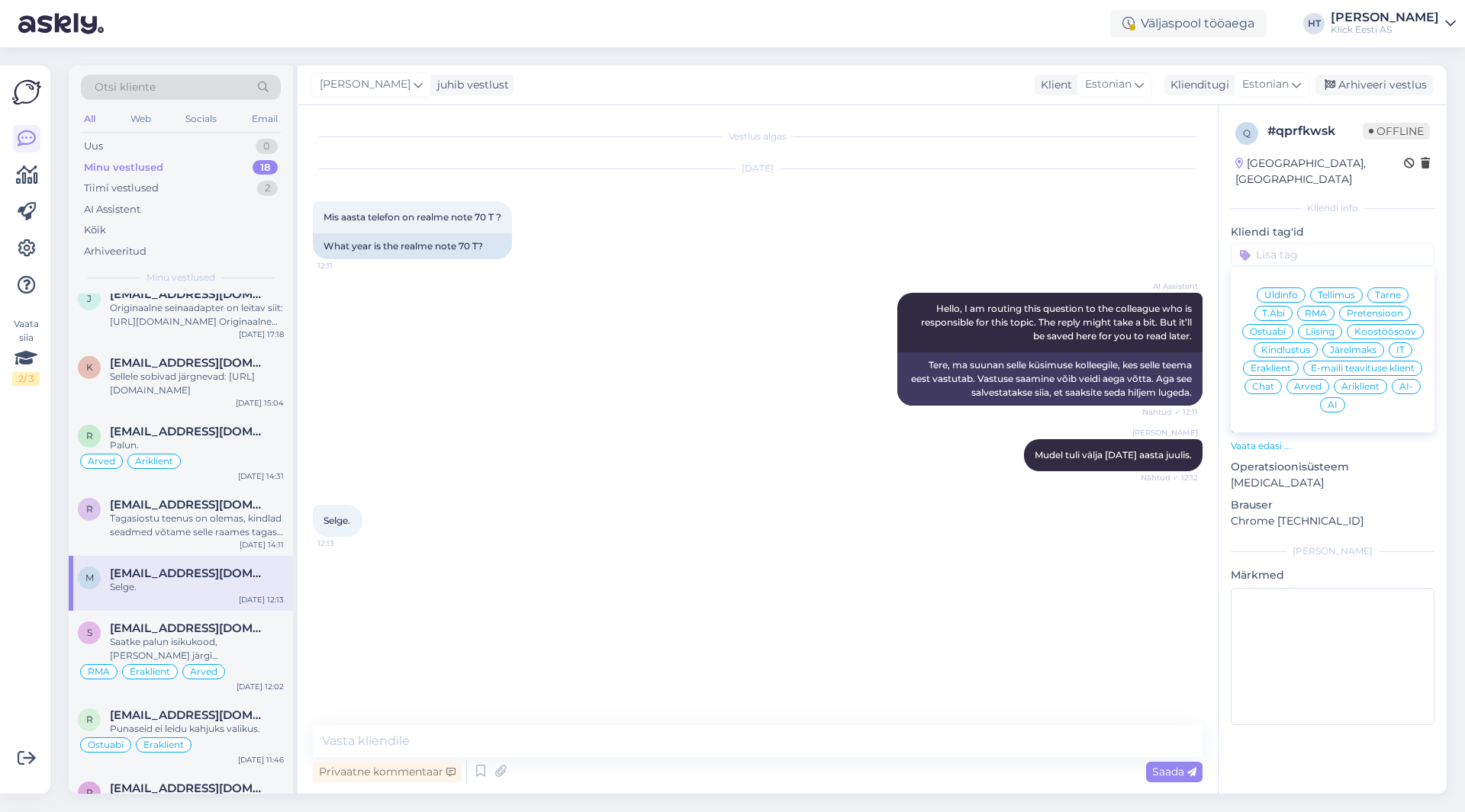
click at [1289, 364] on span "Eraklient" at bounding box center [1271, 369] width 40 height 9
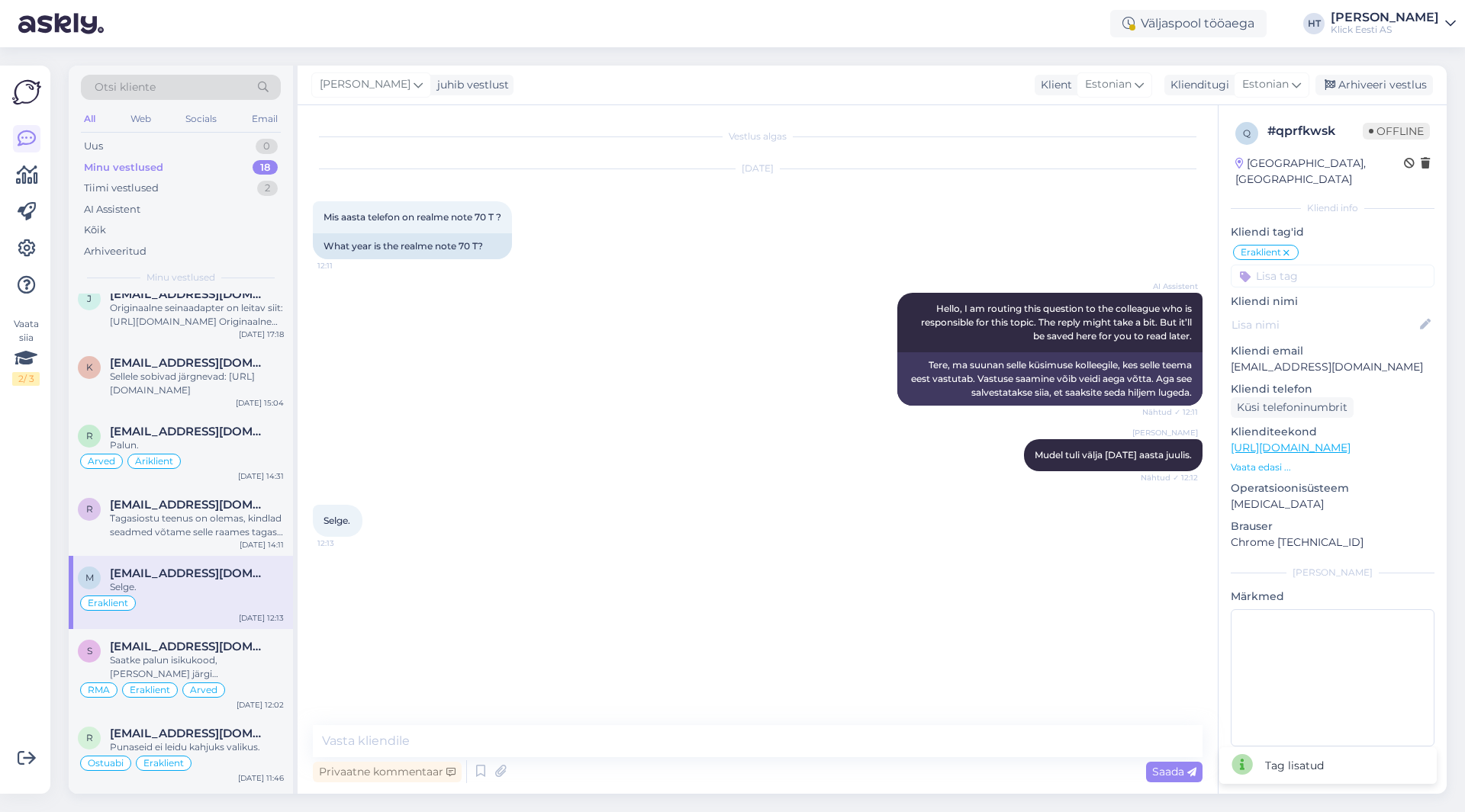
click at [1294, 267] on input at bounding box center [1332, 276] width 204 height 23
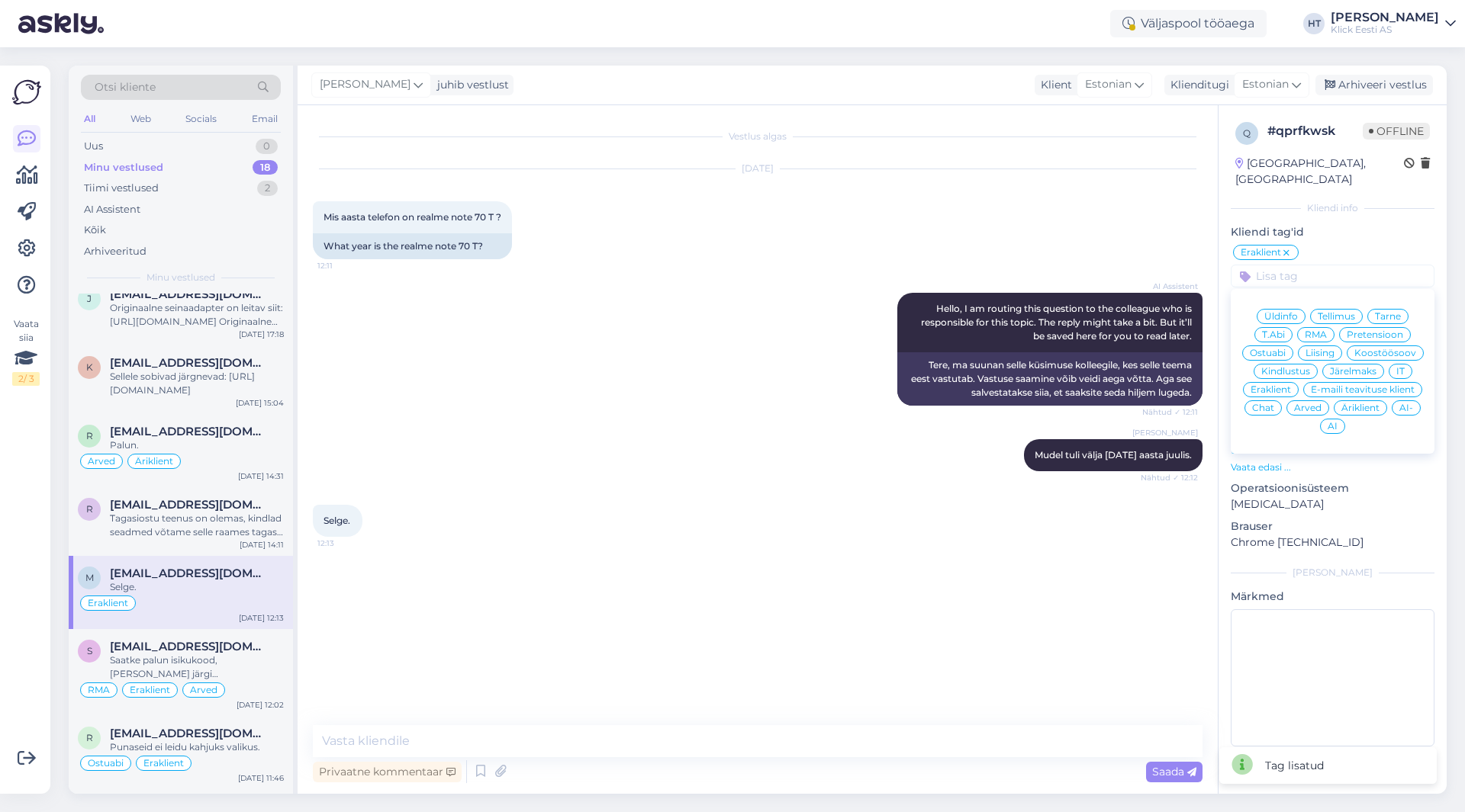
click at [1287, 345] on div "Ostuabi" at bounding box center [1268, 353] width 51 height 15
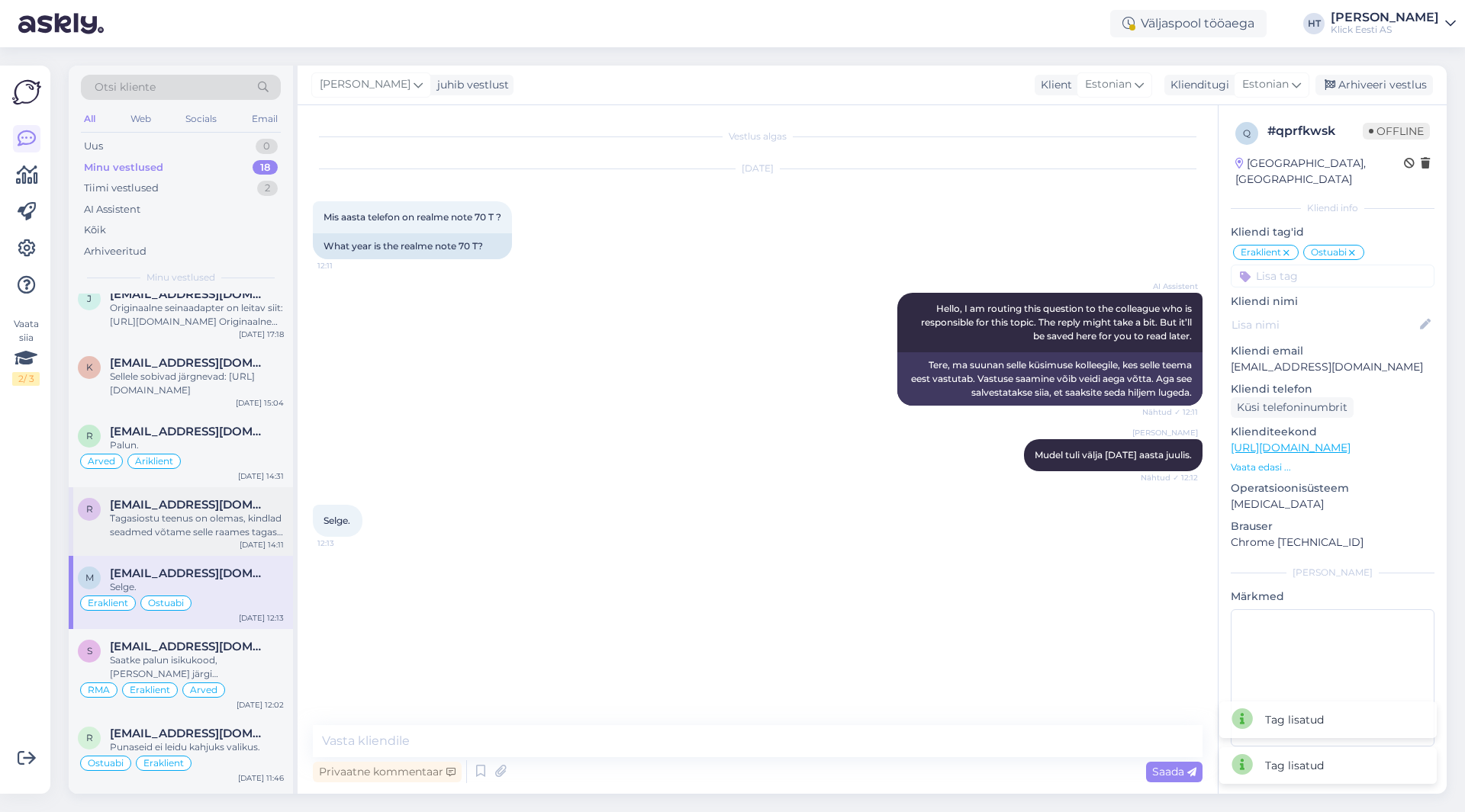
click at [244, 524] on div "Tagasiostu teenus on olemas, kindlad seadmed võtame selle raames tagasi: [URL][…" at bounding box center [196, 525] width 174 height 28
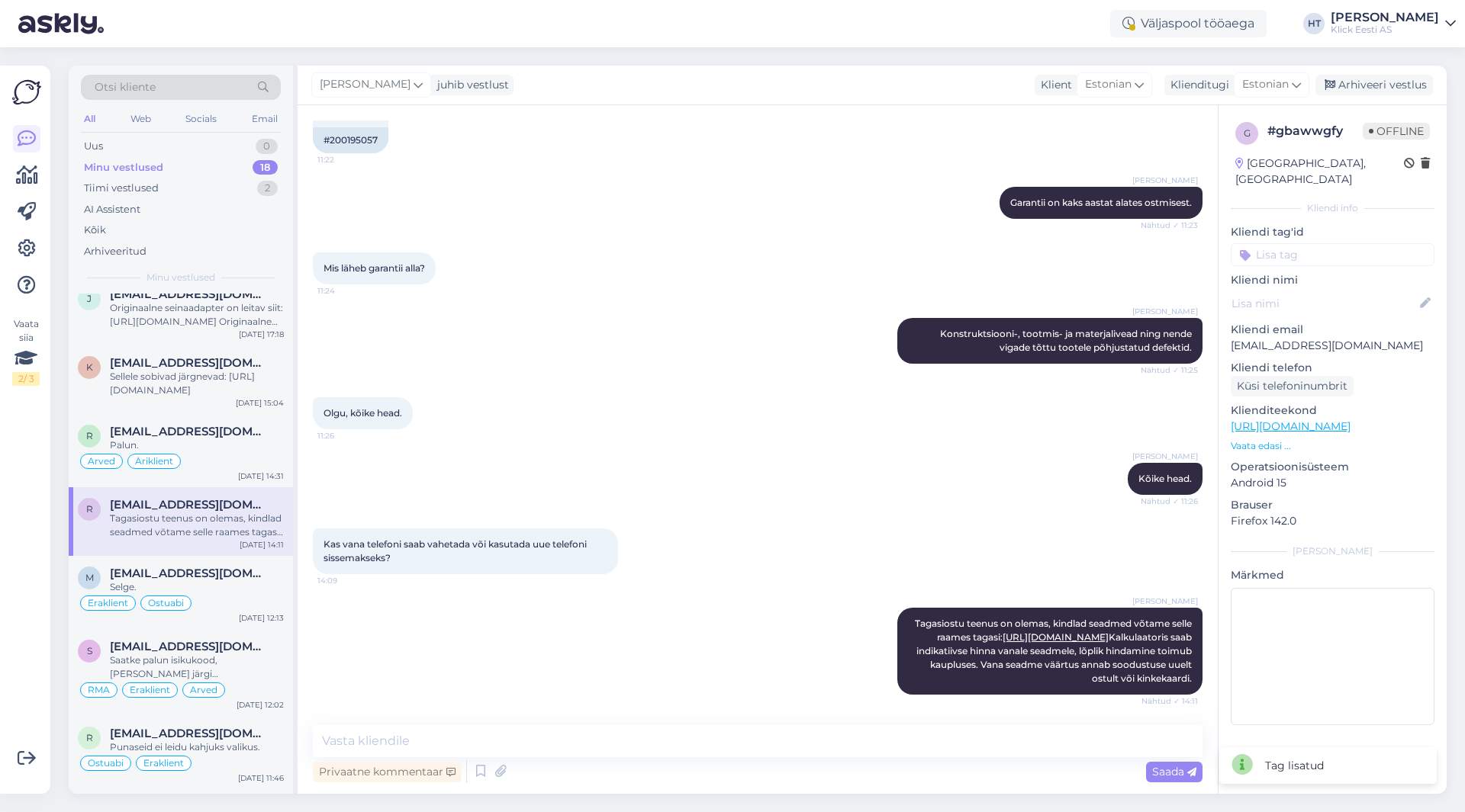
click at [1301, 243] on input at bounding box center [1332, 254] width 204 height 23
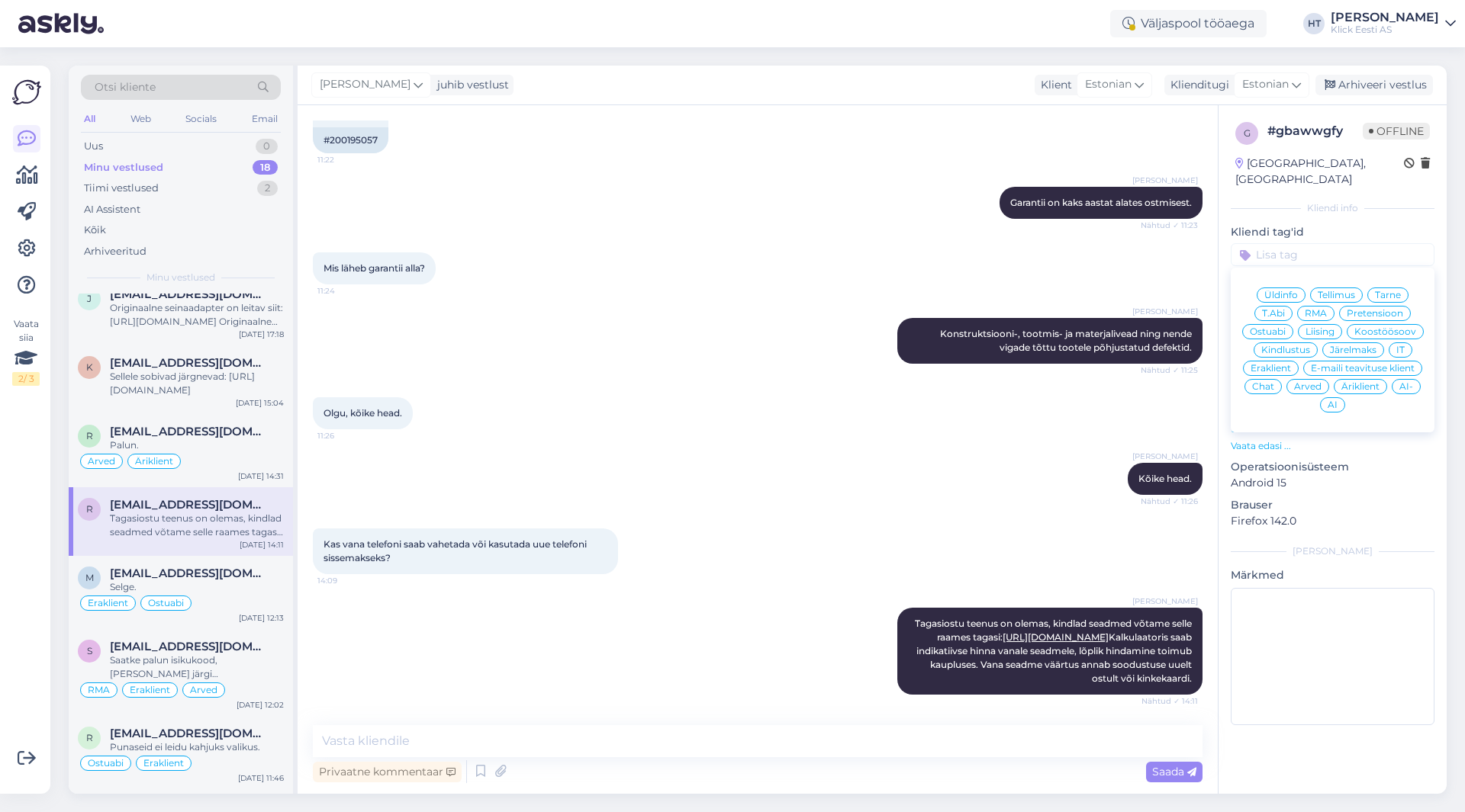
click at [1275, 361] on div "Eraklient" at bounding box center [1271, 369] width 56 height 15
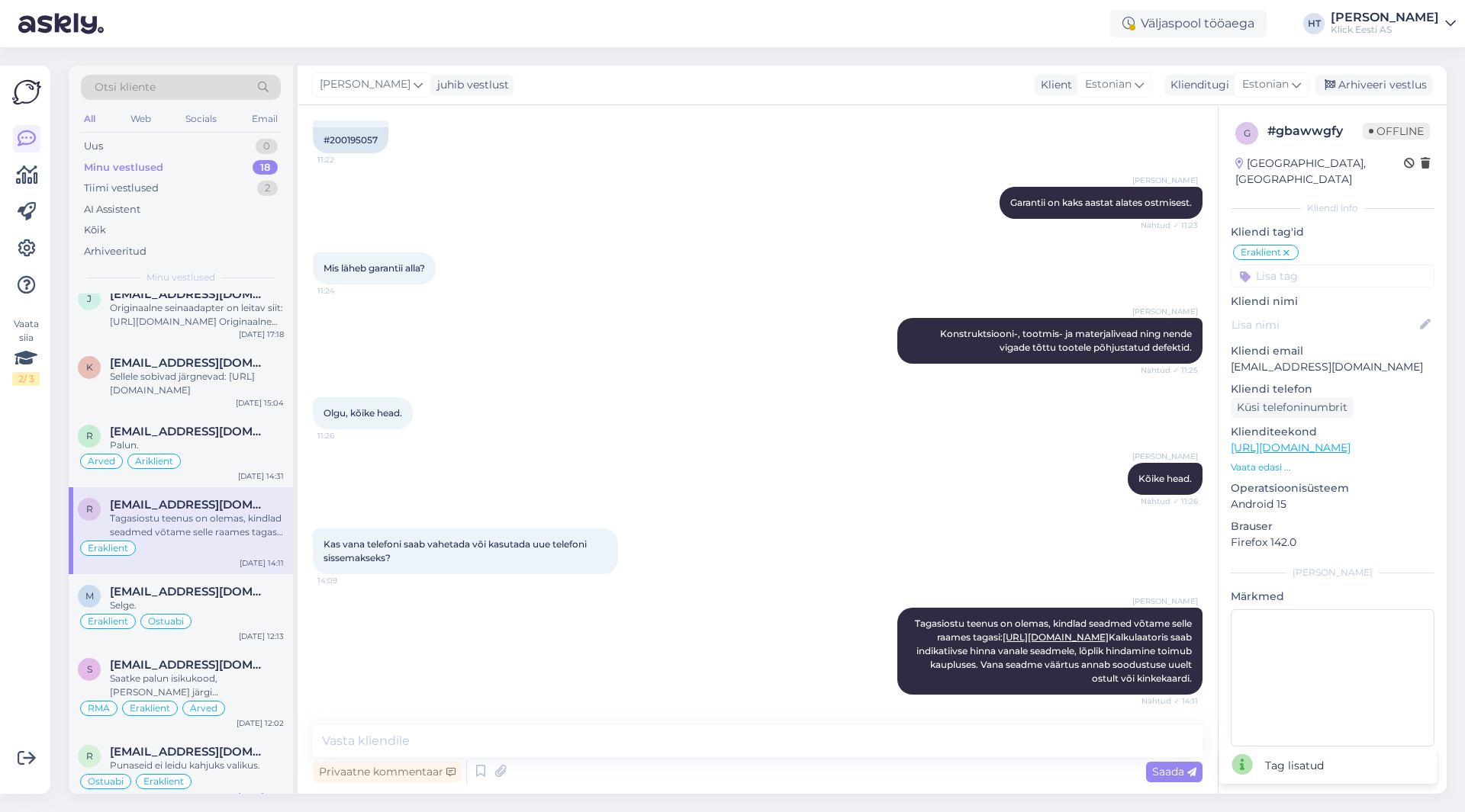
click at [1286, 264] on input at bounding box center [1332, 276] width 204 height 23
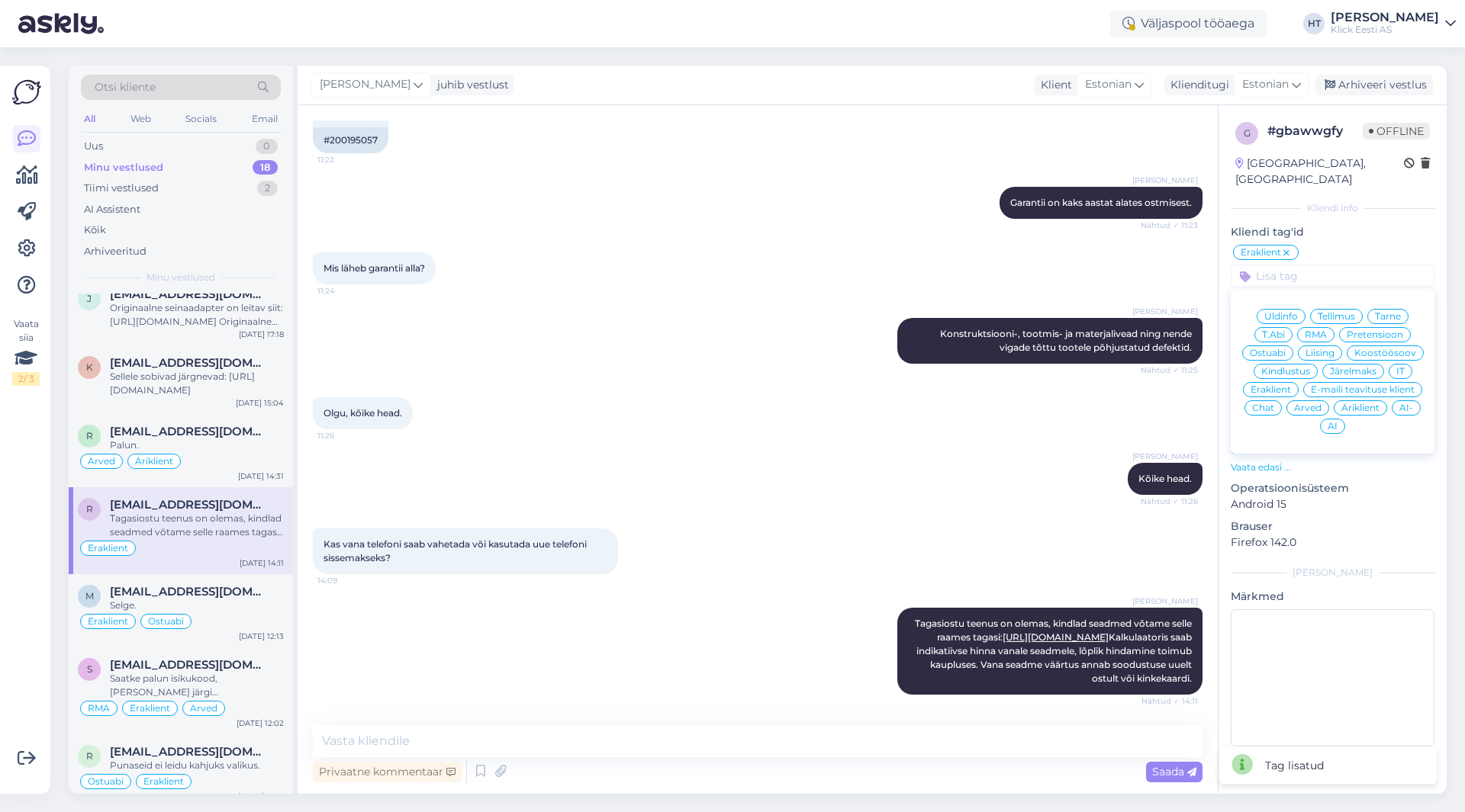
click at [1324, 330] on span "RMA" at bounding box center [1315, 335] width 22 height 9
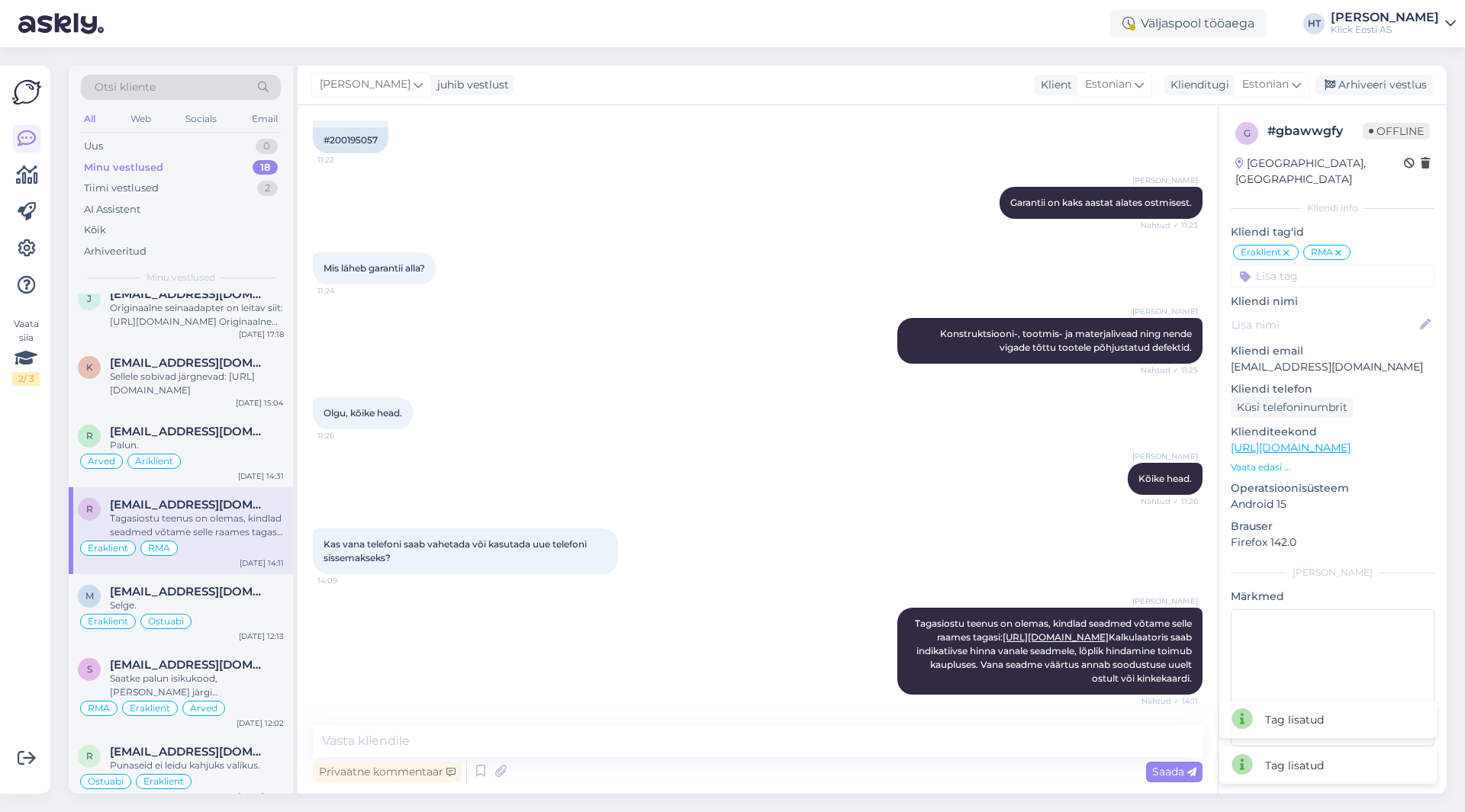
click at [1285, 264] on input at bounding box center [1332, 276] width 204 height 23
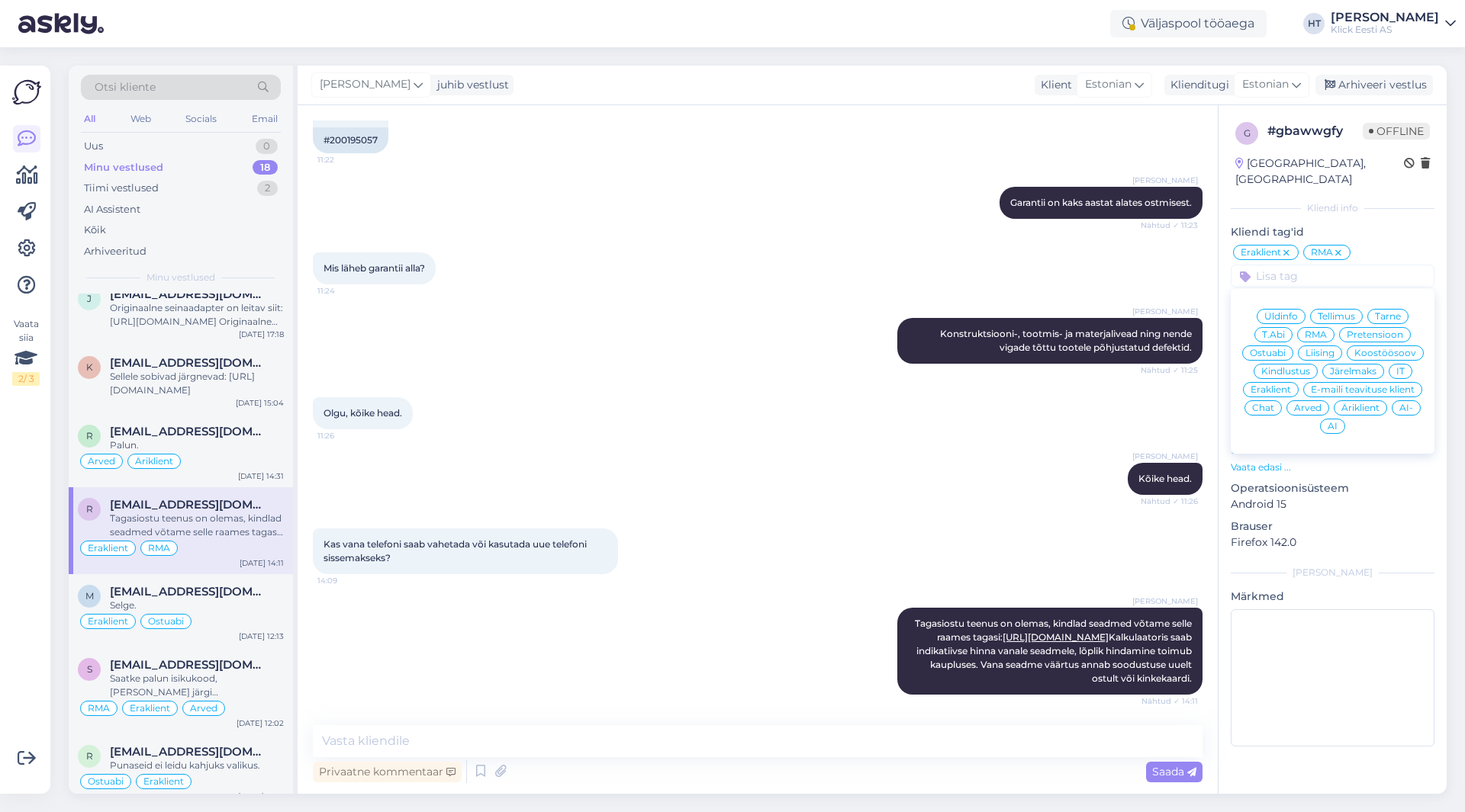
click at [1283, 312] on span "Üldinfo" at bounding box center [1281, 316] width 34 height 9
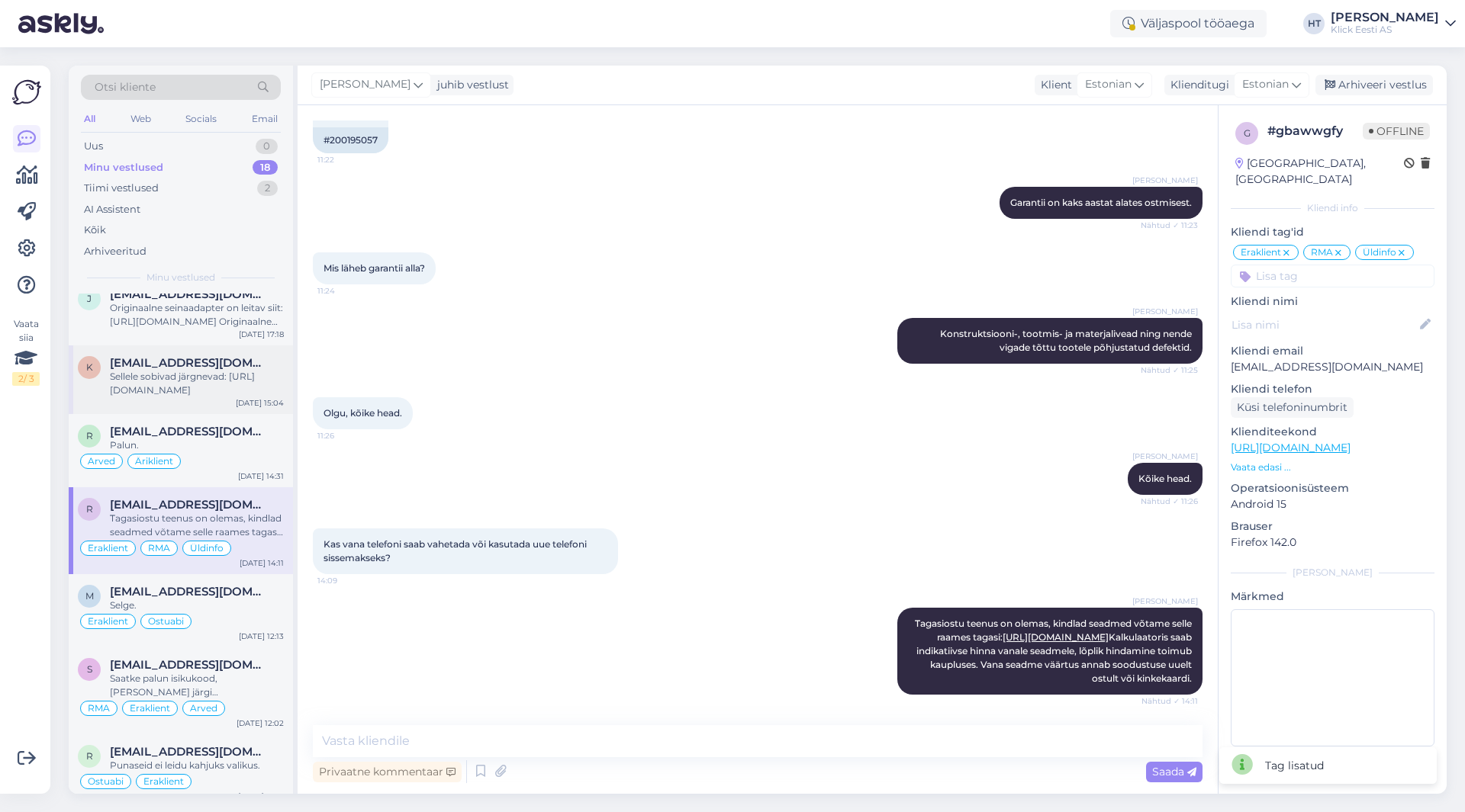
click at [224, 371] on div "Sellele sobivad järgnevad: [URL][DOMAIN_NAME]" at bounding box center [196, 384] width 174 height 28
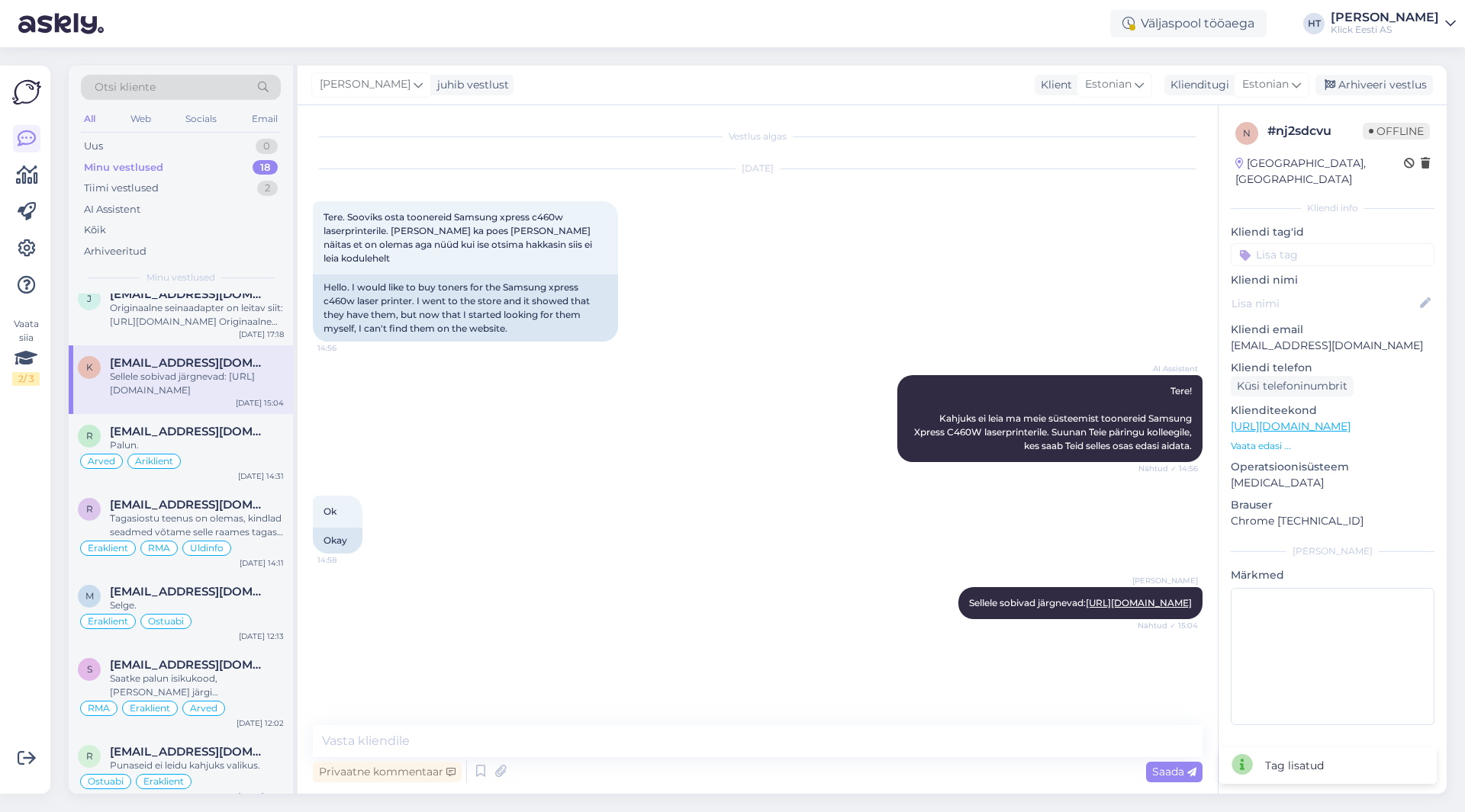
scroll to position [0, 0]
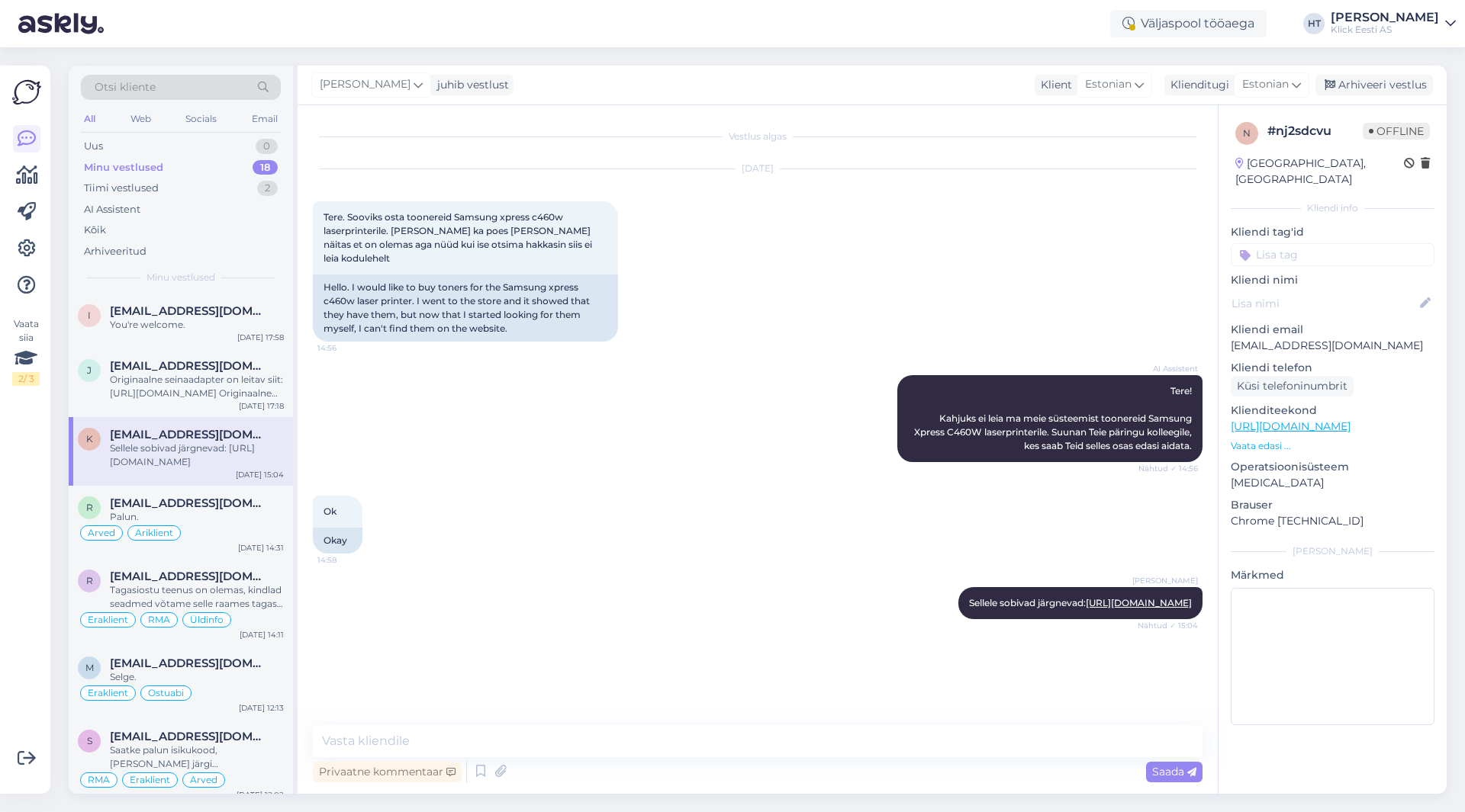
click at [1301, 243] on input at bounding box center [1332, 254] width 204 height 23
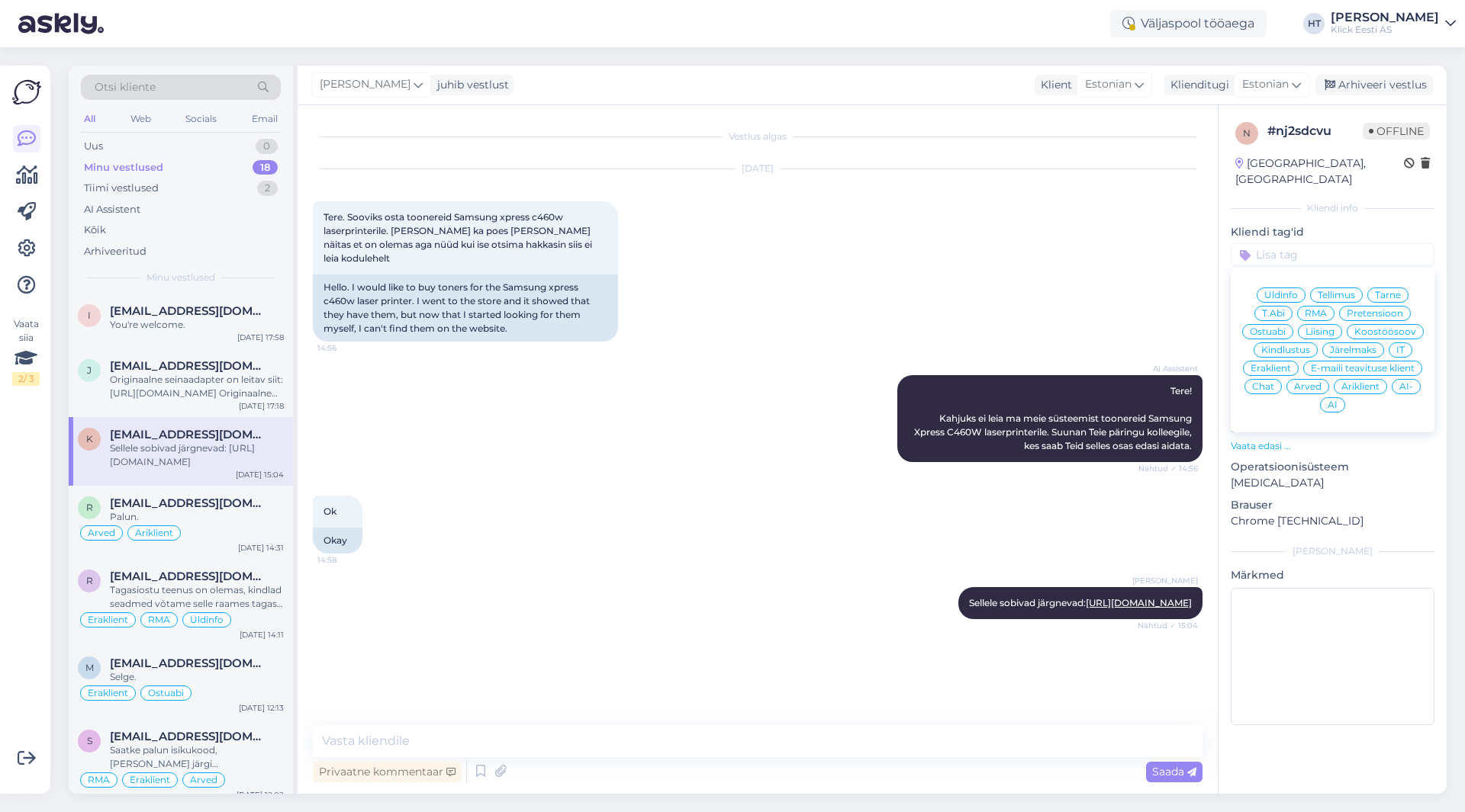
click at [1290, 324] on div "Ostuabi" at bounding box center [1268, 332] width 51 height 15
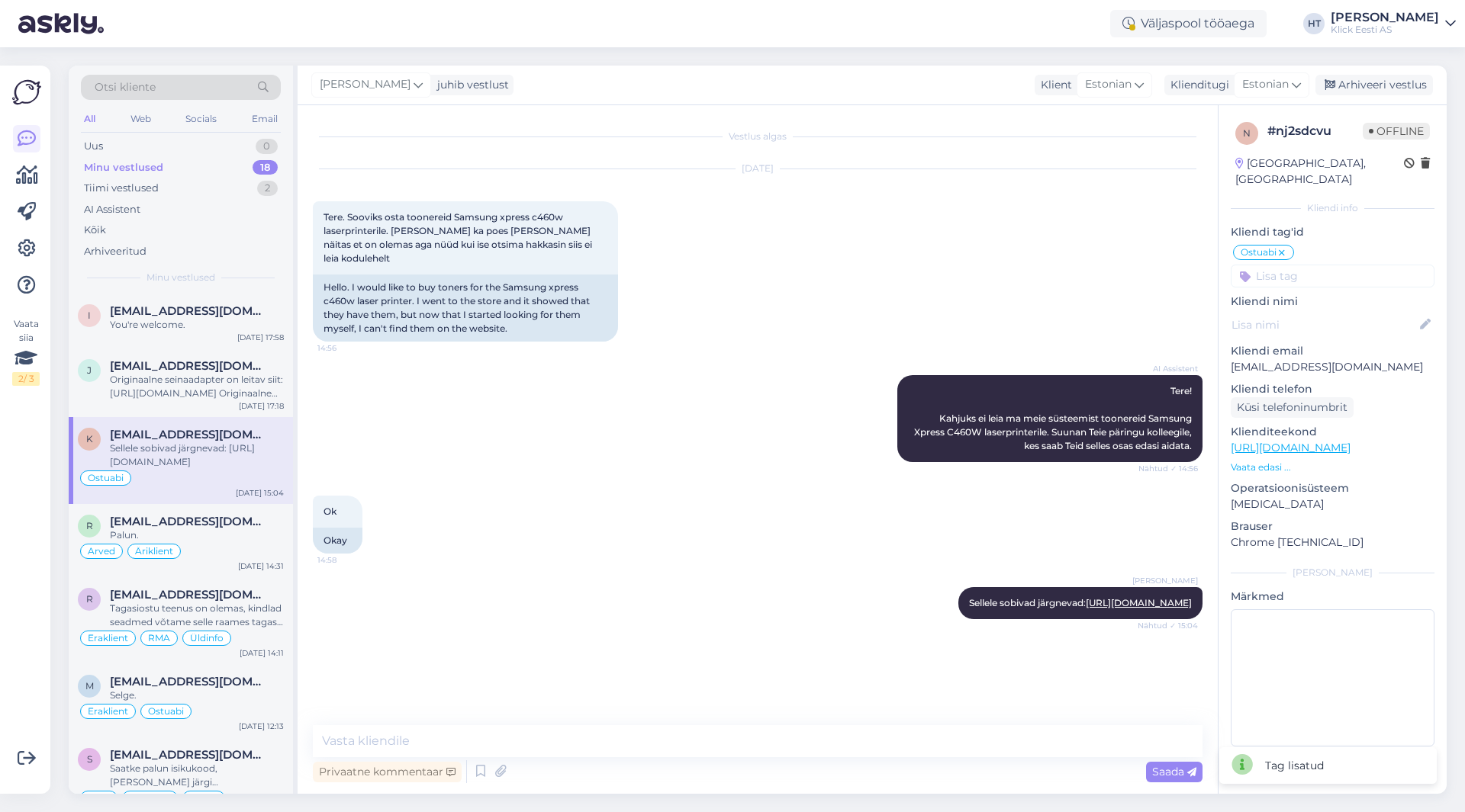
click at [1312, 276] on div "n # nj2sdcvu Offline [GEOGRAPHIC_DATA], [GEOGRAPHIC_DATA] Kliendi info Kliendi …" at bounding box center [1332, 436] width 228 height 664
click at [1313, 265] on input at bounding box center [1332, 276] width 204 height 23
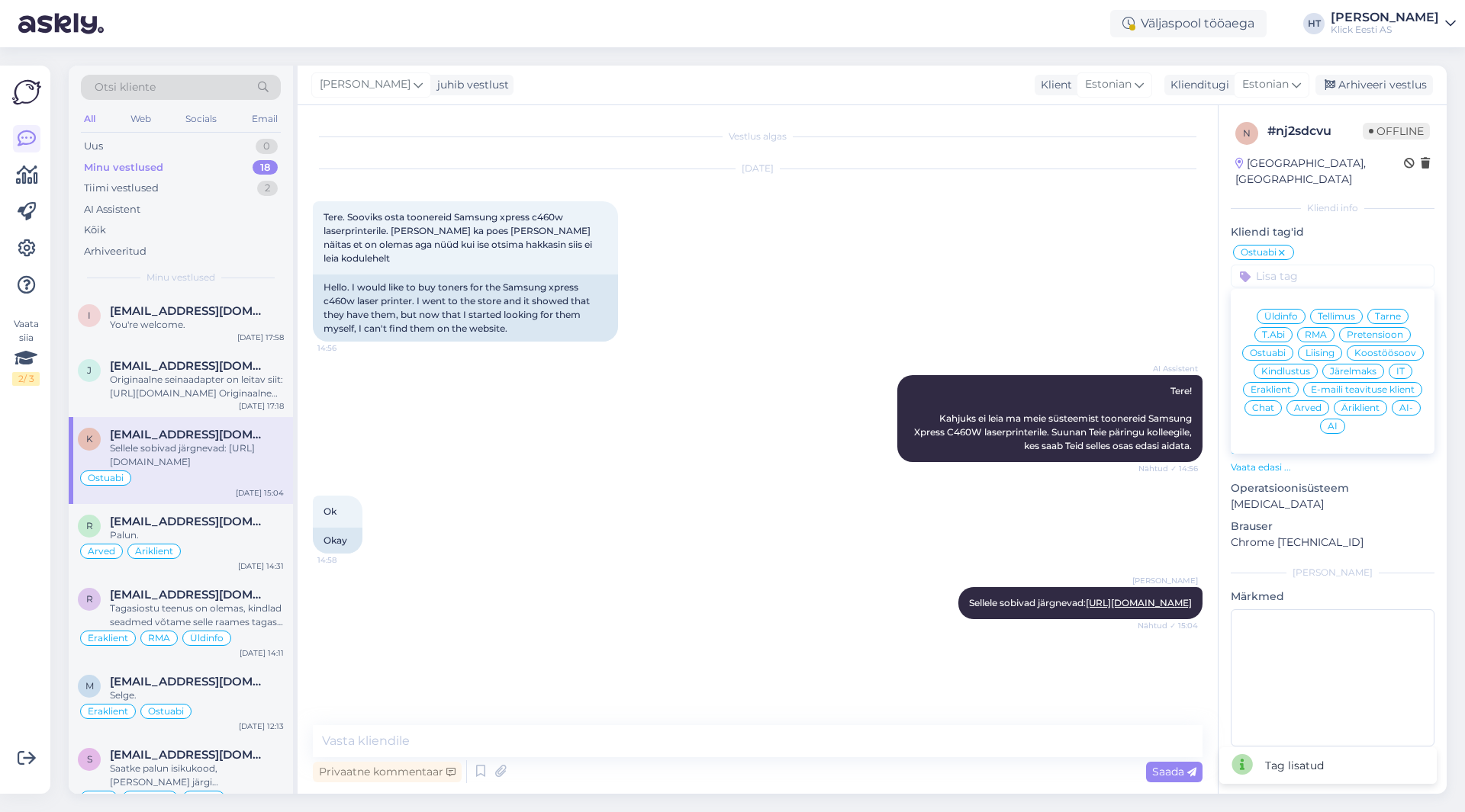
click at [1283, 385] on span "Eraklient" at bounding box center [1271, 389] width 40 height 9
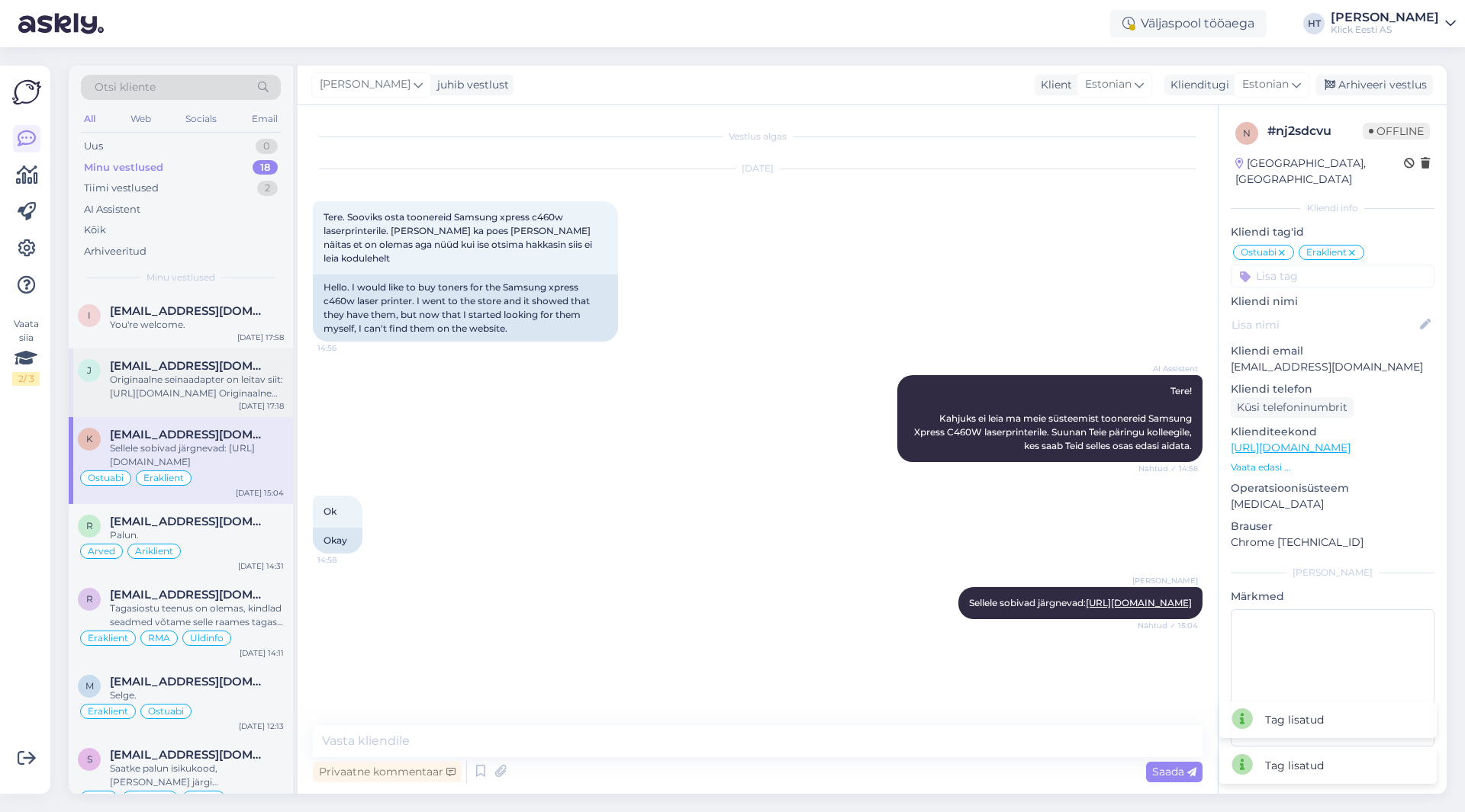
click at [222, 379] on div "Originaalne seinaadapter on leitav siit: [URL][DOMAIN_NAME] Originaalne kaabel …" at bounding box center [196, 387] width 174 height 28
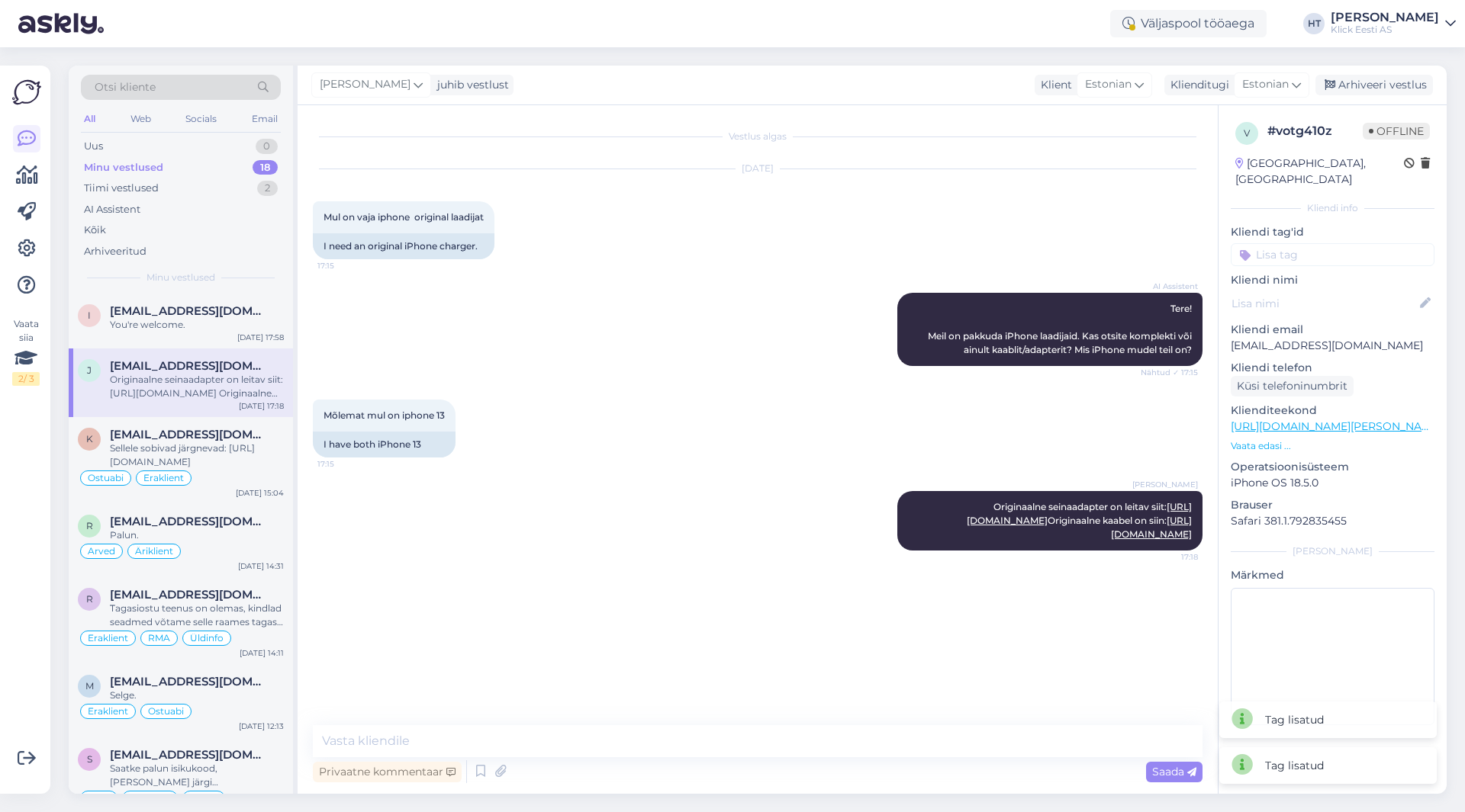
click at [1280, 243] on input at bounding box center [1332, 254] width 204 height 23
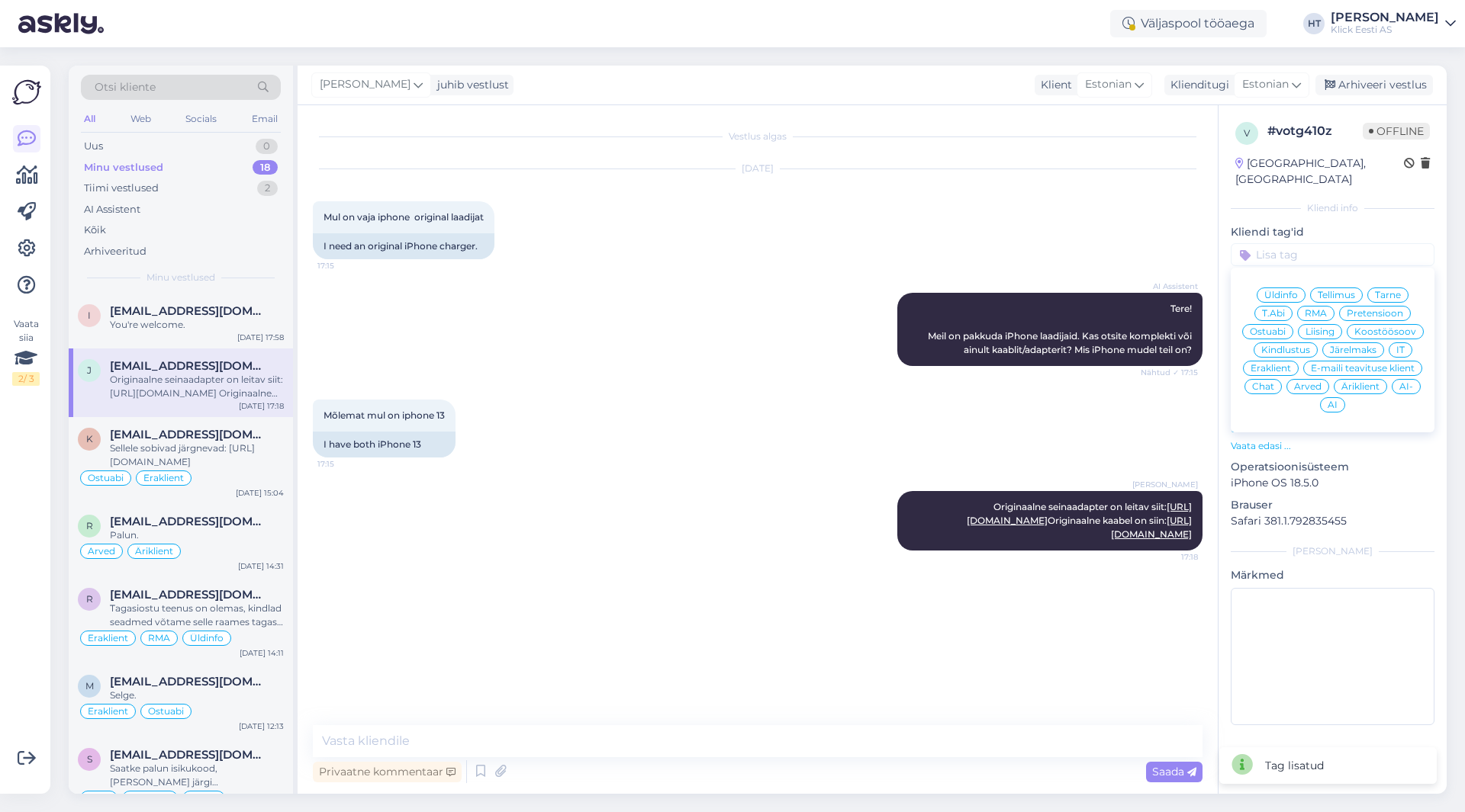
click at [1266, 327] on span "Ostuabi" at bounding box center [1268, 332] width 35 height 9
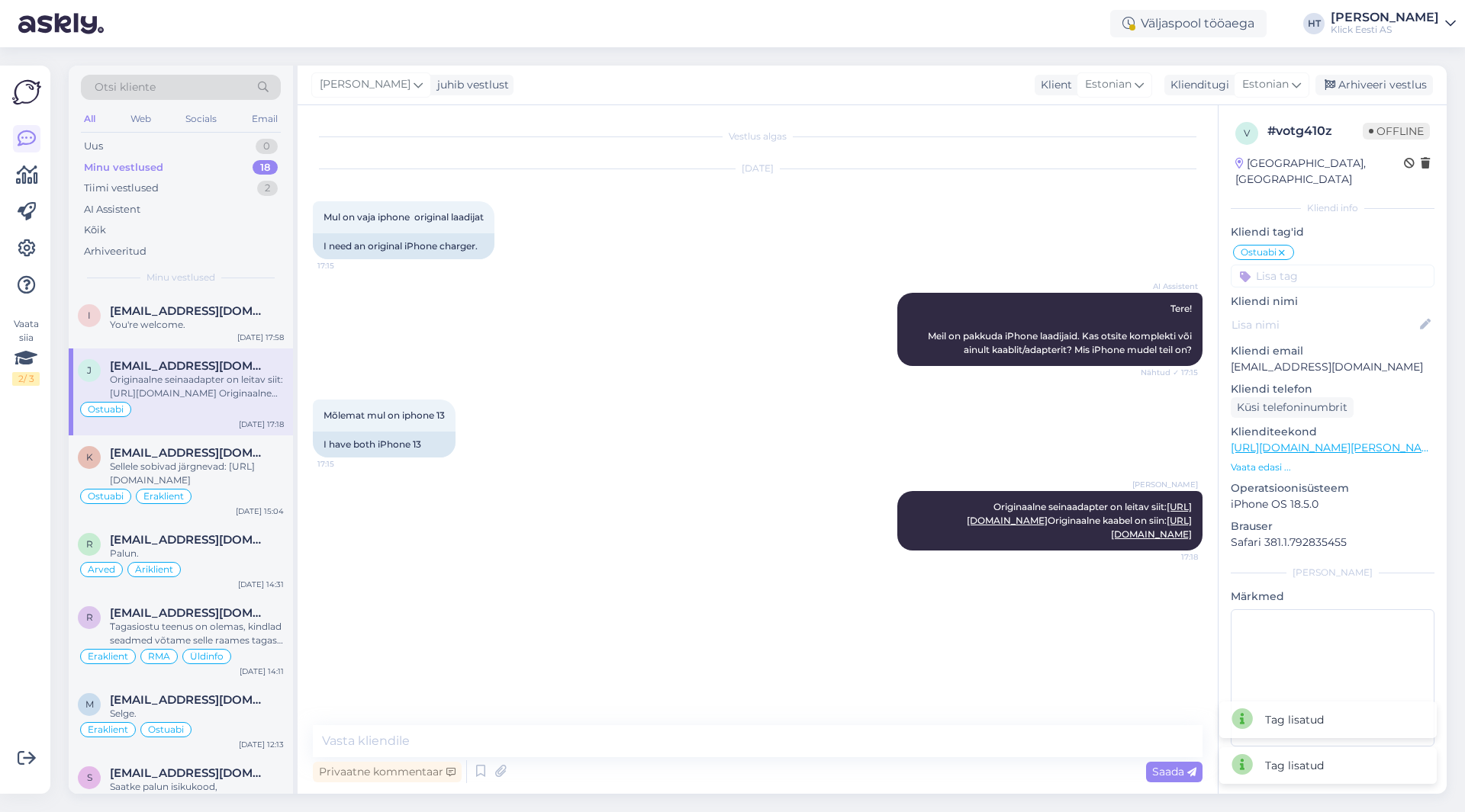
click at [1324, 264] on input at bounding box center [1332, 276] width 204 height 23
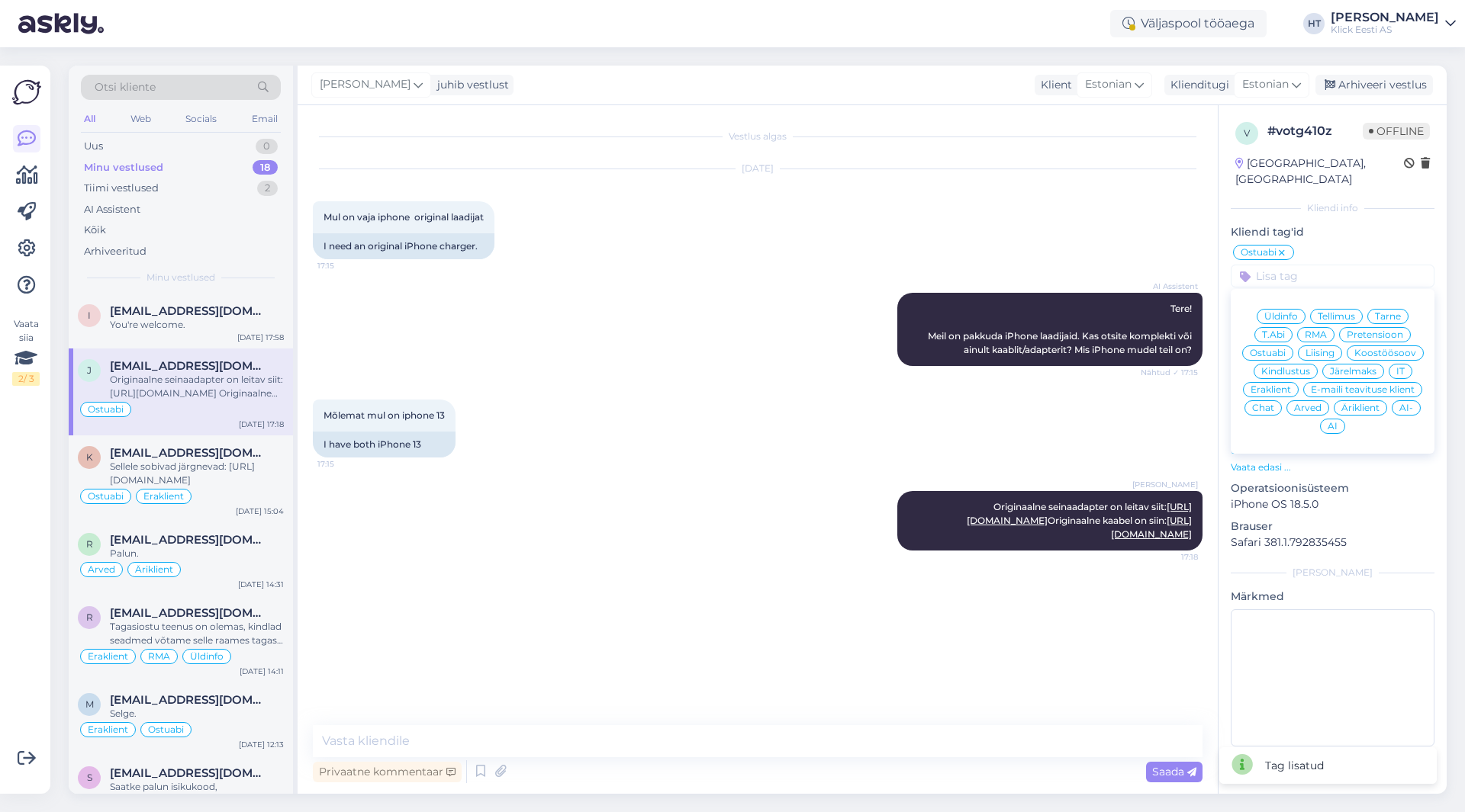
click at [1279, 385] on span "Eraklient" at bounding box center [1271, 389] width 40 height 9
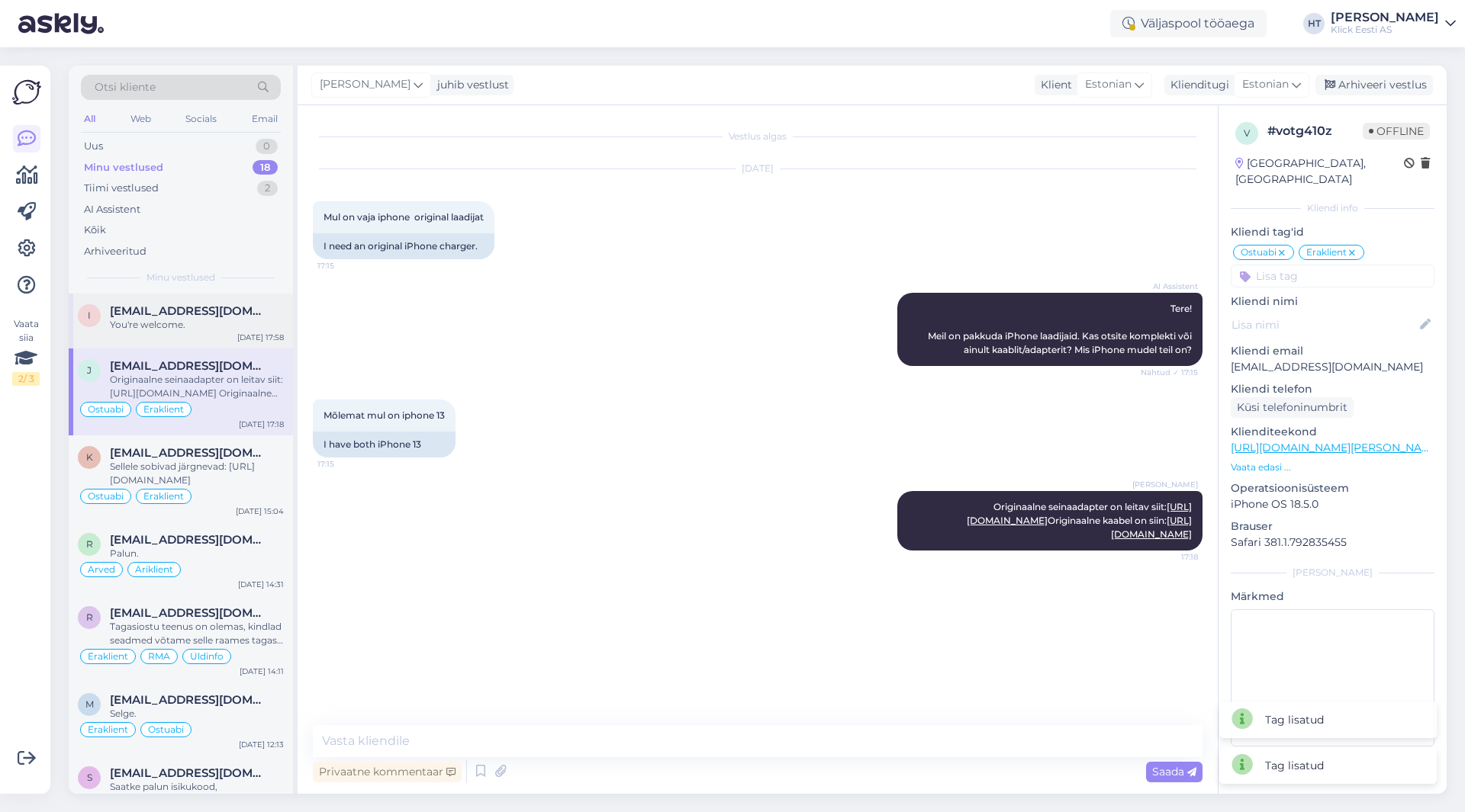
click at [244, 294] on div "i [EMAIL_ADDRESS][DOMAIN_NAME] You're welcome. [DATE] 17:58" at bounding box center [181, 321] width 224 height 55
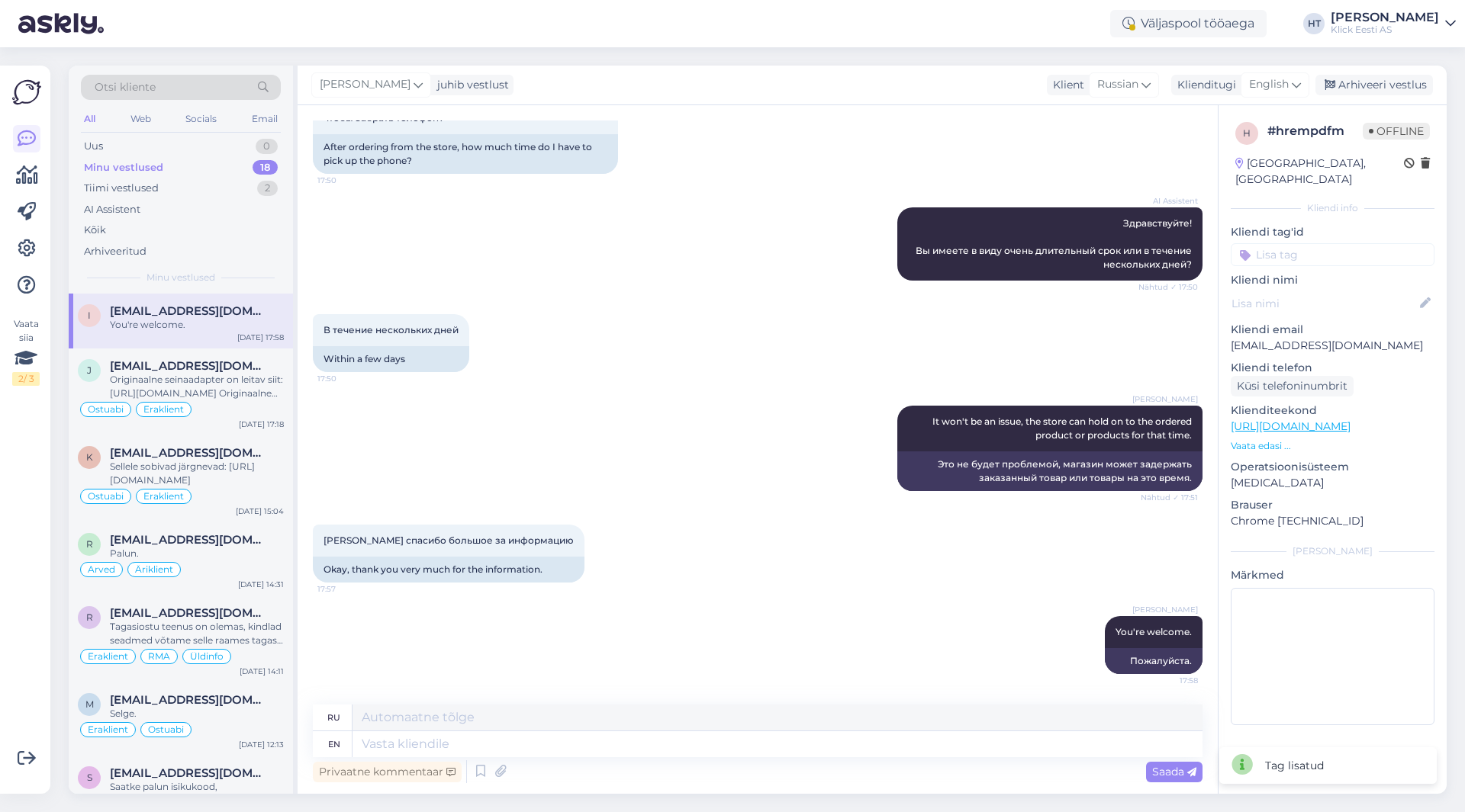
click at [1380, 243] on input at bounding box center [1332, 254] width 204 height 23
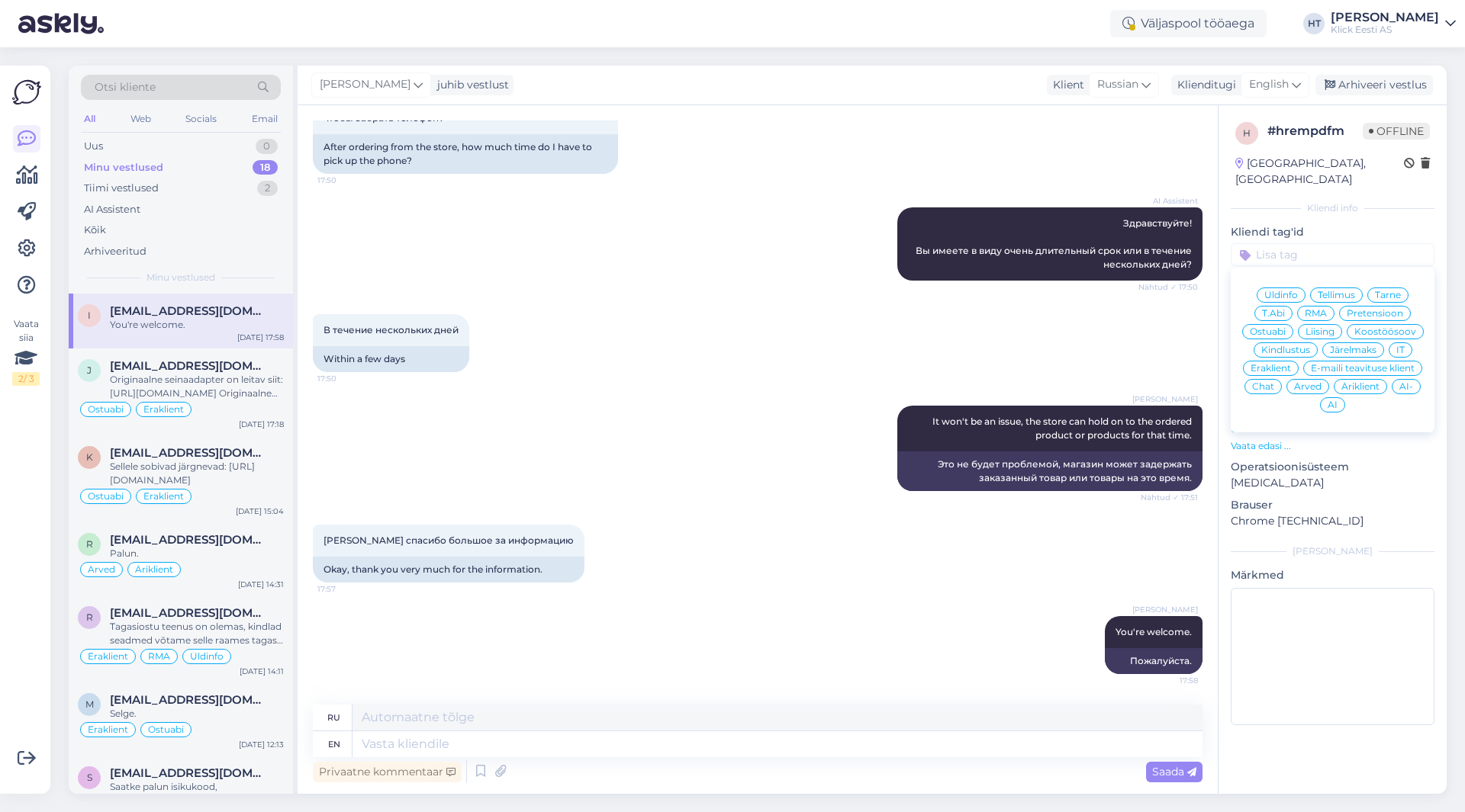
click at [1388, 291] on span "Tarne" at bounding box center [1388, 295] width 26 height 9
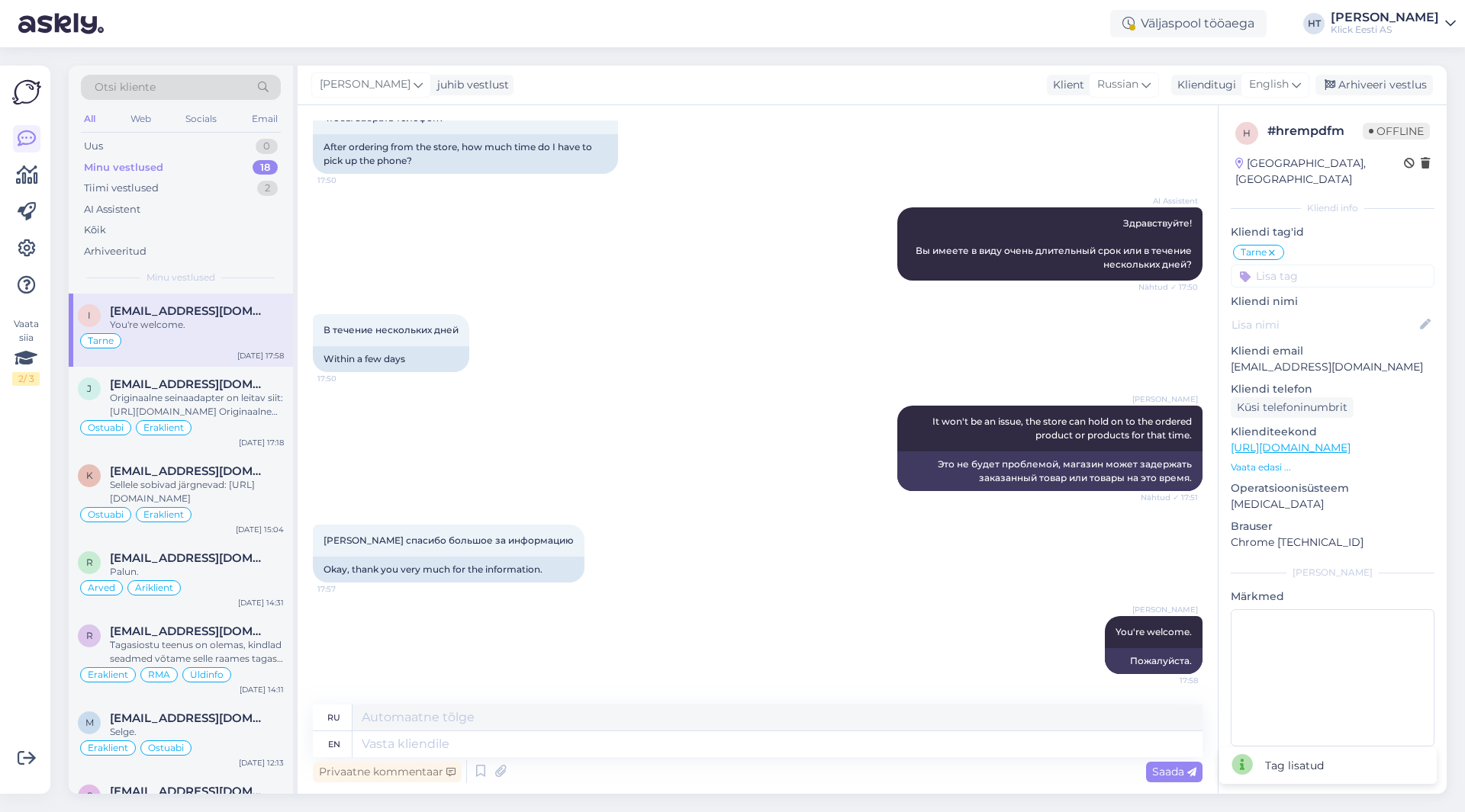
click at [1328, 264] on input at bounding box center [1332, 276] width 204 height 23
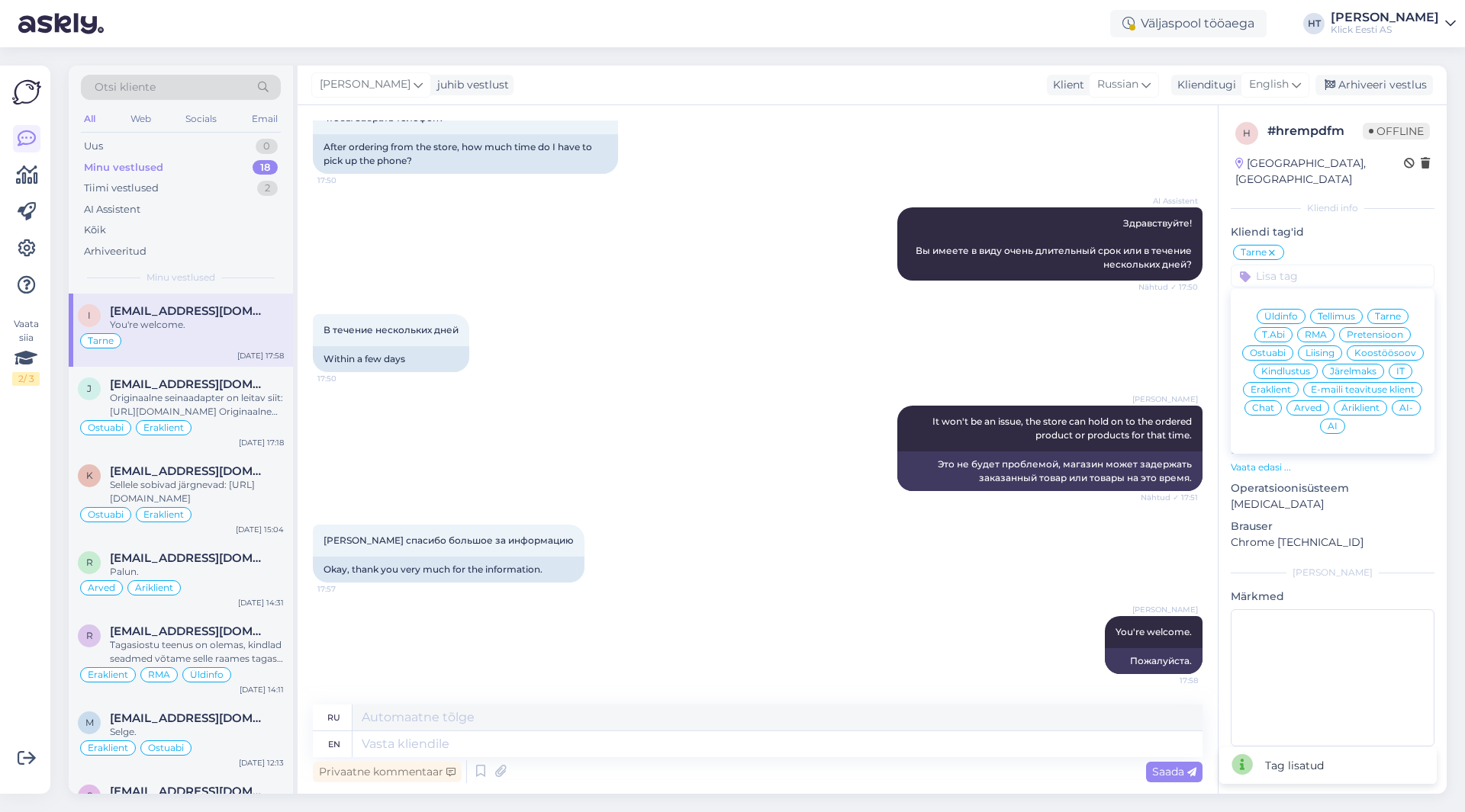
click at [1291, 382] on div "Eraklient" at bounding box center [1271, 389] width 56 height 15
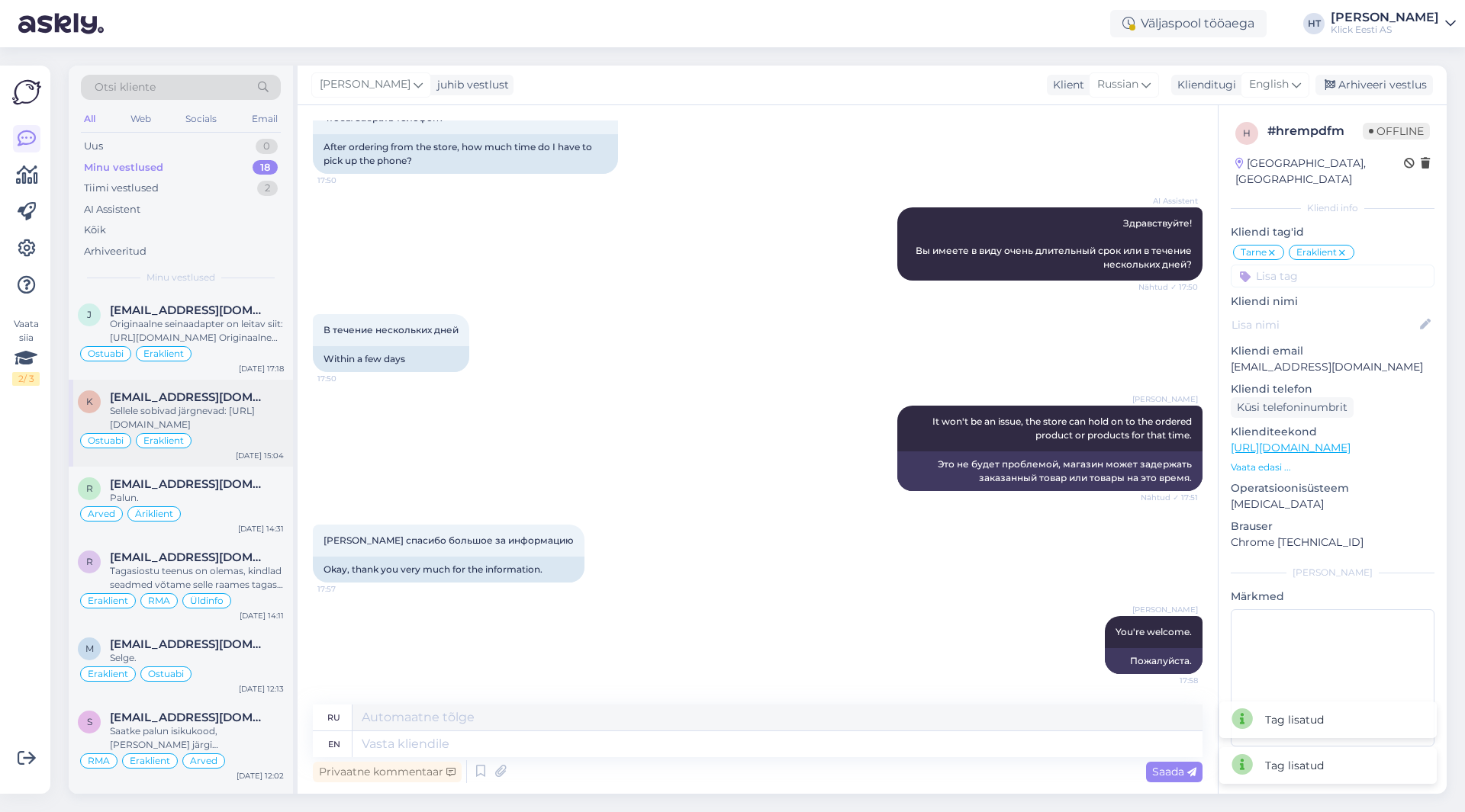
scroll to position [941, 0]
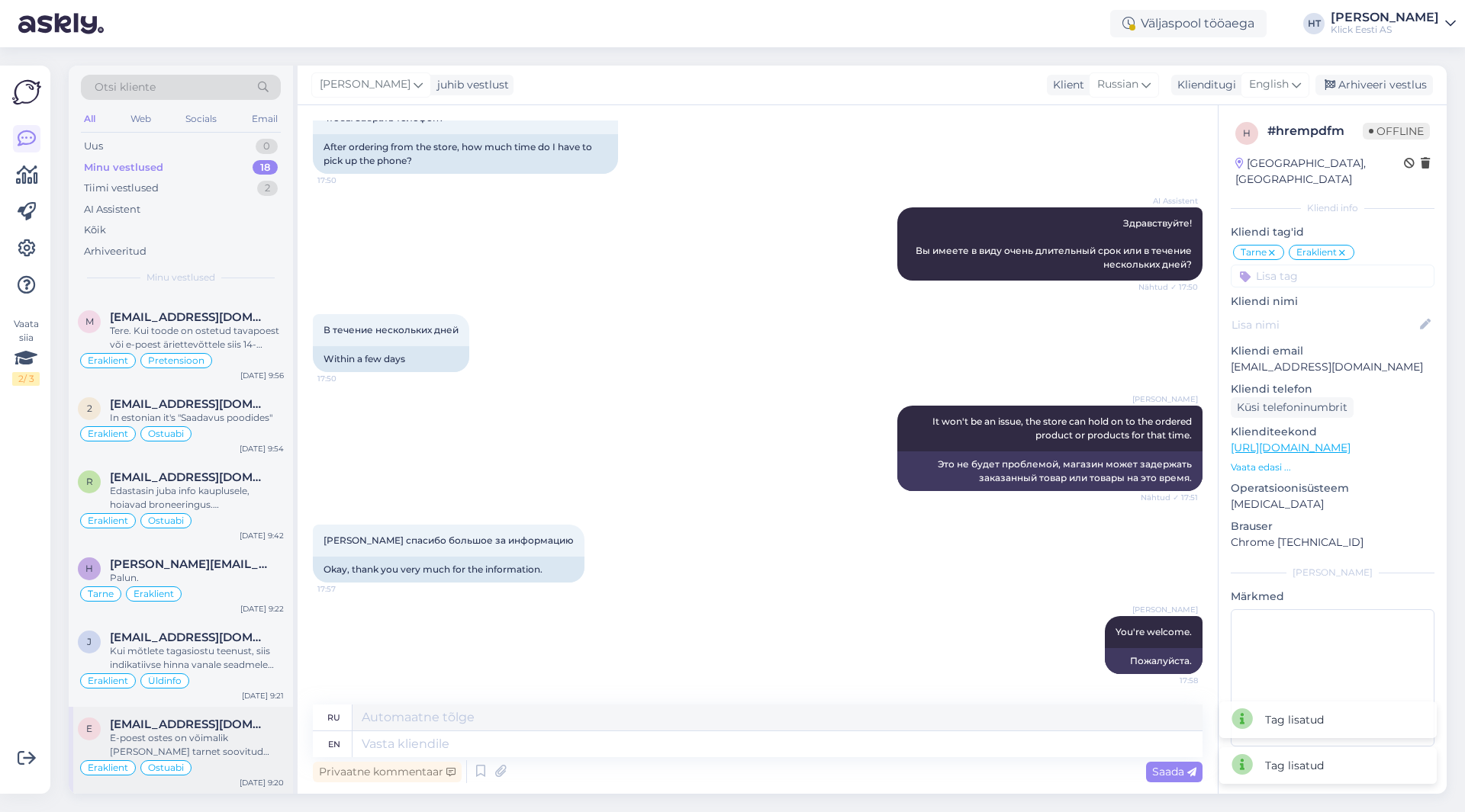
click at [223, 716] on div "E [EMAIL_ADDRESS][DOMAIN_NAME] E-poest ostes on võimalik [PERSON_NAME] tarnet s…" at bounding box center [181, 750] width 224 height 87
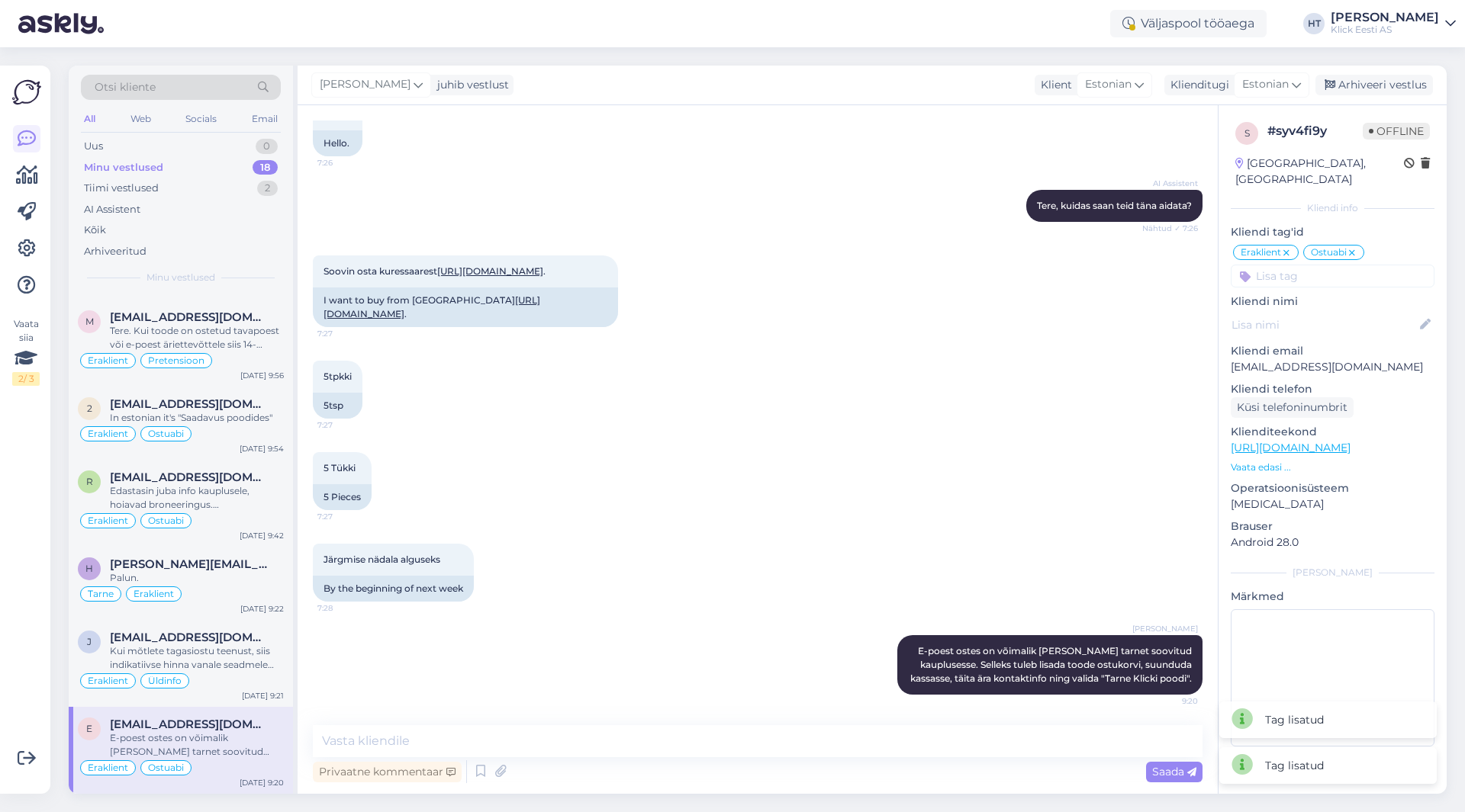
scroll to position [130, 0]
drag, startPoint x: 1366, startPoint y: 81, endPoint x: 1328, endPoint y: 90, distance: 39.1
click at [1367, 81] on div "Arhiveeri vestlus" at bounding box center [1374, 85] width 117 height 21
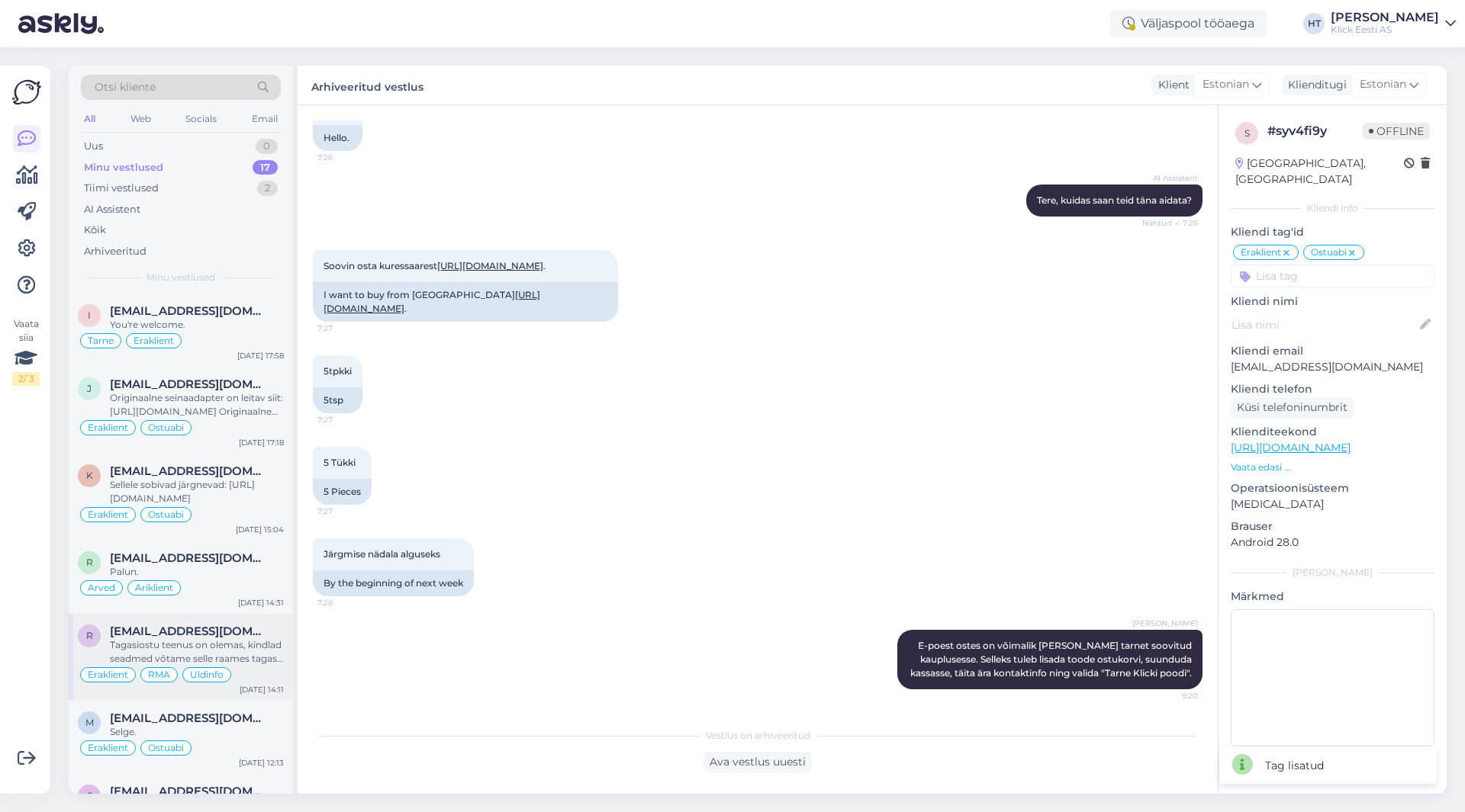
click at [186, 656] on div "Tagasiostu teenus on olemas, kindlad seadmed võtame selle raames tagasi: [URL][…" at bounding box center [196, 652] width 174 height 28
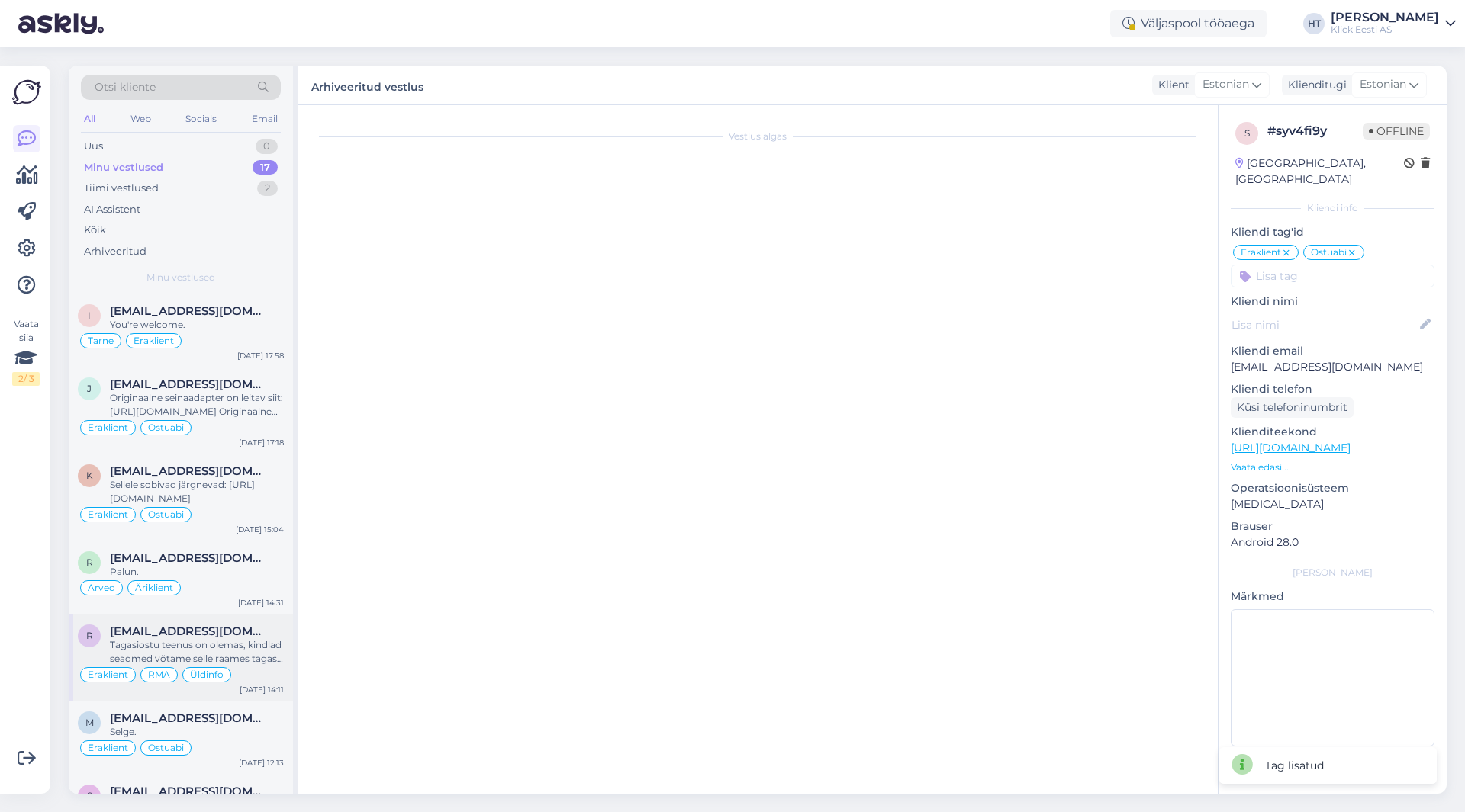
scroll to position [345, 0]
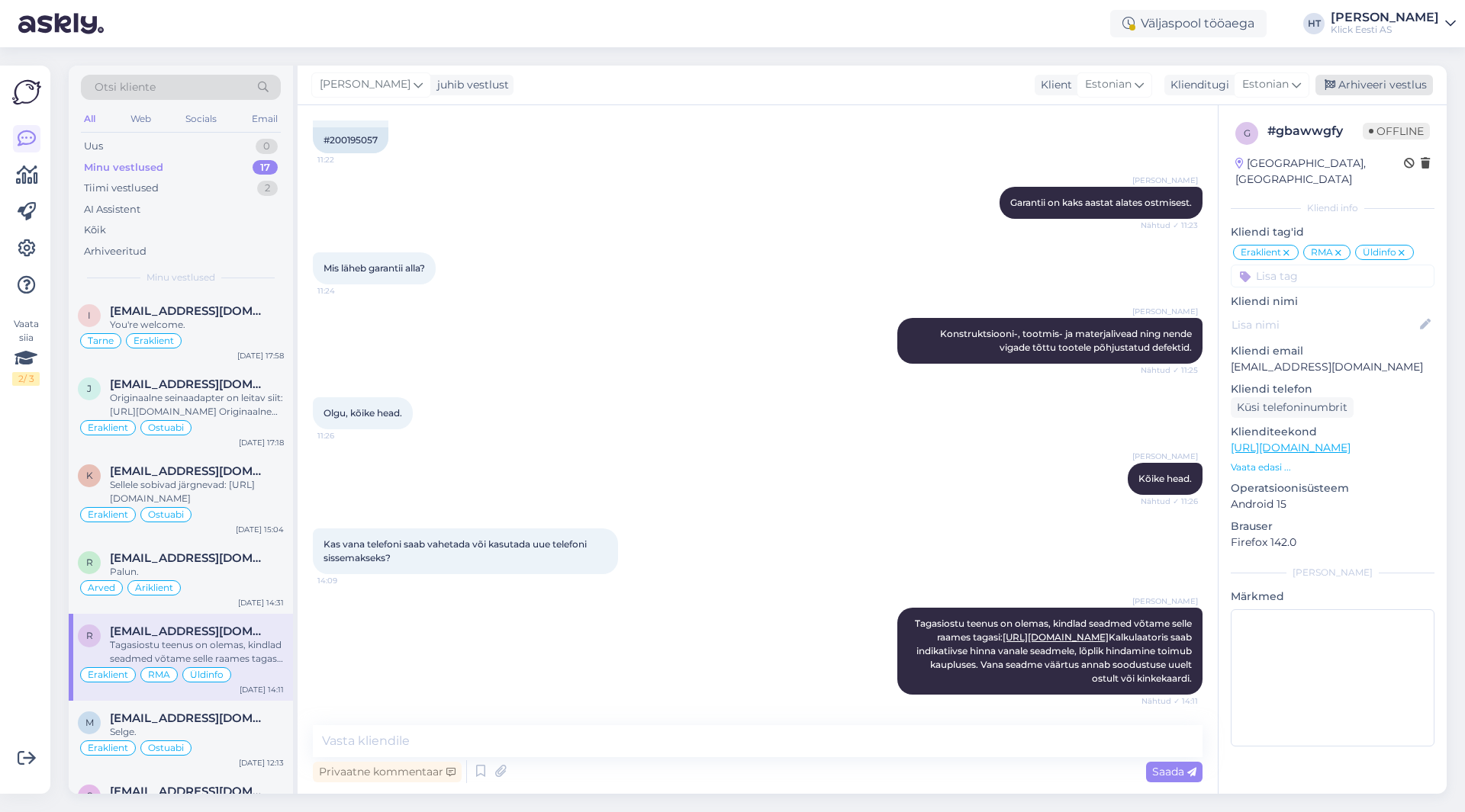
click at [1353, 89] on div "Arhiveeri vestlus" at bounding box center [1374, 85] width 117 height 21
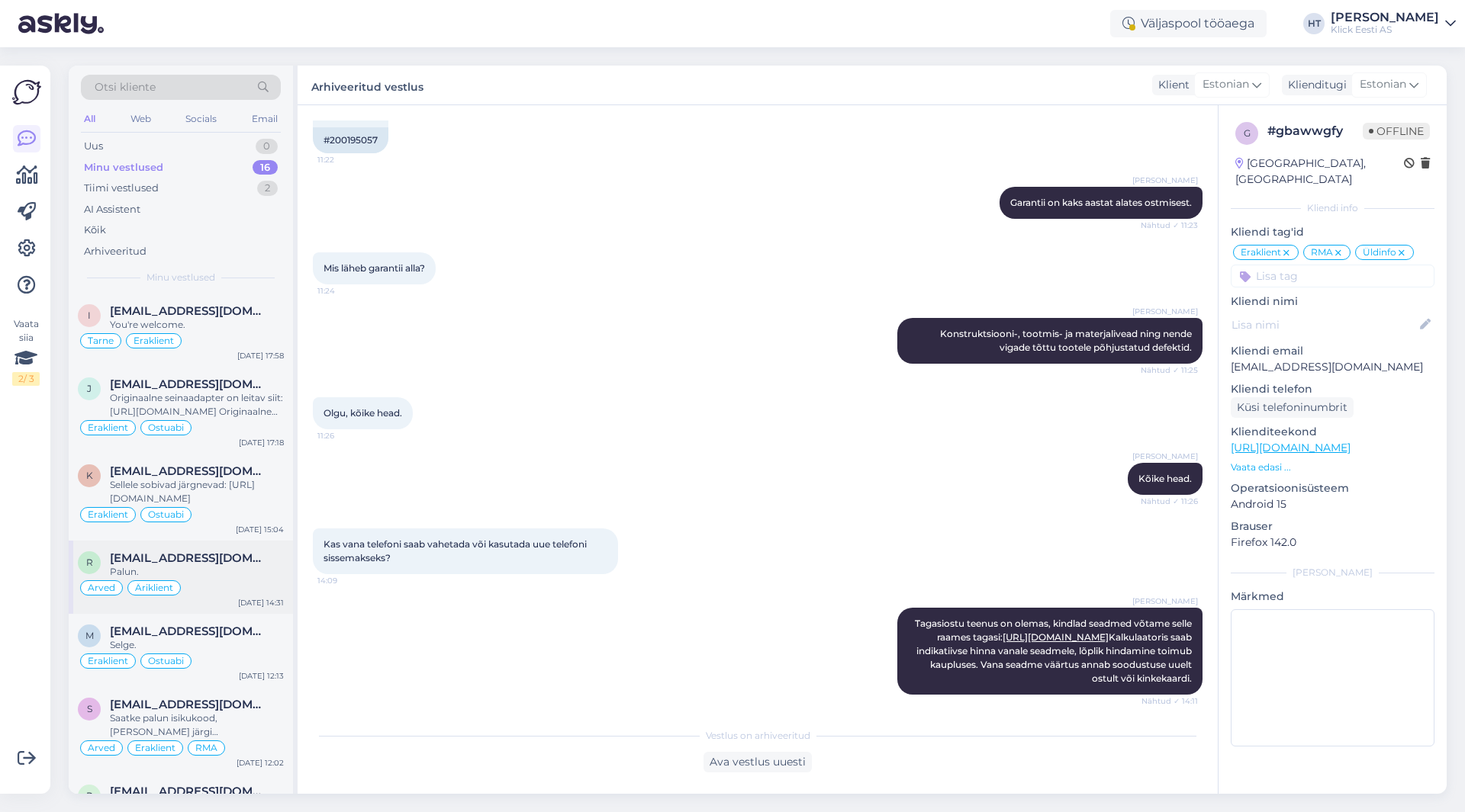
click at [102, 580] on div "Arved" at bounding box center [101, 588] width 42 height 15
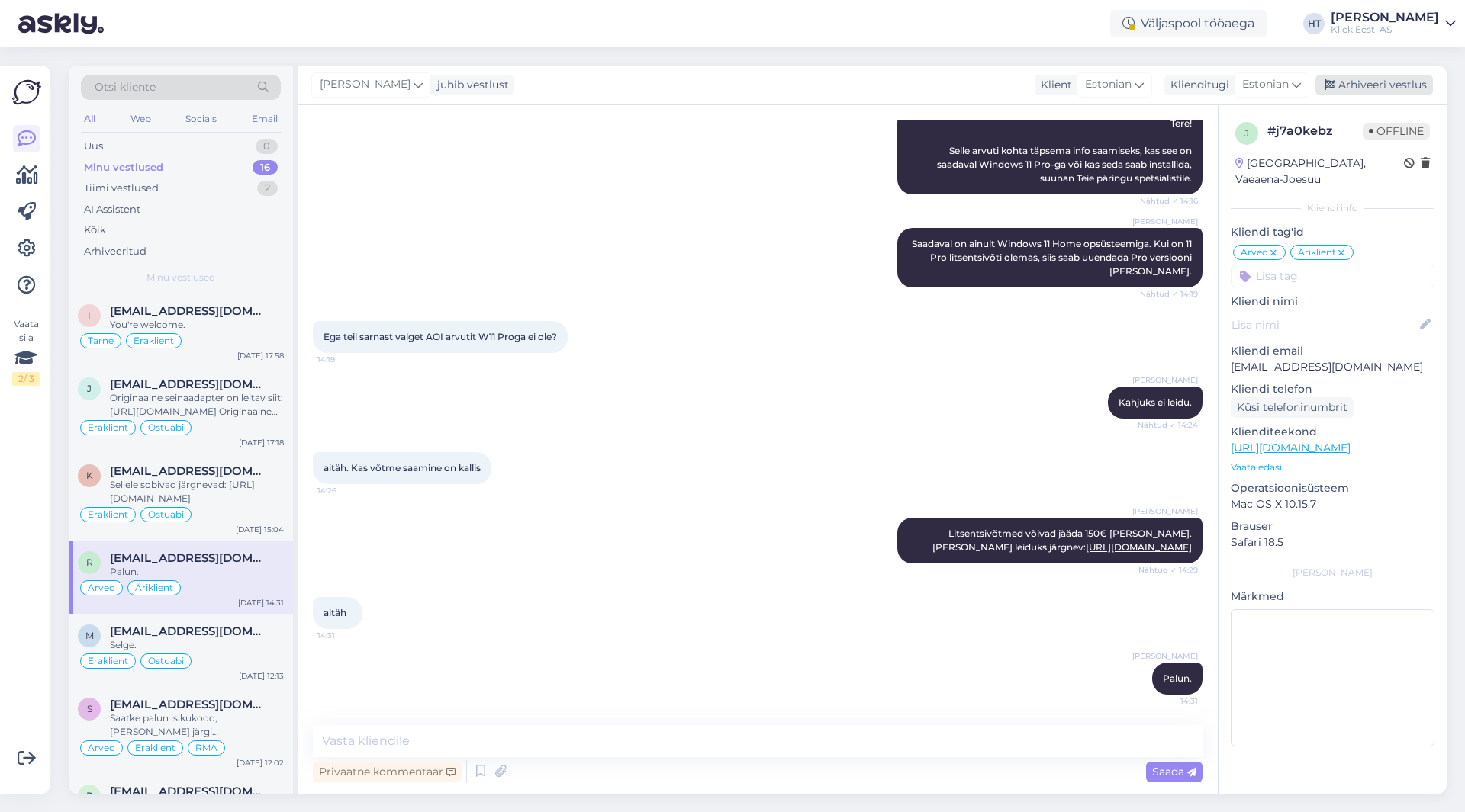
click at [1375, 82] on div "Arhiveeri vestlus" at bounding box center [1374, 85] width 117 height 21
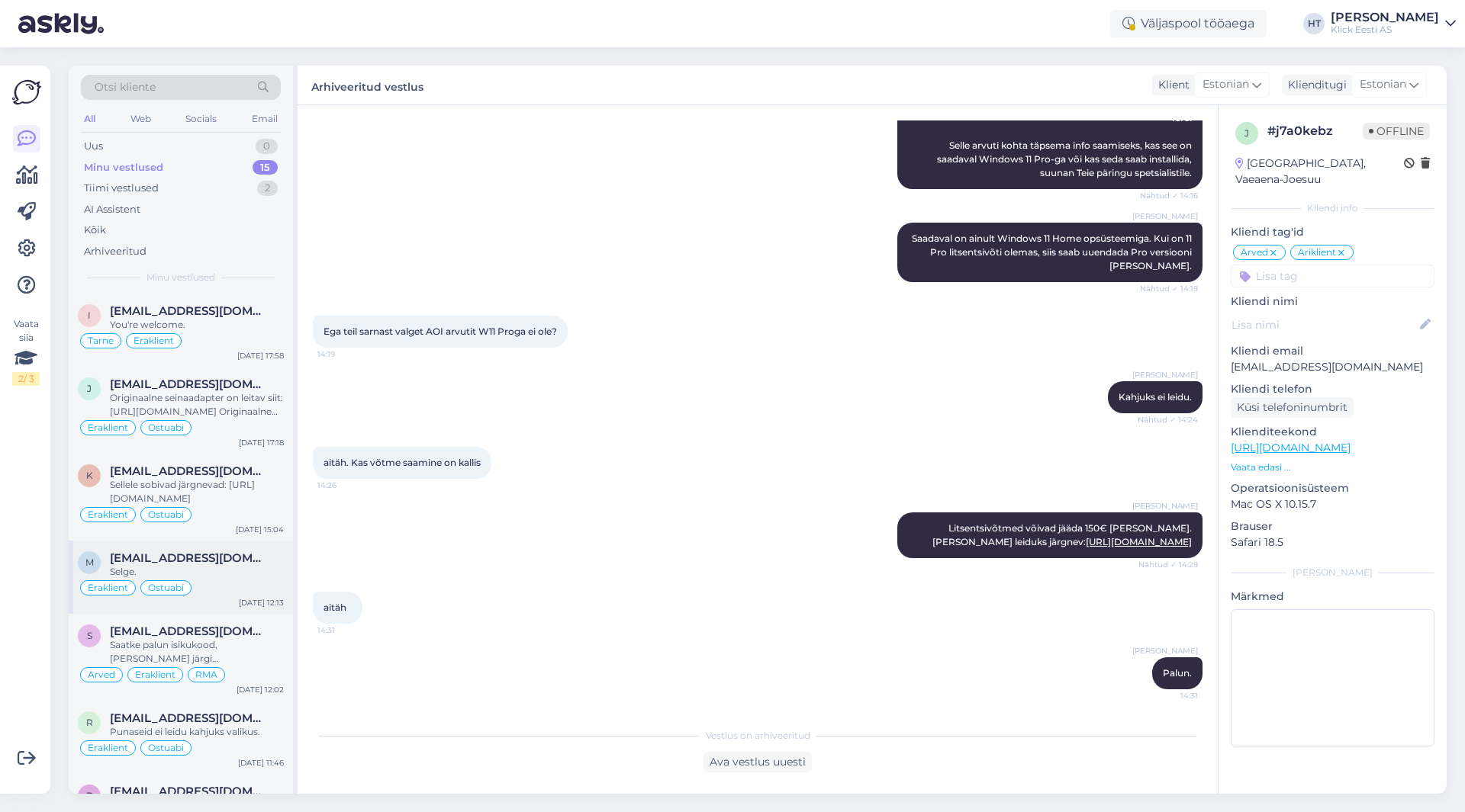
click at [187, 541] on div "M [EMAIL_ADDRESS][DOMAIN_NAME] Selge. Eraklient Ostuabi [DATE] 12:13" at bounding box center [181, 577] width 224 height 73
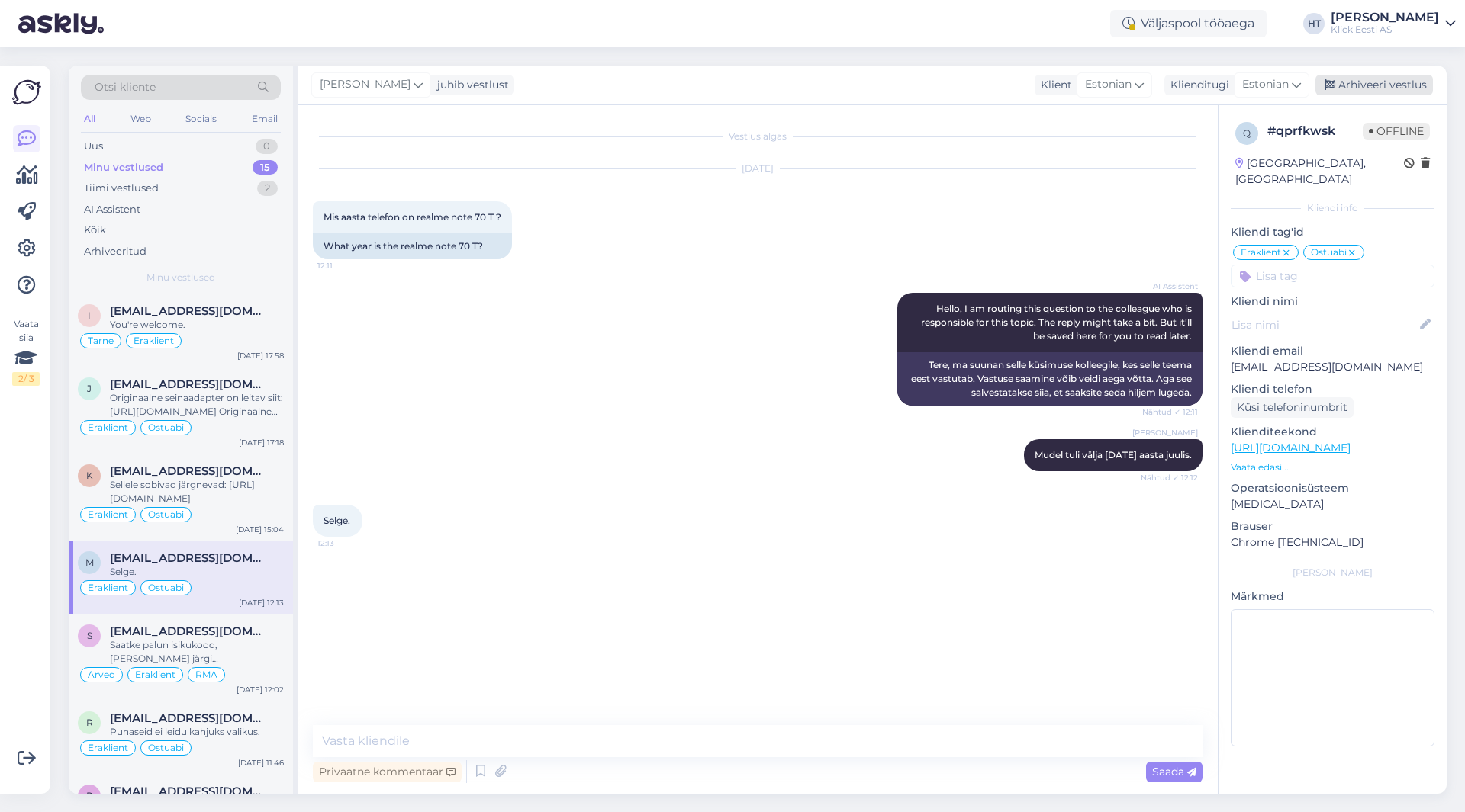
click at [1394, 92] on div "Arhiveeri vestlus" at bounding box center [1374, 85] width 117 height 21
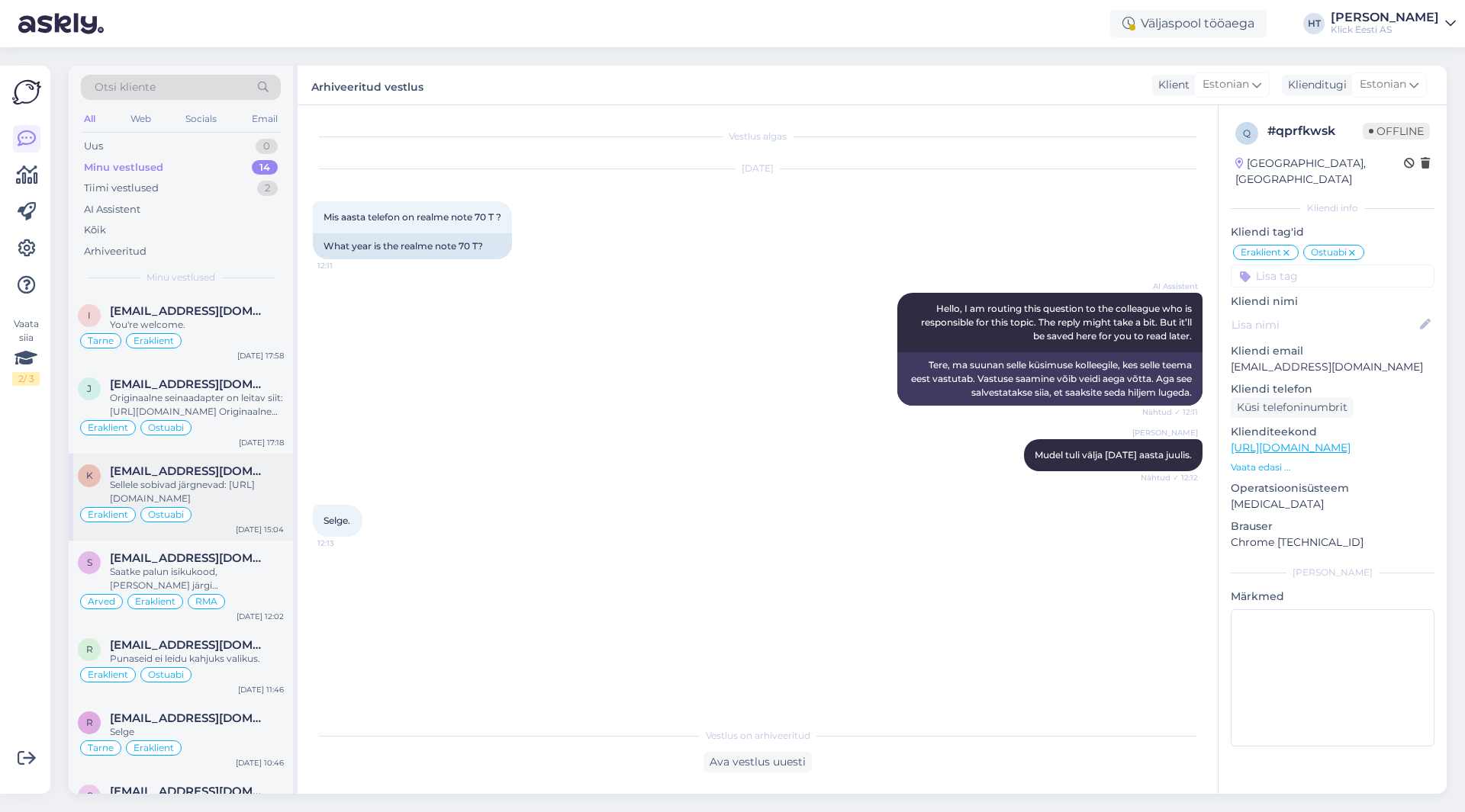
click at [218, 521] on div "Eraklient Ostuabi" at bounding box center [181, 515] width 206 height 19
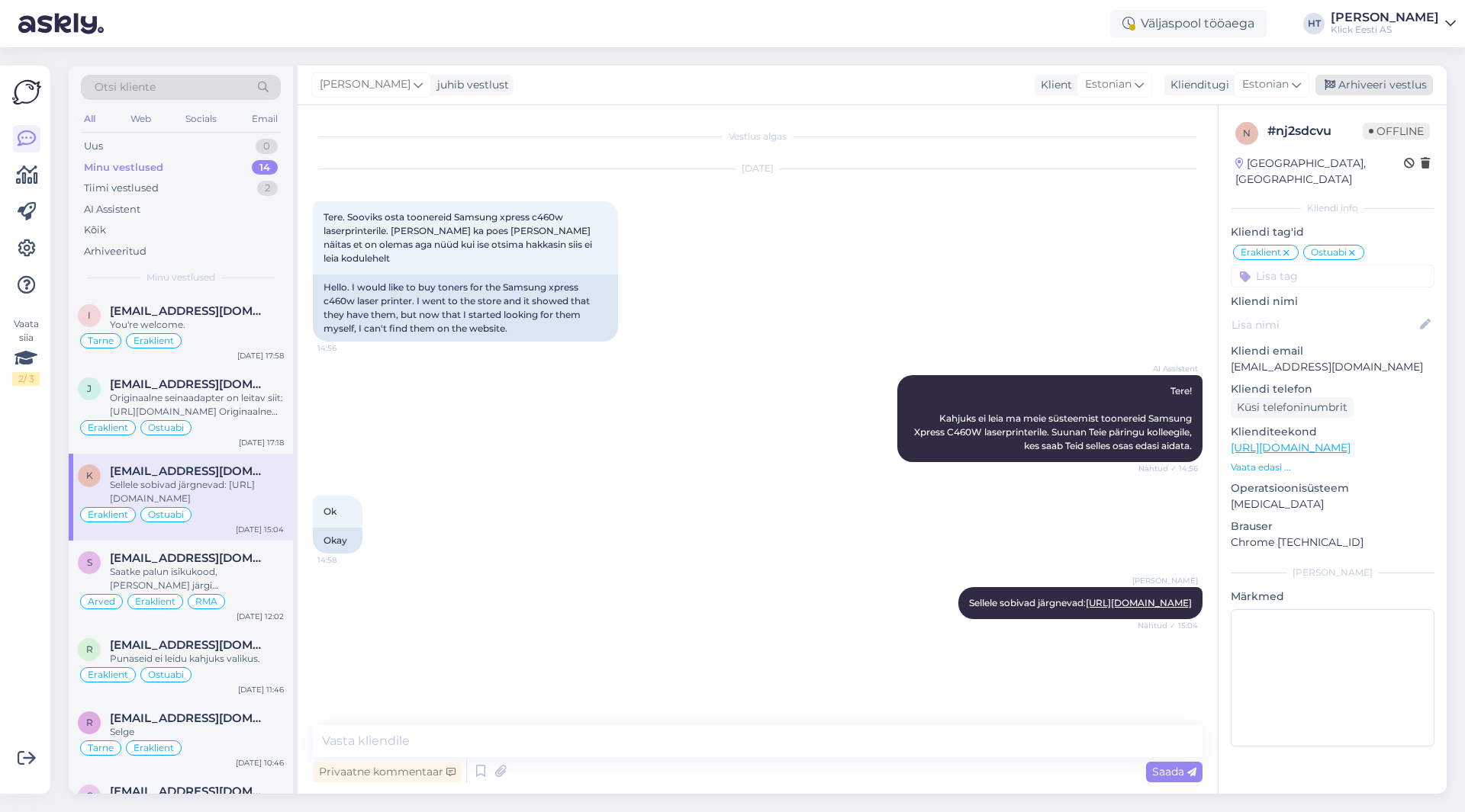
click at [1382, 86] on div "Arhiveeri vestlus" at bounding box center [1374, 85] width 117 height 21
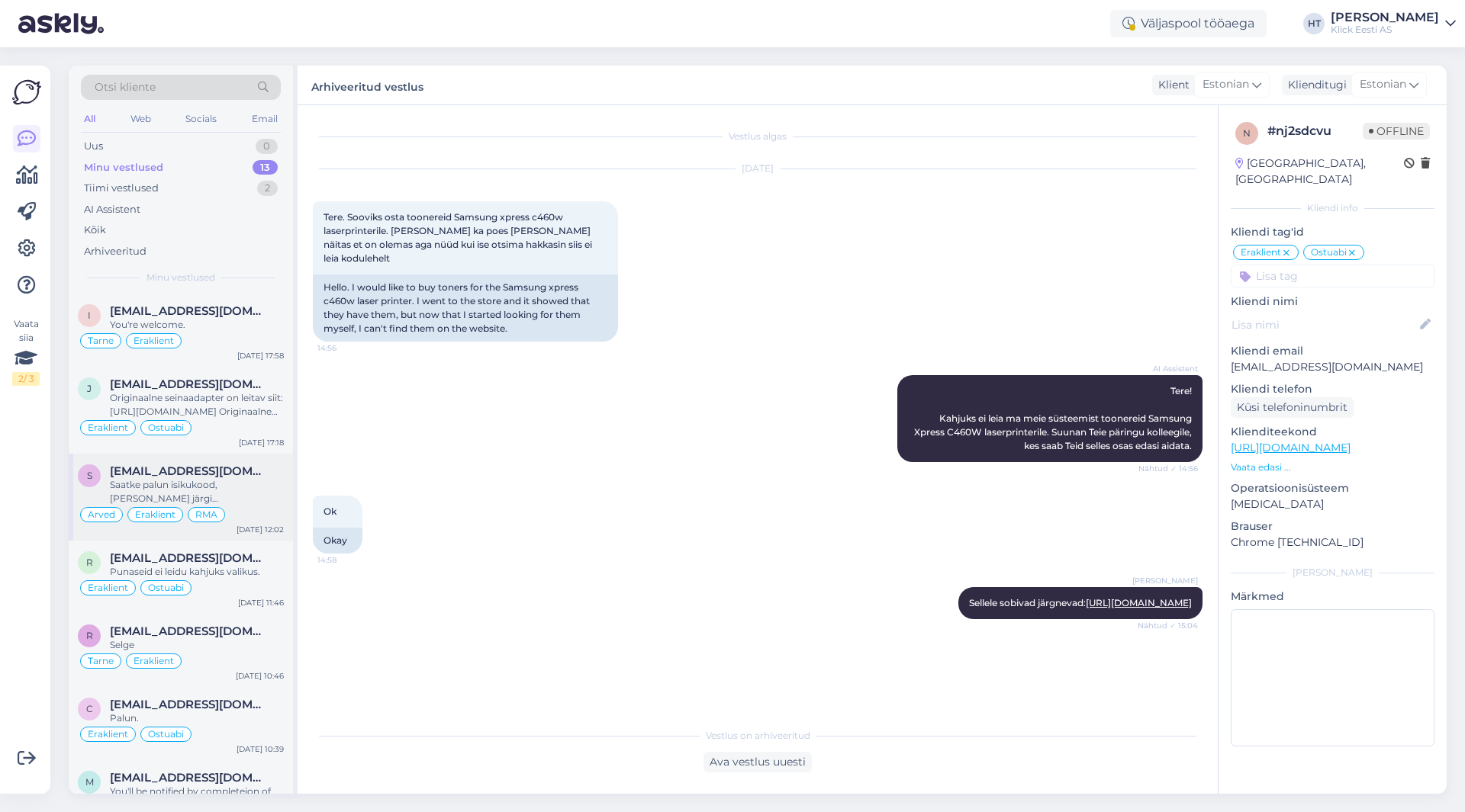
click at [226, 501] on div "Saatke palun isikukood, [PERSON_NAME] järgi [PERSON_NAME]." at bounding box center [196, 492] width 174 height 28
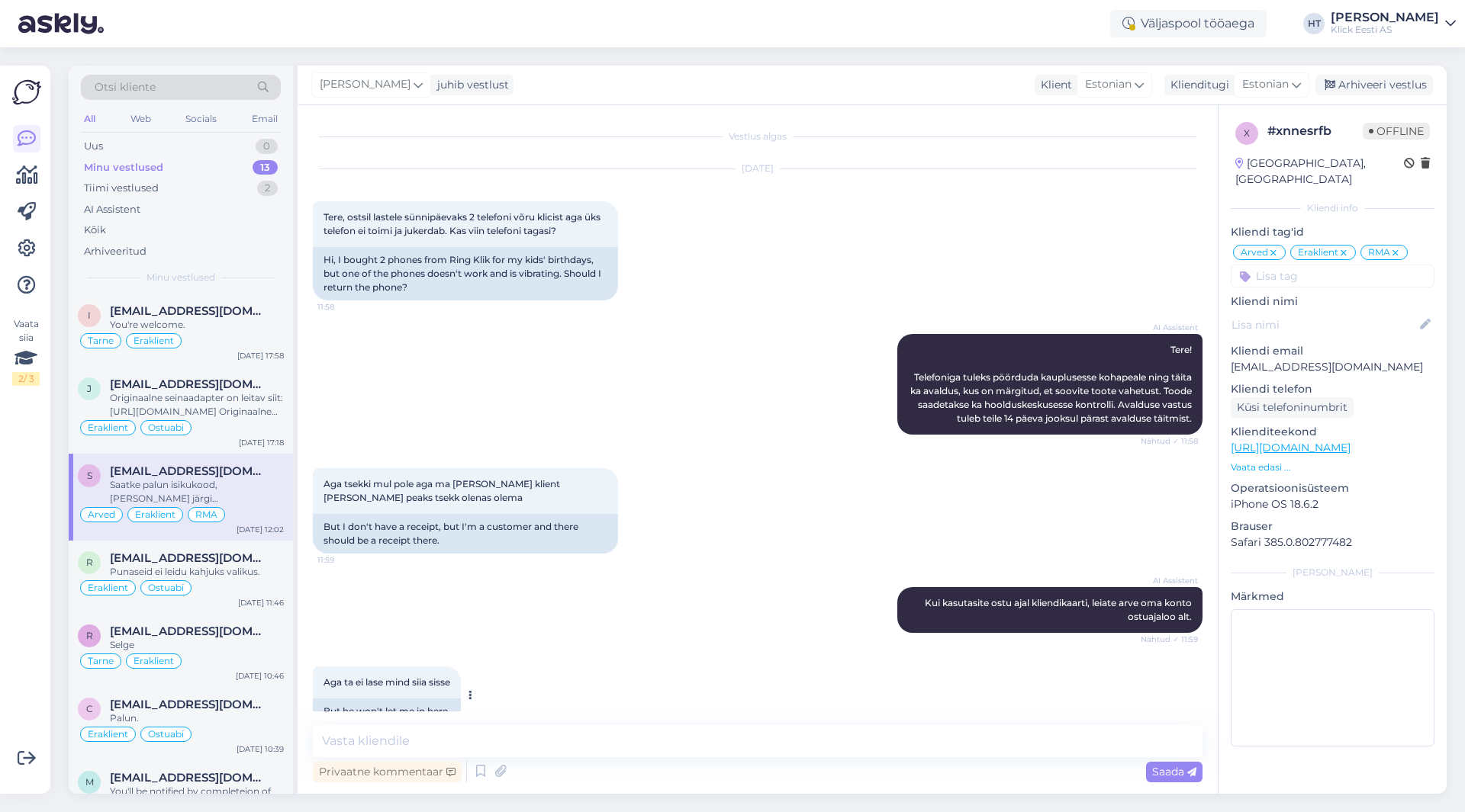
scroll to position [241, 0]
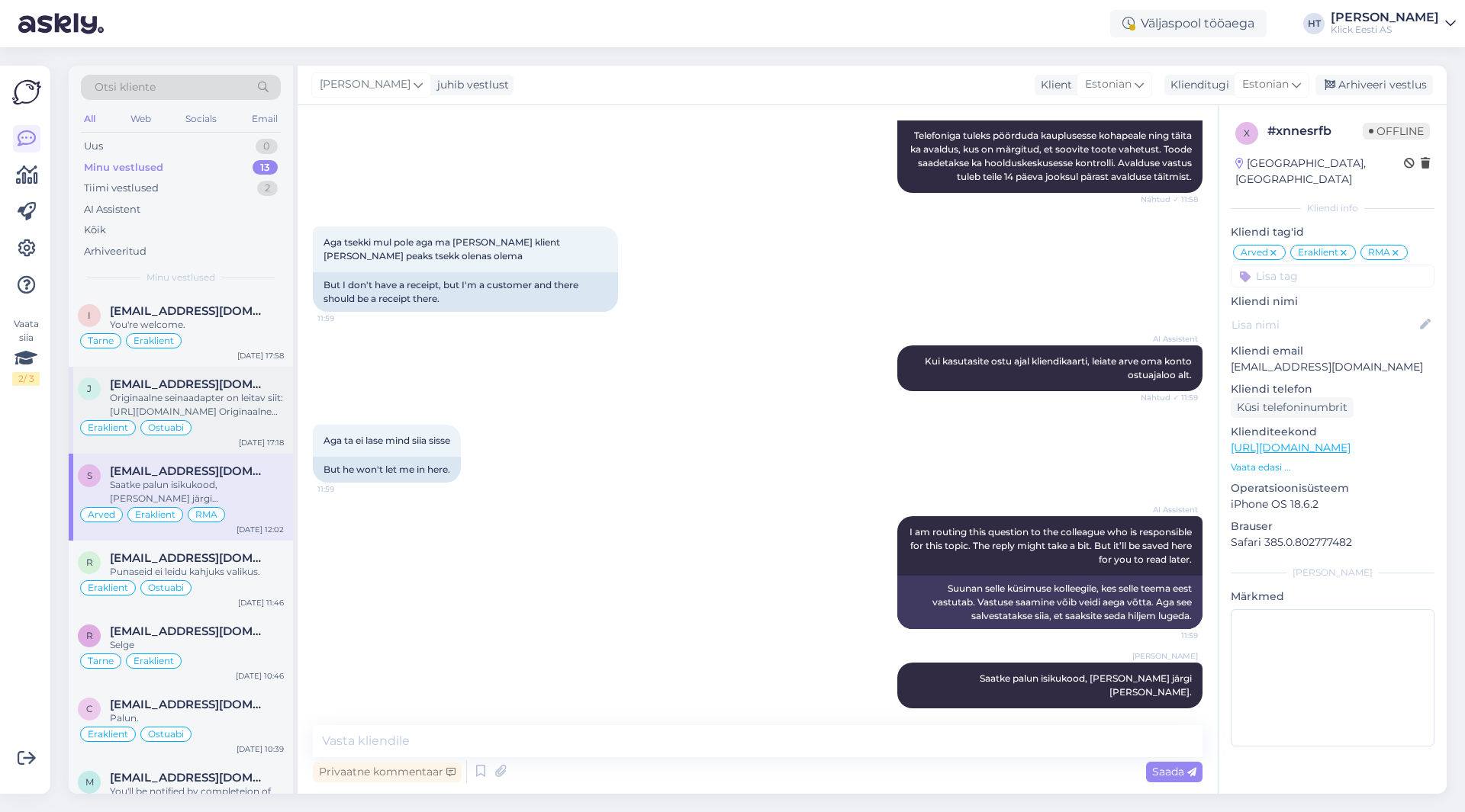
click at [251, 409] on div "Originaalne seinaadapter on leitav siit: [URL][DOMAIN_NAME] Originaalne kaabel …" at bounding box center [196, 405] width 174 height 28
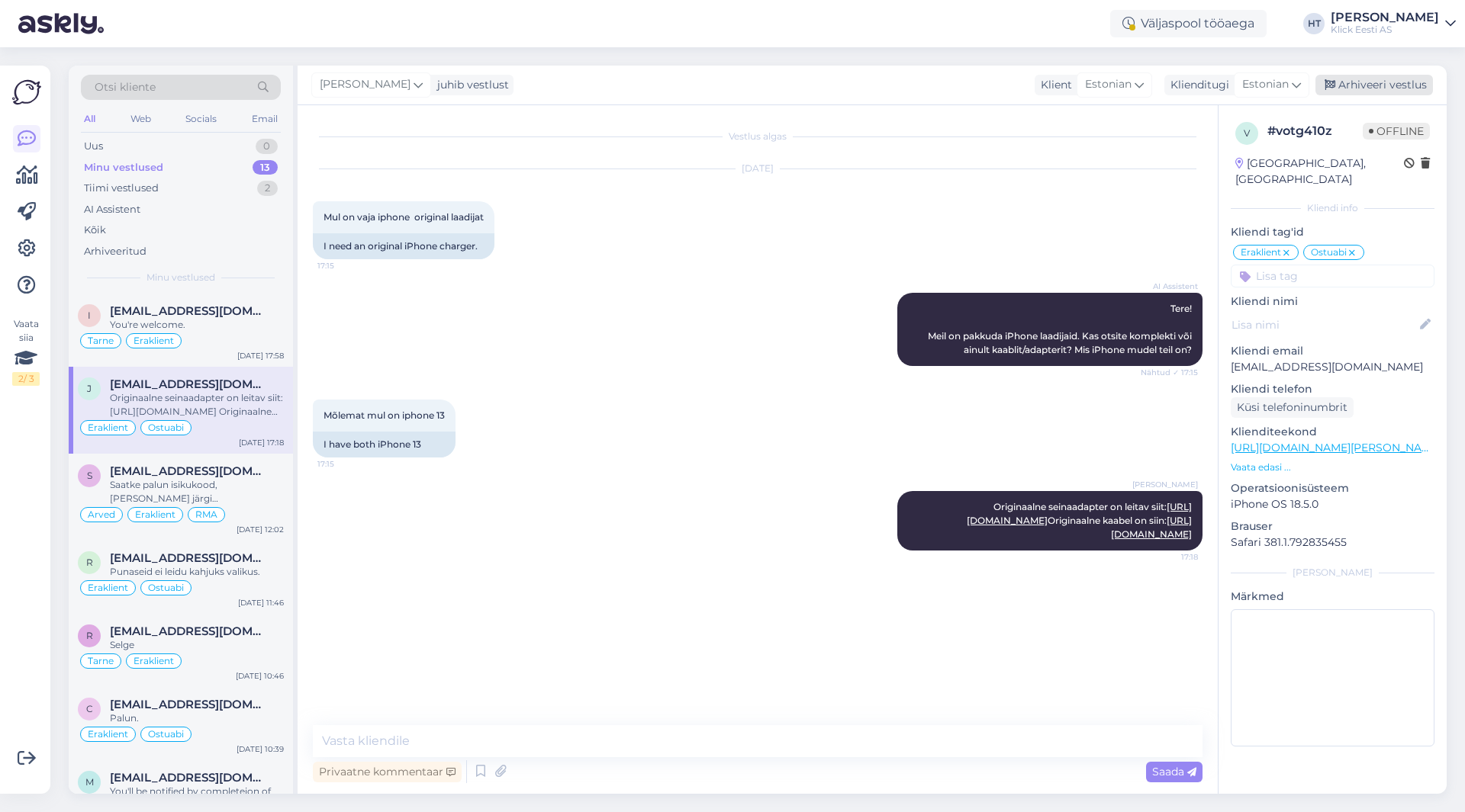
click at [1371, 84] on div "Arhiveeri vestlus" at bounding box center [1374, 85] width 117 height 21
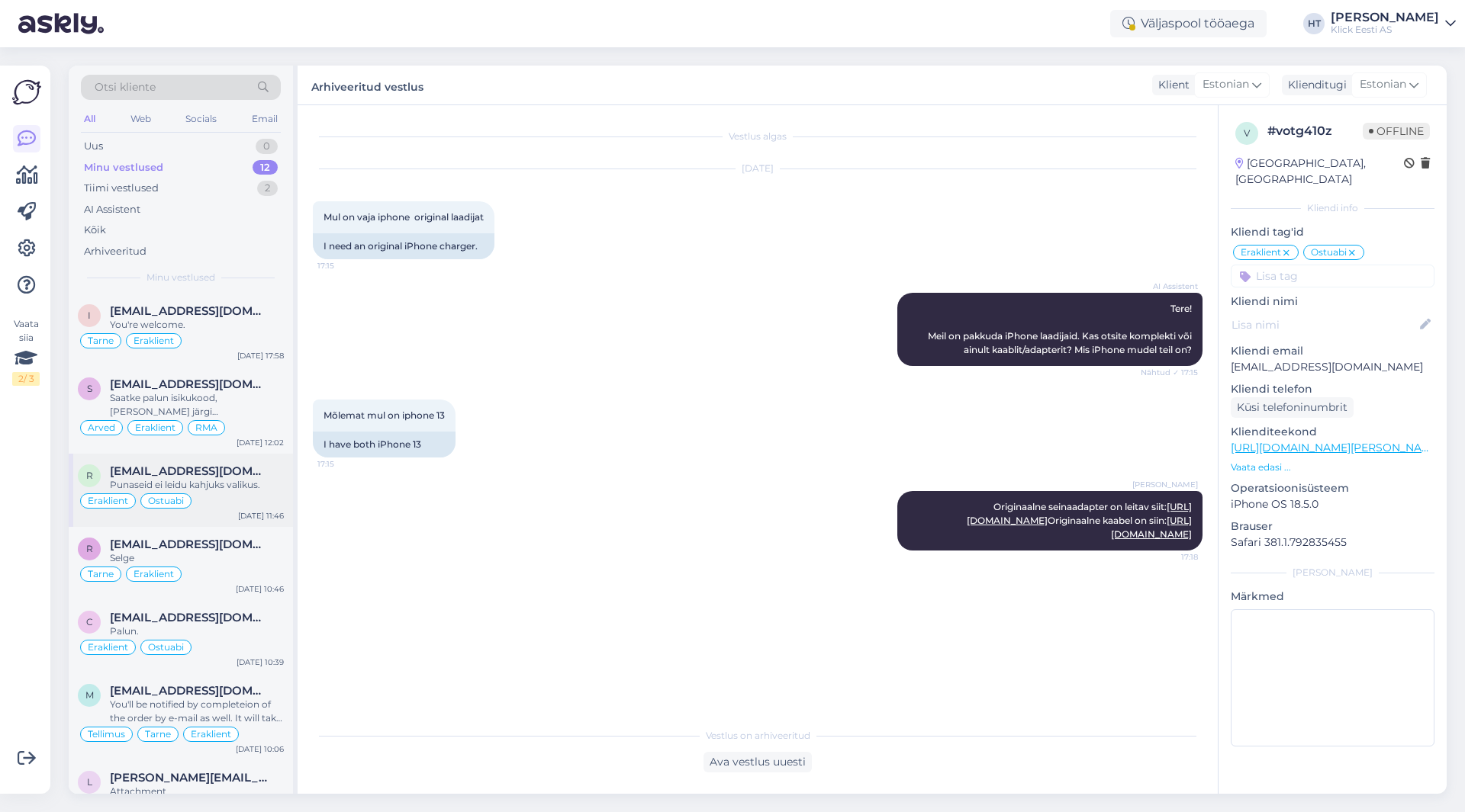
click at [252, 490] on div "Punaseid ei leidu kahjuks valikus." at bounding box center [196, 485] width 174 height 14
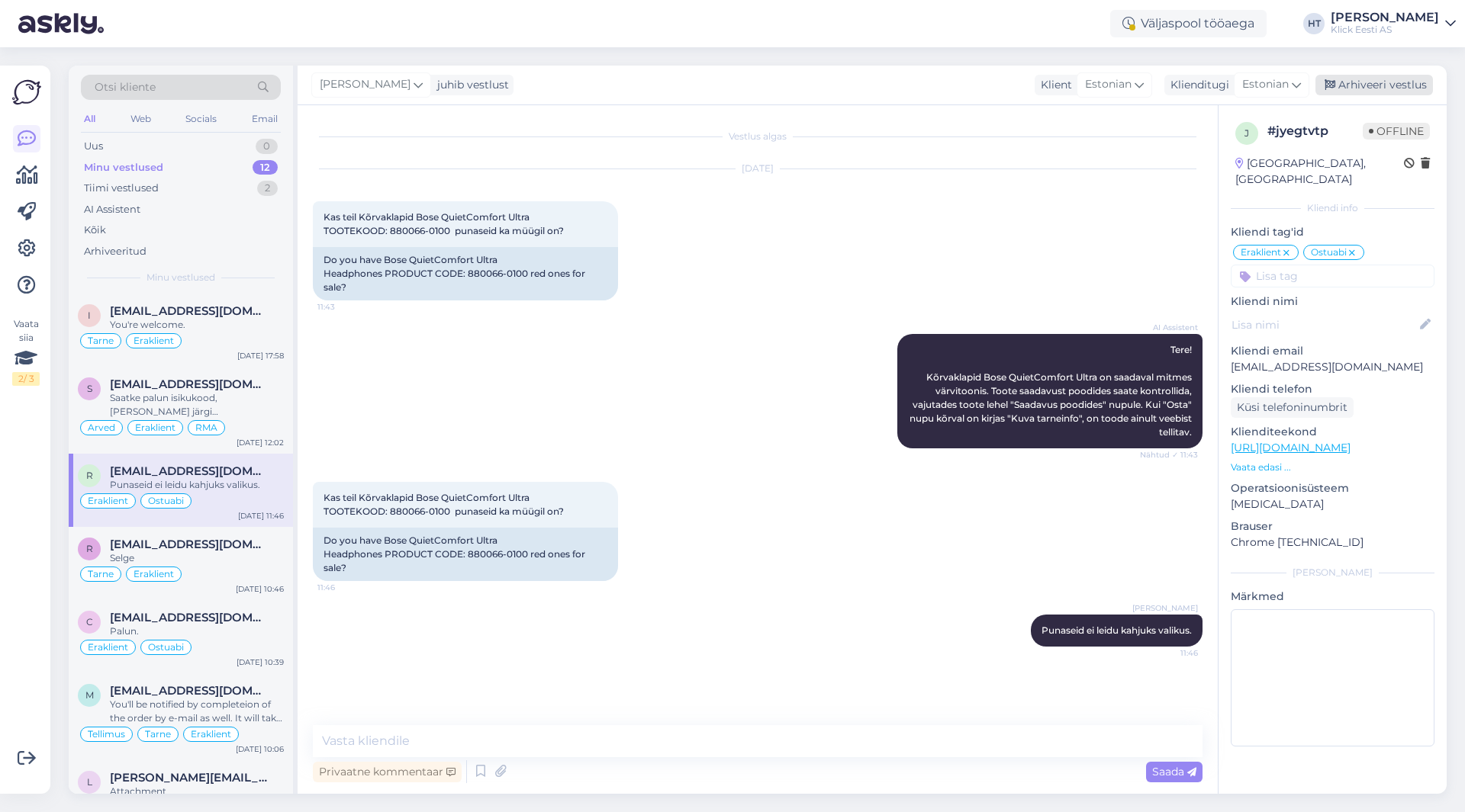
click at [1369, 89] on div "Arhiveeri vestlus" at bounding box center [1374, 85] width 117 height 21
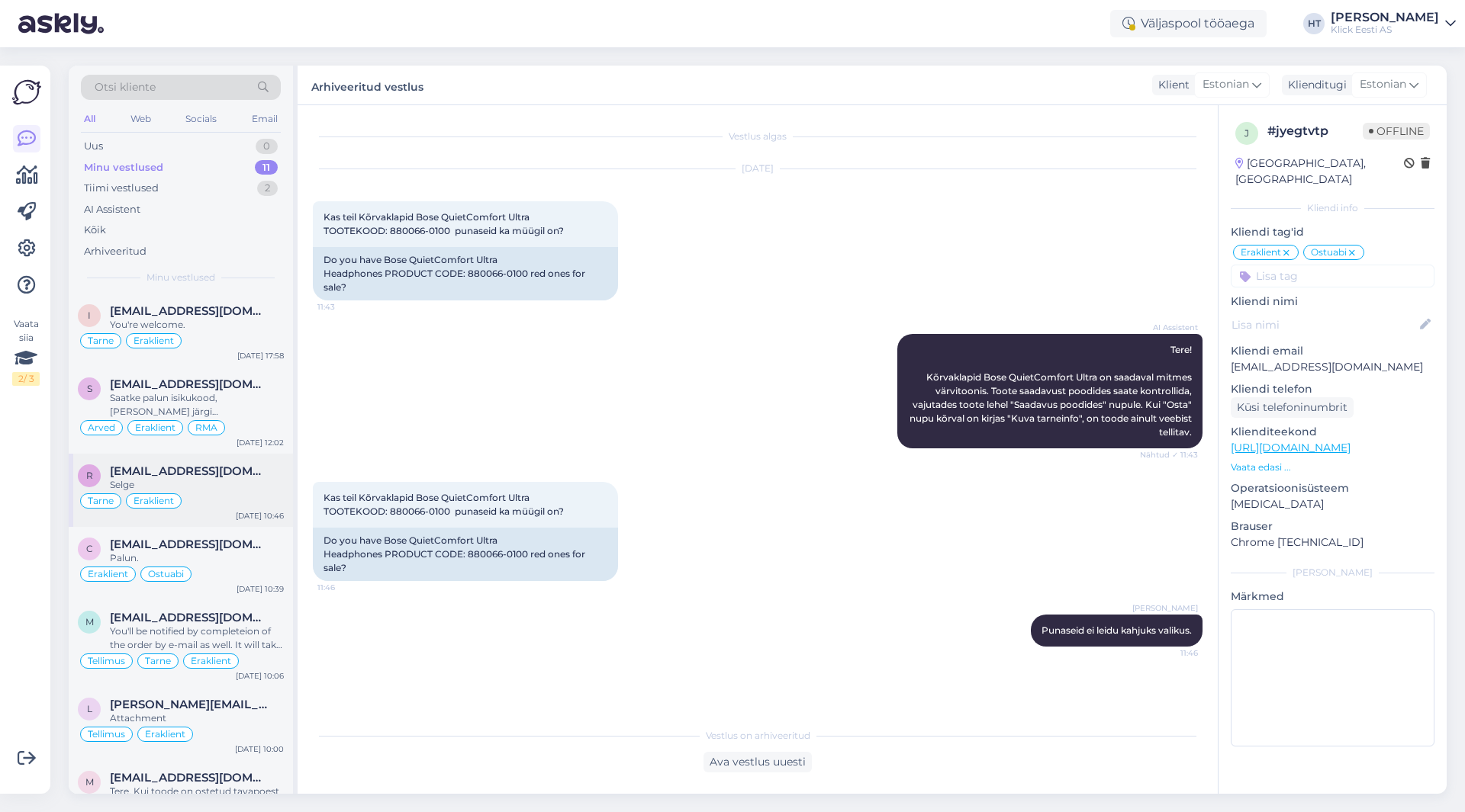
click at [221, 507] on div "Tarne Eraklient" at bounding box center [181, 501] width 206 height 19
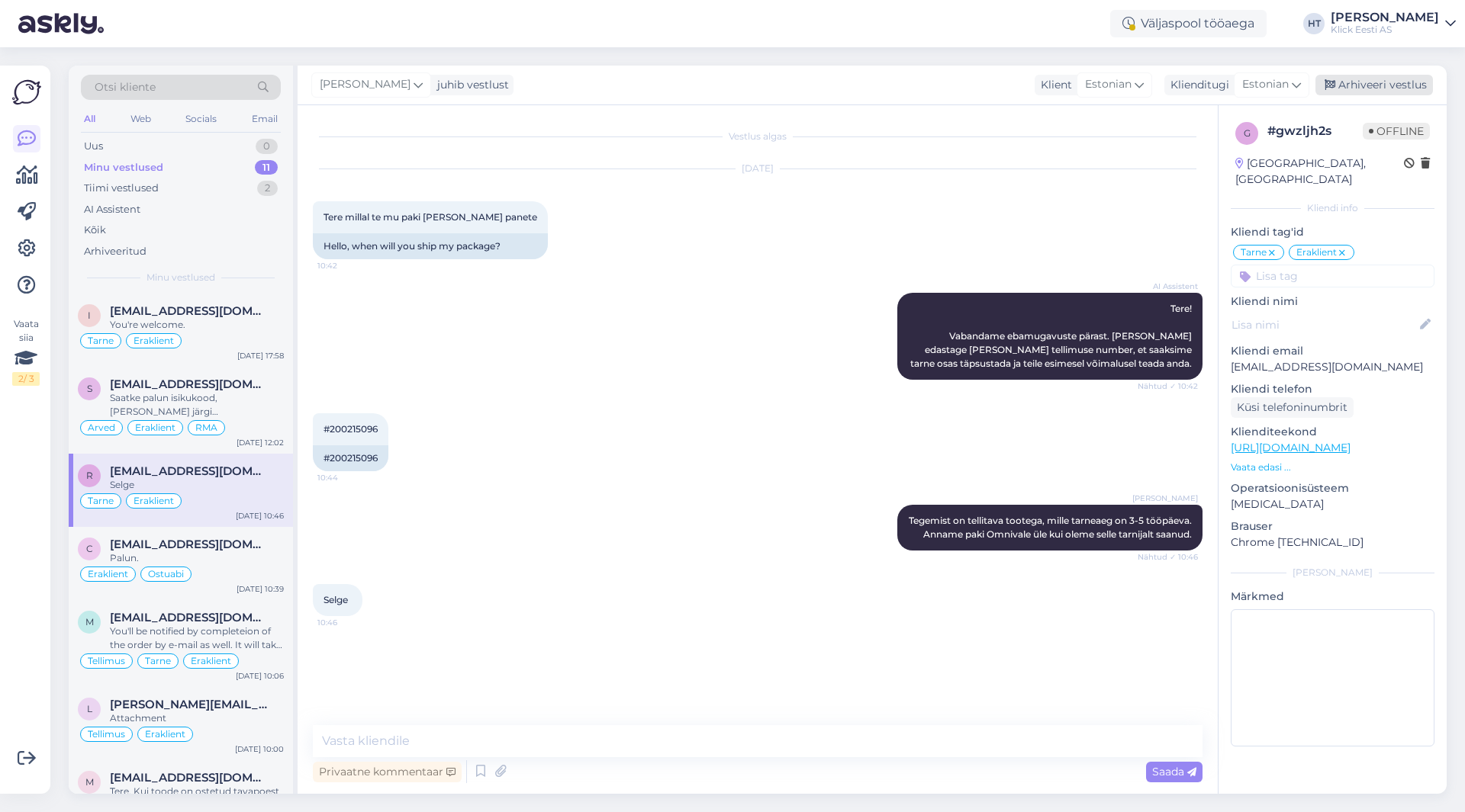
click at [1370, 83] on div "Arhiveeri vestlus" at bounding box center [1374, 85] width 117 height 21
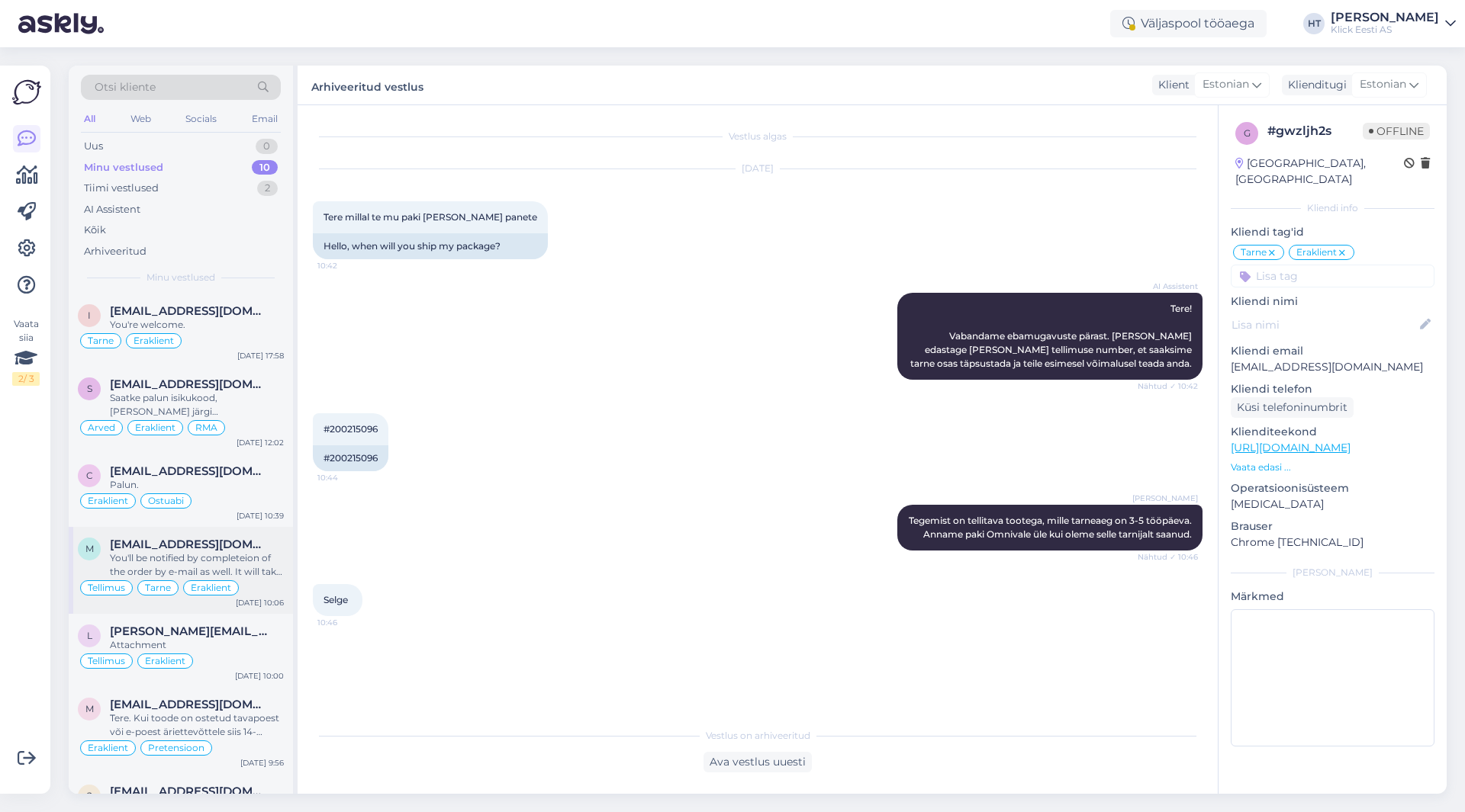
click at [184, 588] on div "Eraklient" at bounding box center [211, 588] width 56 height 15
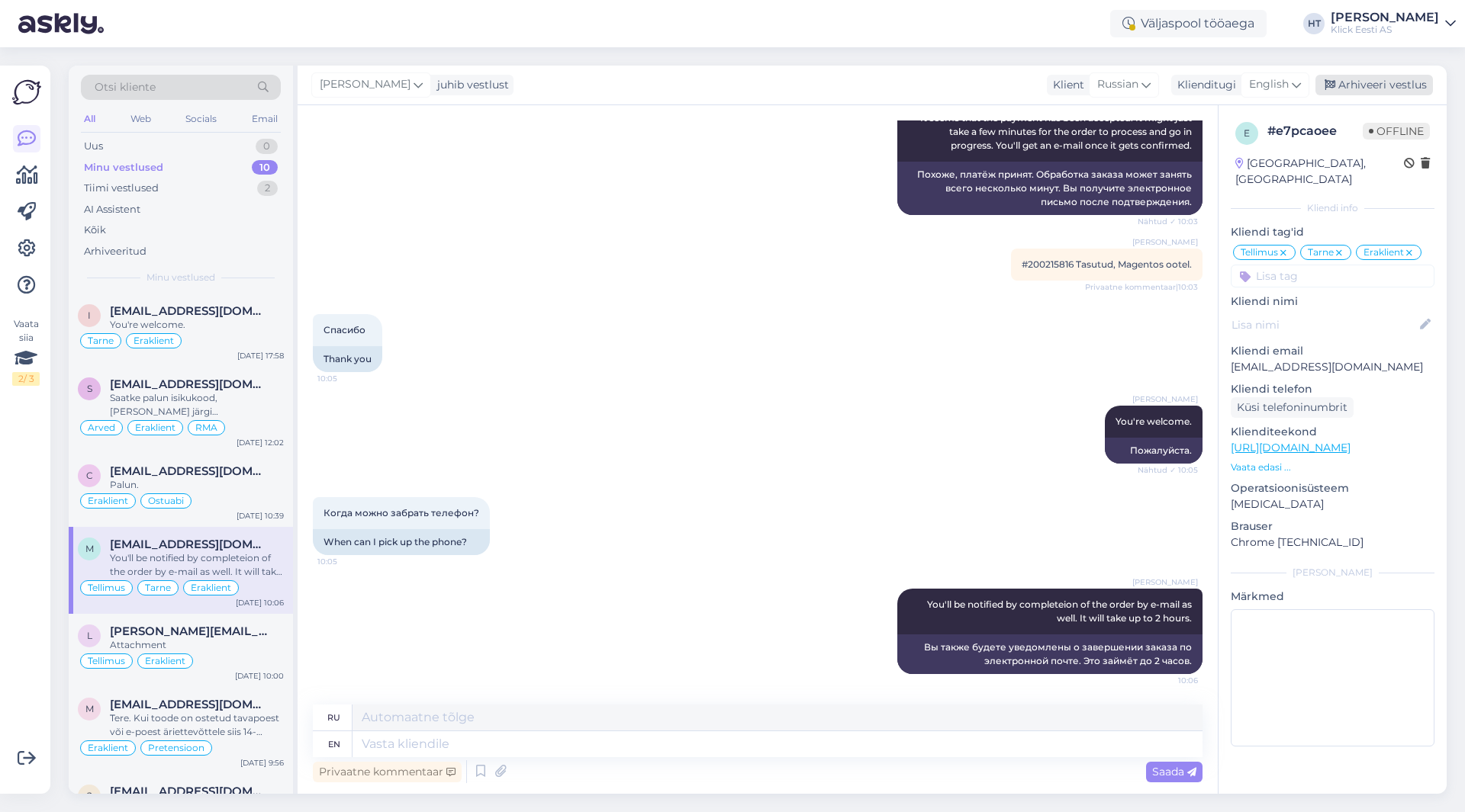
click at [1389, 86] on div "Arhiveeri vestlus" at bounding box center [1374, 85] width 117 height 21
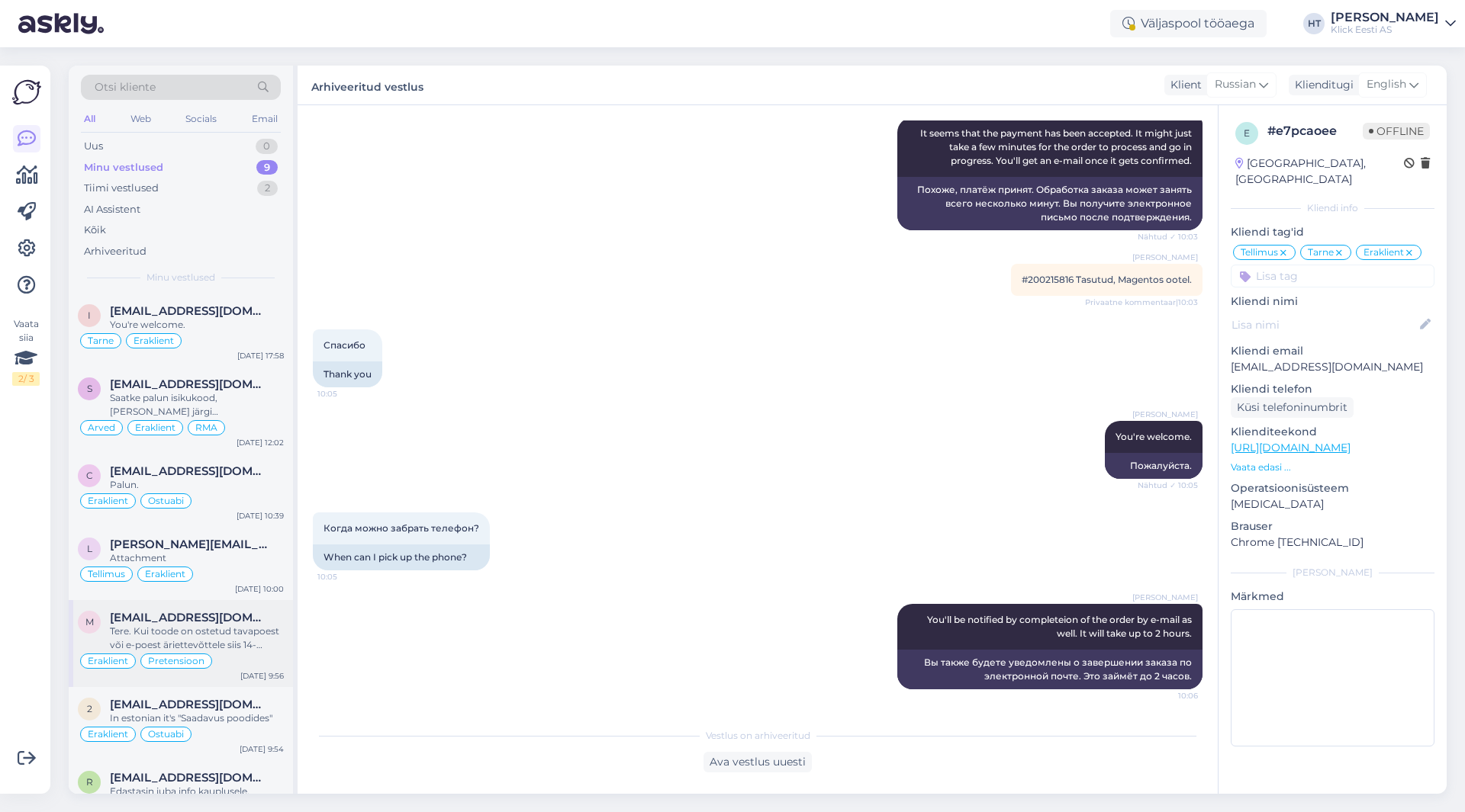
click at [240, 643] on div "Tere. Kui toode on ostetud tavapoest või e-poest äriettevõttele siis 14-päevane…" at bounding box center [196, 638] width 174 height 28
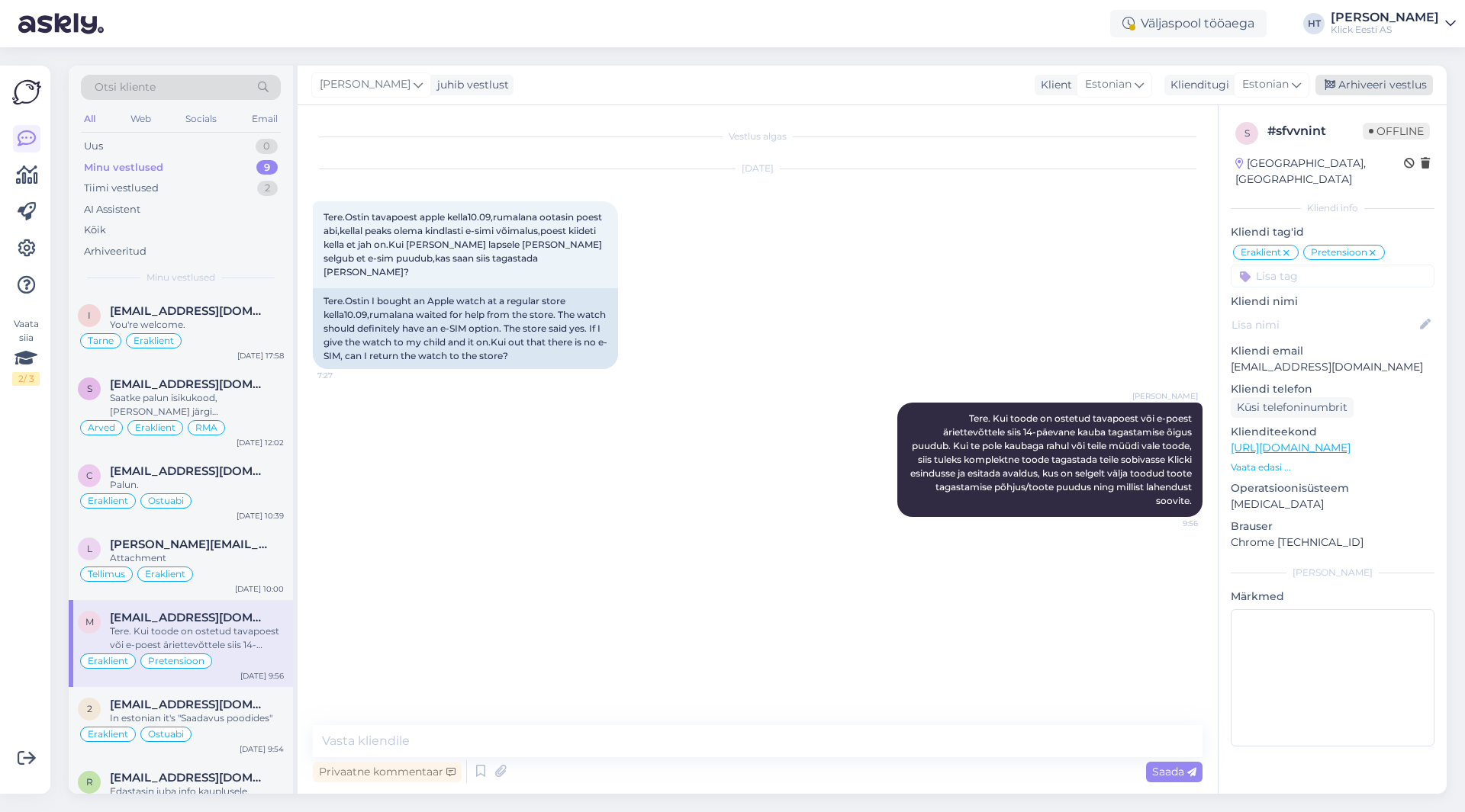
click at [1412, 85] on div "Arhiveeri vestlus" at bounding box center [1374, 85] width 117 height 21
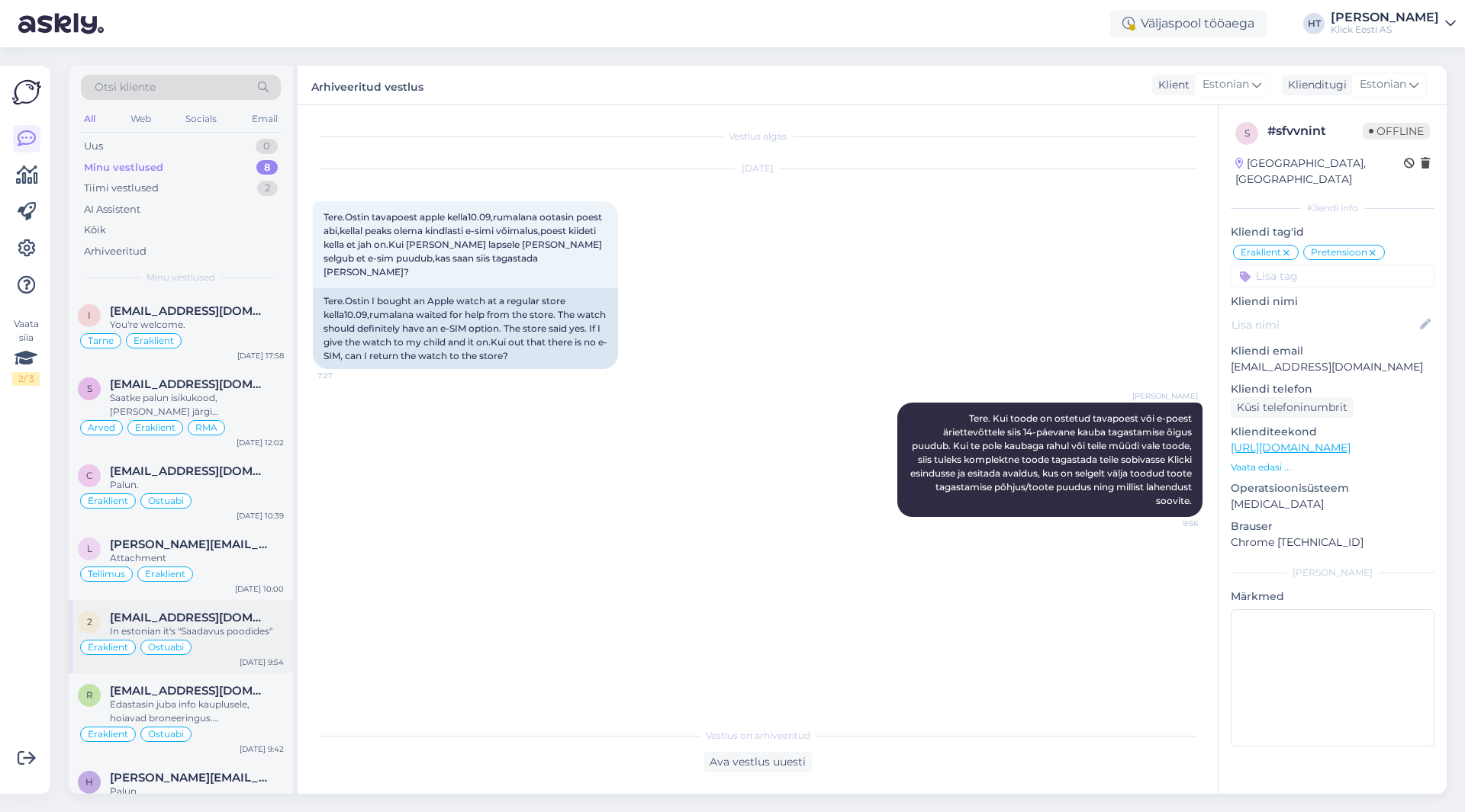
click at [270, 625] on div "In estonian it's "Saadavus poodides"" at bounding box center [196, 632] width 174 height 14
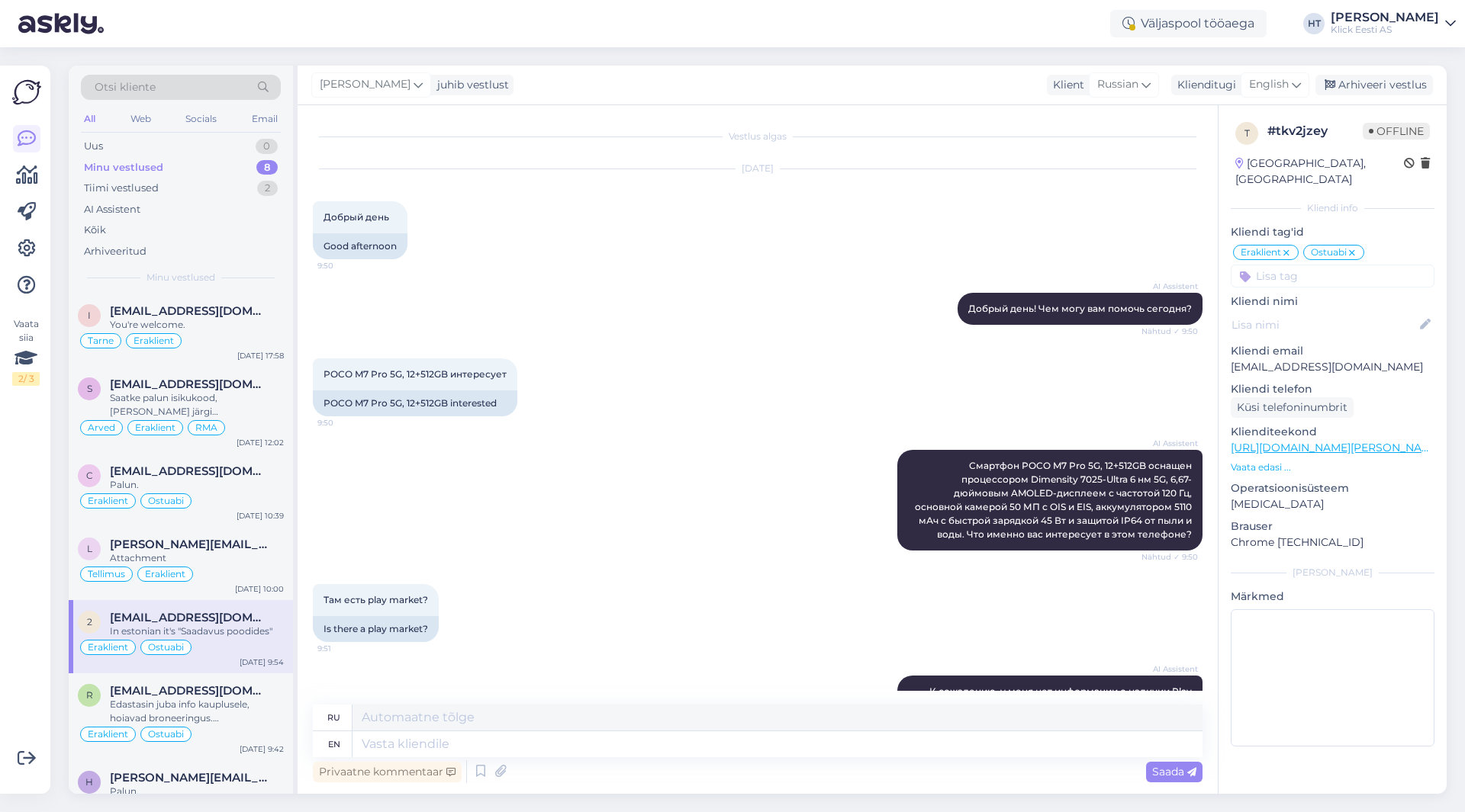
scroll to position [770, 0]
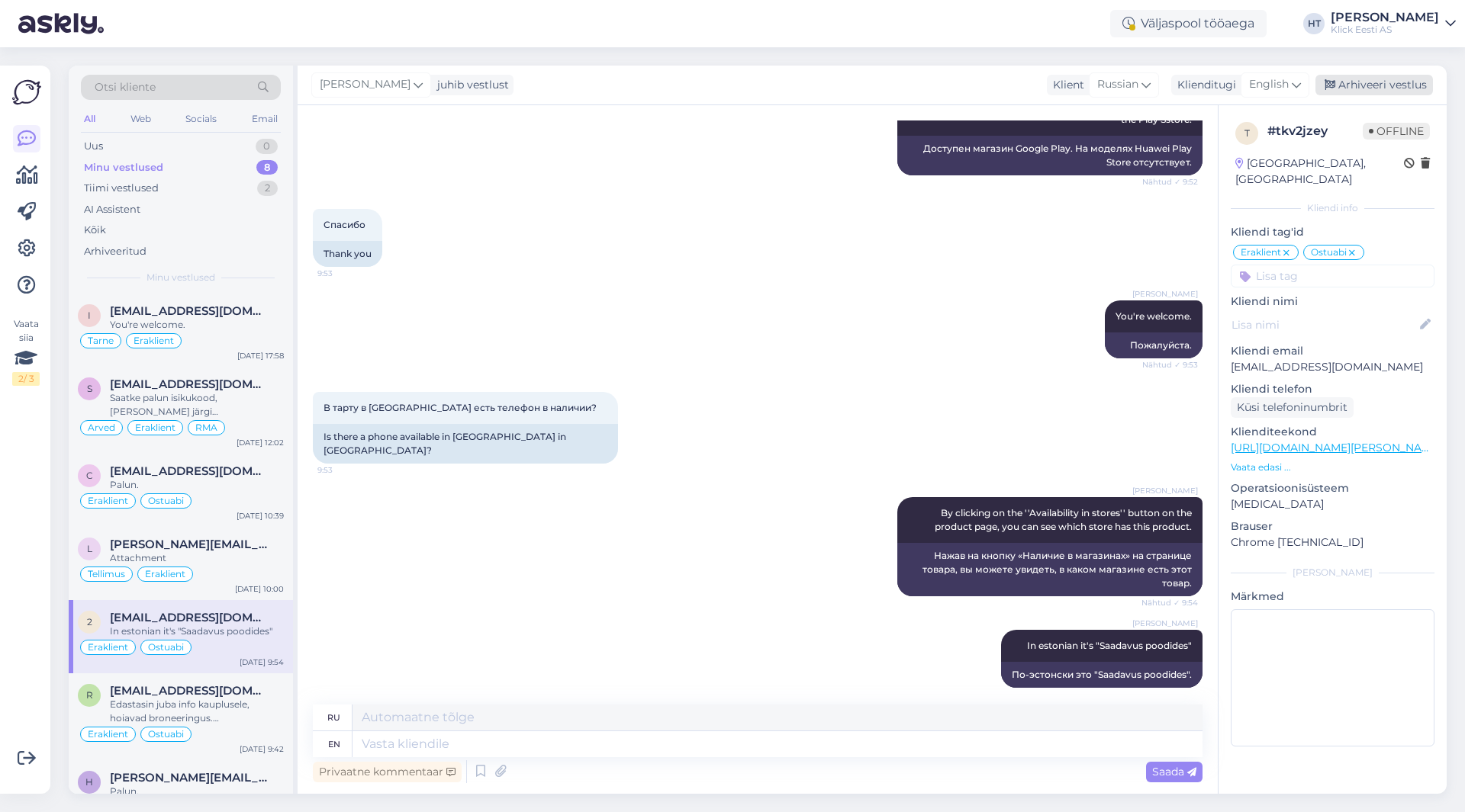
click at [1358, 79] on div "Arhiveeri vestlus" at bounding box center [1374, 85] width 117 height 21
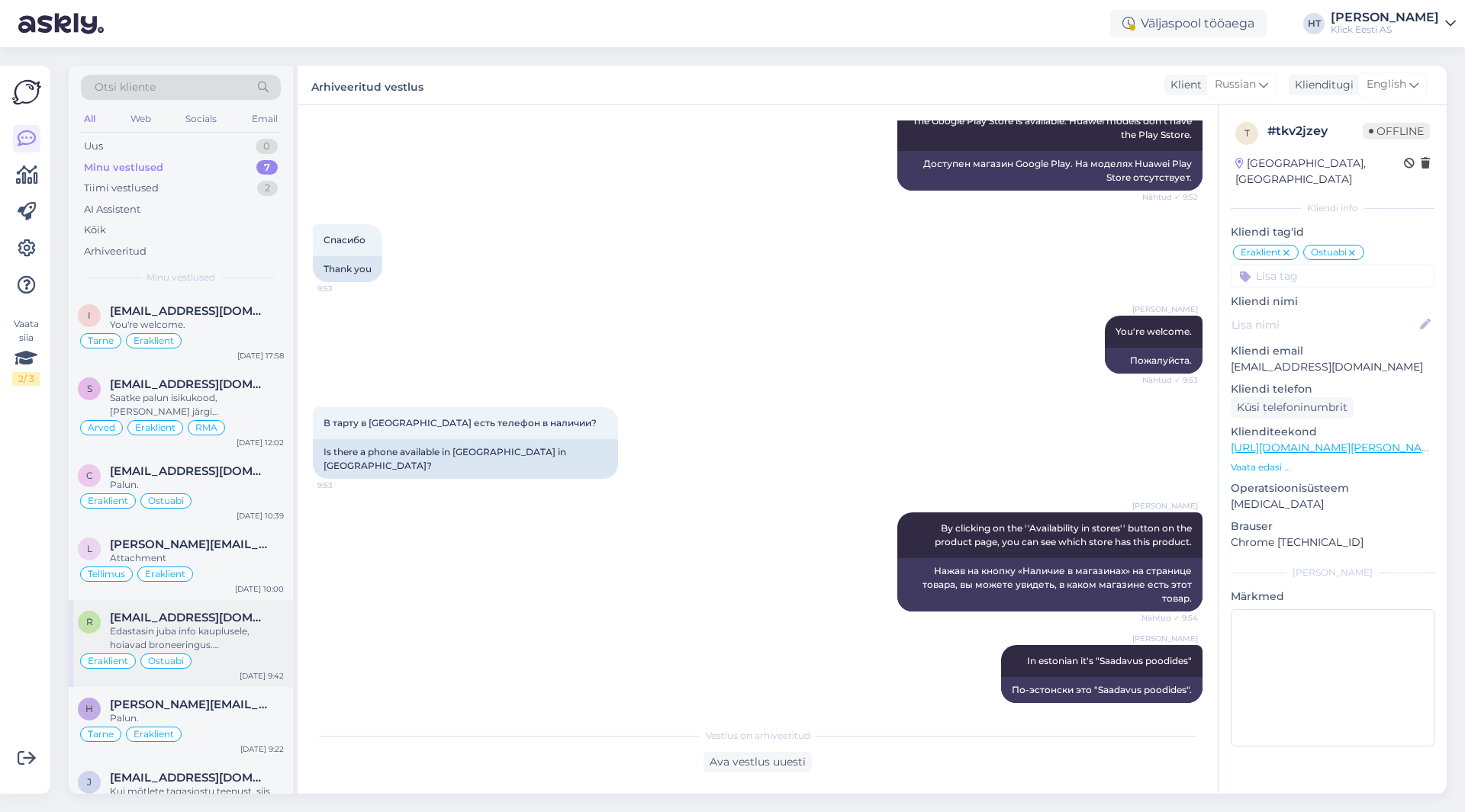
click at [218, 643] on div "Edastasin juba info kauplusele, hoiavad broneeringus. [GEOGRAPHIC_DATA]." at bounding box center [196, 638] width 174 height 28
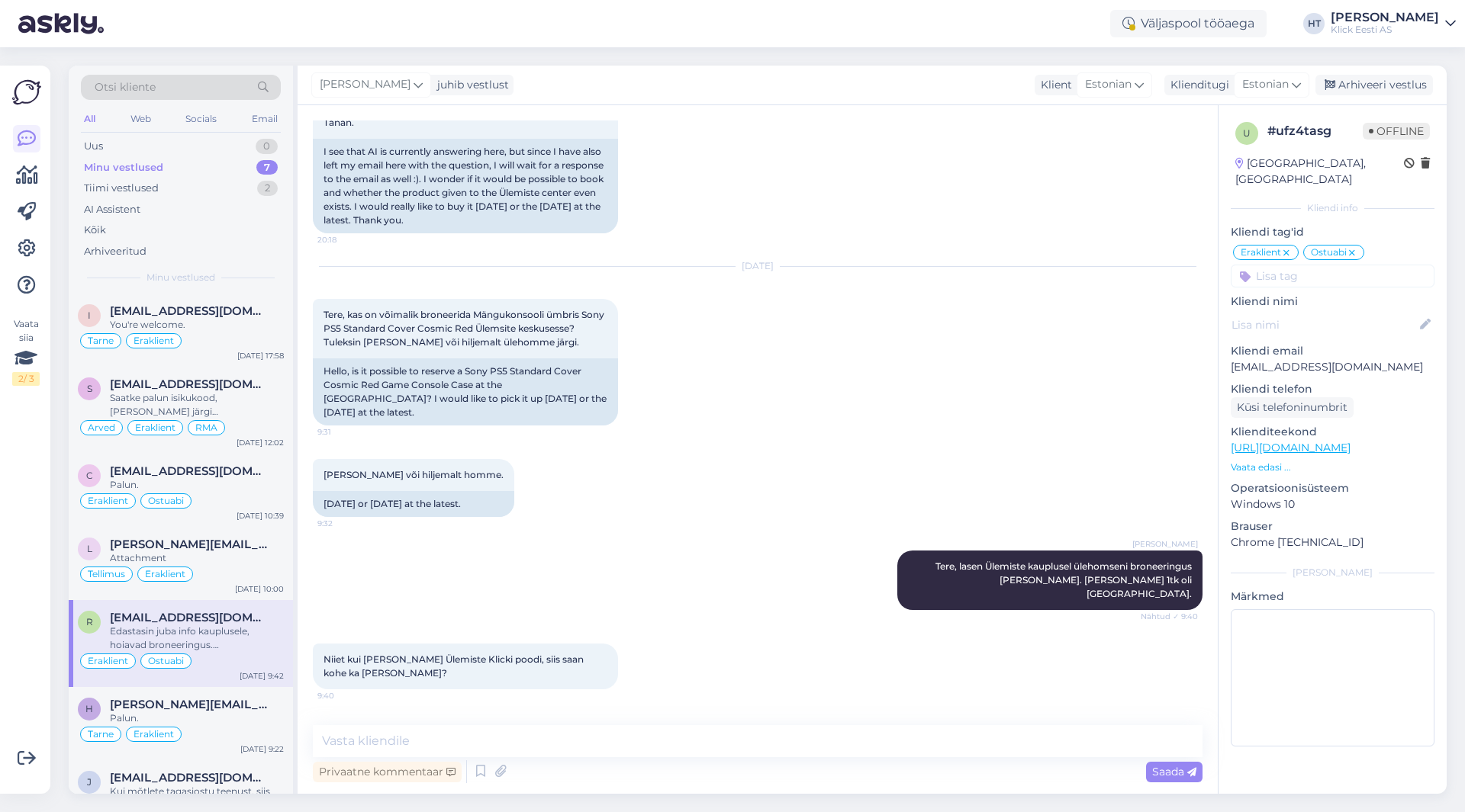
scroll to position [971, 0]
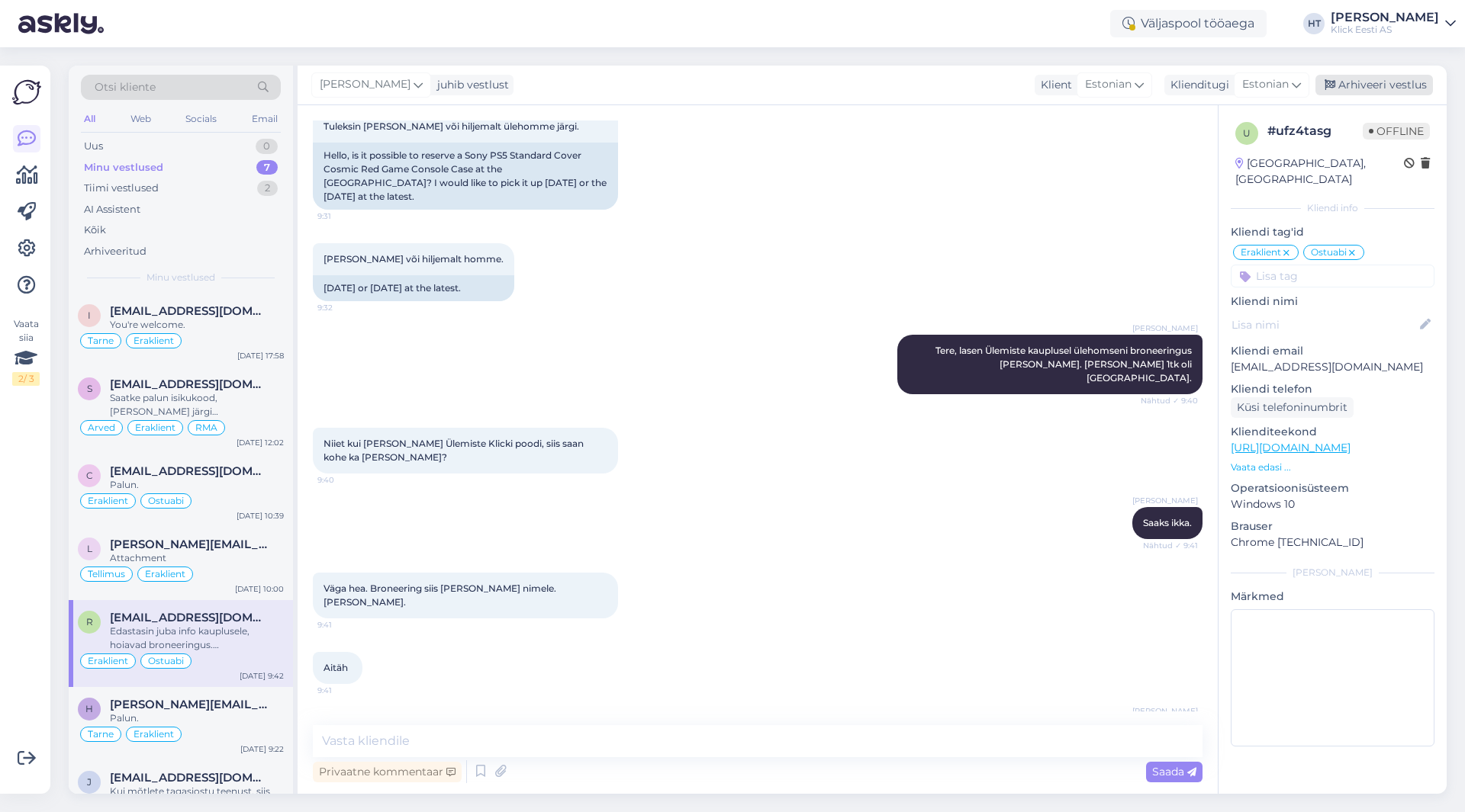
click at [1335, 88] on icon at bounding box center [1330, 86] width 11 height 11
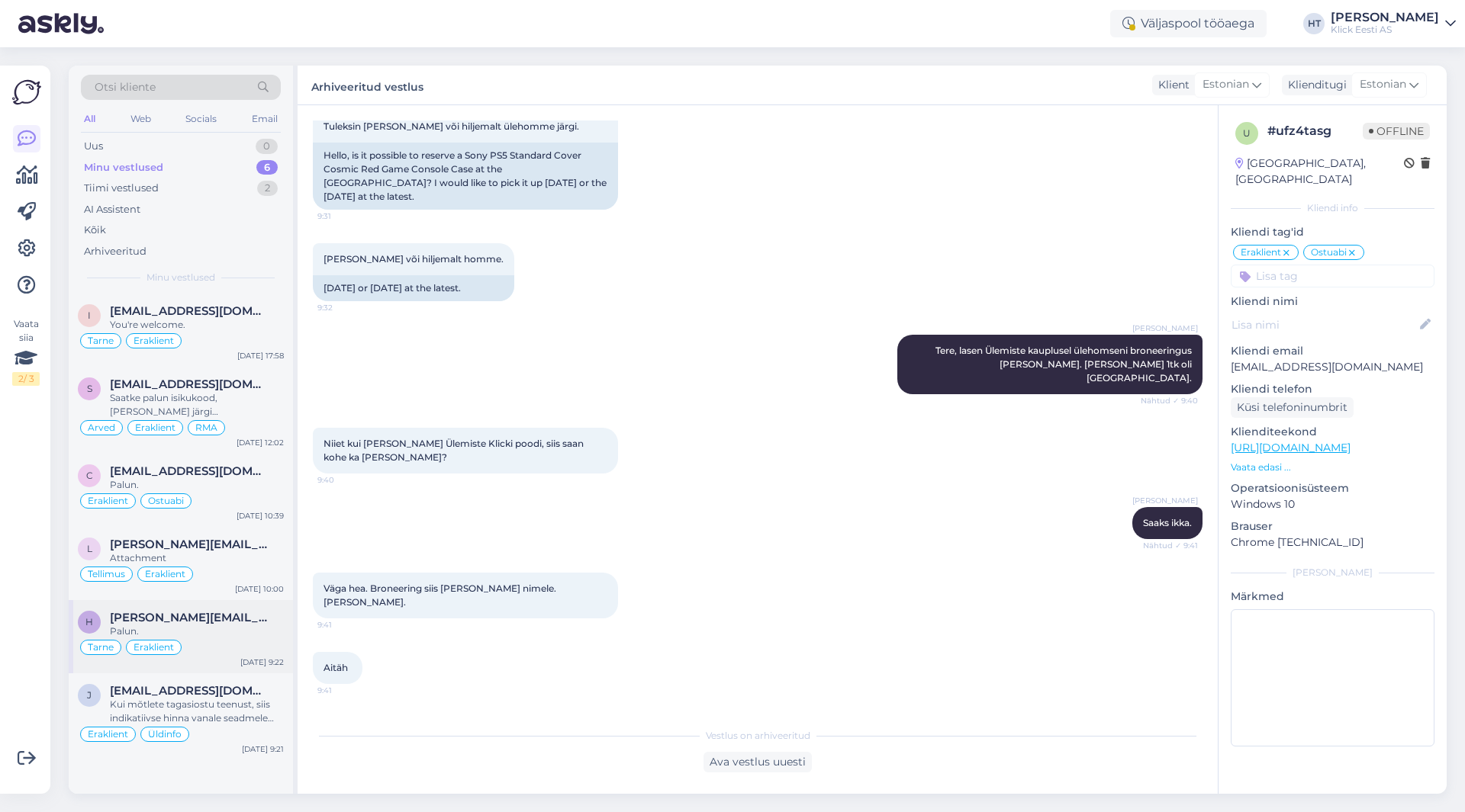
click at [190, 641] on div "Tarne Eraklient" at bounding box center [181, 648] width 206 height 19
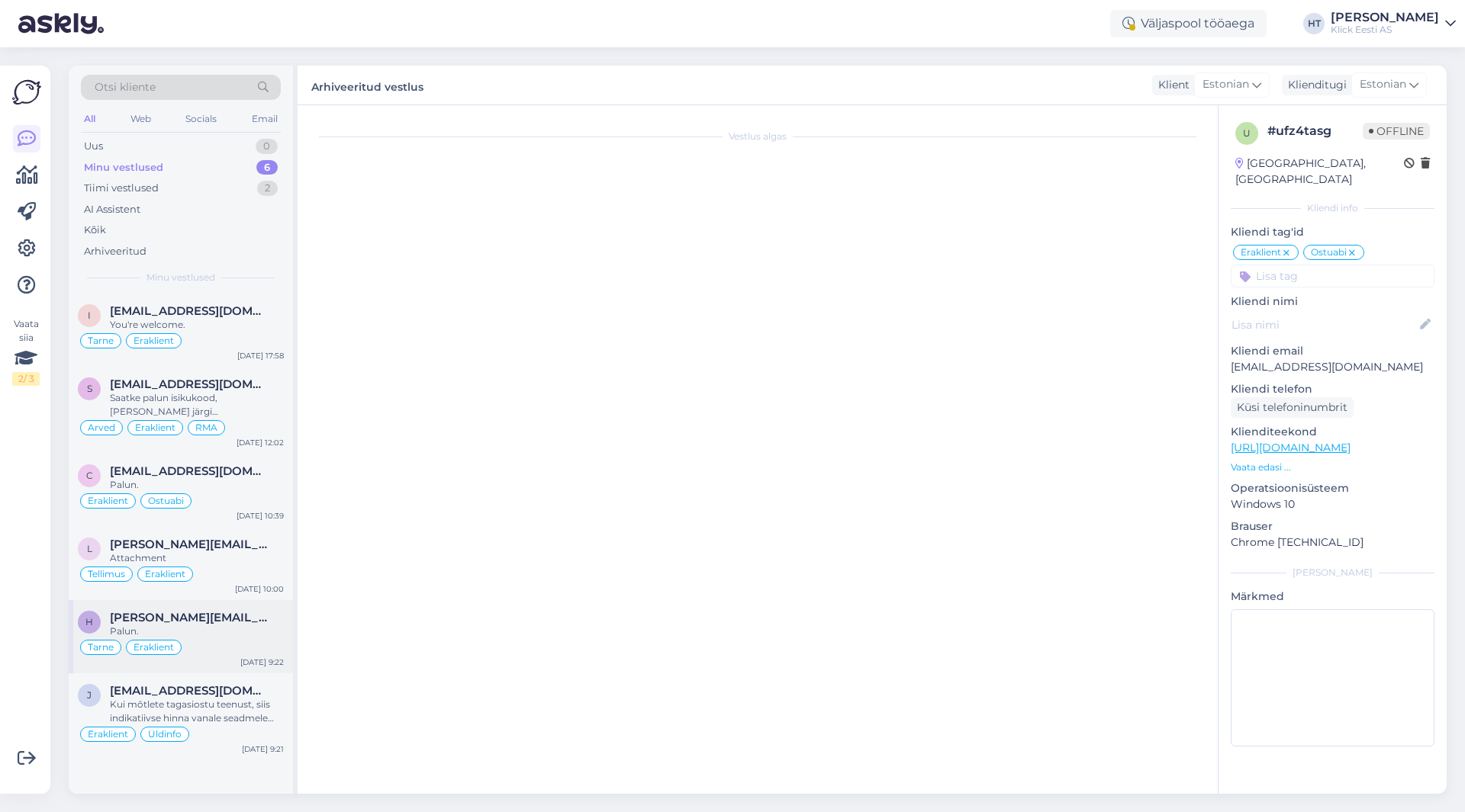
scroll to position [313, 0]
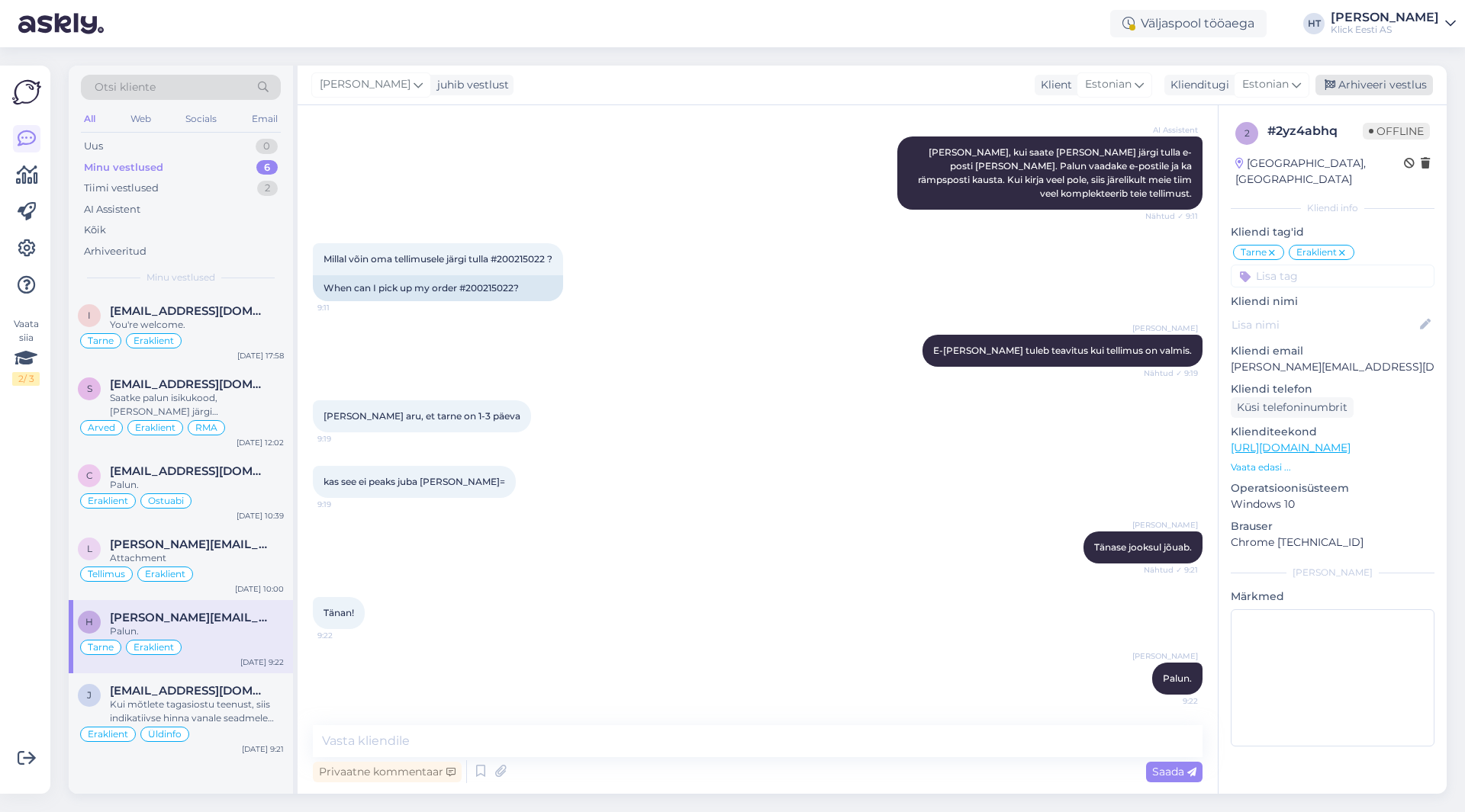
click at [1379, 87] on div "Arhiveeri vestlus" at bounding box center [1374, 85] width 117 height 21
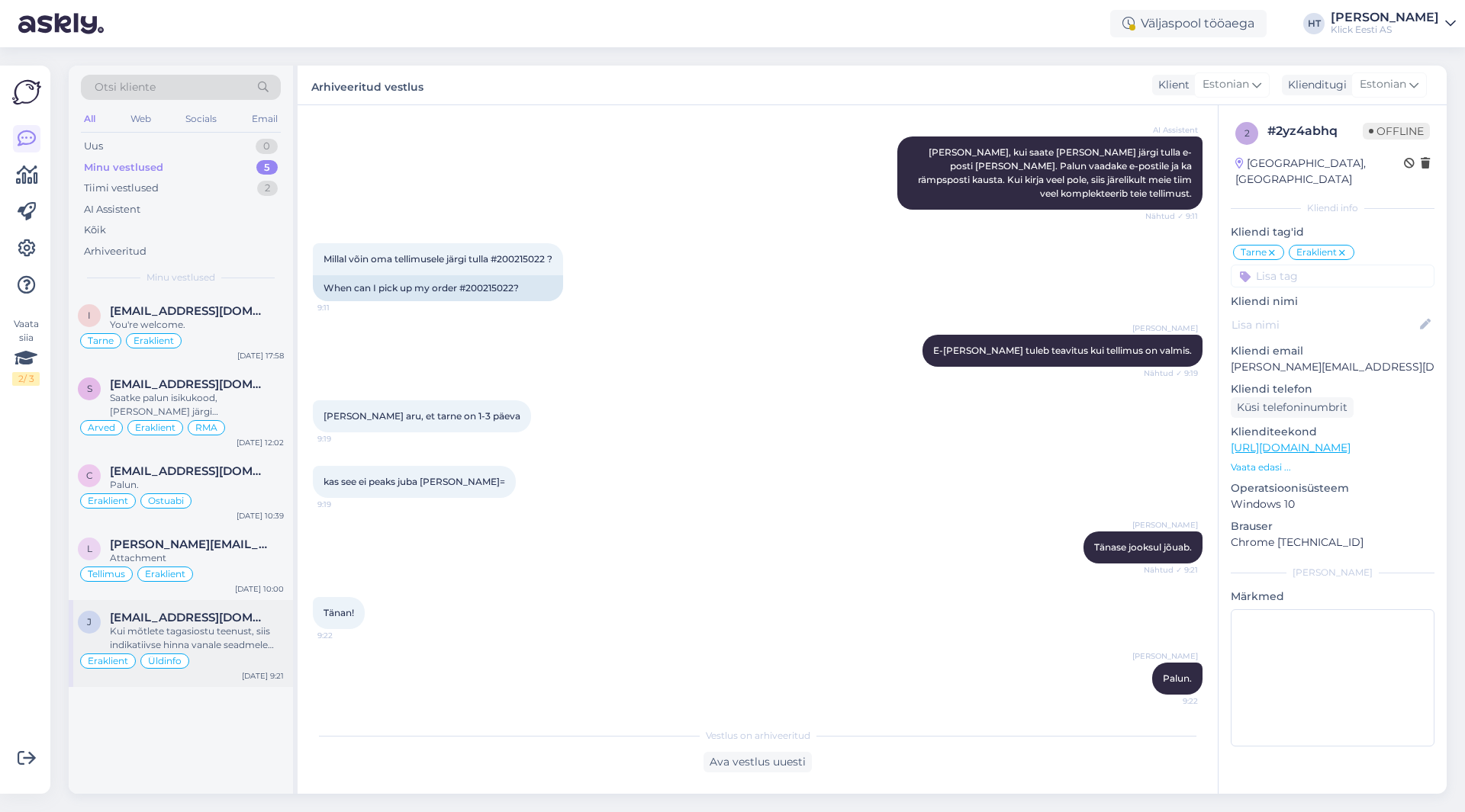
click at [268, 621] on div "[EMAIL_ADDRESS][DOMAIN_NAME]" at bounding box center [196, 618] width 174 height 14
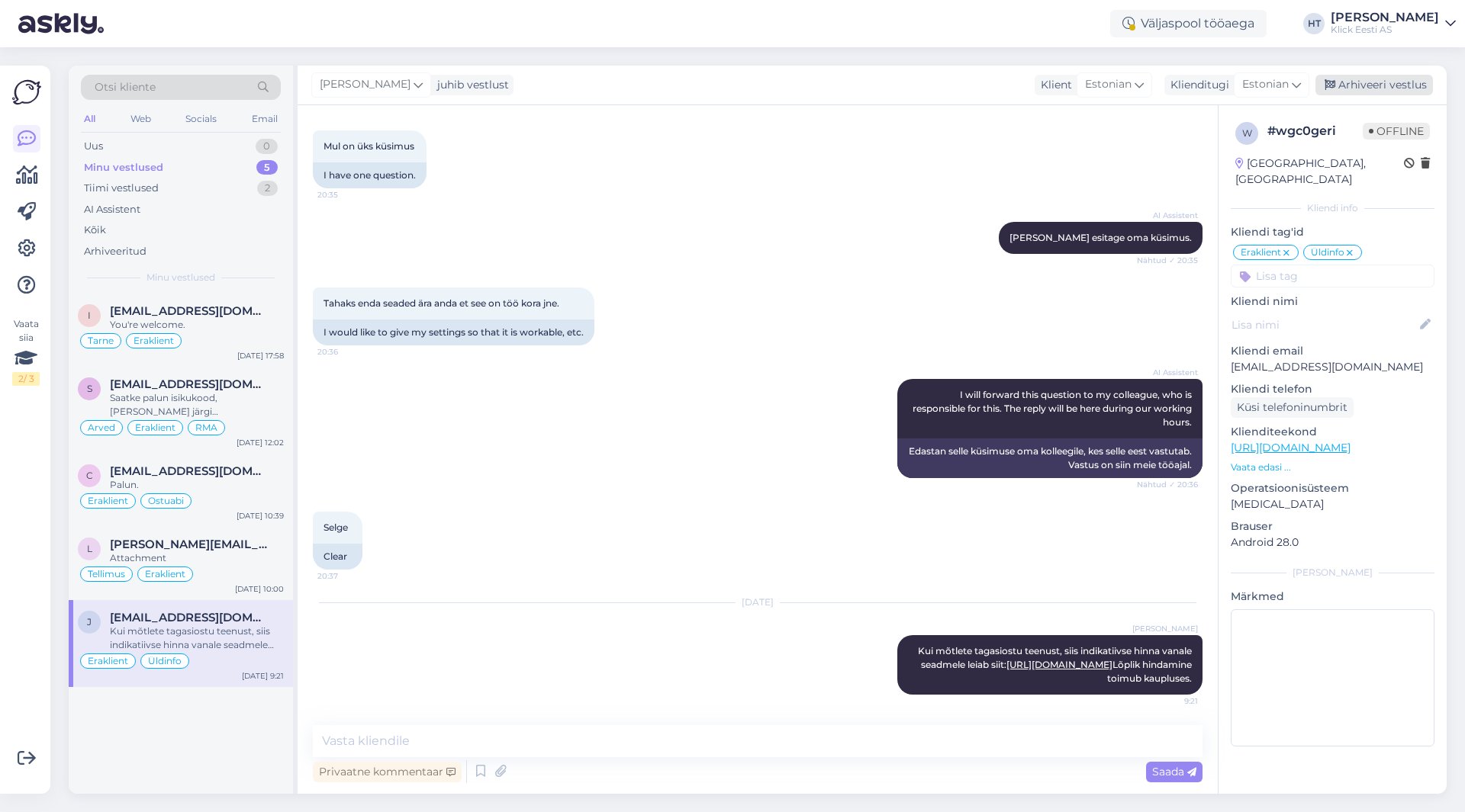
click at [1359, 83] on div "Arhiveeri vestlus" at bounding box center [1374, 85] width 117 height 21
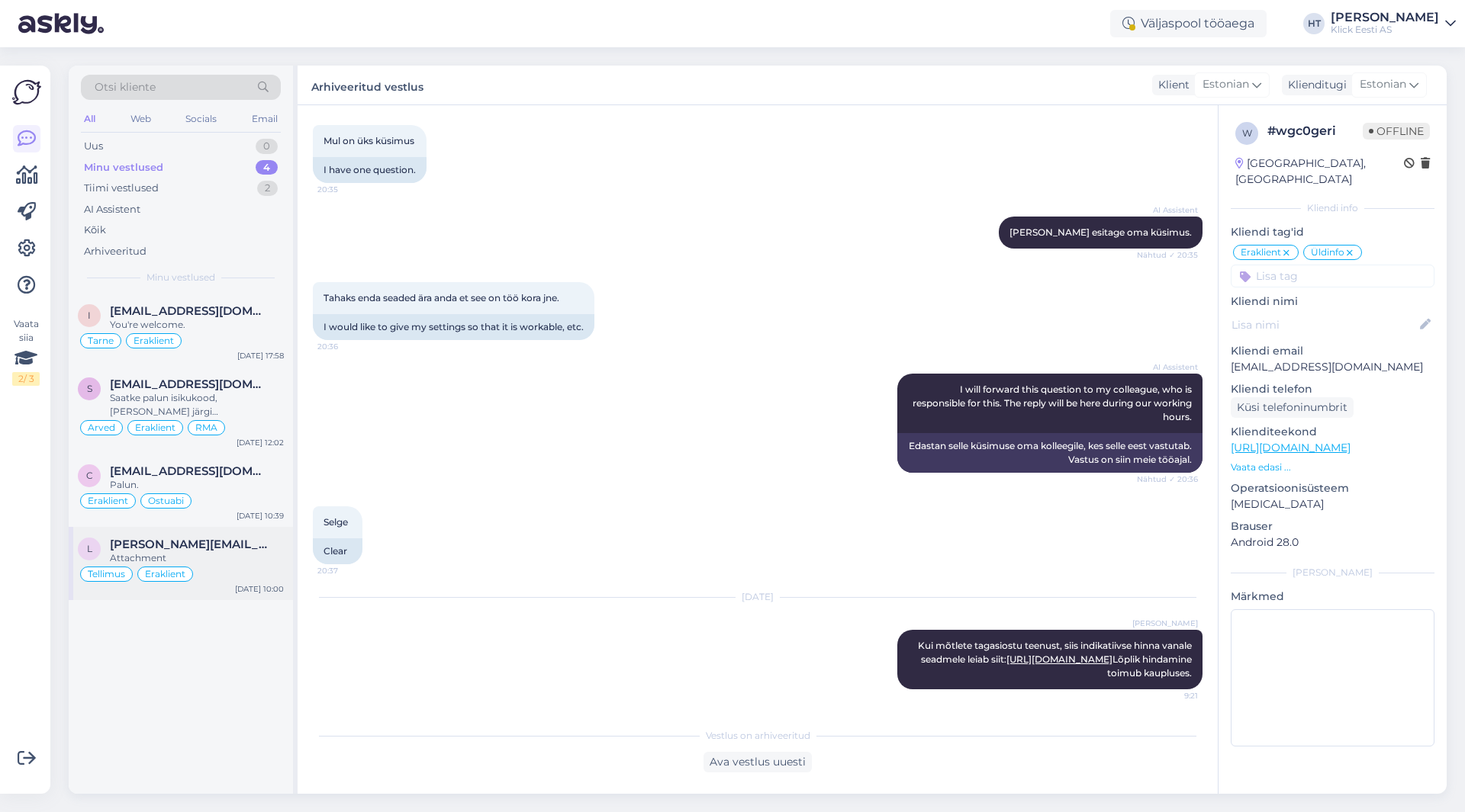
click at [247, 549] on span "[PERSON_NAME][EMAIL_ADDRESS][DOMAIN_NAME]" at bounding box center [189, 544] width 159 height 14
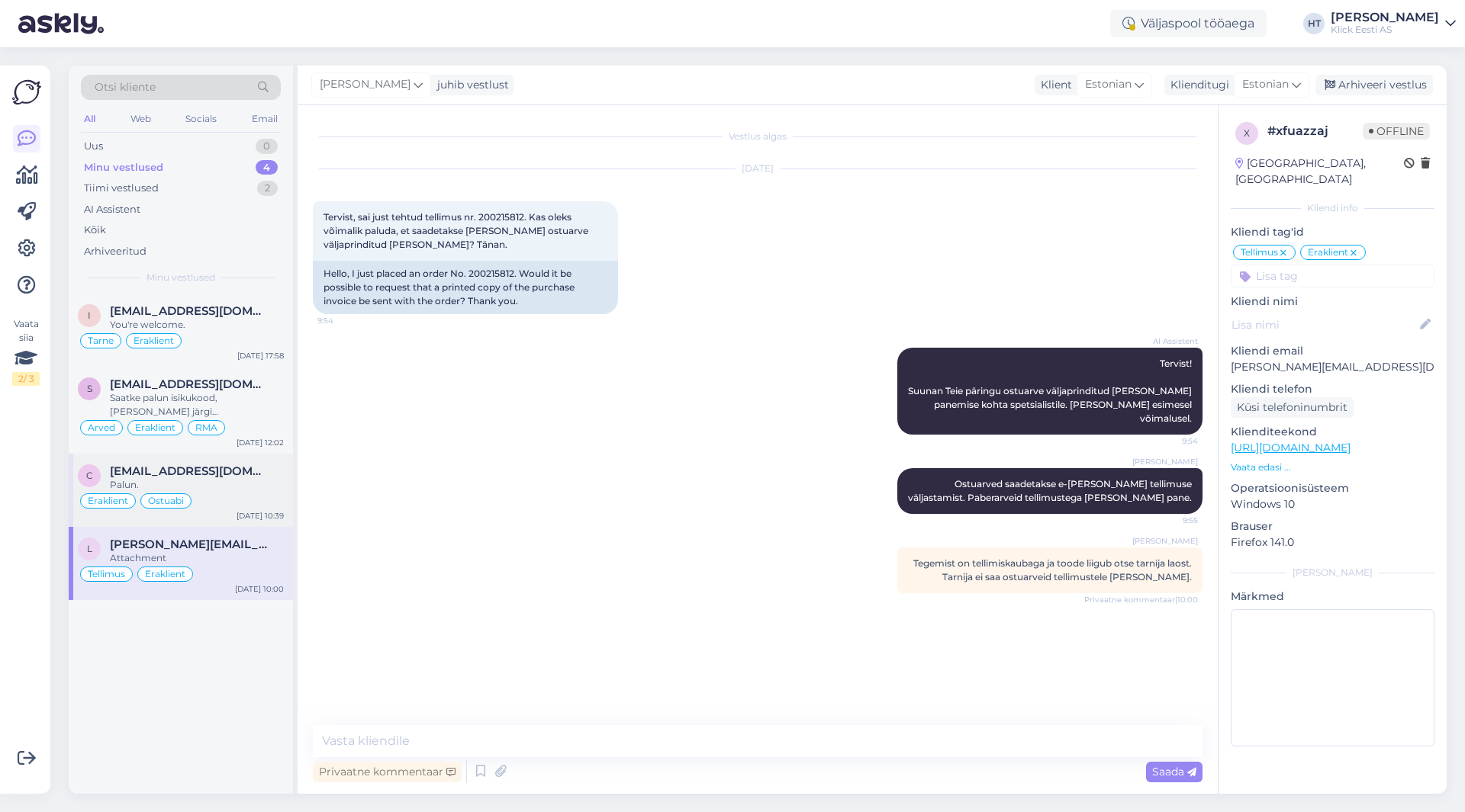
click at [261, 492] on div "Eraklient Ostuabi" at bounding box center [181, 501] width 206 height 19
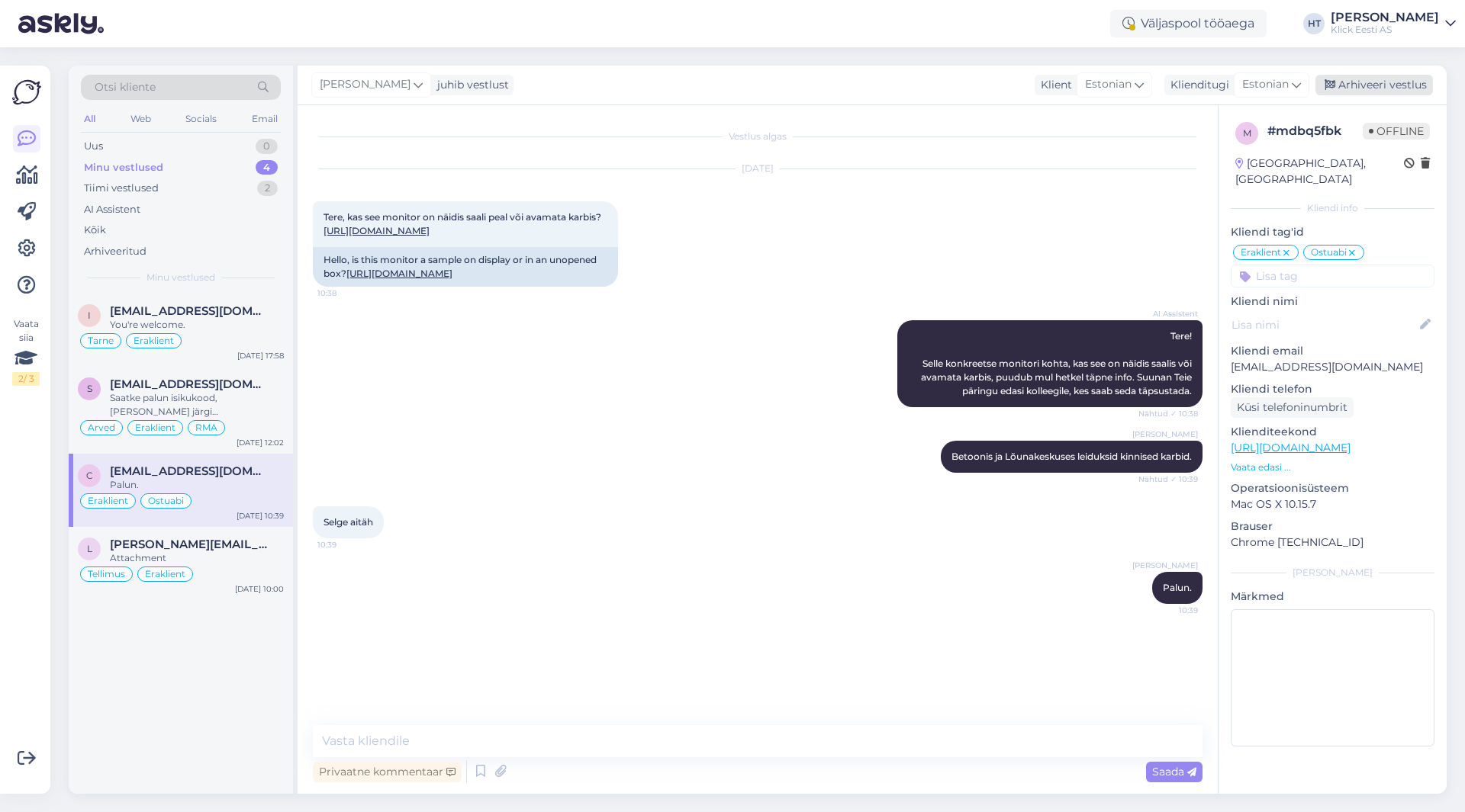
click at [1370, 85] on div "Arhiveeri vestlus" at bounding box center [1374, 85] width 117 height 21
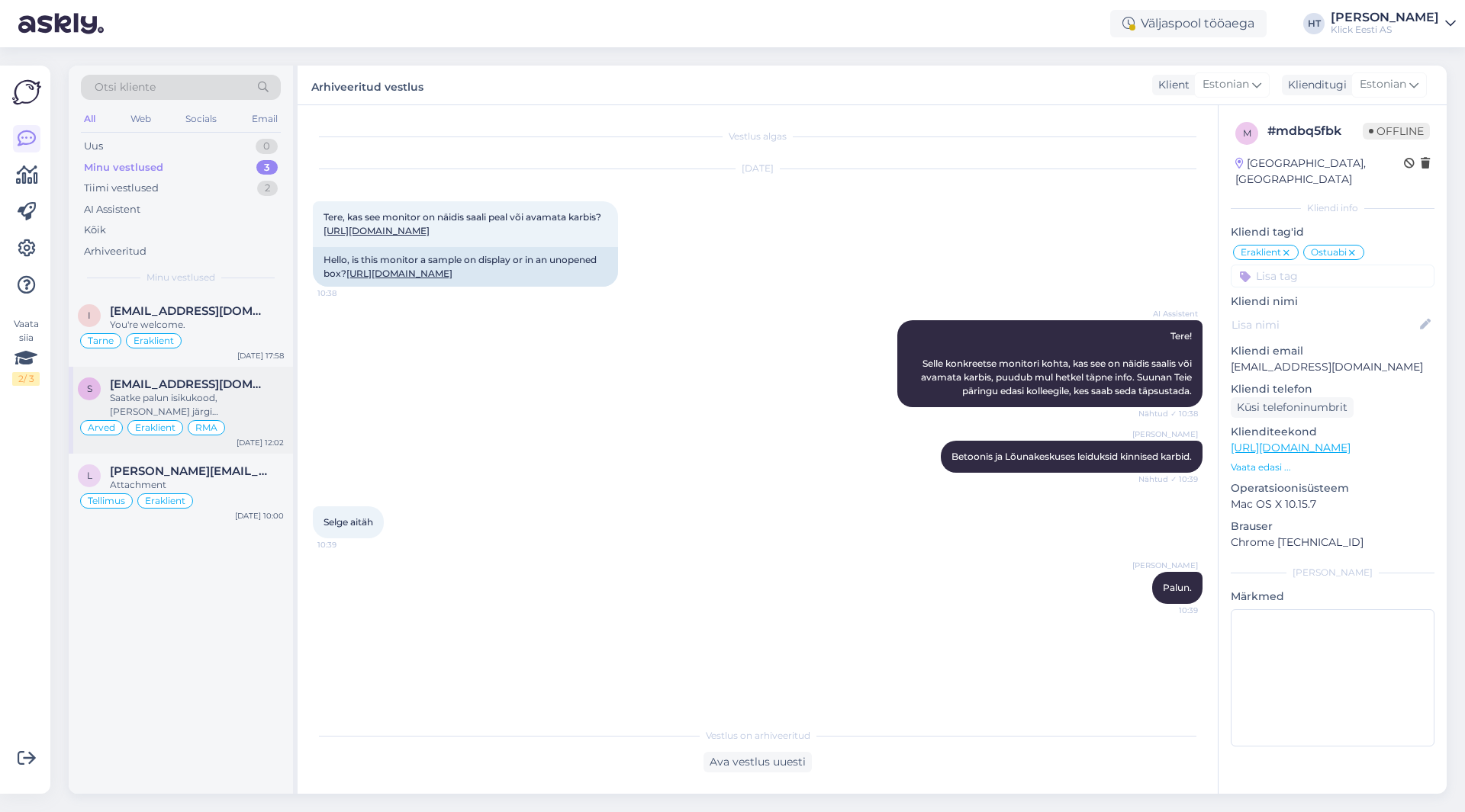
click at [248, 419] on div "Arved Eraklient RMA" at bounding box center [181, 428] width 206 height 19
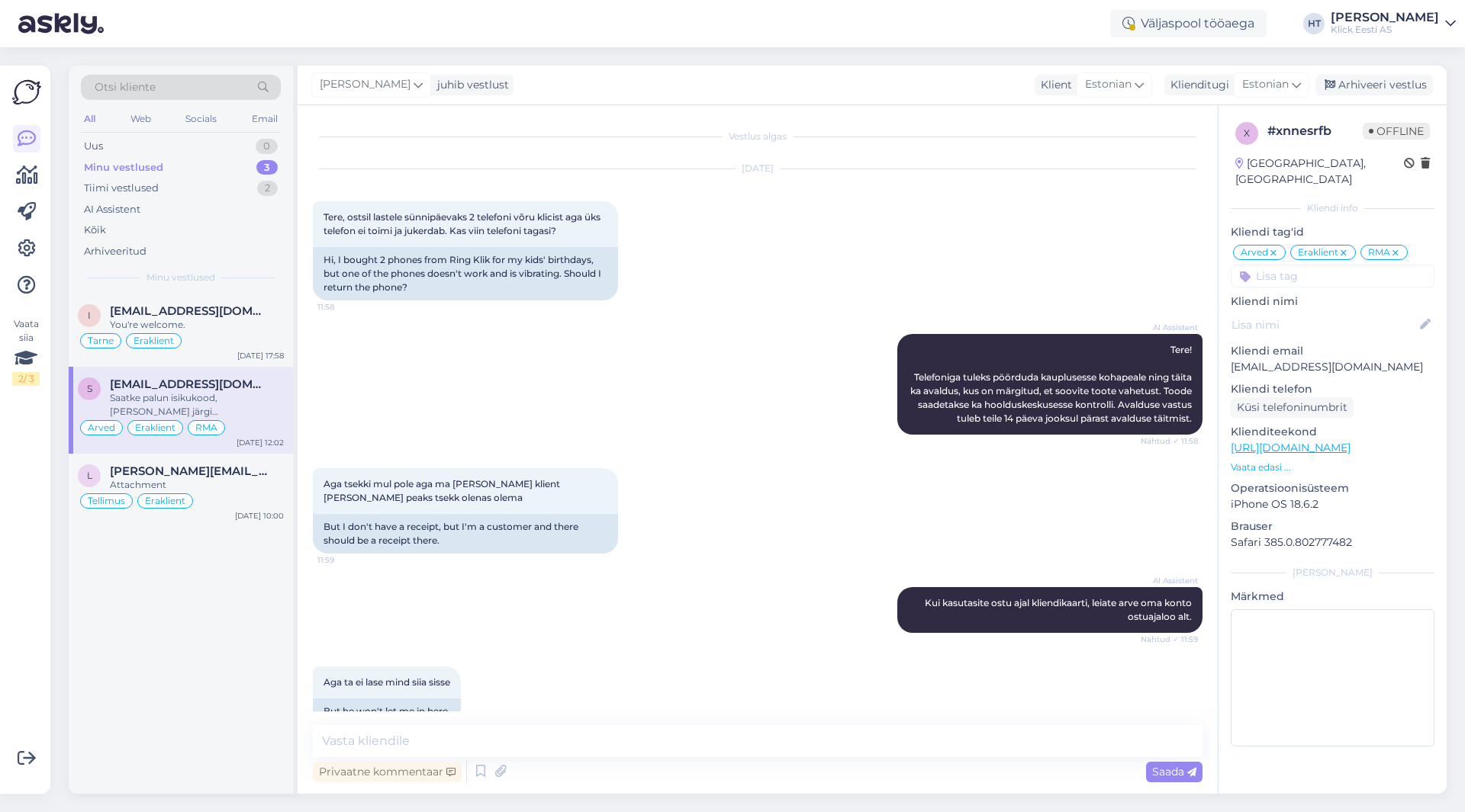
scroll to position [241, 0]
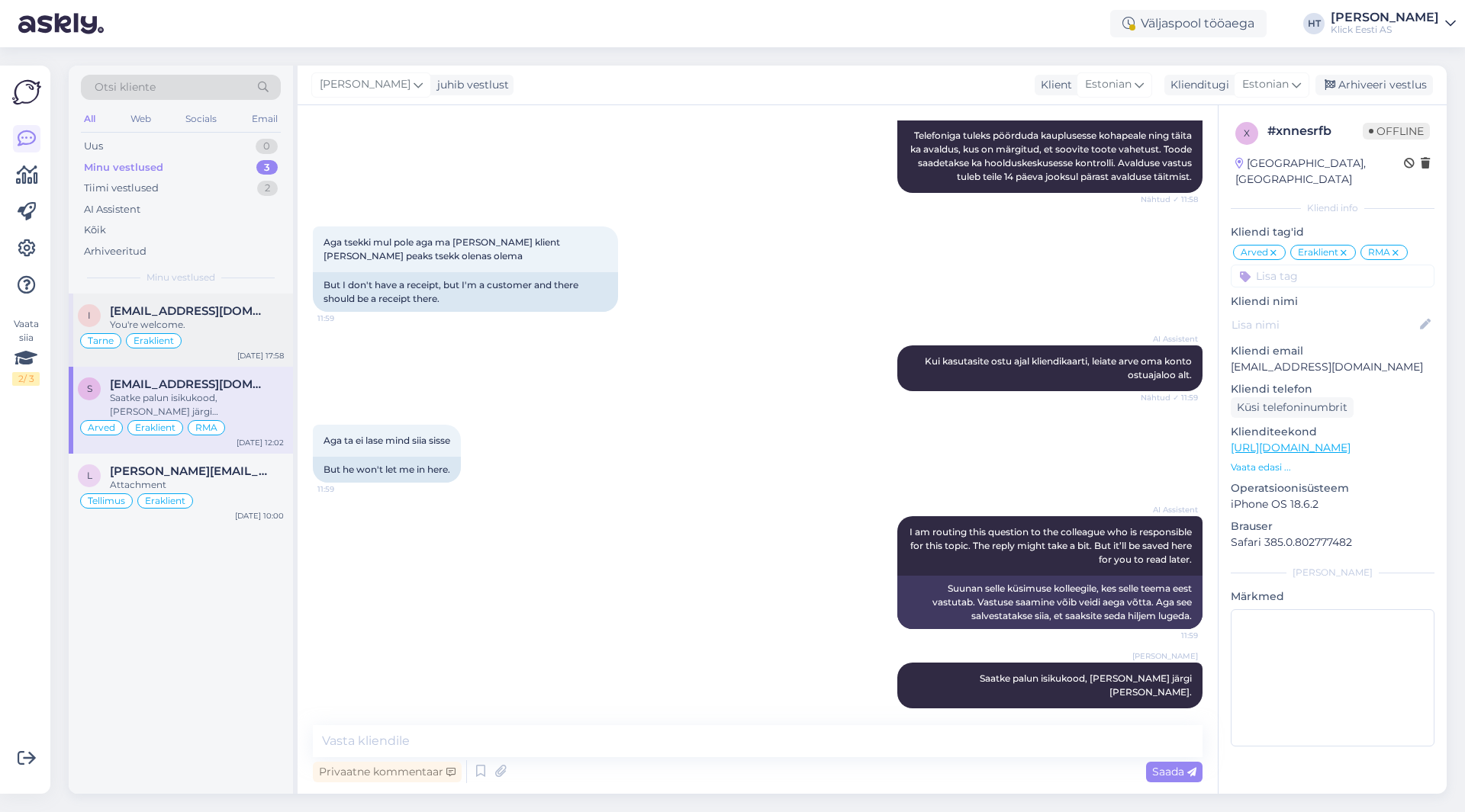
click at [220, 310] on span "[EMAIL_ADDRESS][DOMAIN_NAME]" at bounding box center [189, 312] width 159 height 14
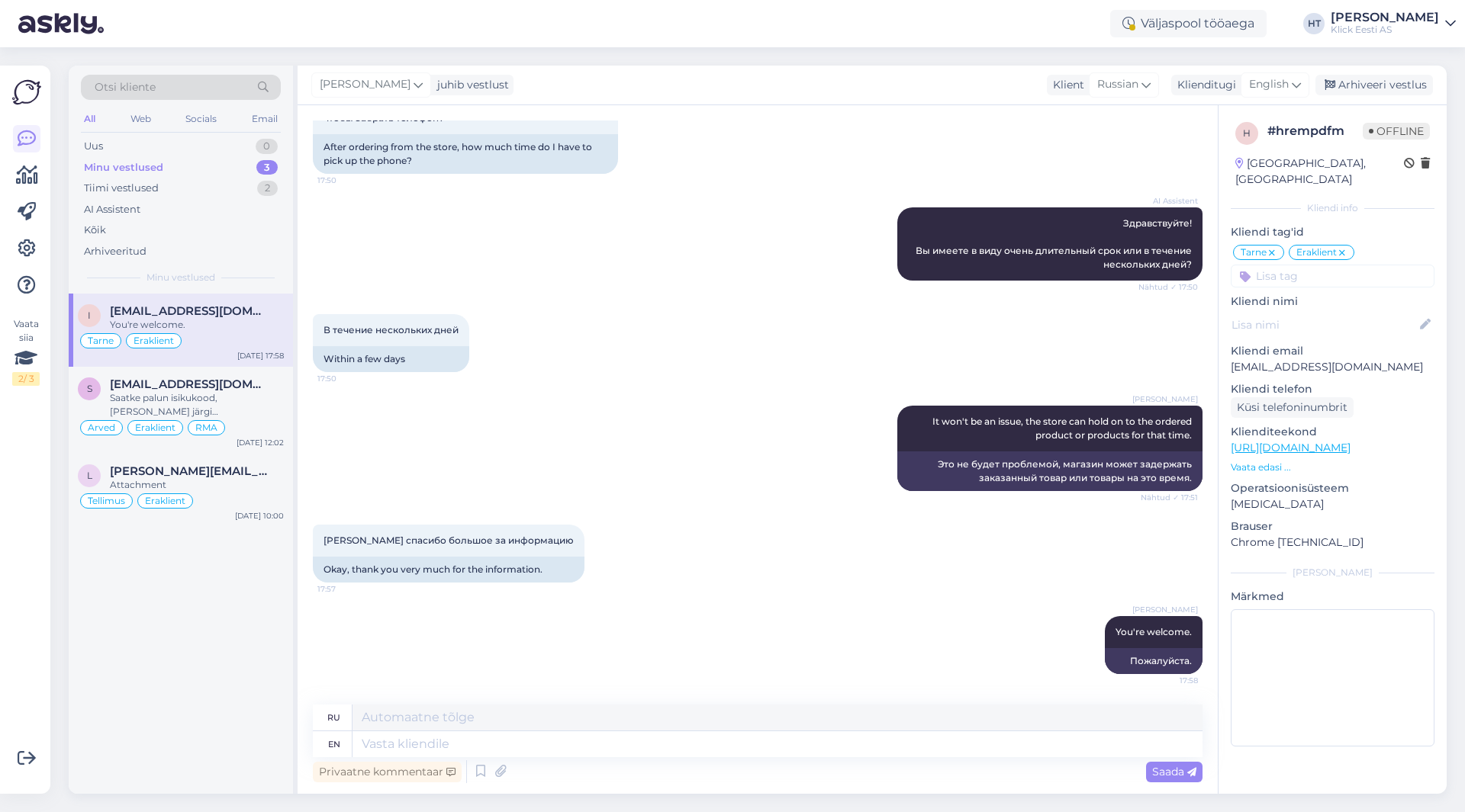
scroll to position [113, 0]
click at [1341, 86] on div "Arhiveeri vestlus" at bounding box center [1374, 85] width 117 height 21
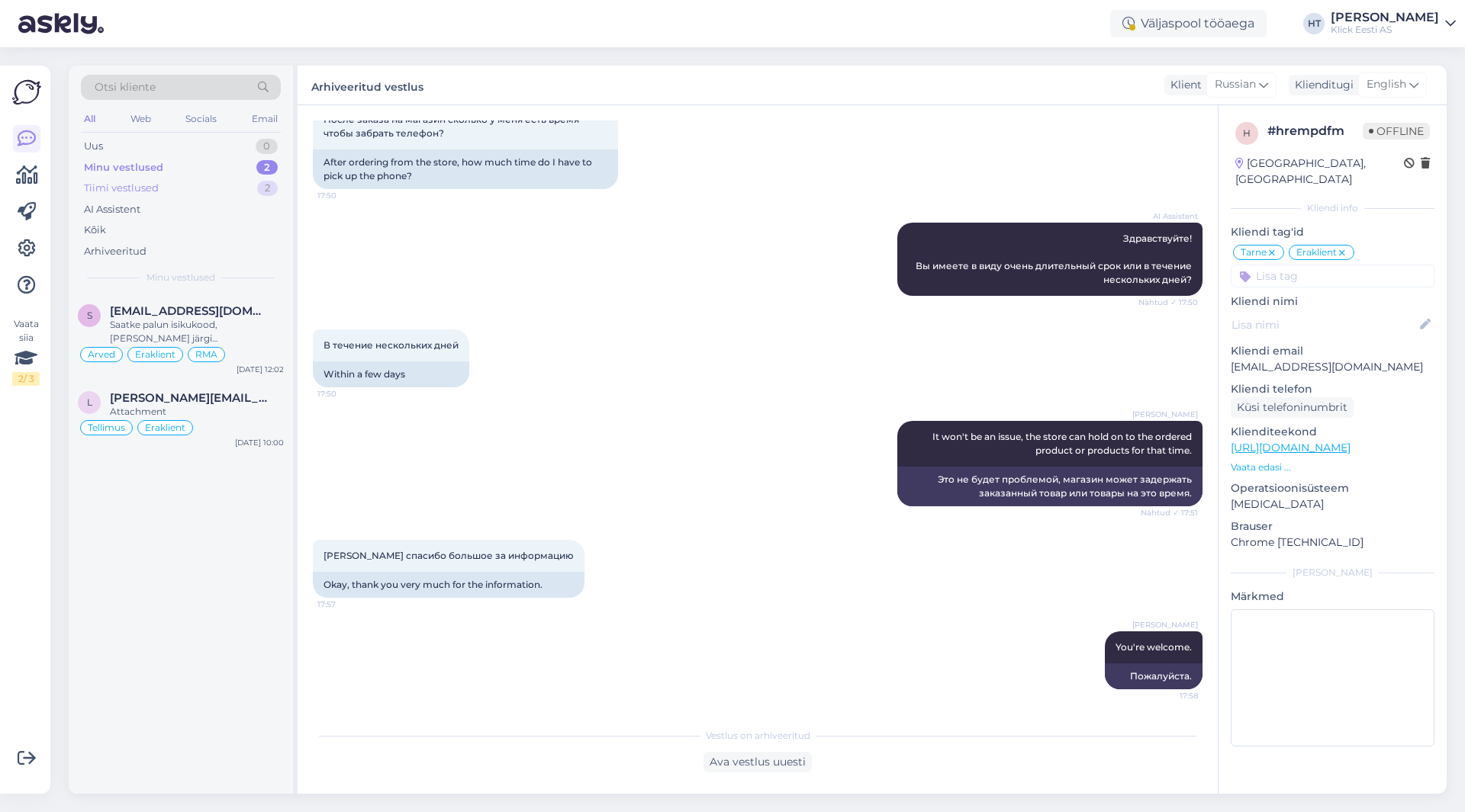
click at [236, 185] on div "Tiimi vestlused 2" at bounding box center [181, 188] width 200 height 22
click at [86, 114] on div "All" at bounding box center [89, 119] width 18 height 20
click at [217, 304] on div "V [PERSON_NAME] Attachment Eraklient Pretensioon [DATE] 18:00" at bounding box center [181, 330] width 224 height 73
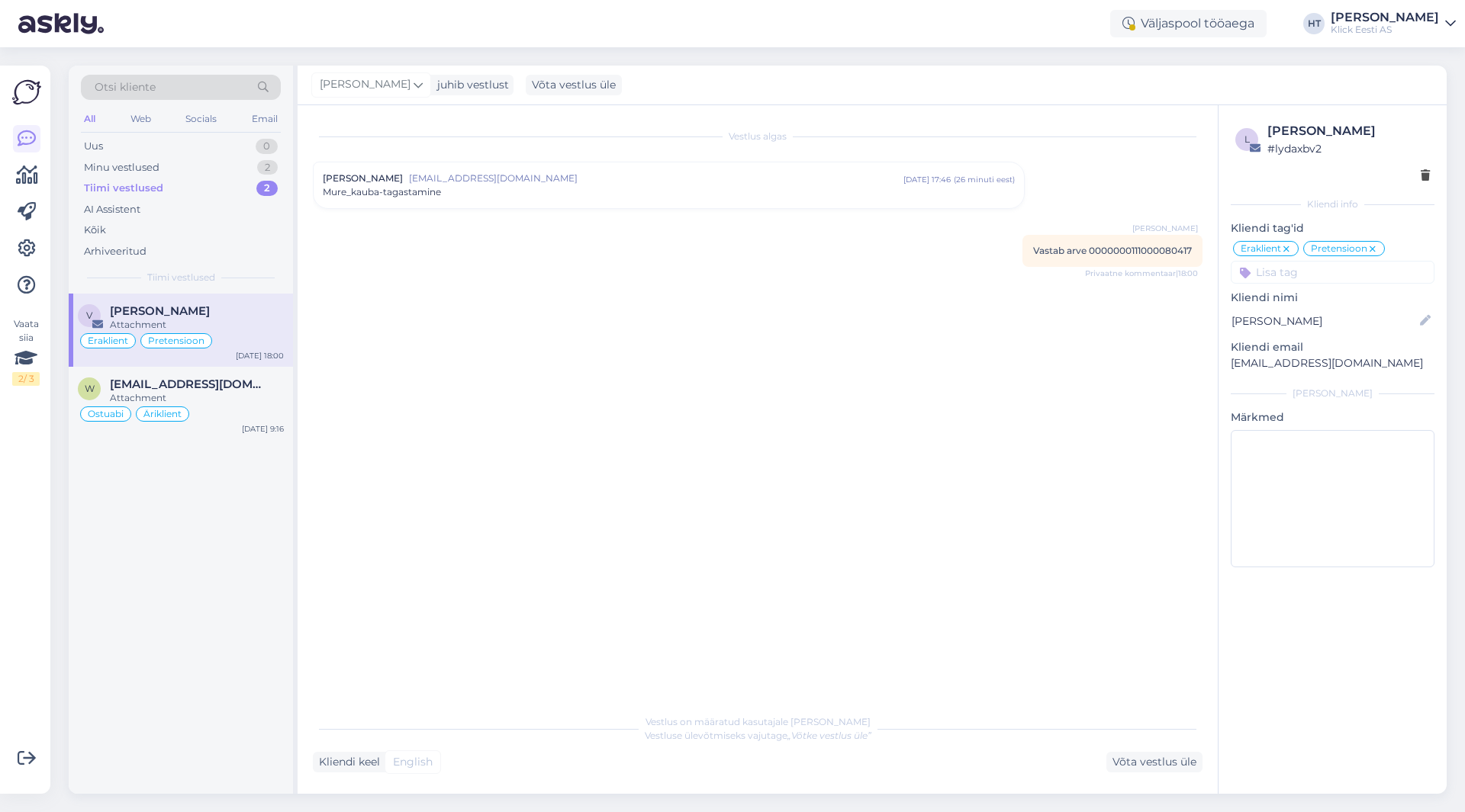
scroll to position [0, 0]
click at [251, 410] on div "Ostuabi Äriklient" at bounding box center [181, 414] width 206 height 19
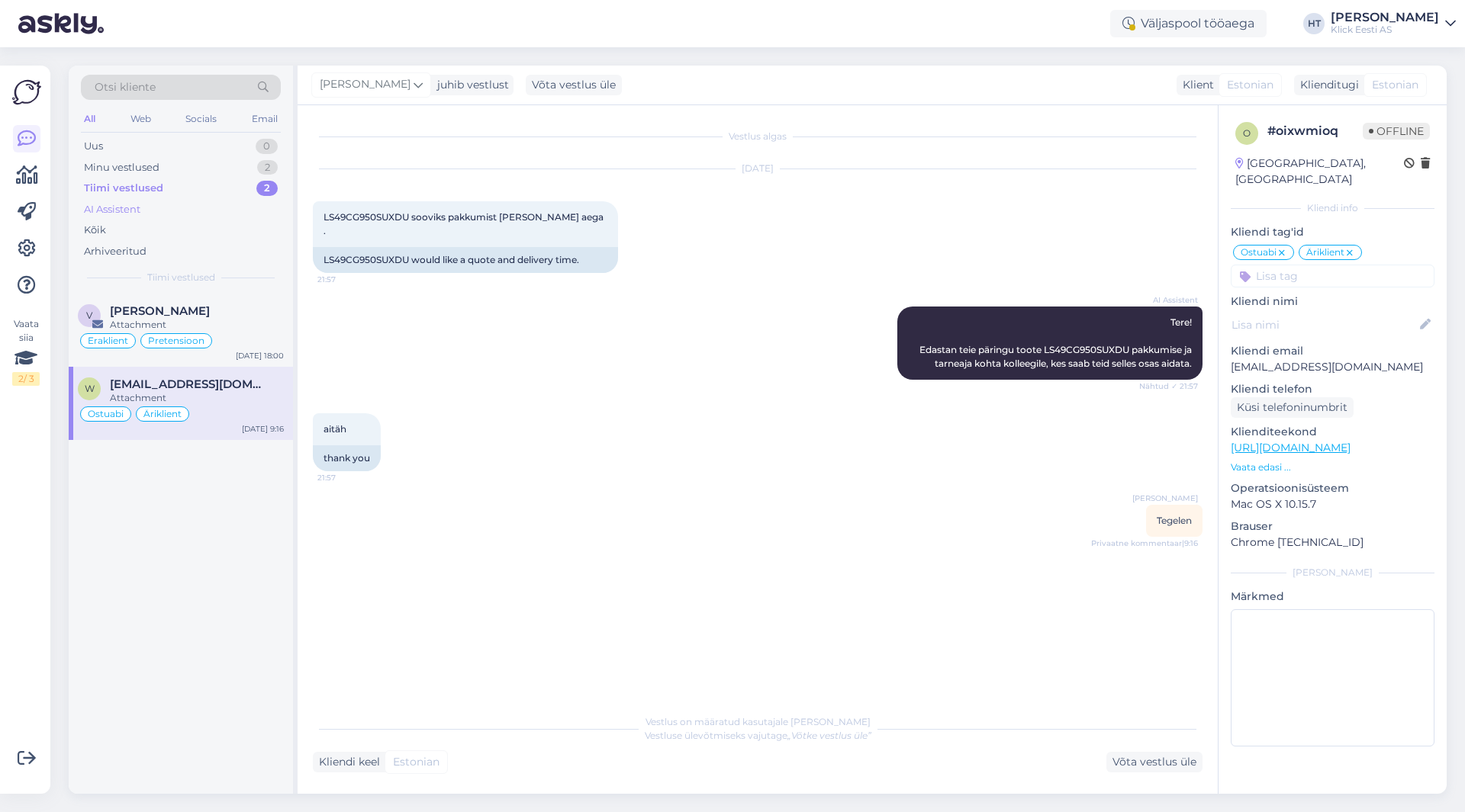
click at [178, 217] on div "AI Assistent" at bounding box center [181, 210] width 200 height 22
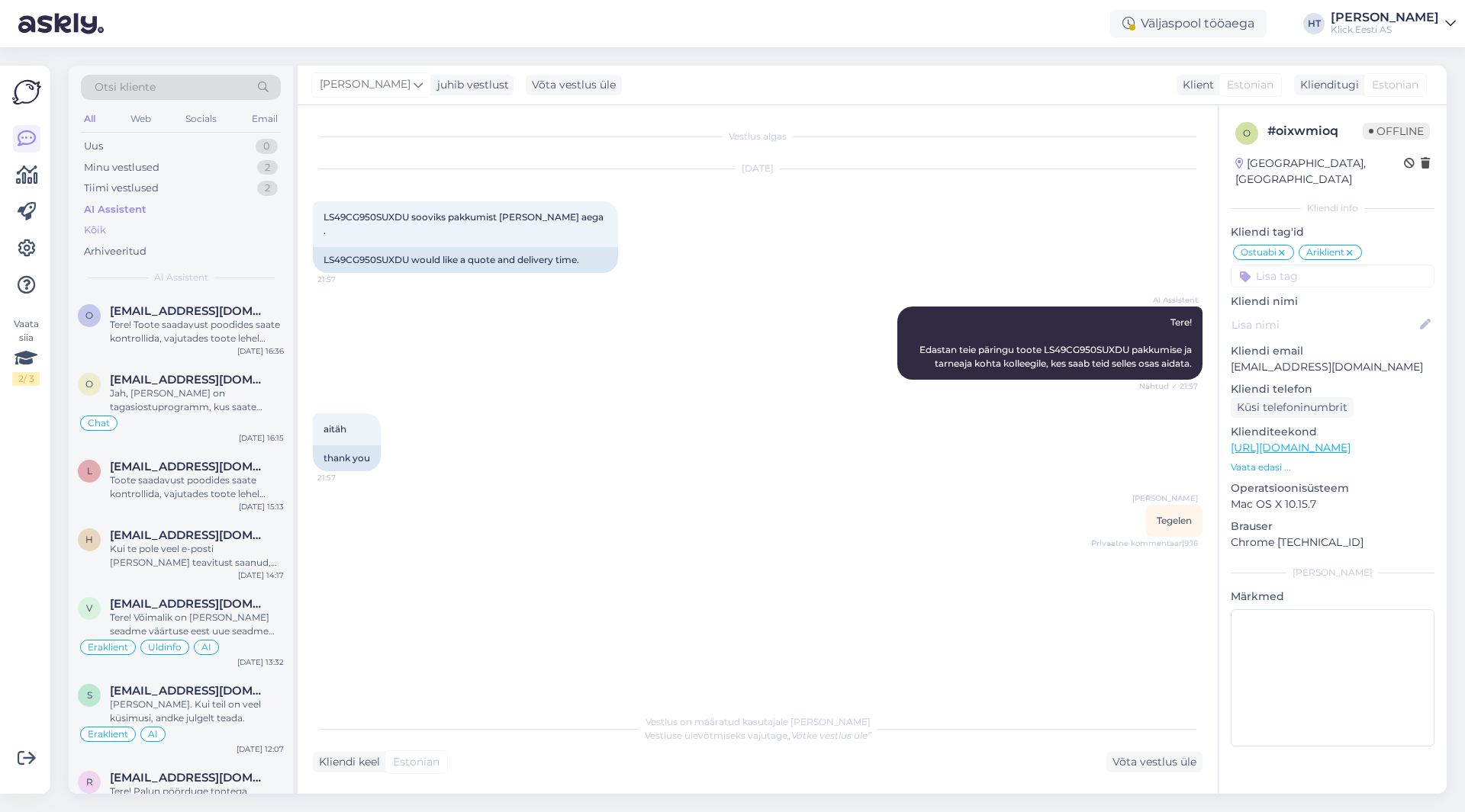
click at [159, 233] on div "Kõik" at bounding box center [181, 231] width 200 height 22
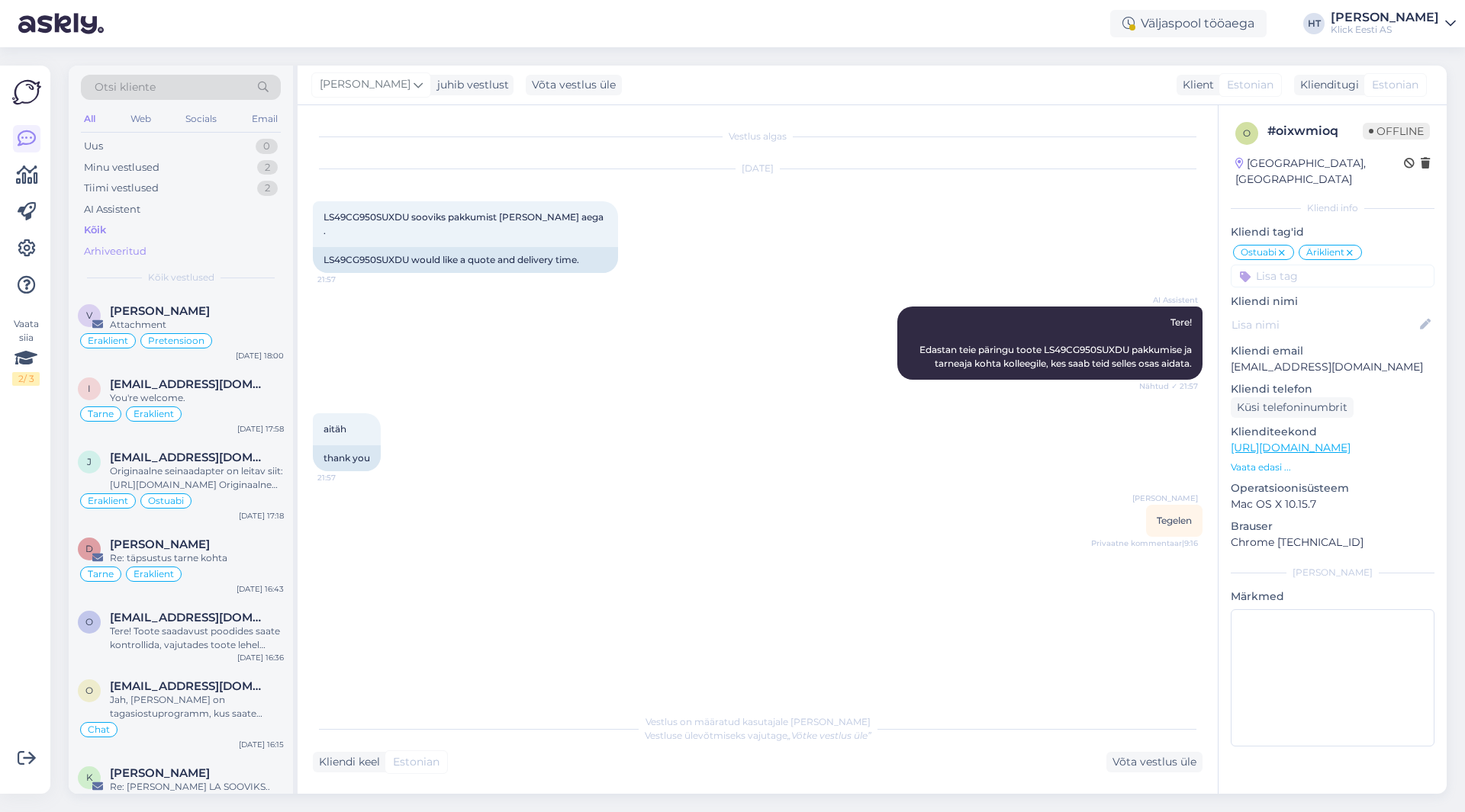
click at [154, 259] on div "Arhiveeritud" at bounding box center [181, 251] width 200 height 22
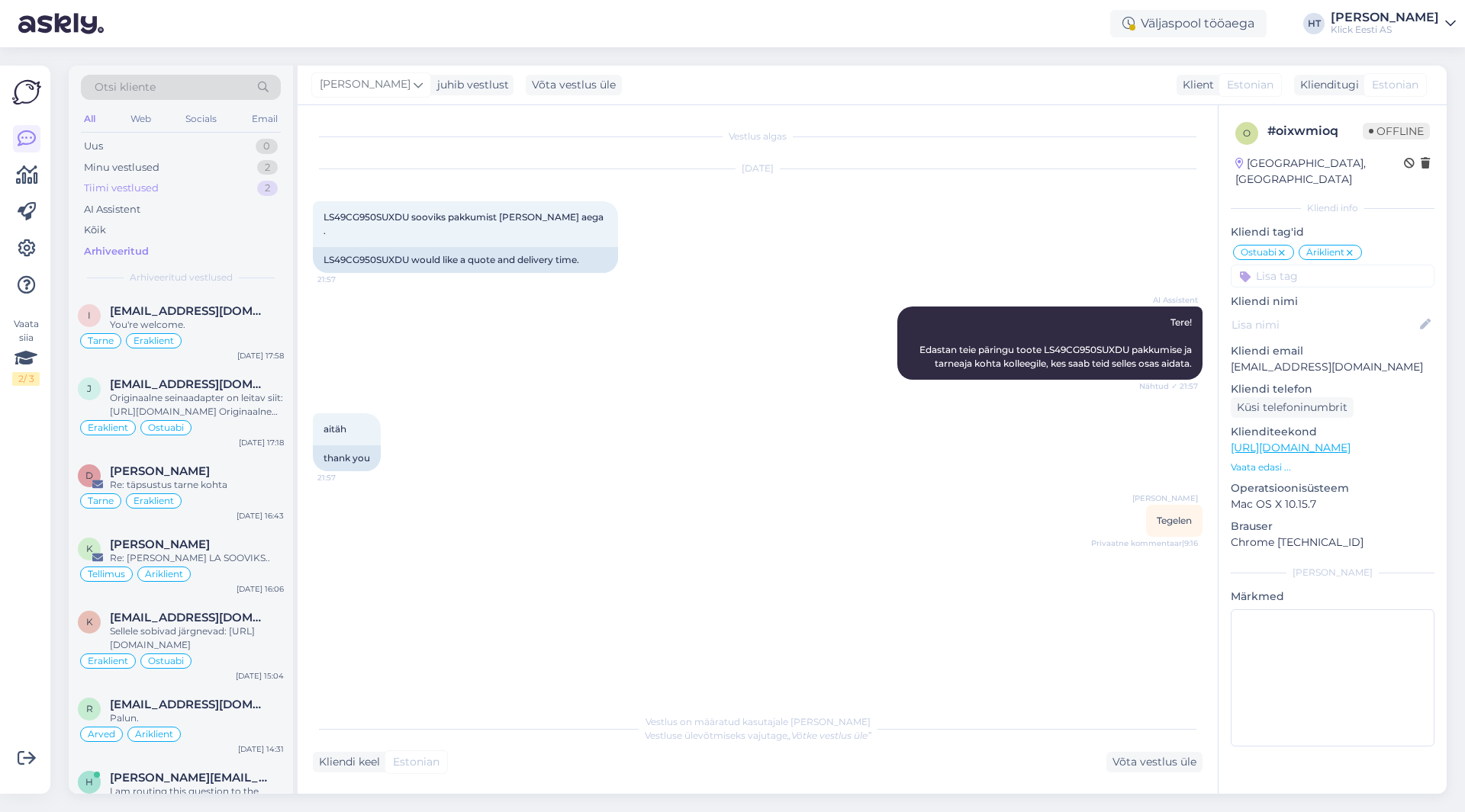
click at [244, 191] on div "Tiimi vestlused 2" at bounding box center [181, 188] width 200 height 22
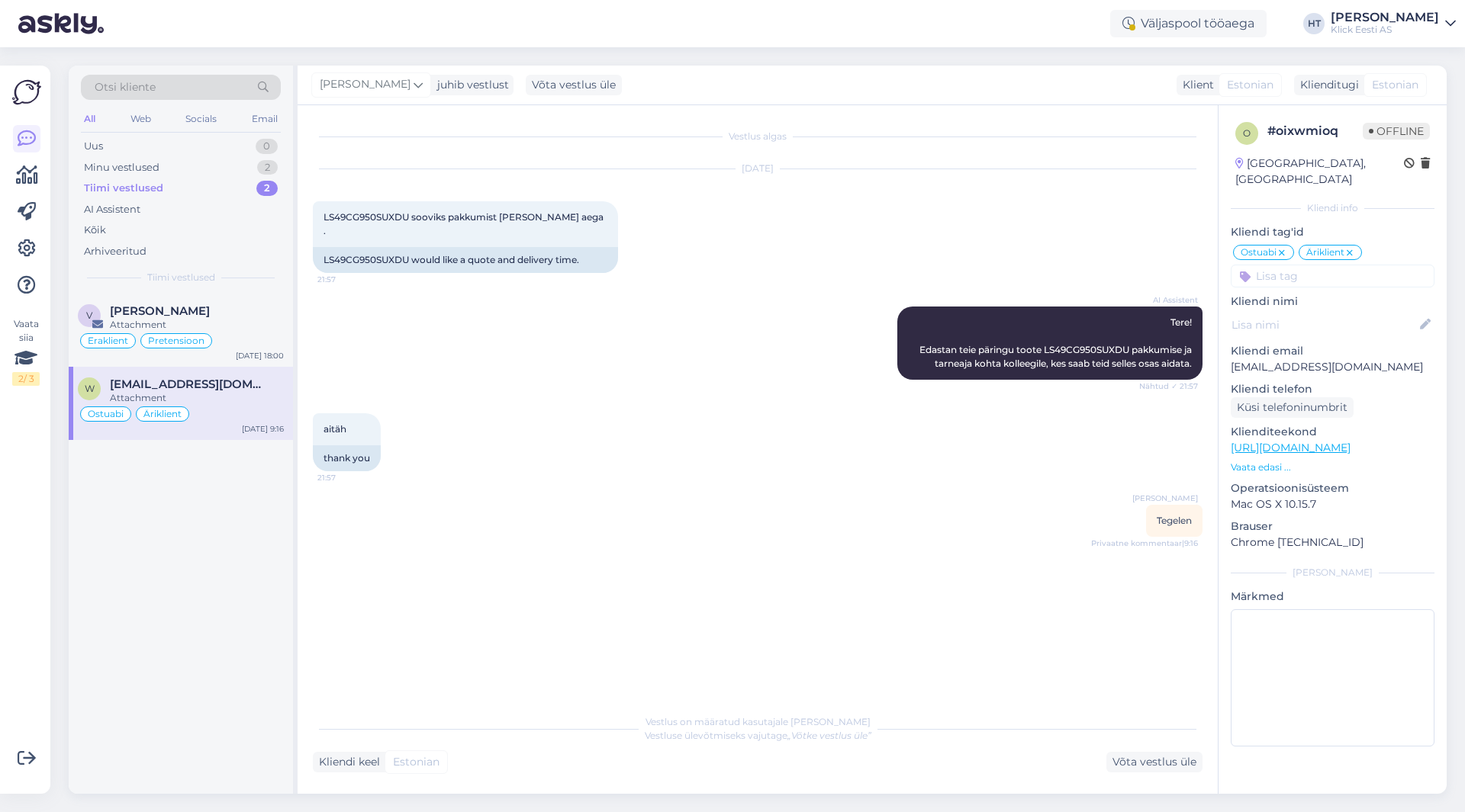
click at [230, 389] on span "[EMAIL_ADDRESS][DOMAIN_NAME]" at bounding box center [189, 384] width 159 height 14
click at [214, 174] on div "Minu vestlused 2" at bounding box center [181, 168] width 200 height 22
